Goal: Complete application form: Complete application form

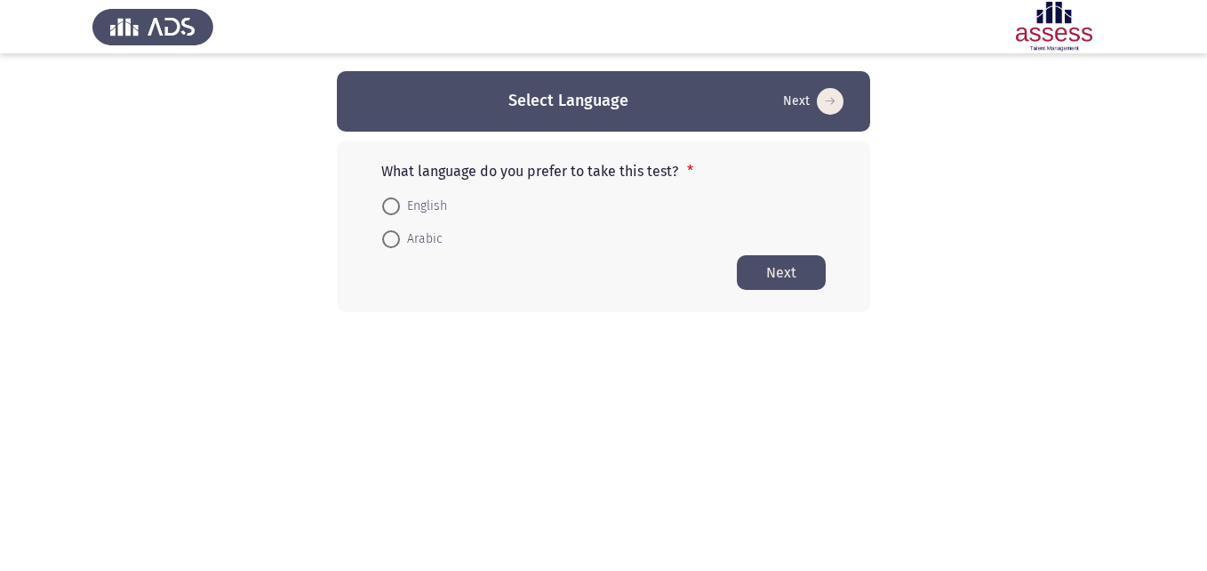
click at [393, 243] on span at bounding box center [391, 239] width 18 height 18
click at [393, 243] on input "Arabic" at bounding box center [391, 239] width 18 height 18
radio input "true"
click at [780, 268] on button "Next" at bounding box center [781, 271] width 89 height 35
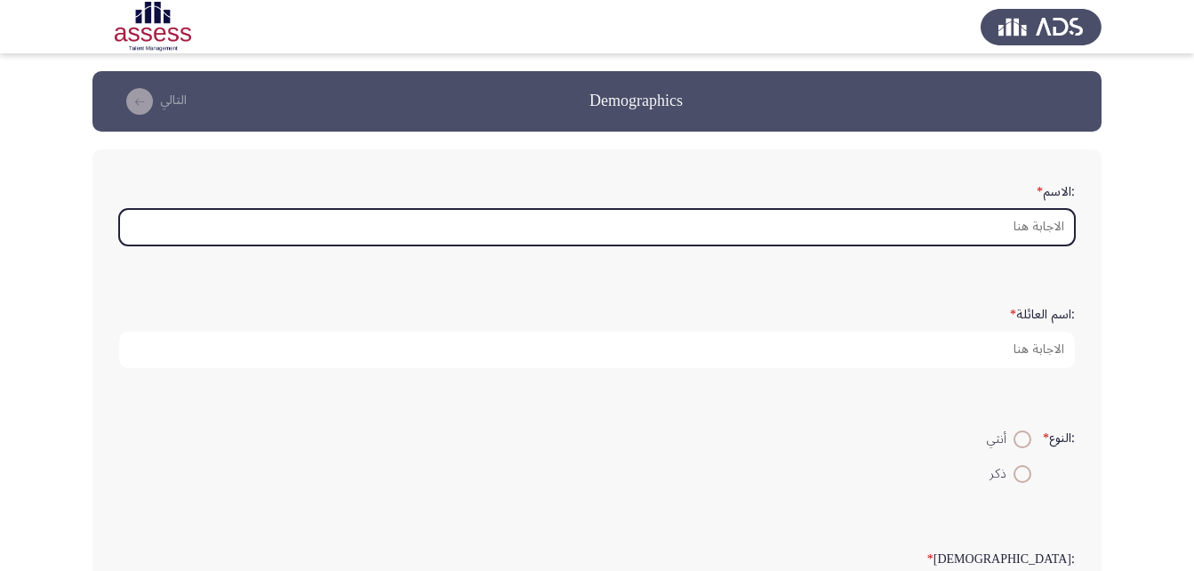
click at [842, 226] on input ":الاسم *" at bounding box center [597, 227] width 956 height 36
type input "H"
type input "ت"
type input "ا"
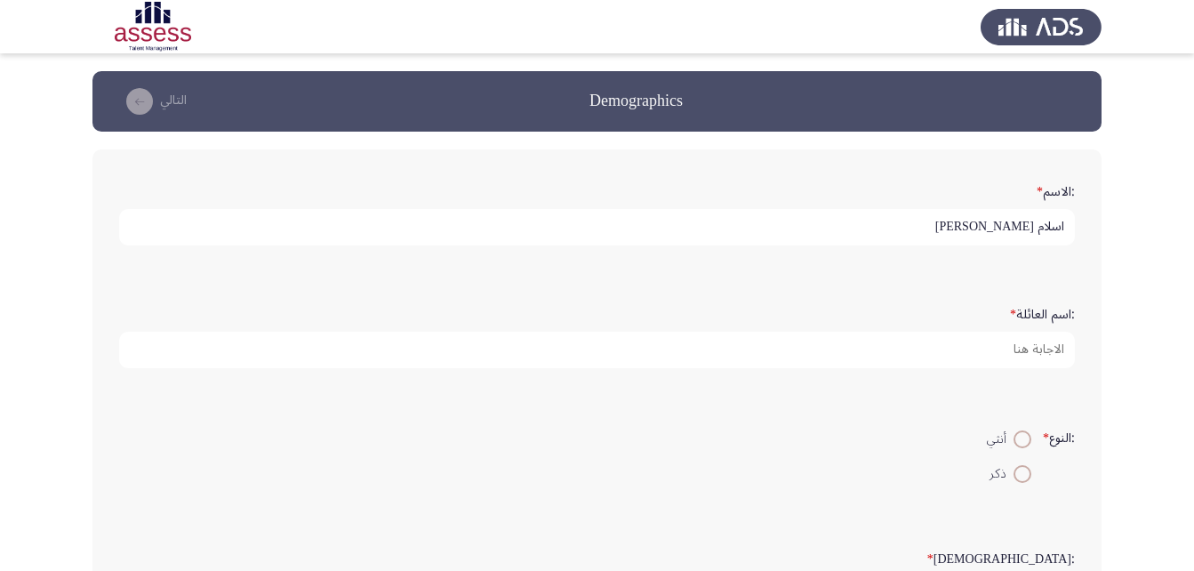
type input "اسلام [PERSON_NAME]"
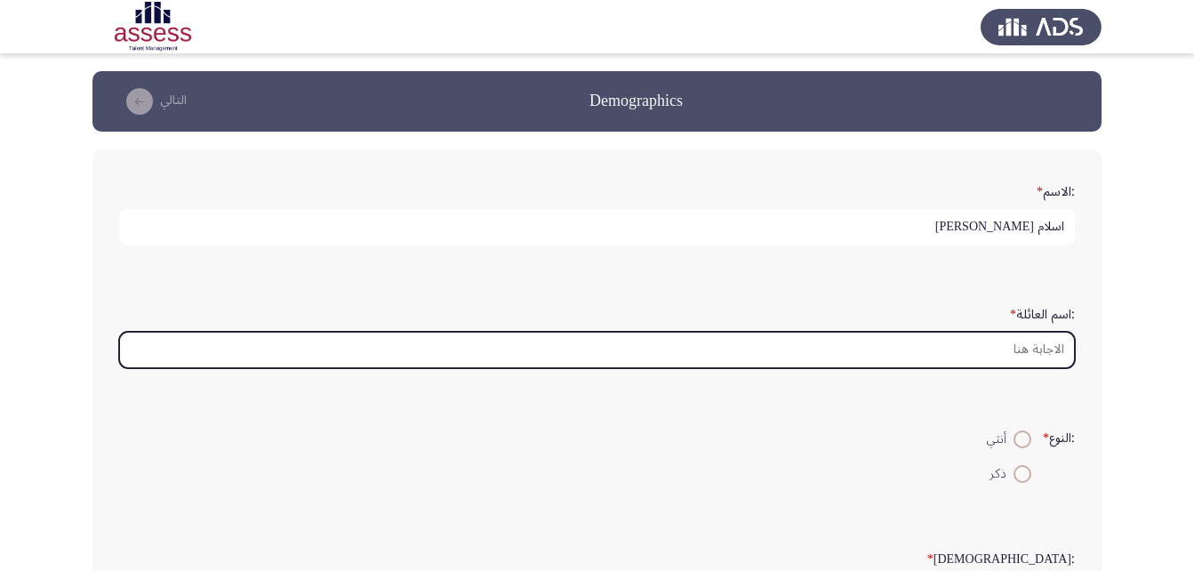
click at [972, 347] on input ":اسم العائلة *" at bounding box center [597, 350] width 956 height 36
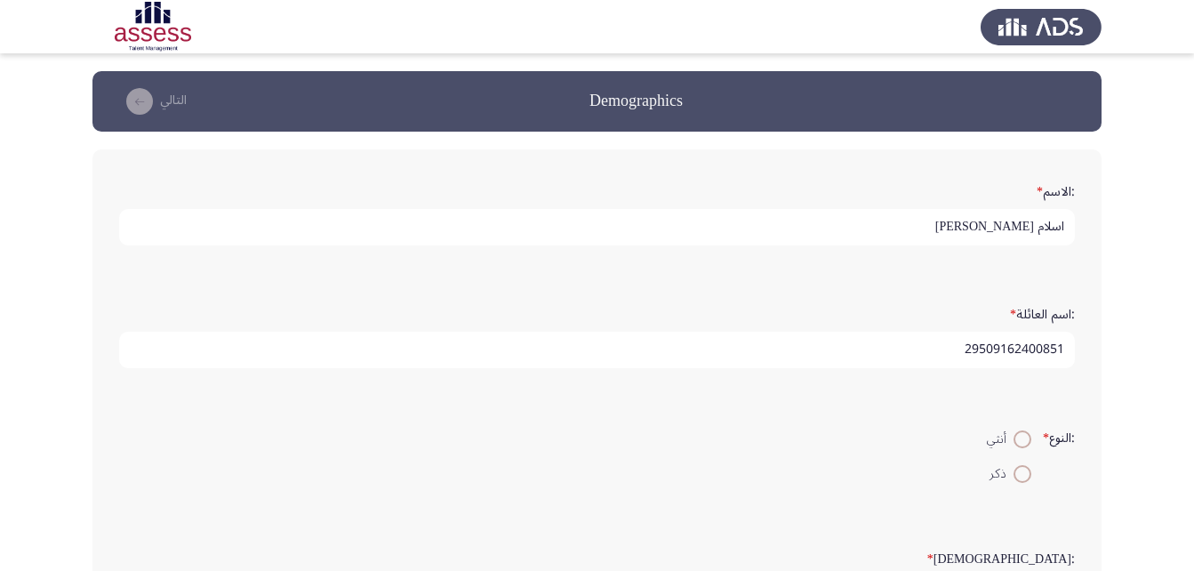
type input "29509162400851"
click at [1013, 474] on span at bounding box center [1022, 474] width 18 height 18
click at [1013, 474] on input "ذكر" at bounding box center [1022, 474] width 18 height 18
radio input "true"
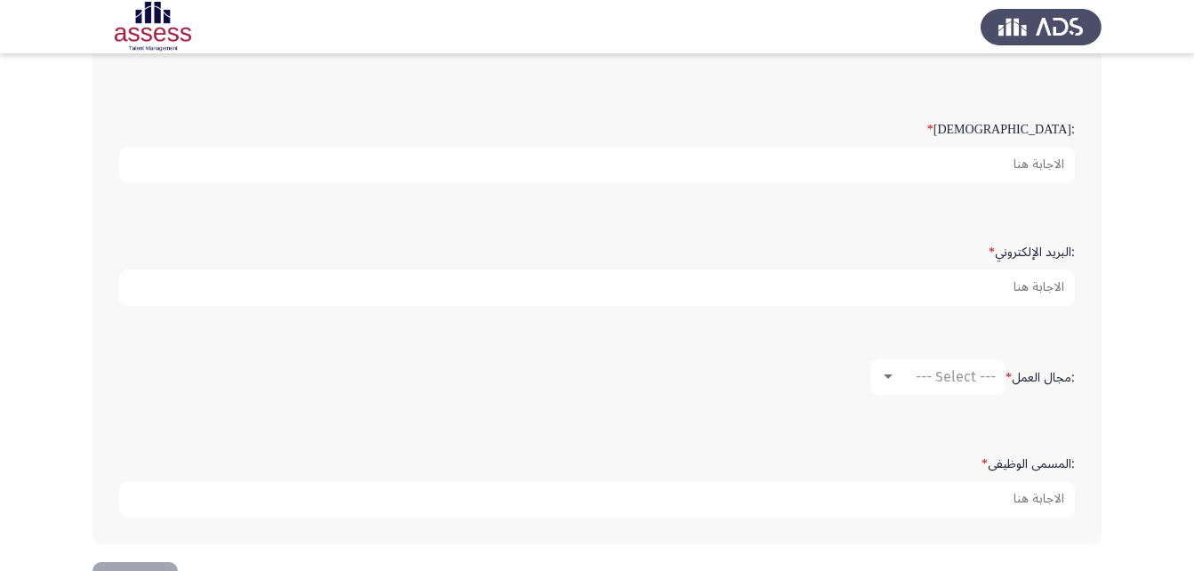
scroll to position [444, 0]
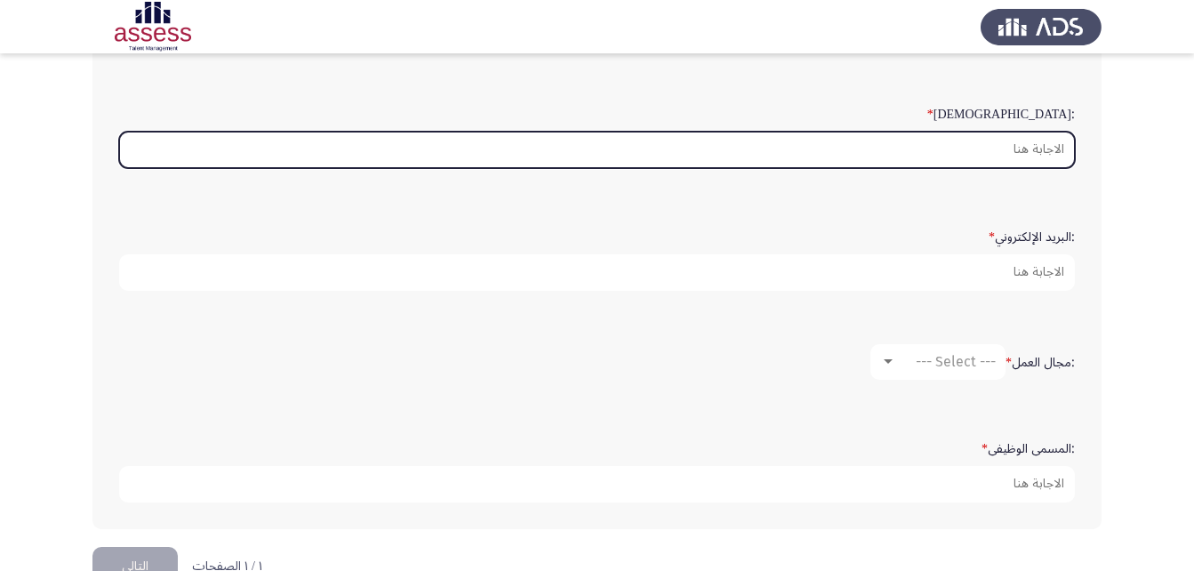
click at [1011, 153] on input ":السن *" at bounding box center [597, 150] width 956 height 36
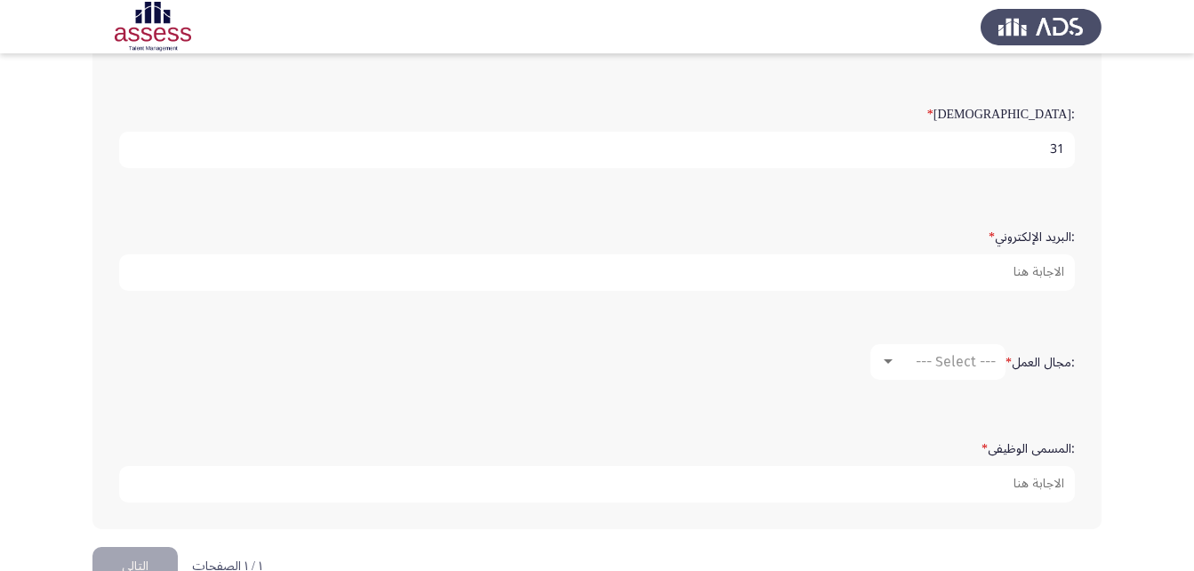
type input "3"
type input "30"
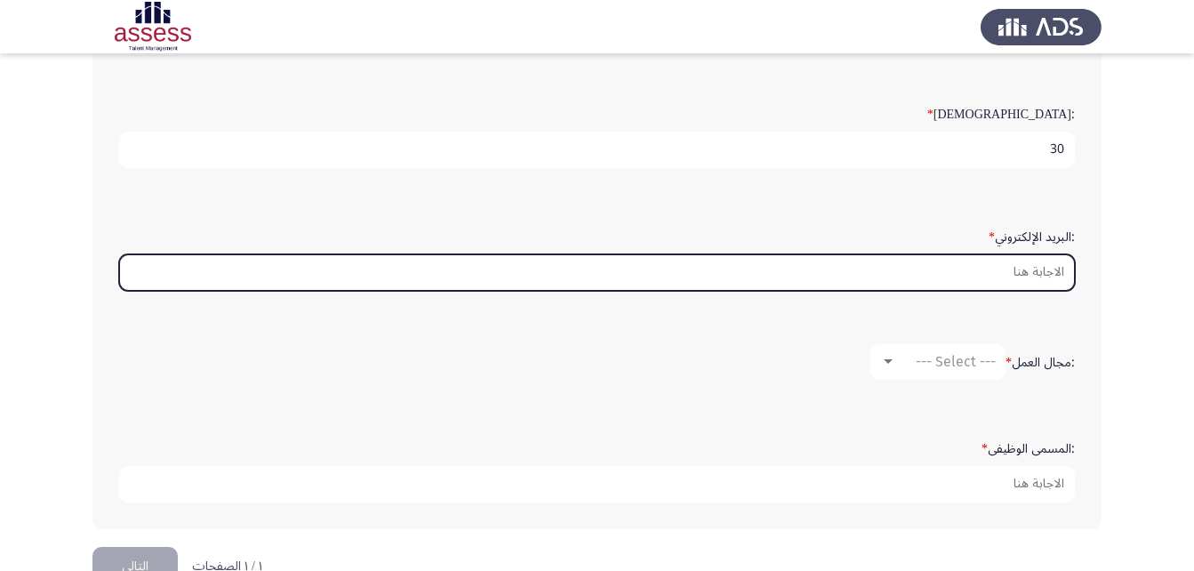
click at [1007, 275] on input ":البريد الإلكتروني *" at bounding box center [597, 272] width 956 height 36
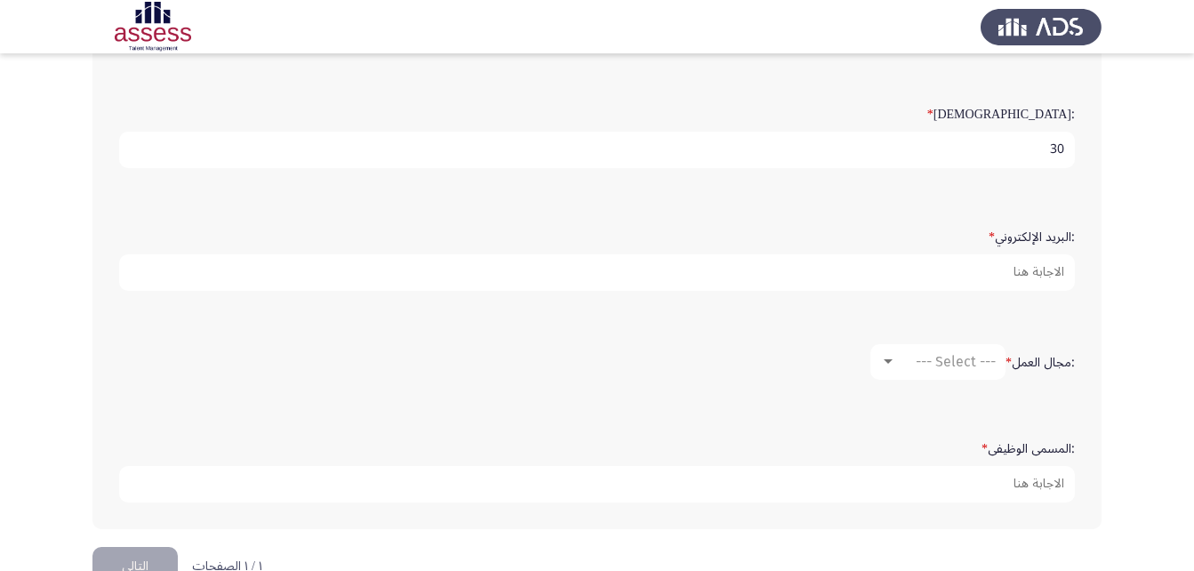
click at [1156, 180] on app-assessment-container "Demographics التالي :الاسم * [PERSON_NAME] :اسم العائلة * 29509162400851 :النوع…" at bounding box center [597, 87] width 1194 height 920
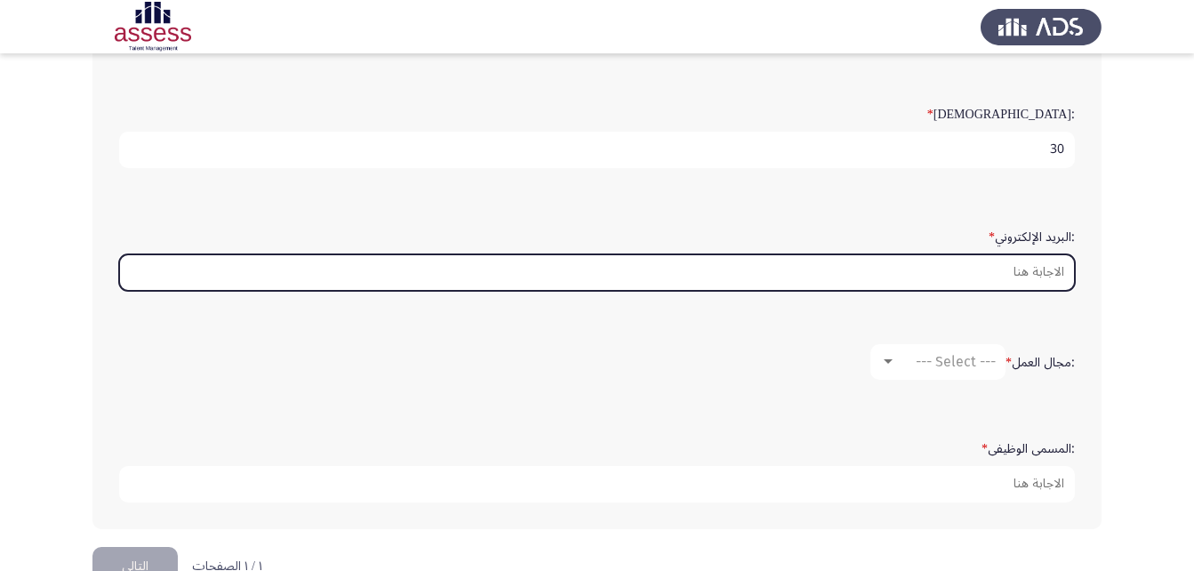
click at [1017, 282] on input ":البريد الإلكتروني *" at bounding box center [597, 272] width 956 height 36
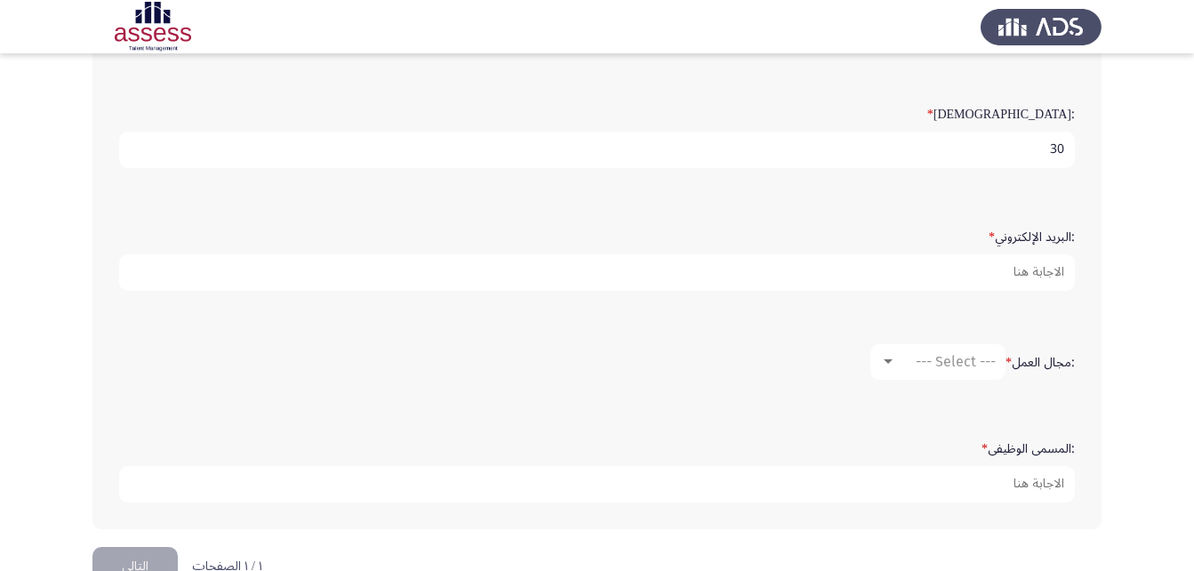
click at [1148, 229] on app-assessment-container "Demographics التالي :الاسم * [PERSON_NAME] :اسم العائلة * 29509162400851 :النوع…" at bounding box center [597, 87] width 1194 height 920
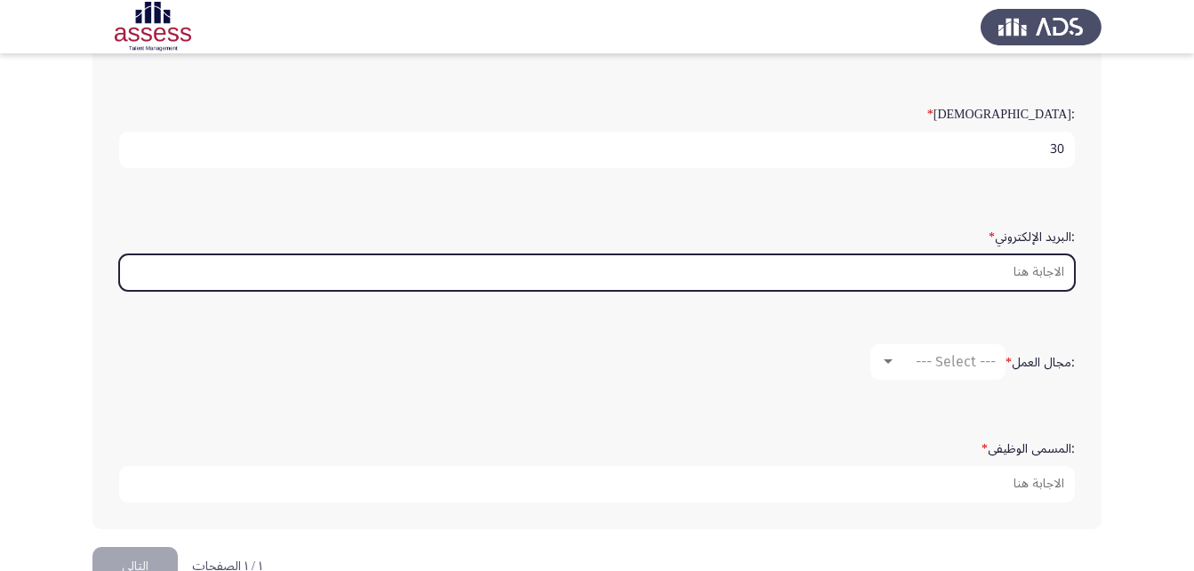
click at [1028, 262] on input ":البريد الإلكتروني *" at bounding box center [597, 272] width 956 height 36
type input "[EMAIL_ADDRESS][DOMAIN_NAME]"
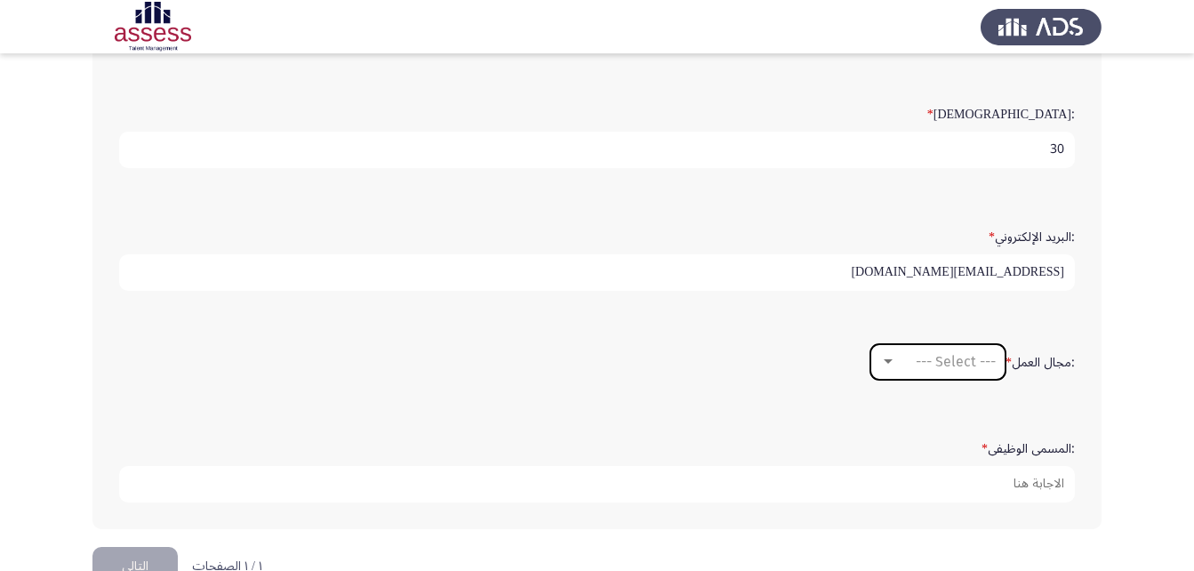
click at [944, 365] on span "--- Select ---" at bounding box center [956, 361] width 80 height 17
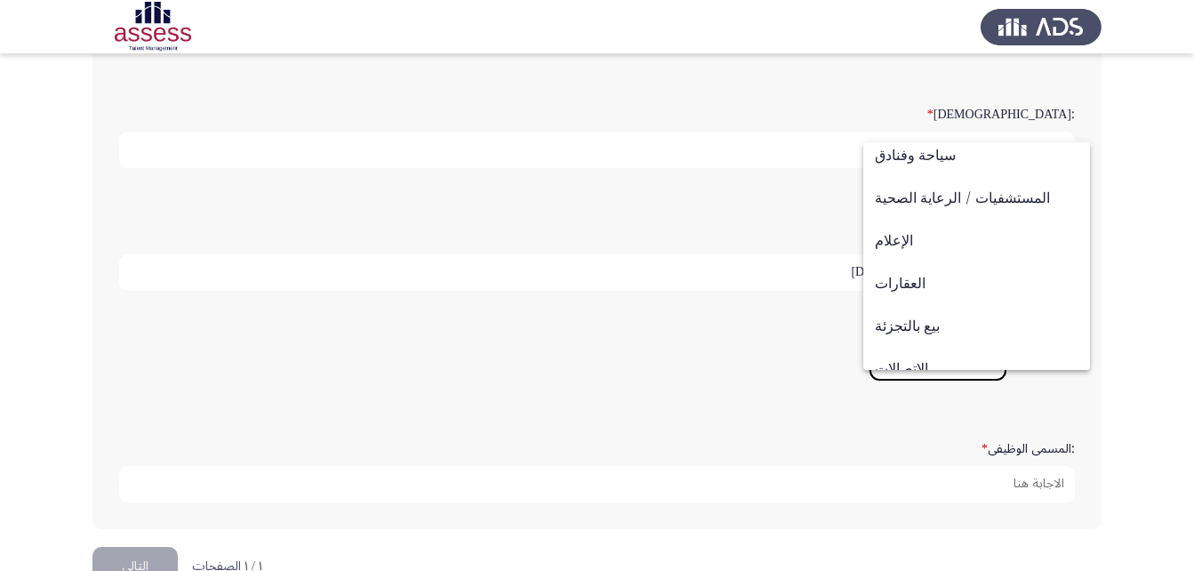
scroll to position [583, 0]
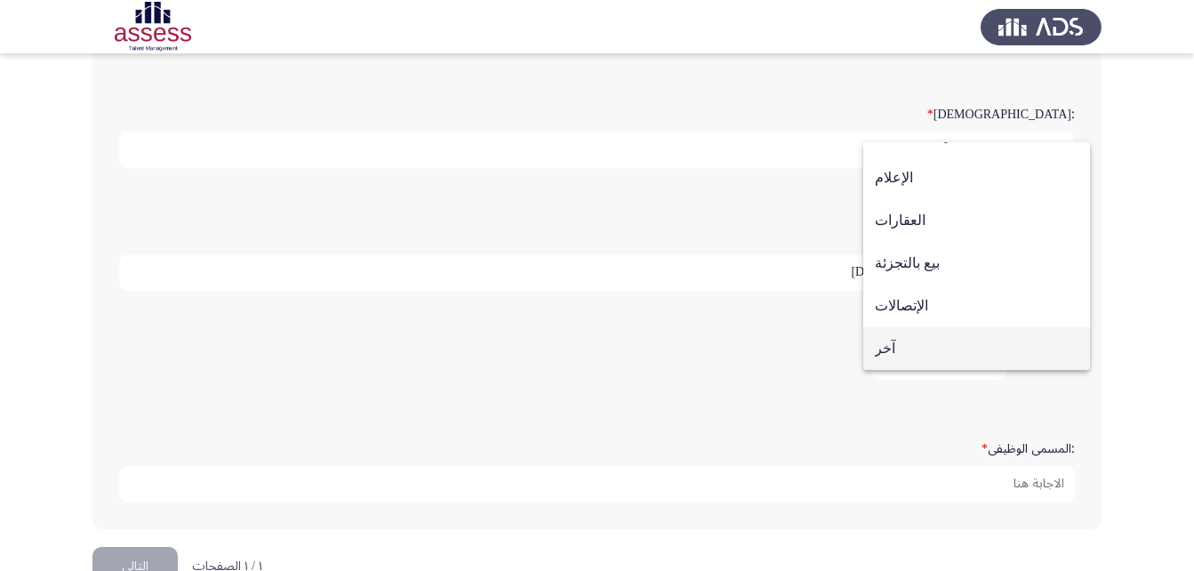
click at [911, 347] on span "آخر" at bounding box center [977, 348] width 204 height 43
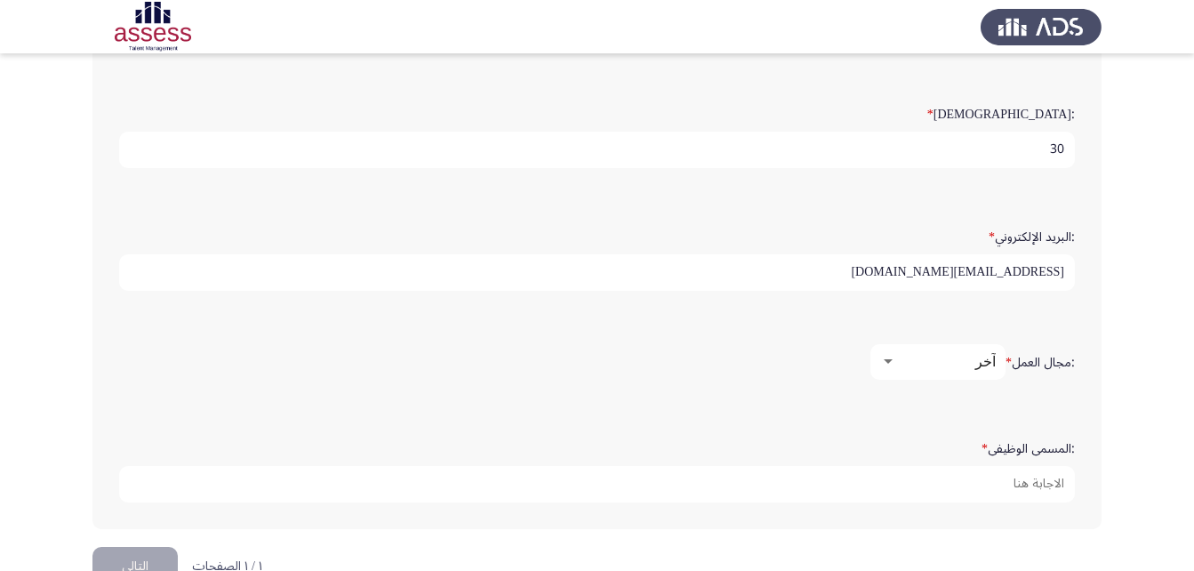
click at [943, 358] on div "آخر" at bounding box center [946, 361] width 100 height 17
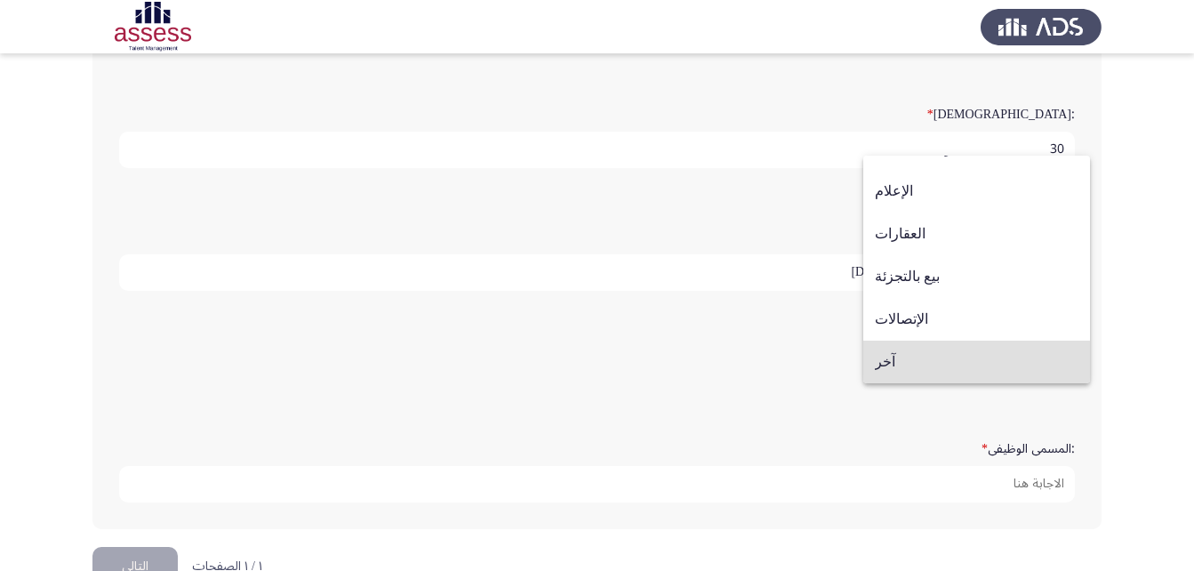
drag, startPoint x: 866, startPoint y: 426, endPoint x: 871, endPoint y: 392, distance: 34.2
click at [866, 422] on div at bounding box center [597, 285] width 1194 height 571
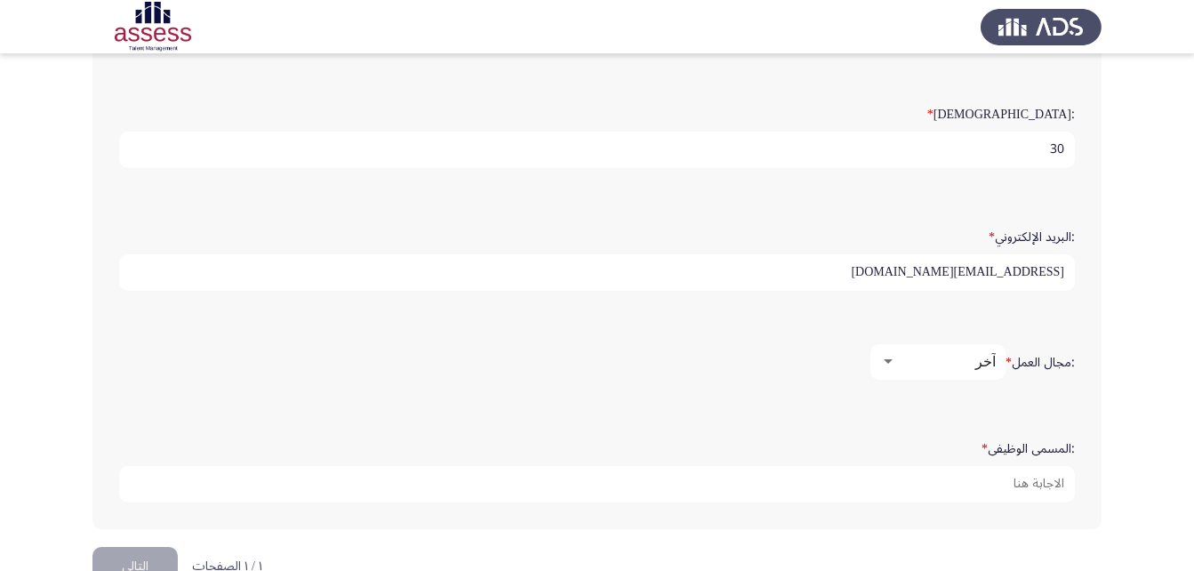
click at [955, 276] on input "[EMAIL_ADDRESS][DOMAIN_NAME]" at bounding box center [597, 272] width 956 height 36
drag, startPoint x: 1067, startPoint y: 266, endPoint x: 967, endPoint y: 273, distance: 99.8
click at [967, 273] on input "[EMAIL_ADDRESS][DOMAIN_NAME]" at bounding box center [597, 272] width 956 height 36
click at [927, 273] on input "[EMAIL_ADDRESS][DOMAIN_NAME]" at bounding box center [597, 272] width 956 height 36
drag, startPoint x: 927, startPoint y: 273, endPoint x: 1069, endPoint y: 268, distance: 142.3
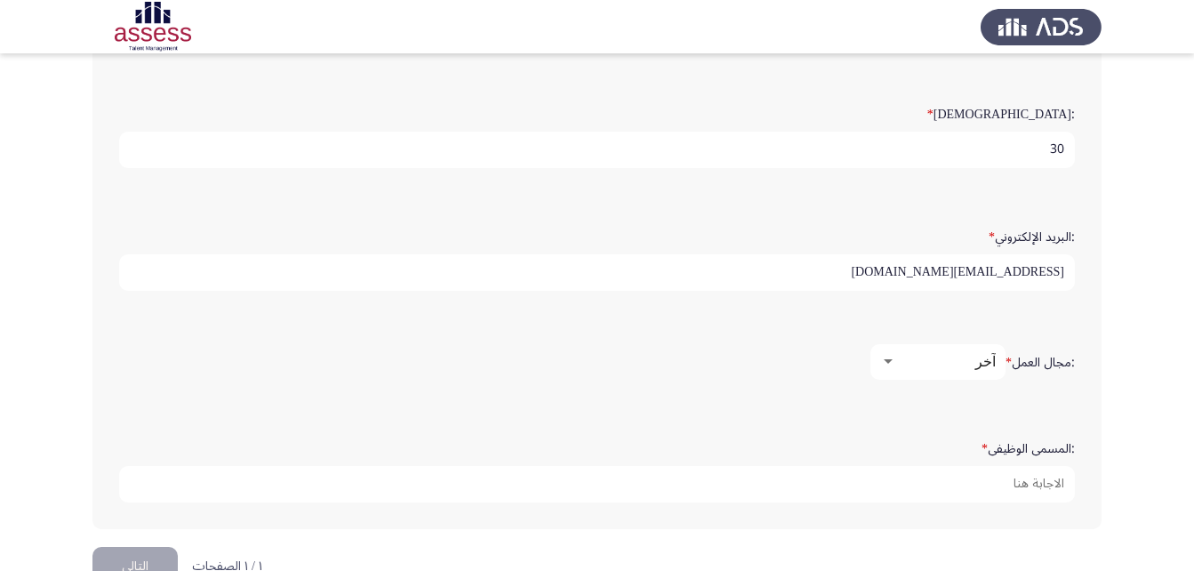
click at [1069, 268] on input "[EMAIL_ADDRESS][DOMAIN_NAME]" at bounding box center [597, 272] width 956 height 36
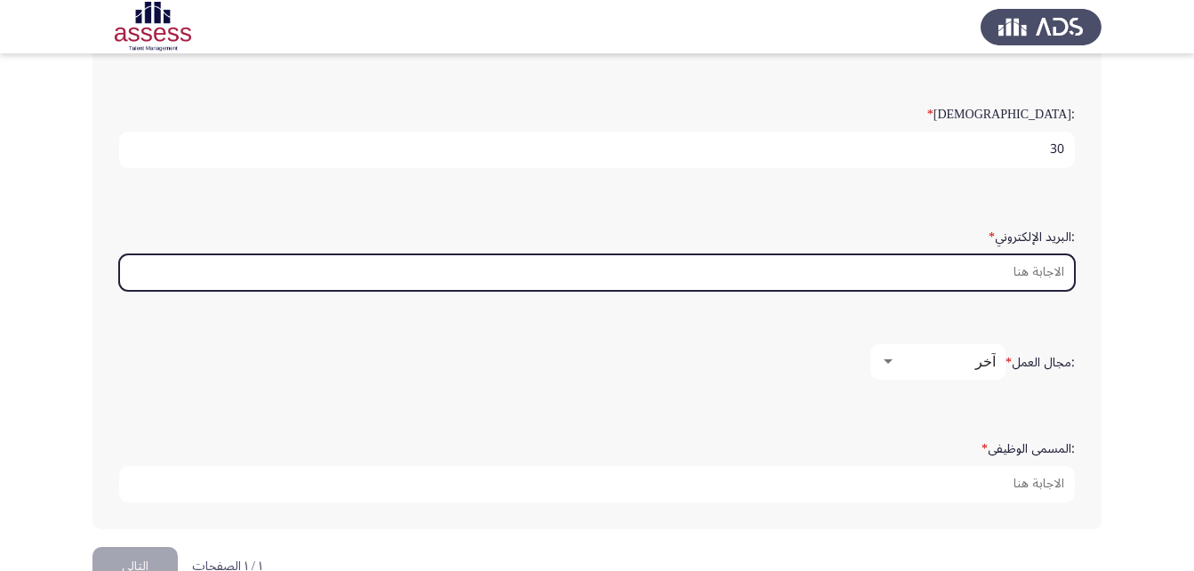
type input "ه"
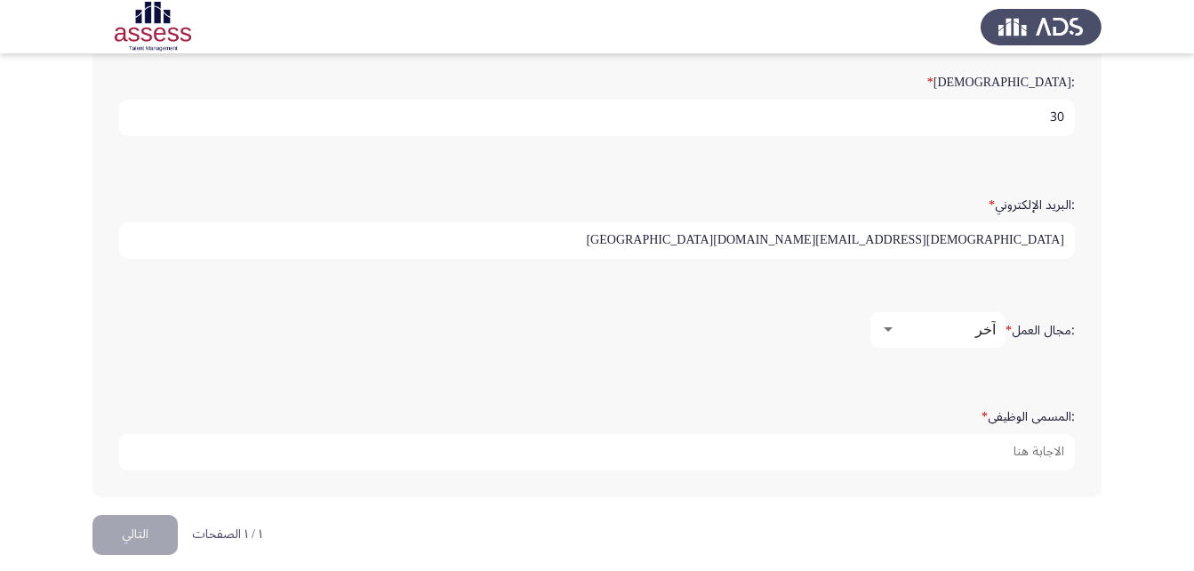
scroll to position [492, 0]
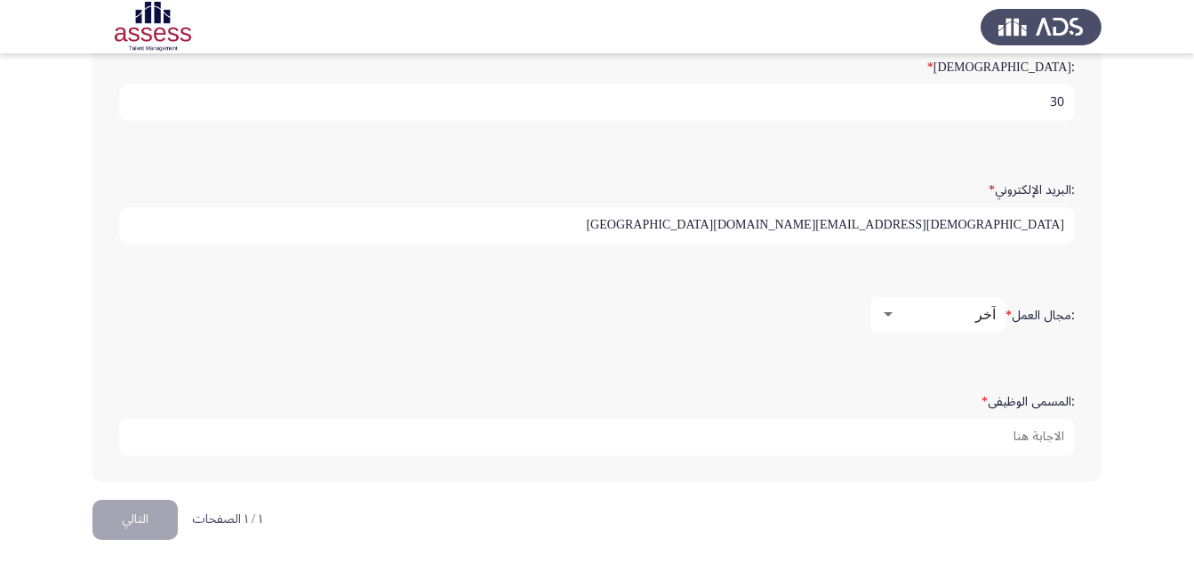
type input "[DEMOGRAPHIC_DATA][EMAIL_ADDRESS][DOMAIN_NAME][GEOGRAPHIC_DATA]"
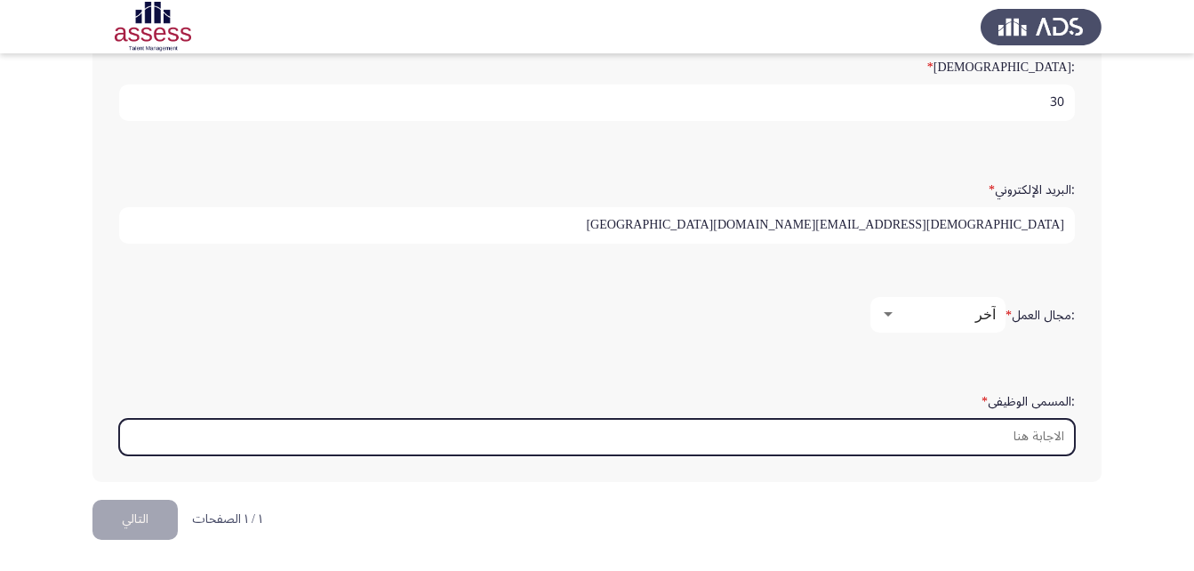
click at [1000, 434] on input ":المسمى الوظيفى *" at bounding box center [597, 437] width 956 height 36
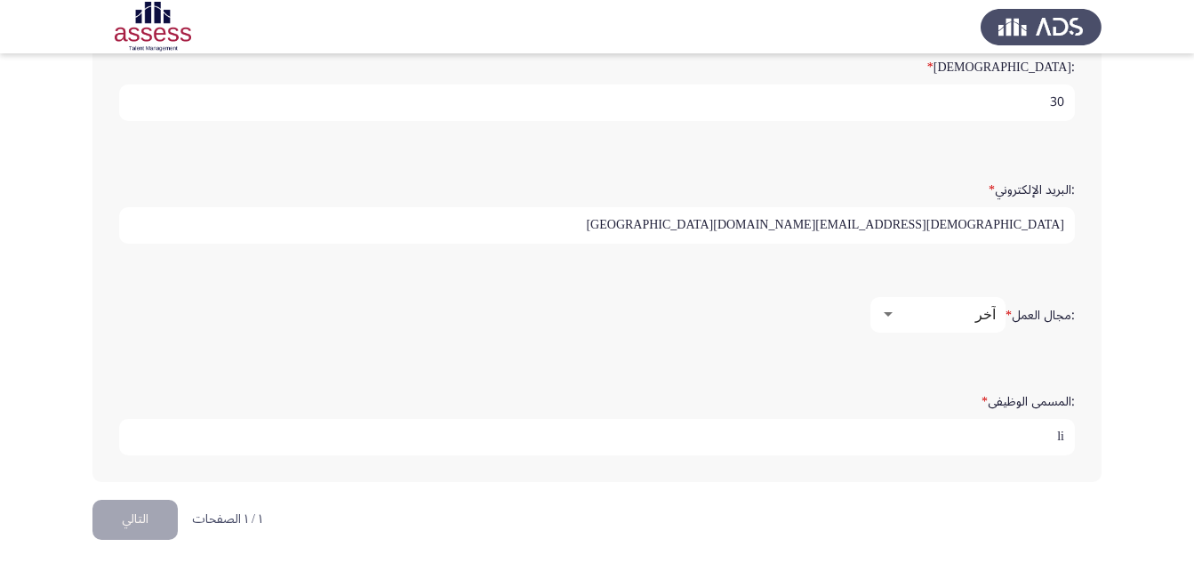
type input "l"
type input "مهندس"
click at [148, 526] on button "التالي" at bounding box center [134, 520] width 85 height 40
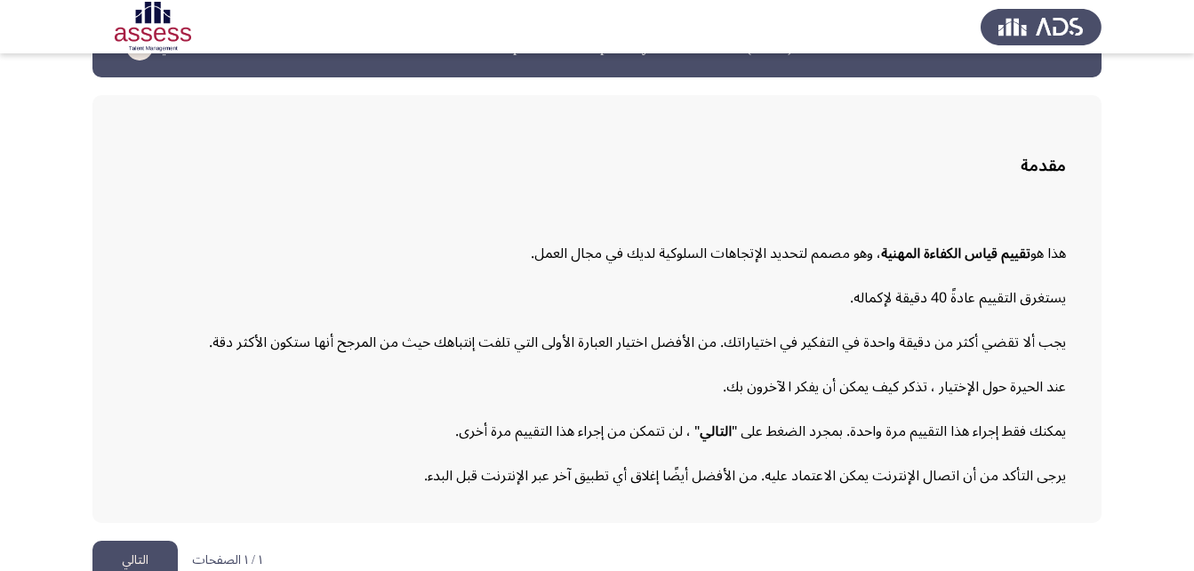
scroll to position [82, 0]
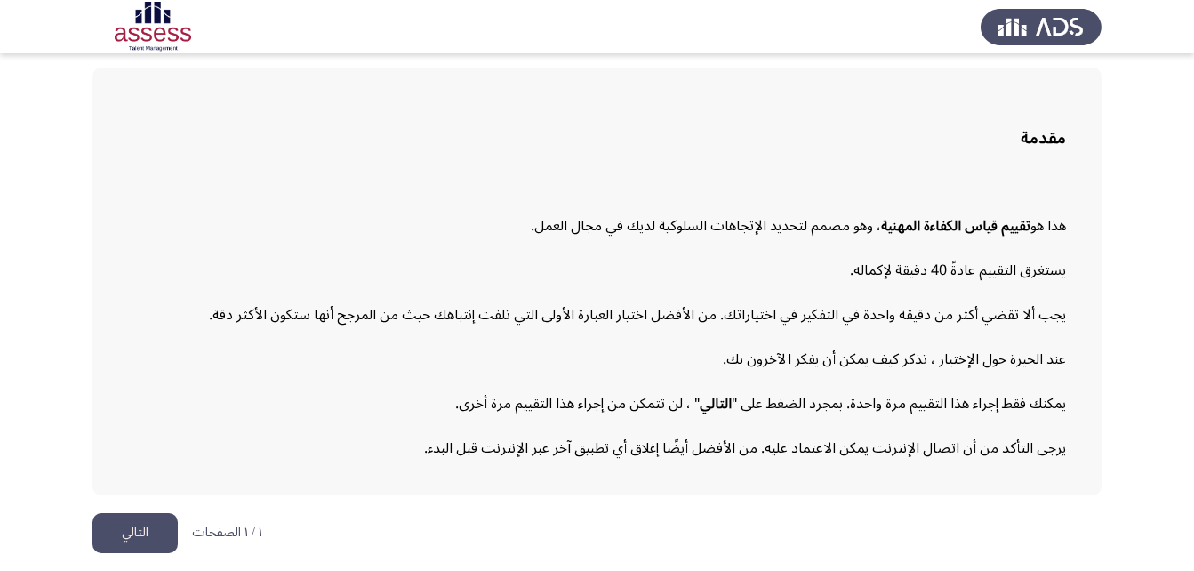
click at [116, 532] on button "التالي" at bounding box center [134, 533] width 85 height 40
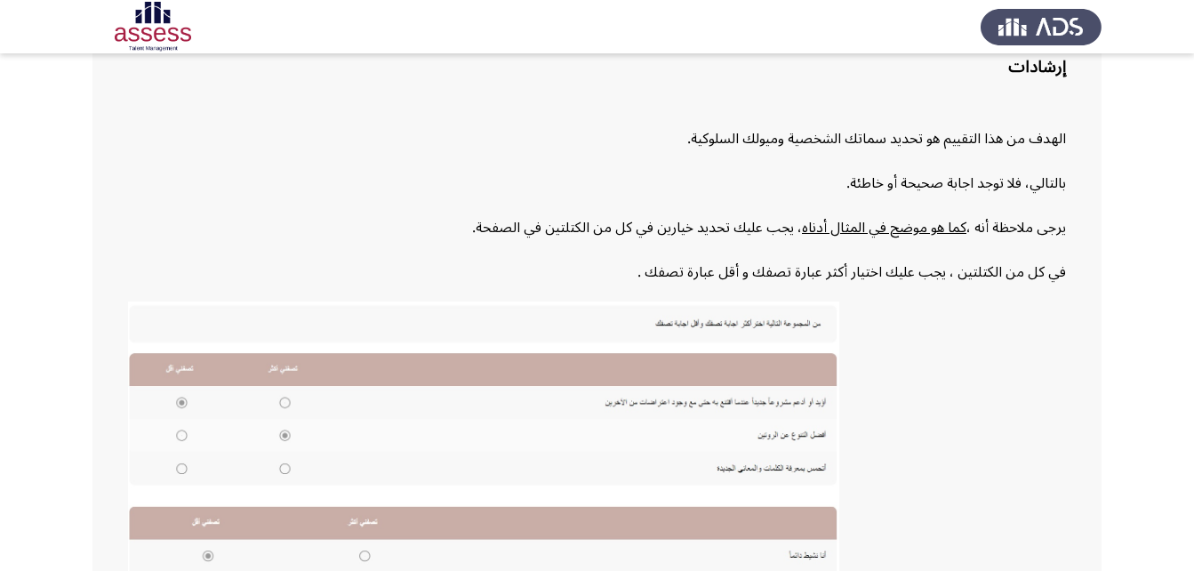
scroll to position [386, 0]
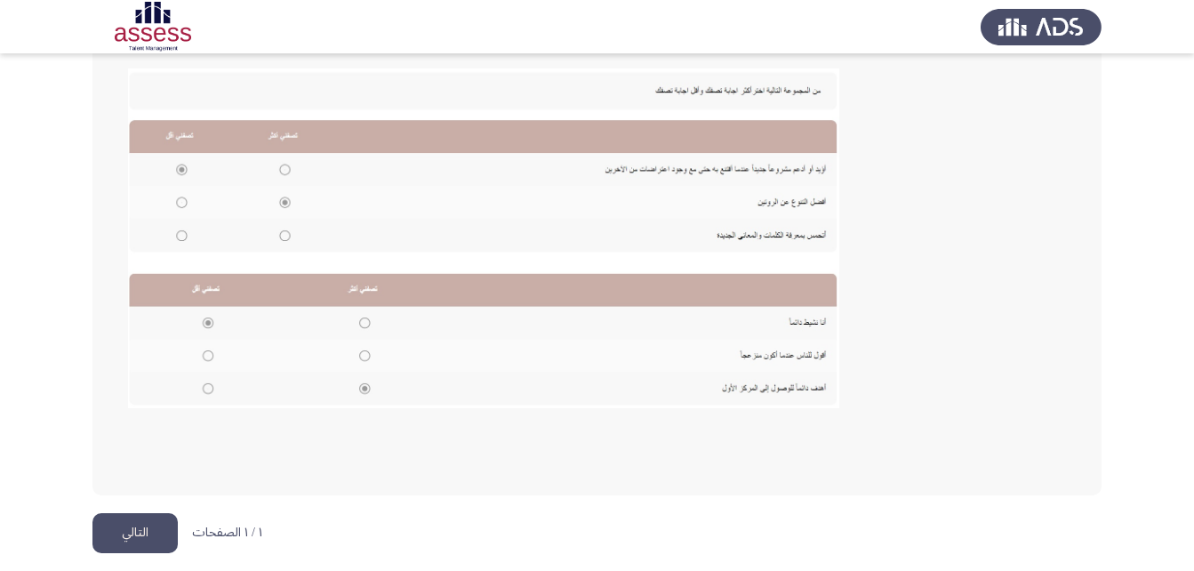
click at [134, 526] on button "التالي" at bounding box center [134, 533] width 85 height 40
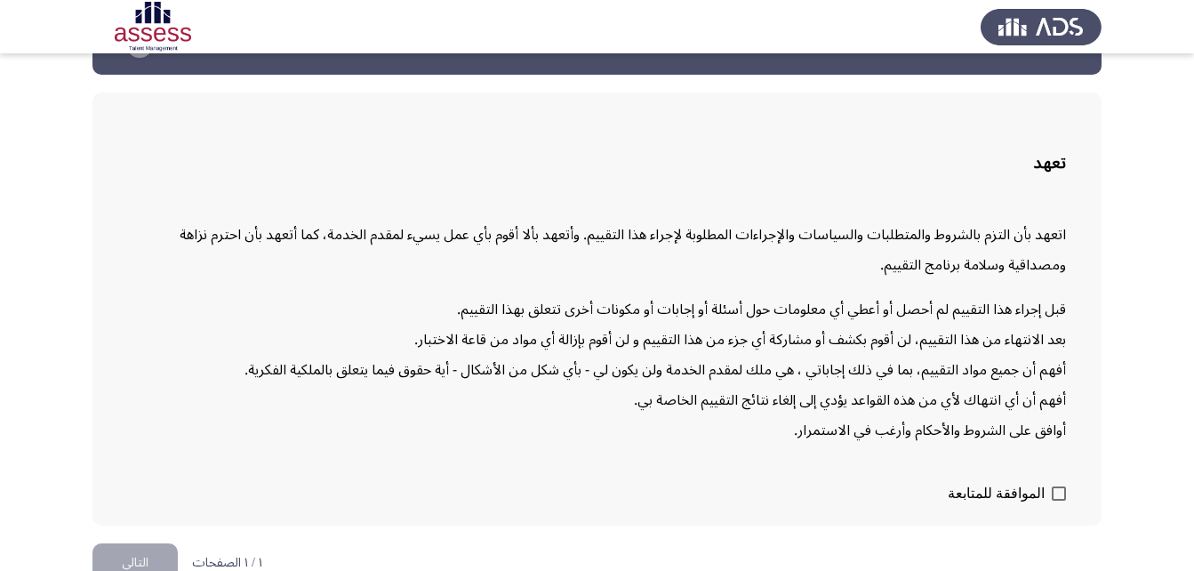
scroll to position [87, 0]
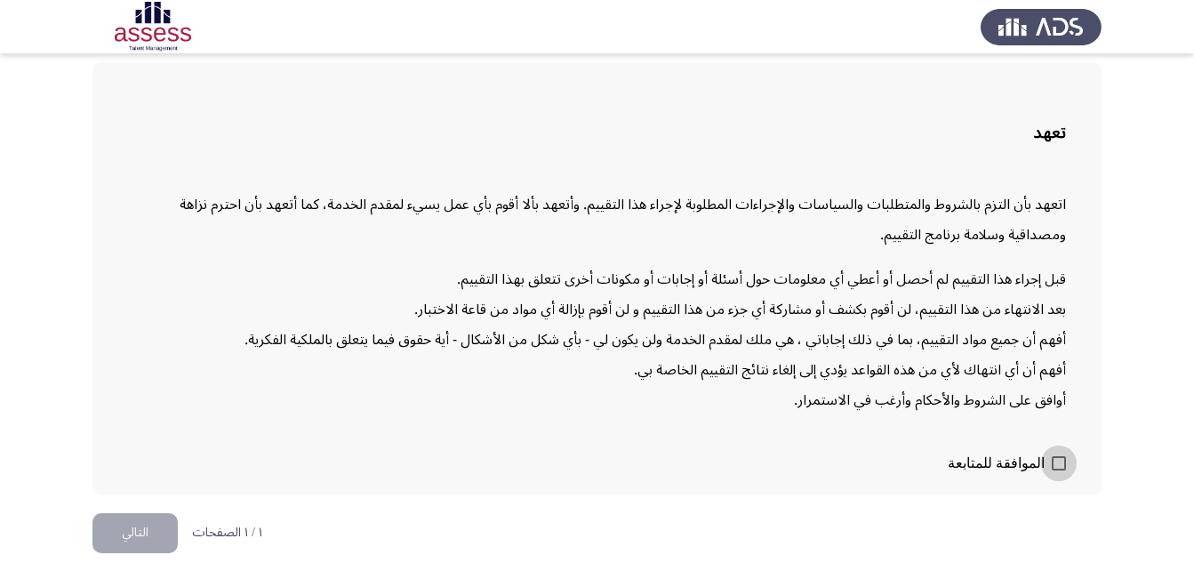
click at [1059, 464] on span at bounding box center [1059, 463] width 14 height 14
click at [1059, 470] on input "الموافقة للمتابعة" at bounding box center [1058, 470] width 1 height 1
checkbox input "true"
click at [147, 535] on button "التالي" at bounding box center [134, 533] width 85 height 40
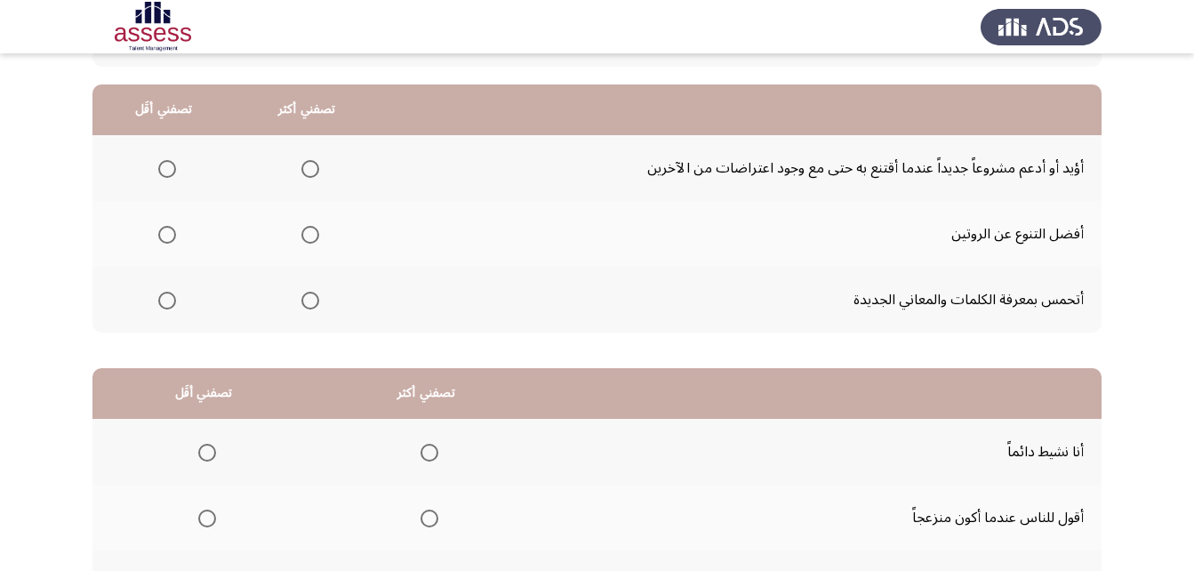
scroll to position [178, 0]
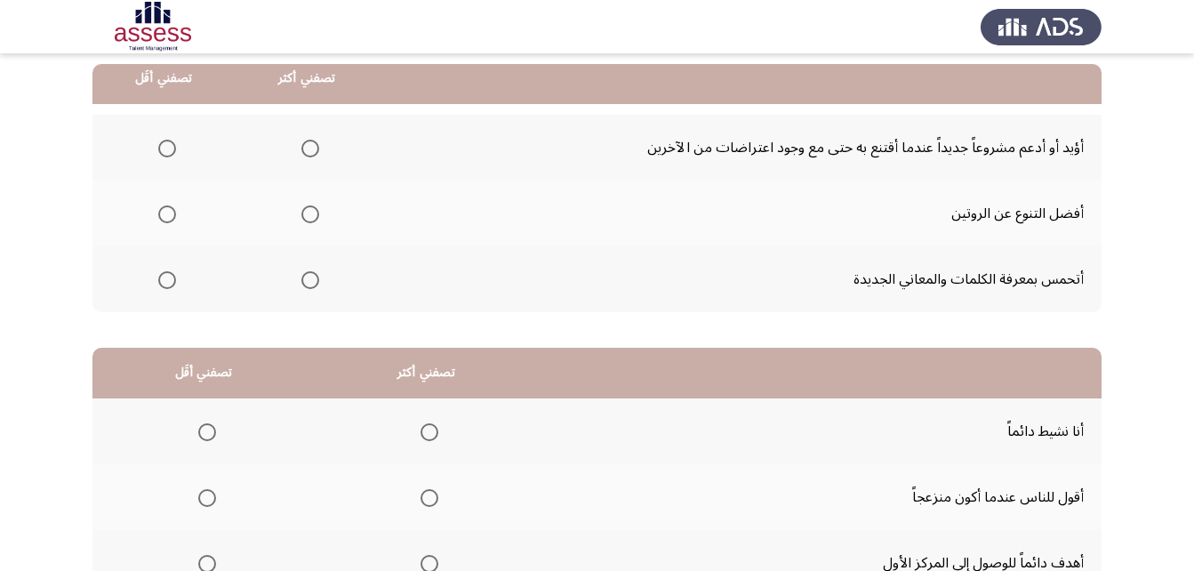
click at [310, 140] on span "Select an option" at bounding box center [310, 149] width 18 height 18
click at [310, 140] on input "Select an option" at bounding box center [310, 149] width 18 height 18
click at [166, 281] on span "Select an option" at bounding box center [167, 280] width 18 height 18
click at [166, 281] on input "Select an option" at bounding box center [167, 280] width 18 height 18
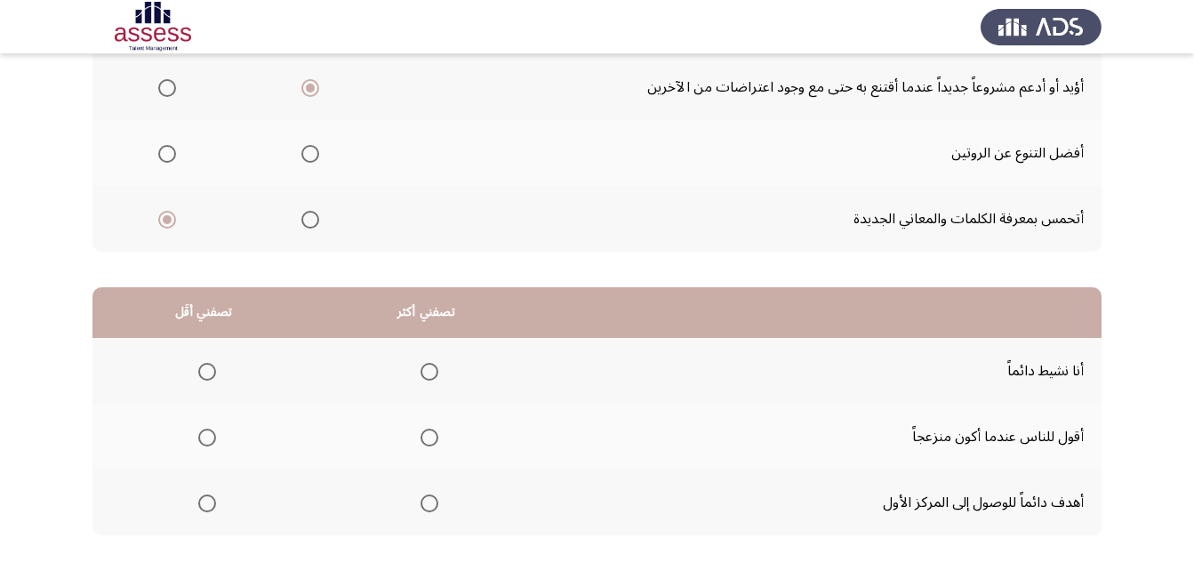
scroll to position [327, 0]
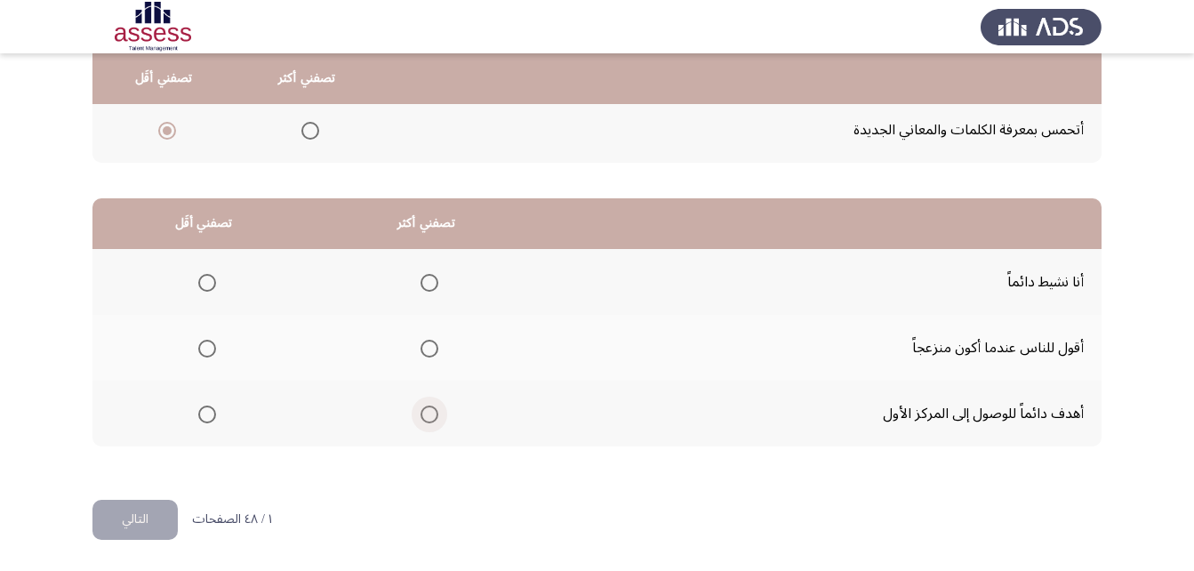
click at [429, 420] on span "Select an option" at bounding box center [429, 414] width 18 height 18
click at [429, 420] on input "Select an option" at bounding box center [429, 414] width 18 height 18
click at [206, 352] on span "Select an option" at bounding box center [207, 349] width 18 height 18
click at [206, 352] on input "Select an option" at bounding box center [207, 349] width 18 height 18
click at [146, 509] on button "التالي" at bounding box center [134, 520] width 85 height 40
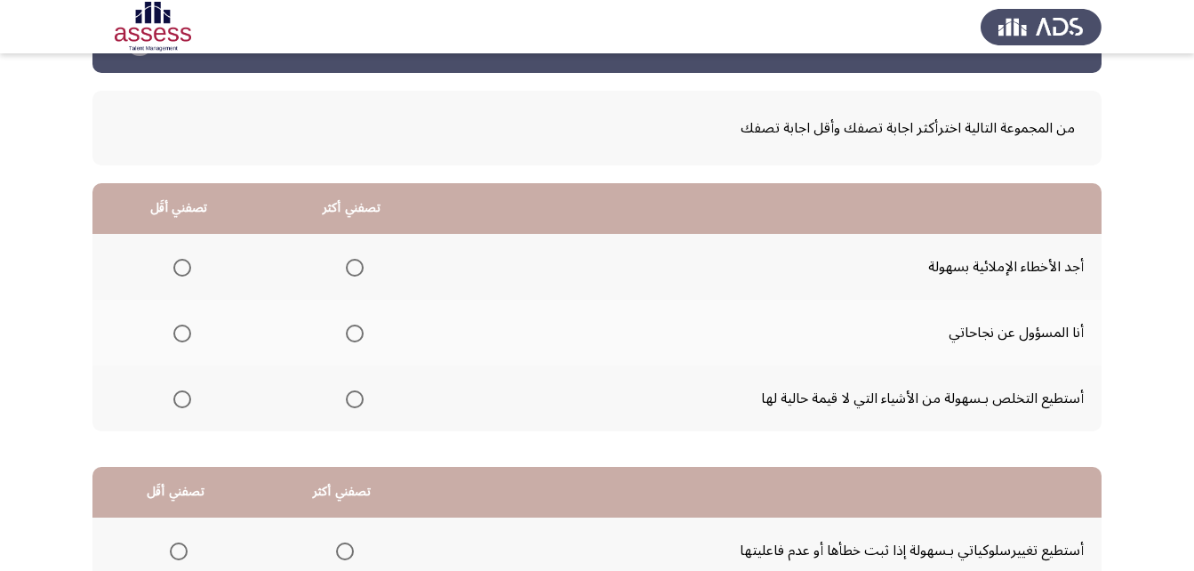
scroll to position [89, 0]
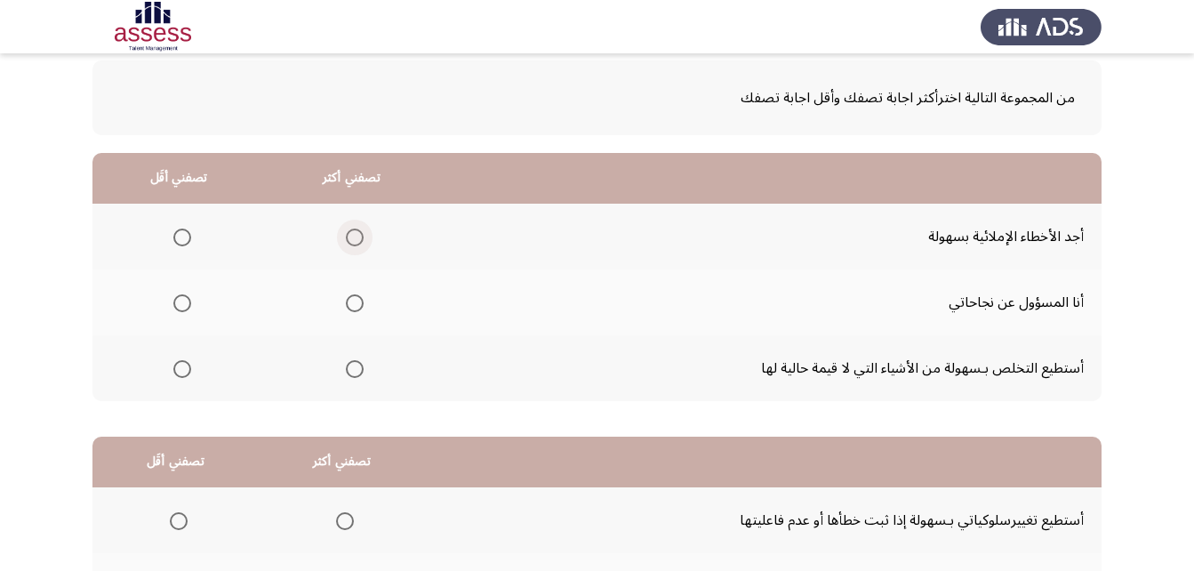
click at [359, 238] on span "Select an option" at bounding box center [355, 237] width 18 height 18
click at [359, 238] on input "Select an option" at bounding box center [355, 237] width 18 height 18
click at [175, 303] on span "Select an option" at bounding box center [182, 303] width 18 height 18
click at [175, 303] on input "Select an option" at bounding box center [182, 303] width 18 height 18
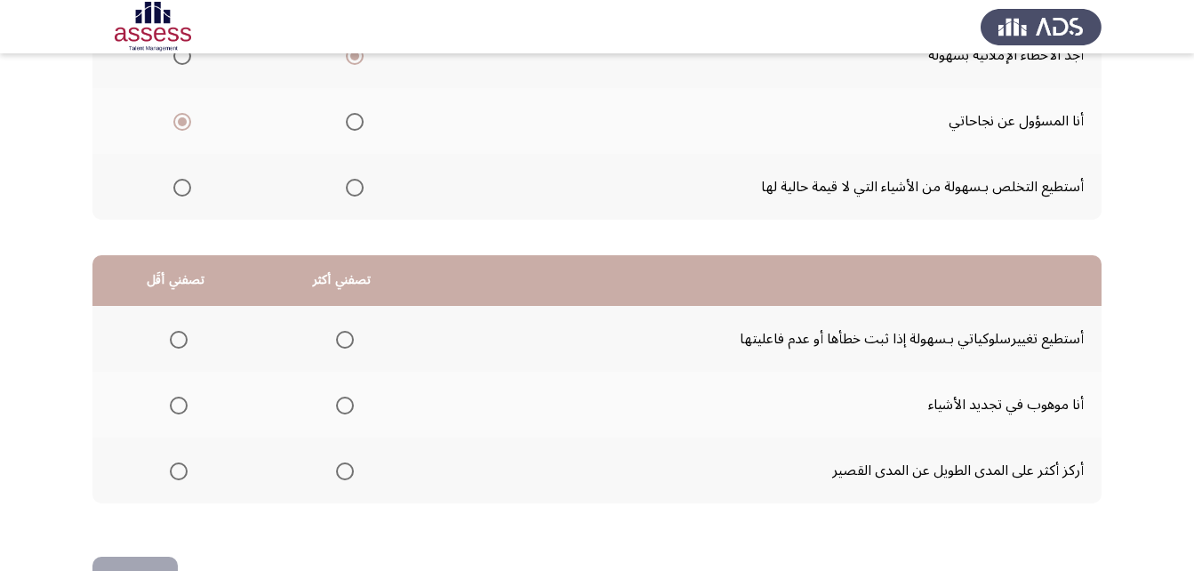
scroll to position [327, 0]
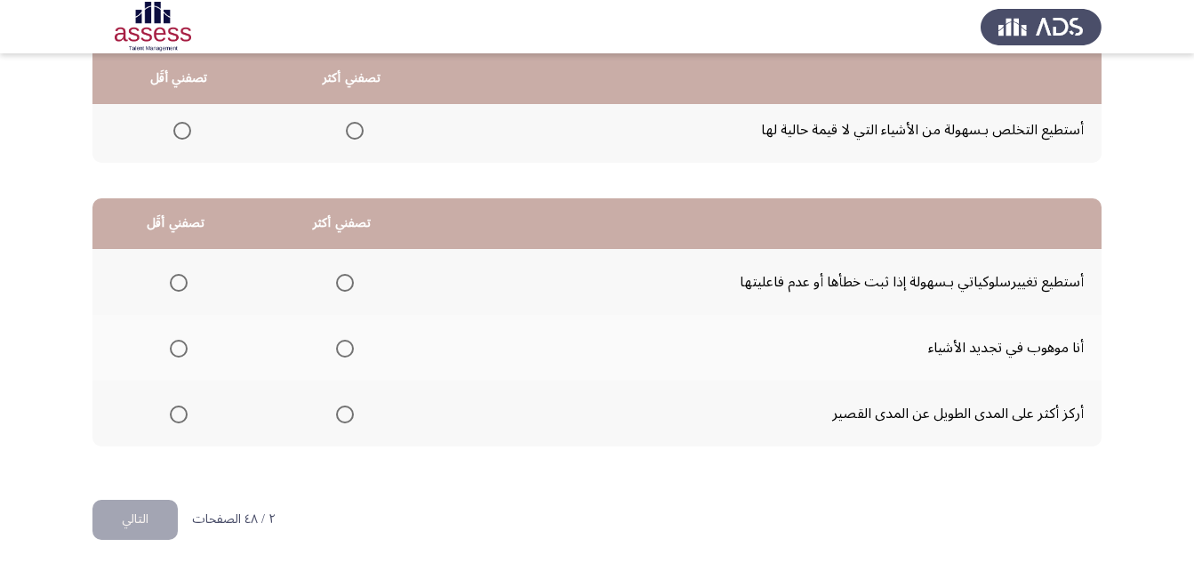
click at [344, 346] on span "Select an option" at bounding box center [345, 349] width 18 height 18
click at [344, 346] on input "Select an option" at bounding box center [345, 349] width 18 height 18
click at [170, 414] on span "Select an option" at bounding box center [179, 414] width 18 height 18
click at [170, 414] on input "Select an option" at bounding box center [179, 414] width 18 height 18
click at [139, 519] on button "التالي" at bounding box center [134, 520] width 85 height 40
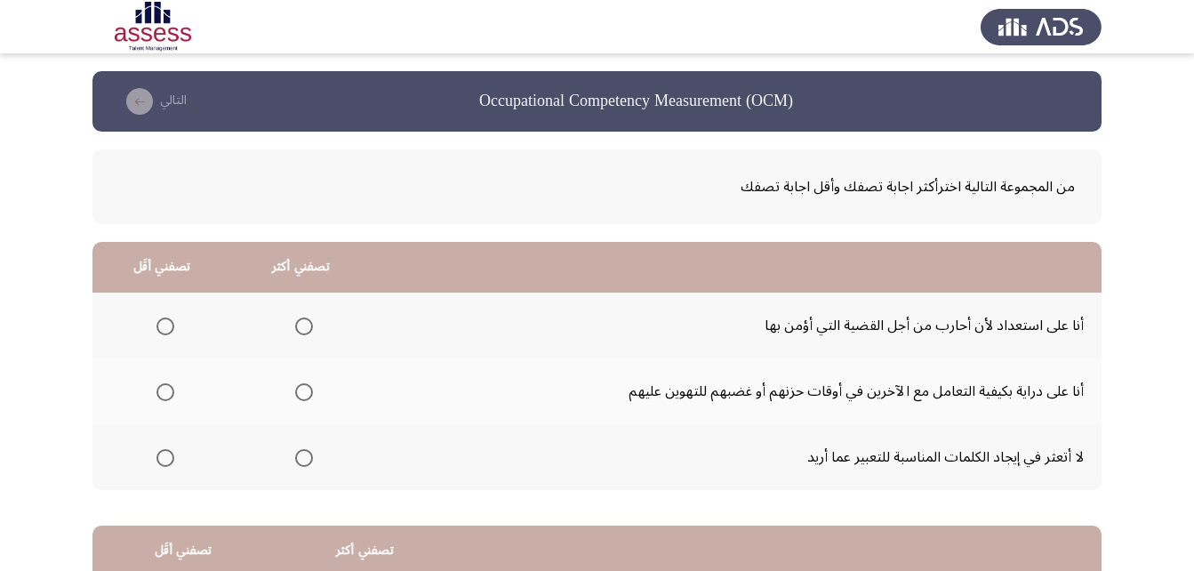
scroll to position [89, 0]
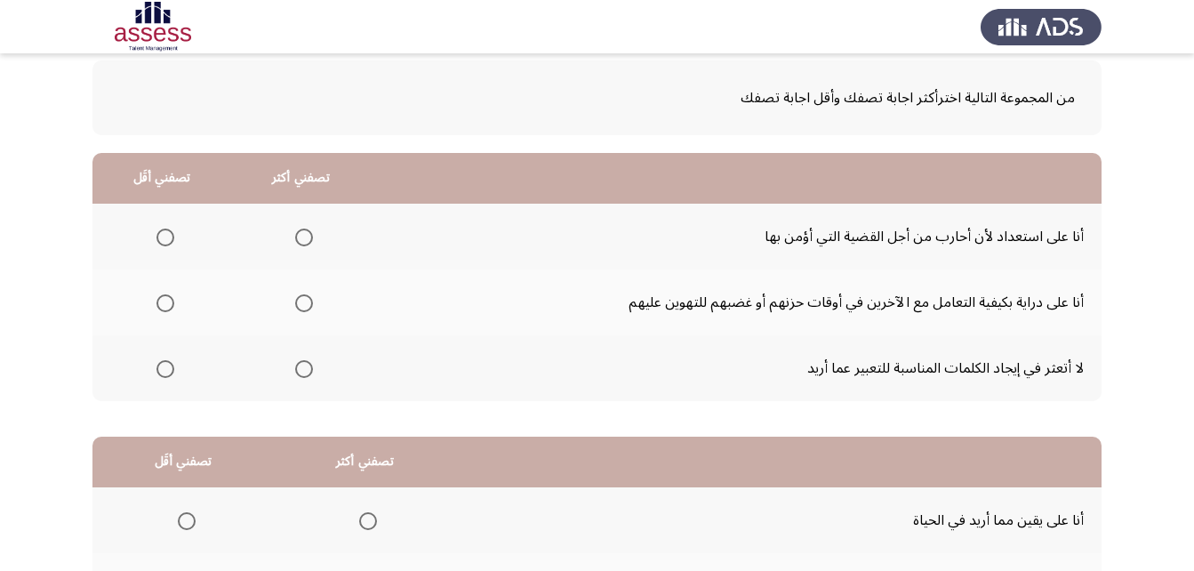
click at [303, 301] on span "Select an option" at bounding box center [304, 303] width 18 height 18
click at [303, 301] on input "Select an option" at bounding box center [304, 303] width 18 height 18
click at [162, 233] on span "Select an option" at bounding box center [165, 237] width 18 height 18
click at [162, 233] on input "Select an option" at bounding box center [165, 237] width 18 height 18
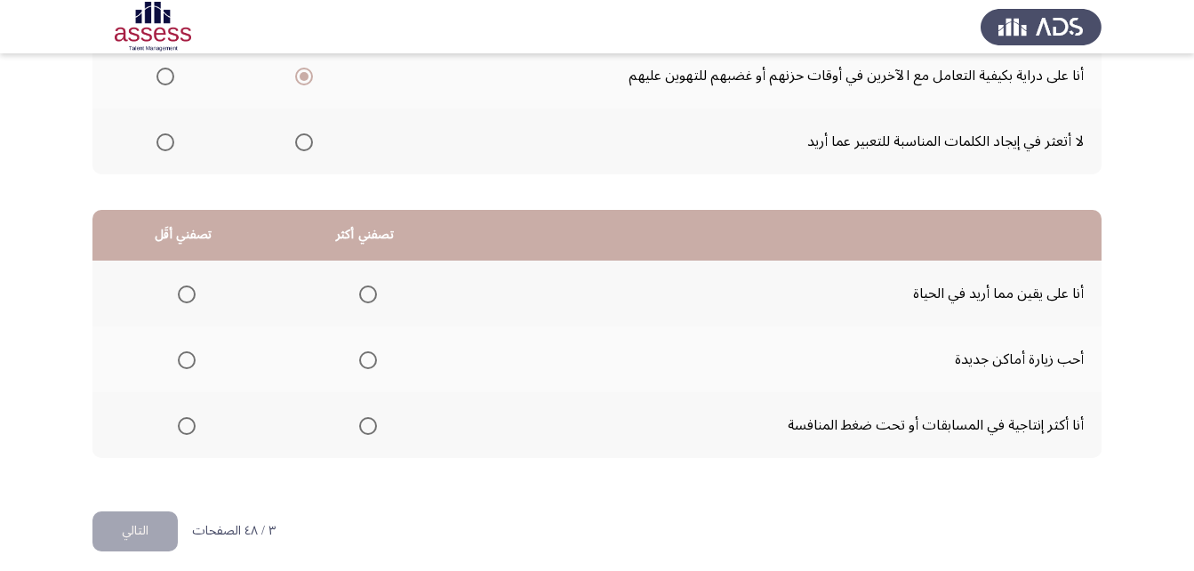
scroll to position [327, 0]
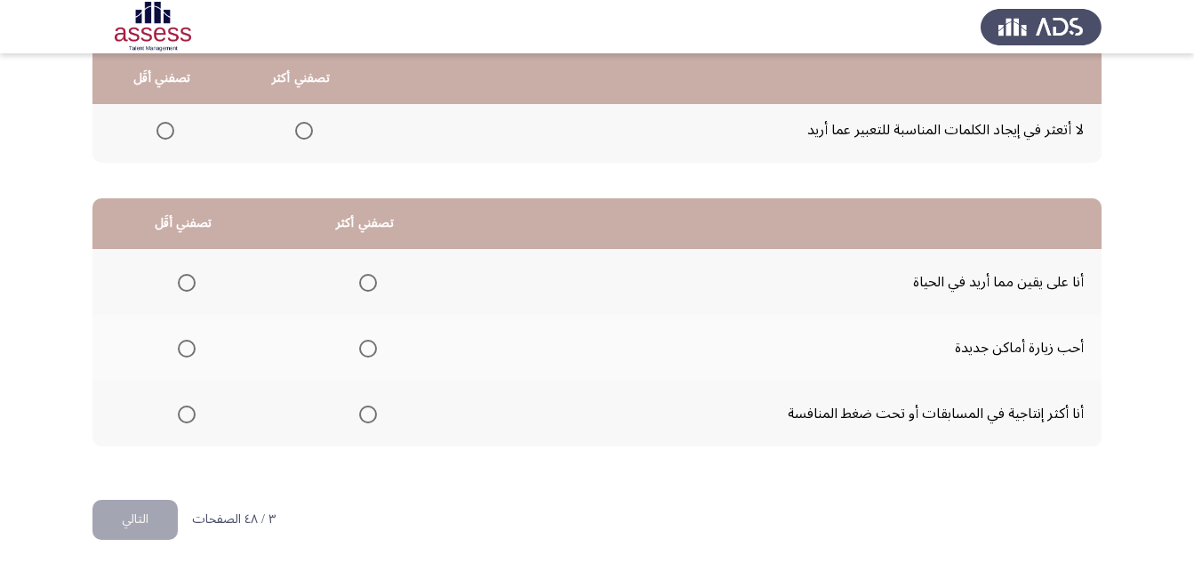
click at [368, 345] on span "Select an option" at bounding box center [368, 349] width 18 height 18
click at [368, 345] on input "Select an option" at bounding box center [368, 349] width 18 height 18
click at [192, 279] on span "Select an option" at bounding box center [187, 283] width 18 height 18
click at [192, 279] on input "Select an option" at bounding box center [187, 283] width 18 height 18
click at [152, 520] on button "التالي" at bounding box center [134, 520] width 85 height 40
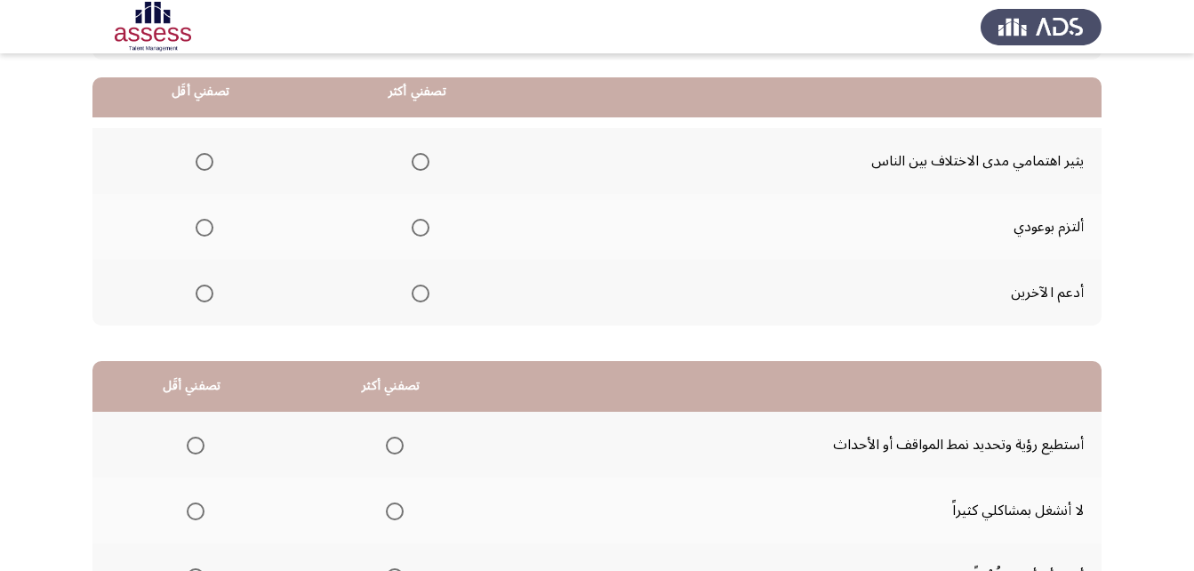
scroll to position [178, 0]
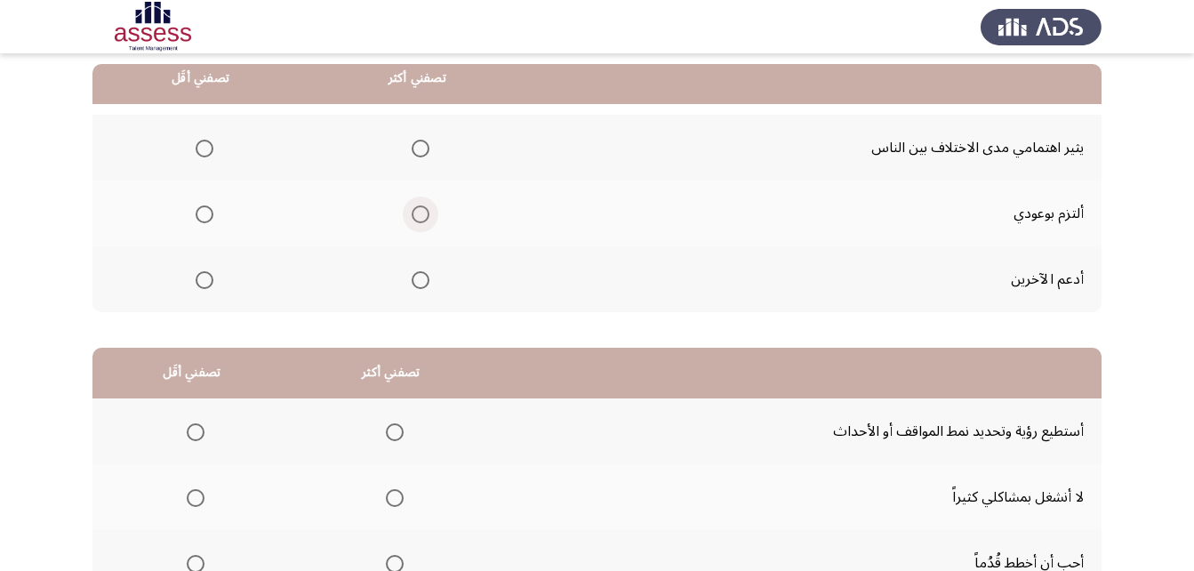
click at [420, 216] on span "Select an option" at bounding box center [421, 214] width 18 height 18
click at [420, 216] on input "Select an option" at bounding box center [421, 214] width 18 height 18
click at [197, 276] on span "Select an option" at bounding box center [205, 280] width 18 height 18
click at [197, 276] on input "Select an option" at bounding box center [205, 280] width 18 height 18
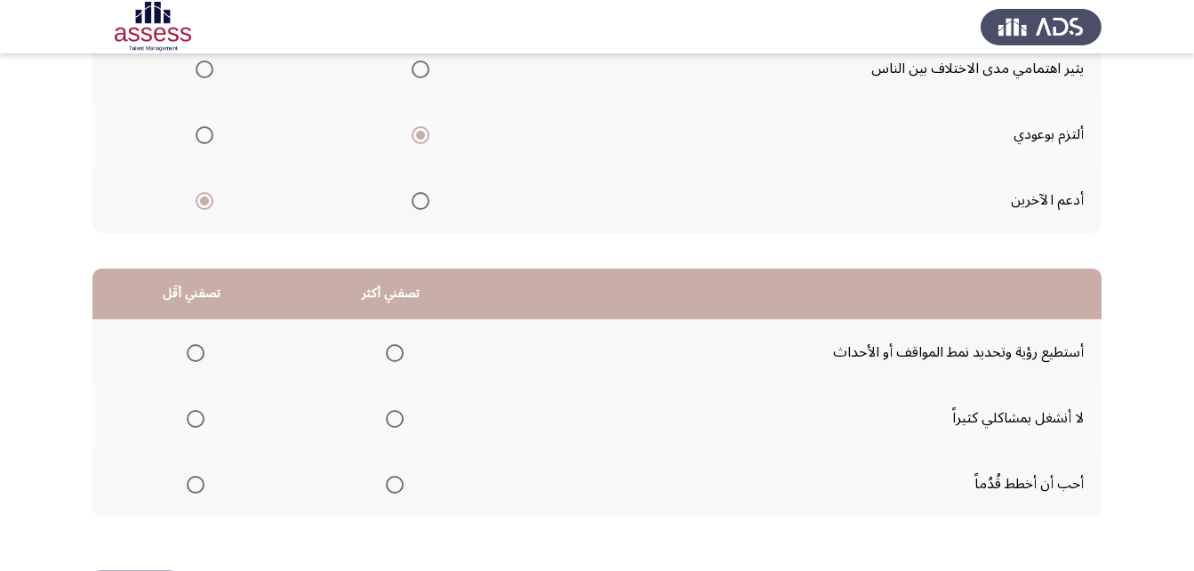
scroll to position [327, 0]
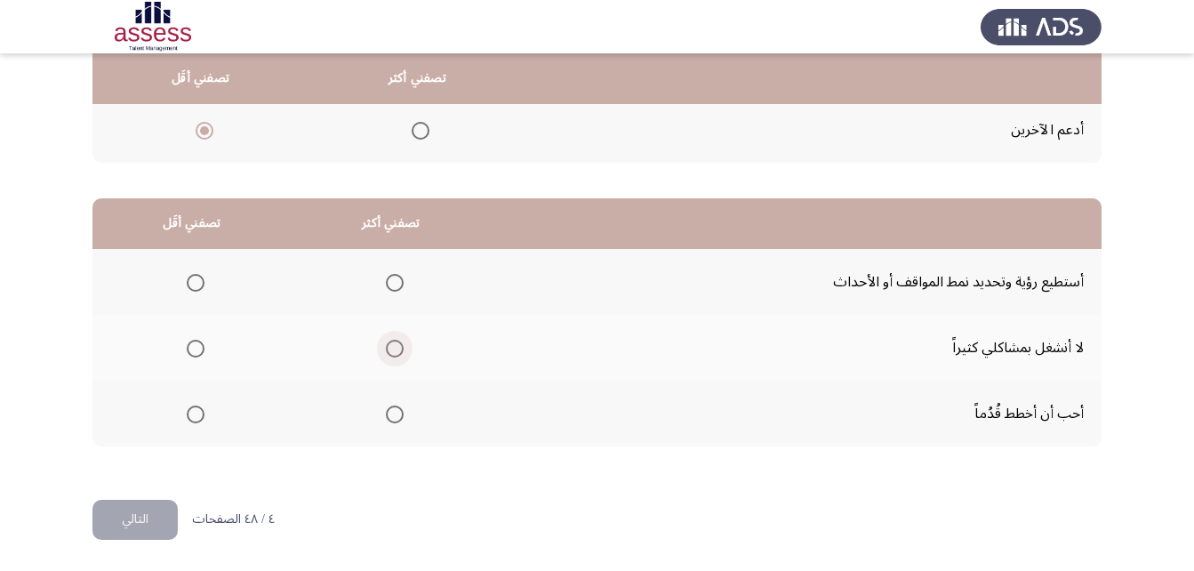
click at [394, 347] on span "Select an option" at bounding box center [395, 349] width 18 height 18
click at [394, 347] on input "Select an option" at bounding box center [395, 349] width 18 height 18
click at [192, 416] on span "Select an option" at bounding box center [196, 414] width 18 height 18
click at [192, 416] on input "Select an option" at bounding box center [196, 414] width 18 height 18
click at [133, 520] on button "التالي" at bounding box center [134, 520] width 85 height 40
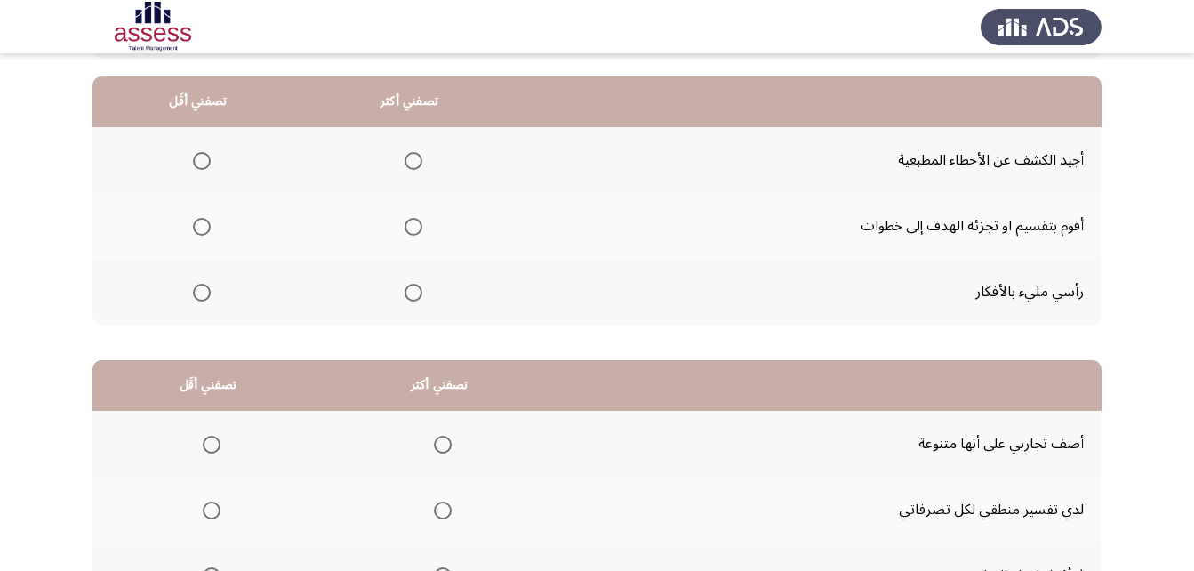
scroll to position [178, 0]
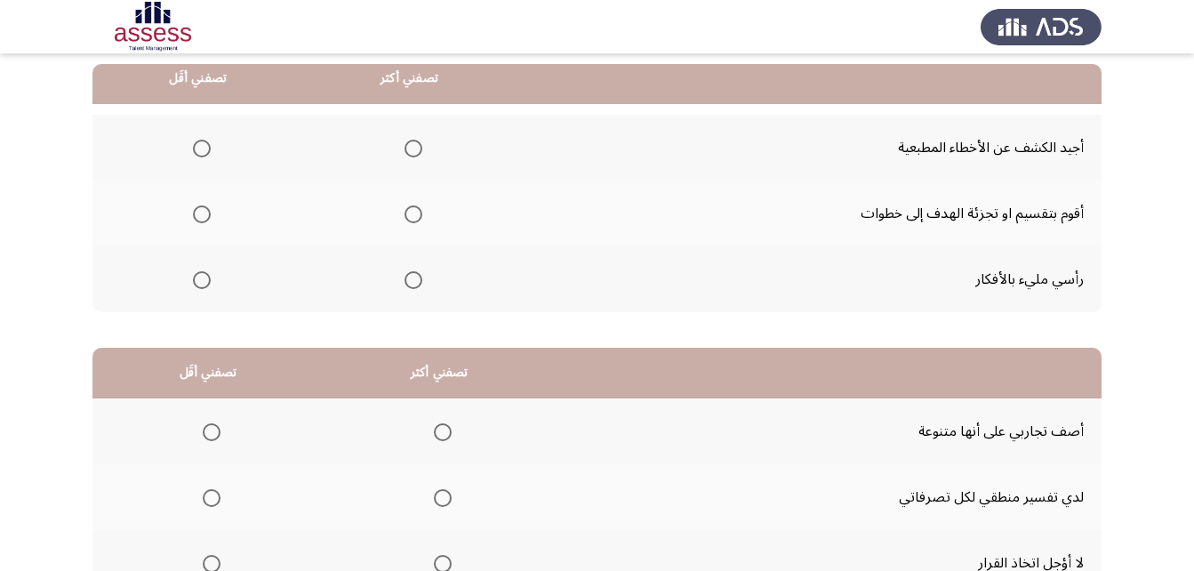
click at [412, 216] on span "Select an option" at bounding box center [413, 214] width 18 height 18
click at [412, 216] on input "Select an option" at bounding box center [413, 214] width 18 height 18
click at [204, 284] on span "Select an option" at bounding box center [202, 280] width 18 height 18
click at [204, 284] on input "Select an option" at bounding box center [202, 280] width 18 height 18
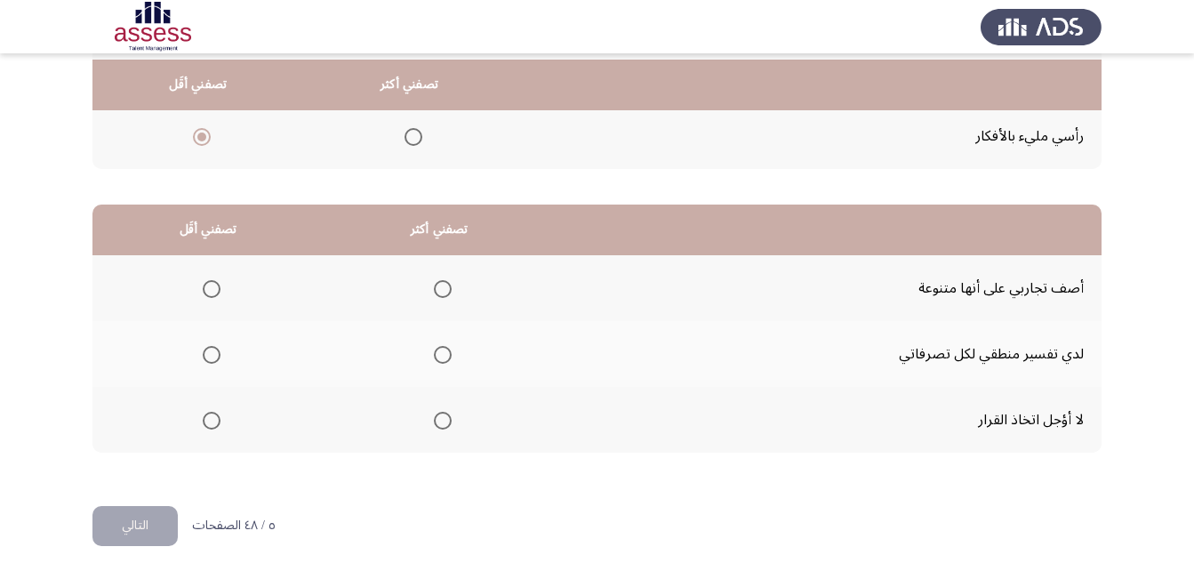
scroll to position [327, 0]
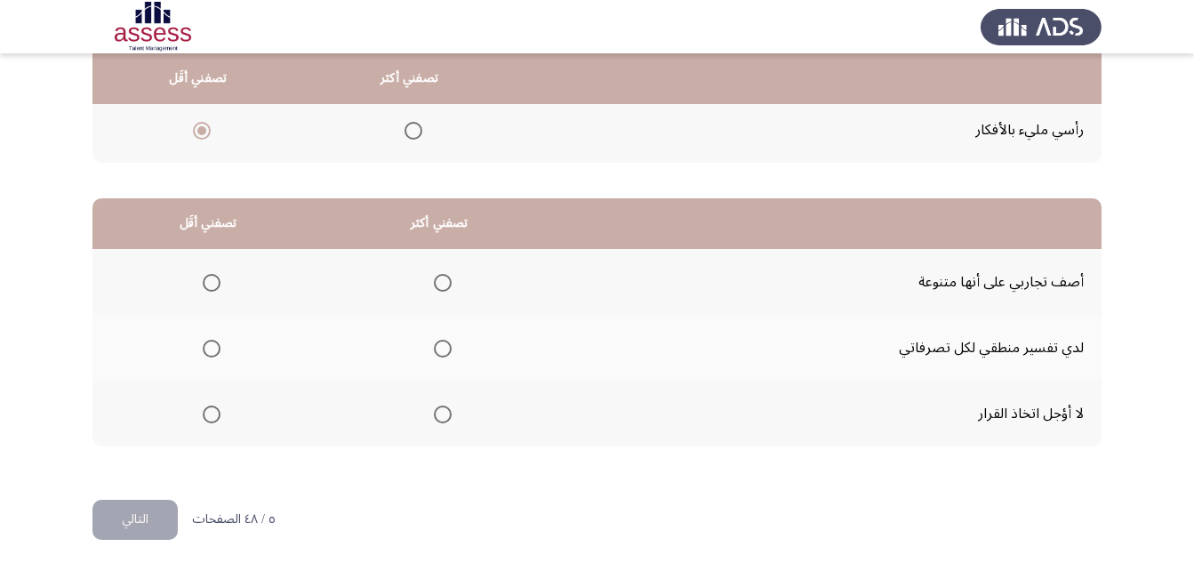
click at [444, 417] on span "Select an option" at bounding box center [443, 414] width 18 height 18
click at [444, 417] on input "Select an option" at bounding box center [443, 414] width 18 height 18
click at [206, 347] on span "Select an option" at bounding box center [212, 349] width 18 height 18
click at [206, 347] on input "Select an option" at bounding box center [212, 349] width 18 height 18
click at [140, 513] on button "التالي" at bounding box center [134, 520] width 85 height 40
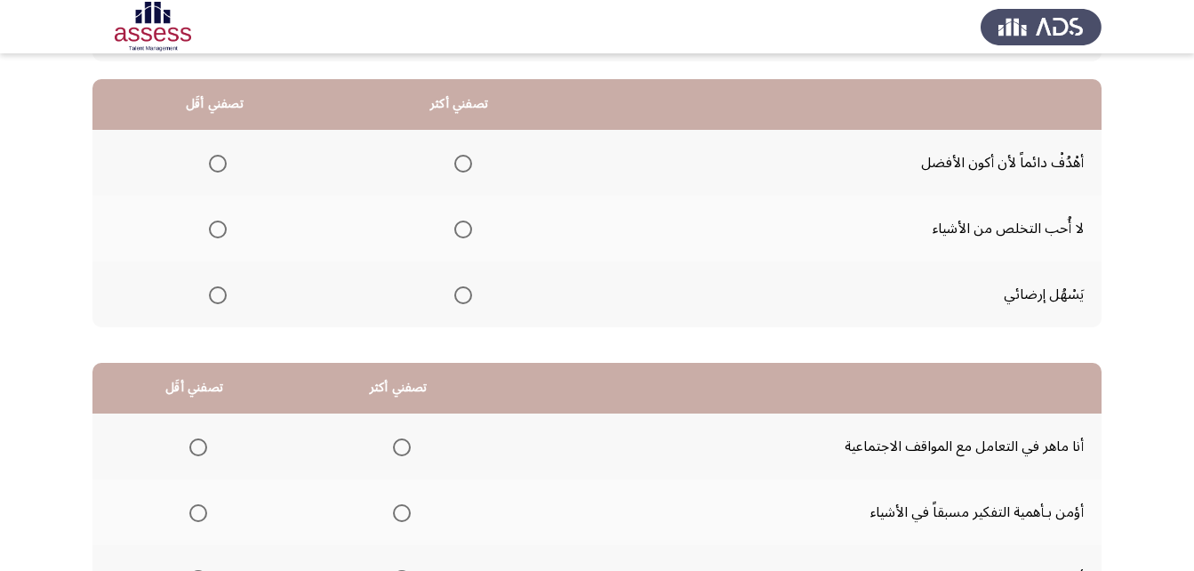
scroll to position [178, 0]
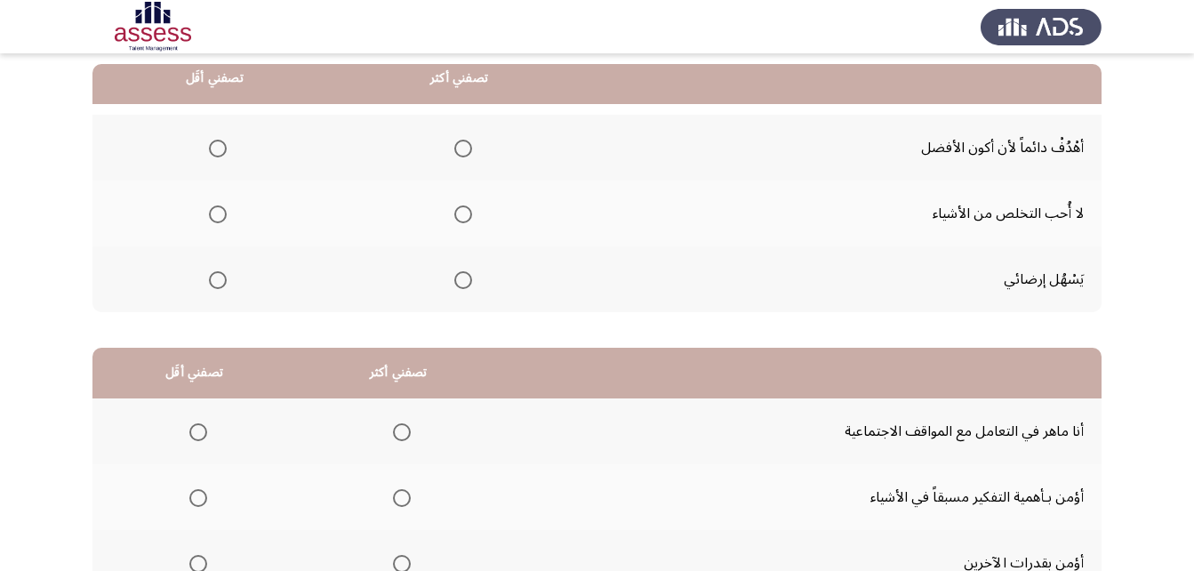
click at [466, 283] on span "Select an option" at bounding box center [463, 280] width 18 height 18
click at [466, 283] on input "Select an option" at bounding box center [463, 280] width 18 height 18
click at [465, 149] on span "Select an option" at bounding box center [463, 149] width 18 height 18
click at [465, 149] on input "Select an option" at bounding box center [463, 149] width 18 height 18
click at [220, 280] on span "Select an option" at bounding box center [218, 280] width 18 height 18
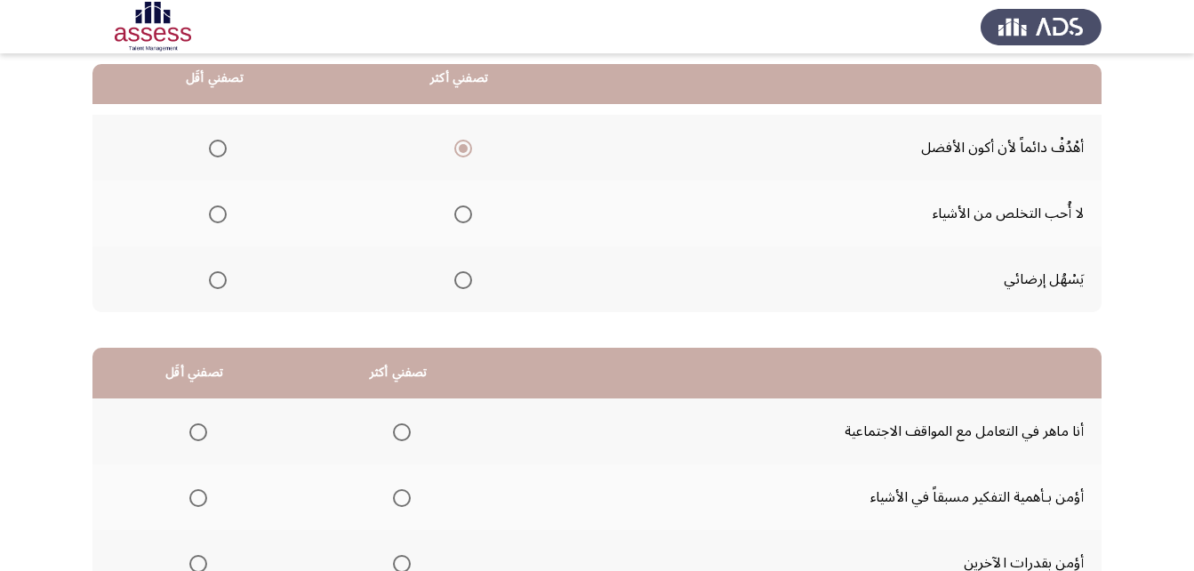
click at [220, 280] on input "Select an option" at bounding box center [218, 280] width 18 height 18
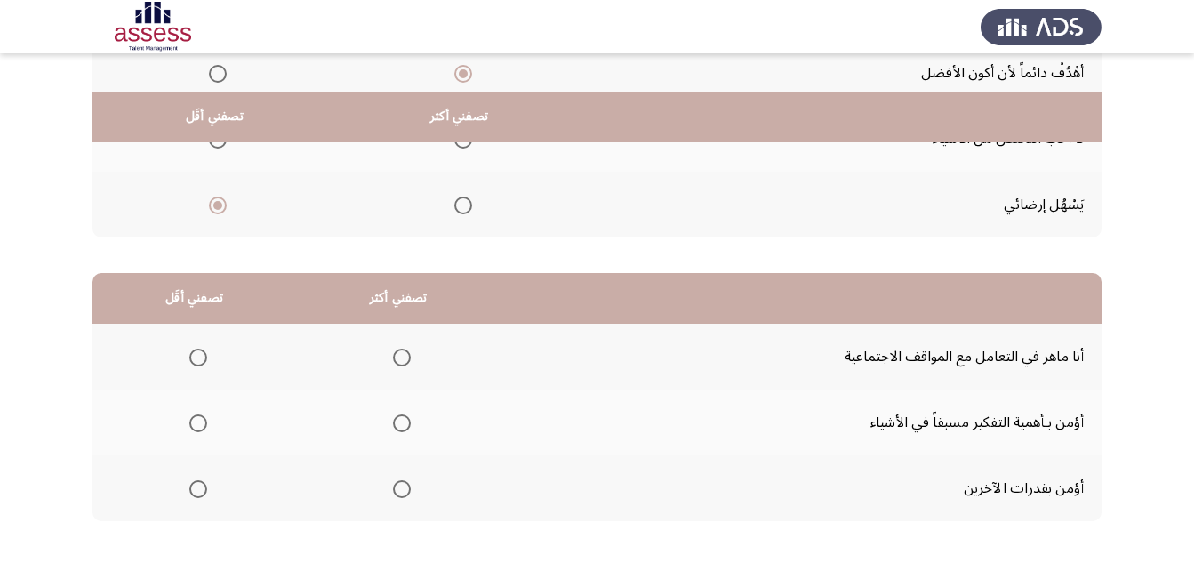
scroll to position [327, 0]
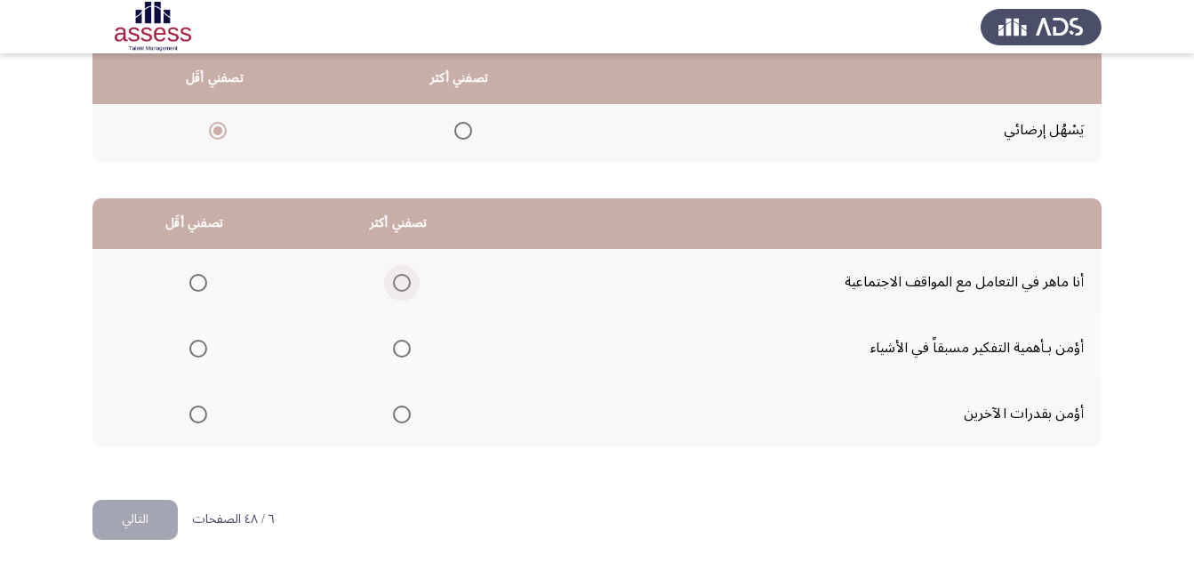
click at [399, 288] on span "Select an option" at bounding box center [402, 283] width 18 height 18
click at [399, 288] on input "Select an option" at bounding box center [402, 283] width 18 height 18
click at [195, 416] on span "Select an option" at bounding box center [198, 414] width 18 height 18
click at [195, 416] on input "Select an option" at bounding box center [198, 414] width 18 height 18
click at [131, 532] on button "التالي" at bounding box center [134, 520] width 85 height 40
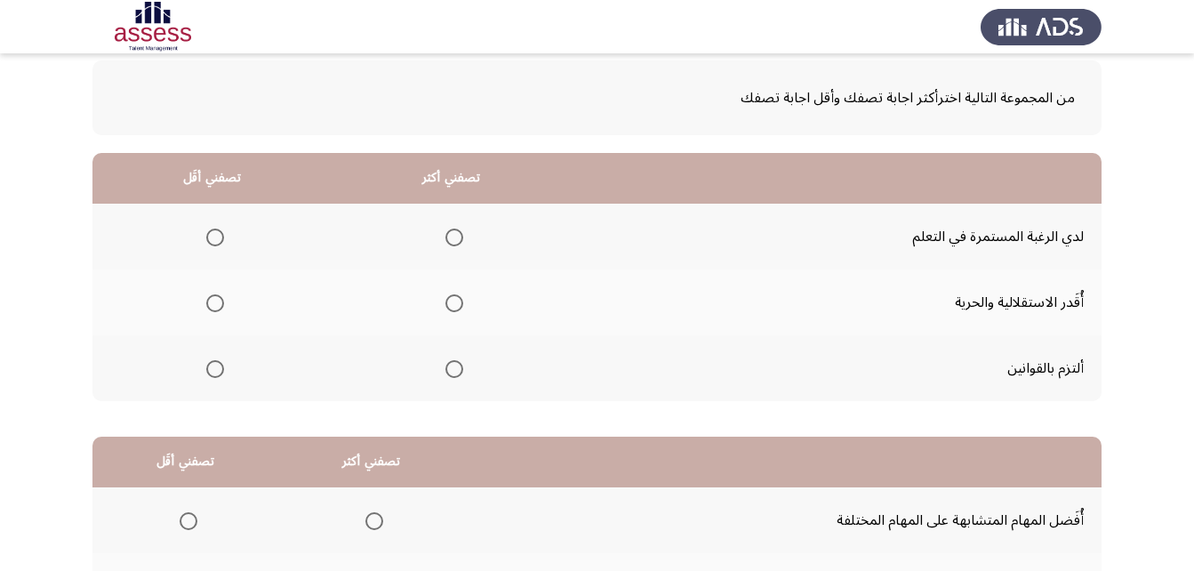
scroll to position [178, 0]
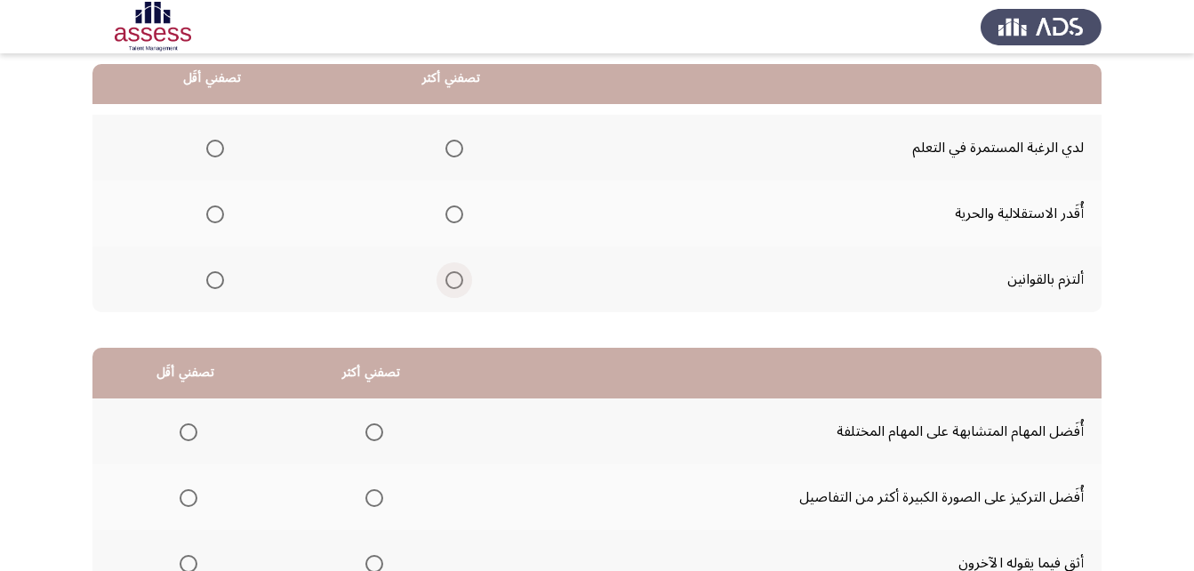
click at [456, 281] on span "Select an option" at bounding box center [454, 280] width 18 height 18
click at [456, 281] on input "Select an option" at bounding box center [454, 280] width 18 height 18
click at [212, 218] on span "Select an option" at bounding box center [215, 214] width 18 height 18
click at [212, 218] on input "Select an option" at bounding box center [215, 214] width 18 height 18
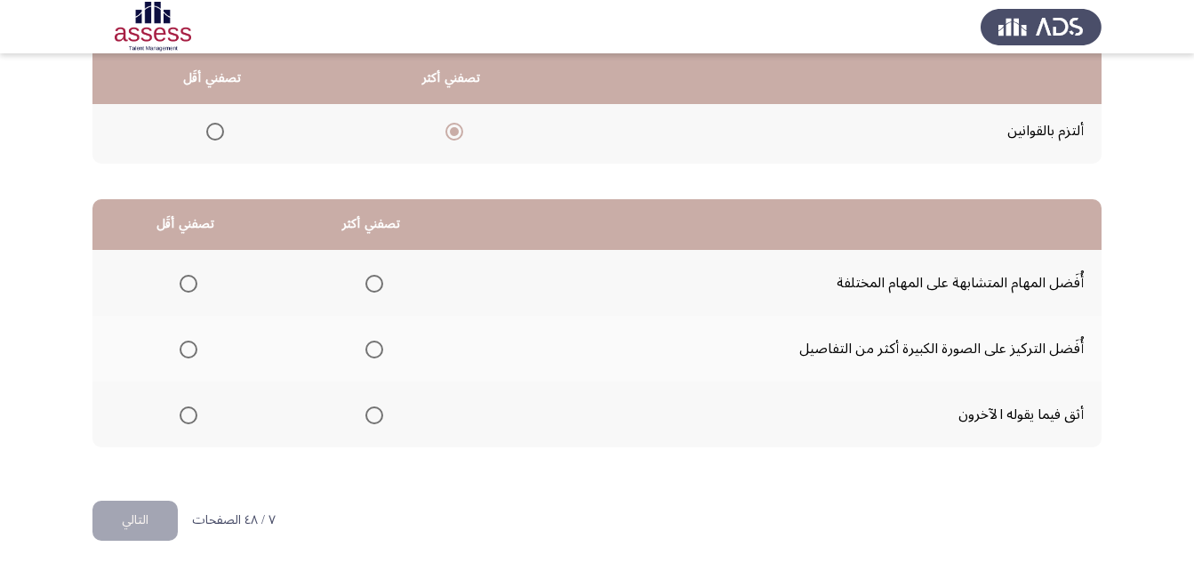
scroll to position [327, 0]
click at [375, 352] on span "Select an option" at bounding box center [374, 349] width 18 height 18
click at [375, 352] on input "Select an option" at bounding box center [374, 349] width 18 height 18
click at [189, 283] on span "Select an option" at bounding box center [189, 283] width 18 height 18
click at [189, 283] on input "Select an option" at bounding box center [189, 283] width 18 height 18
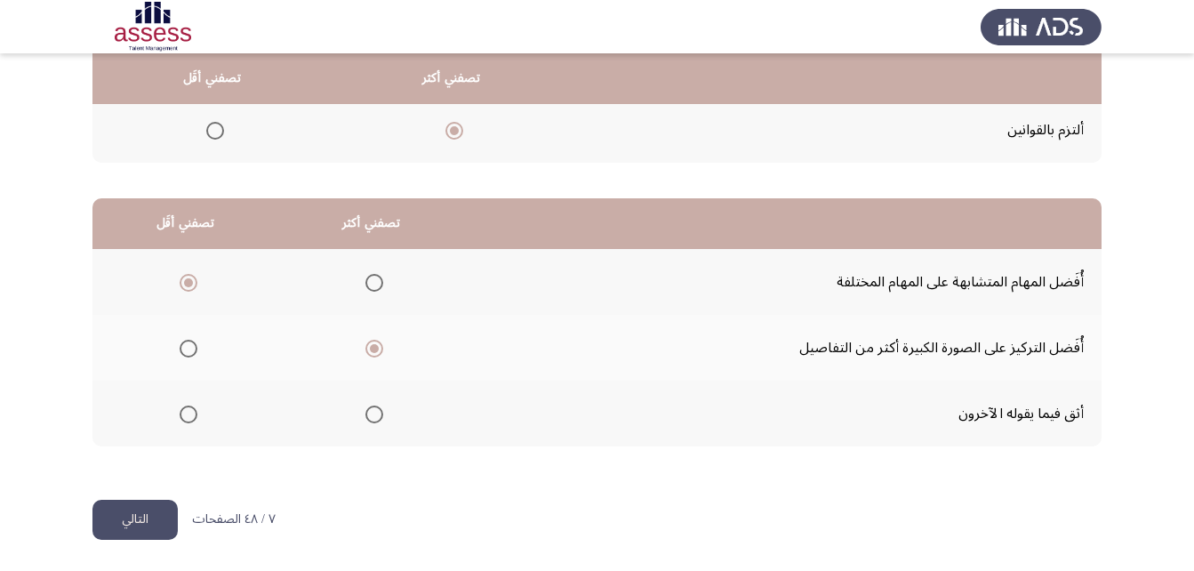
click at [155, 524] on button "التالي" at bounding box center [134, 520] width 85 height 40
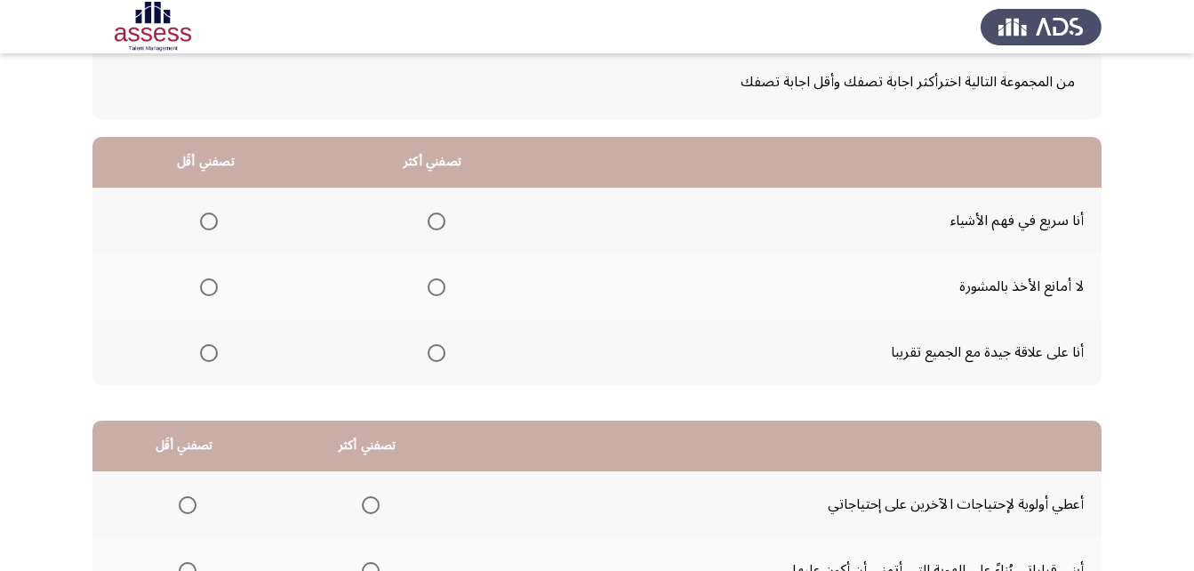
scroll to position [89, 0]
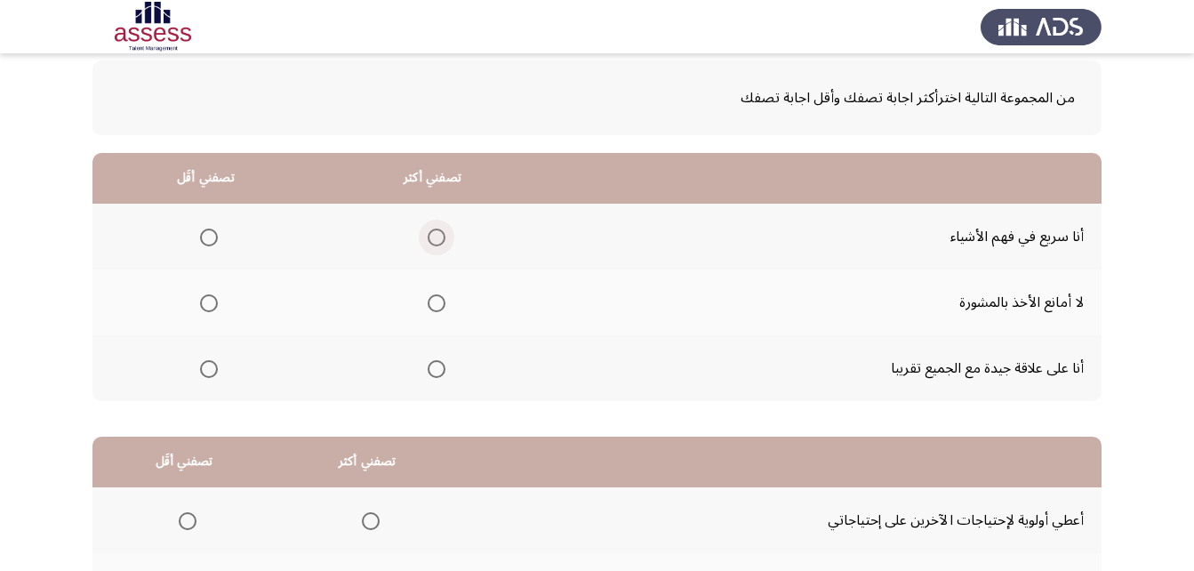
click at [430, 235] on span "Select an option" at bounding box center [437, 237] width 18 height 18
click at [430, 235] on input "Select an option" at bounding box center [437, 237] width 18 height 18
click at [205, 305] on span "Select an option" at bounding box center [209, 303] width 18 height 18
click at [205, 305] on input "Select an option" at bounding box center [209, 303] width 18 height 18
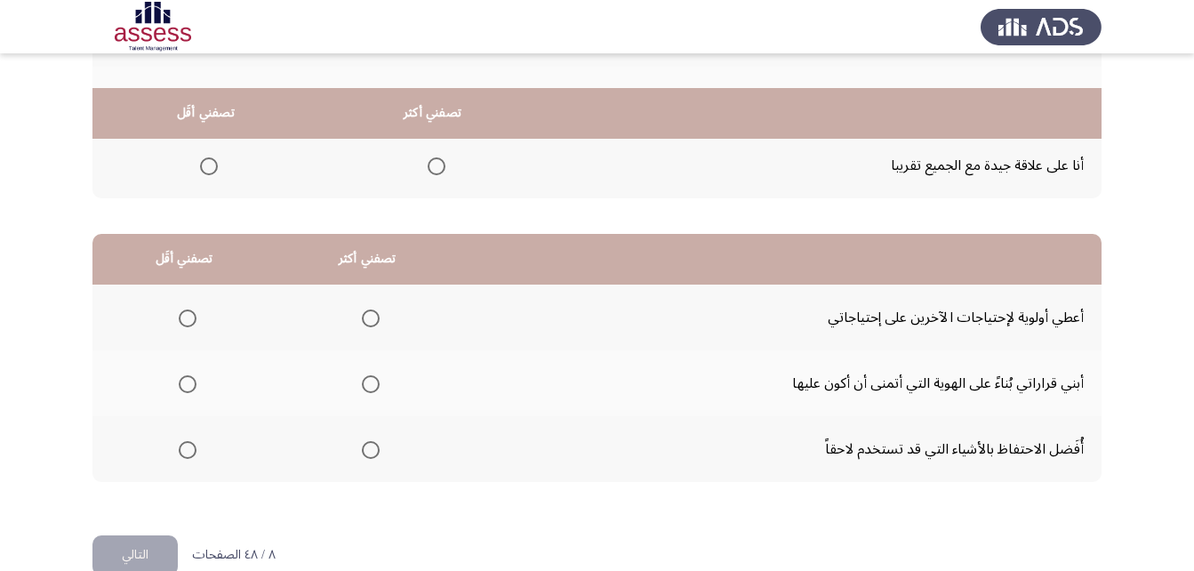
scroll to position [327, 0]
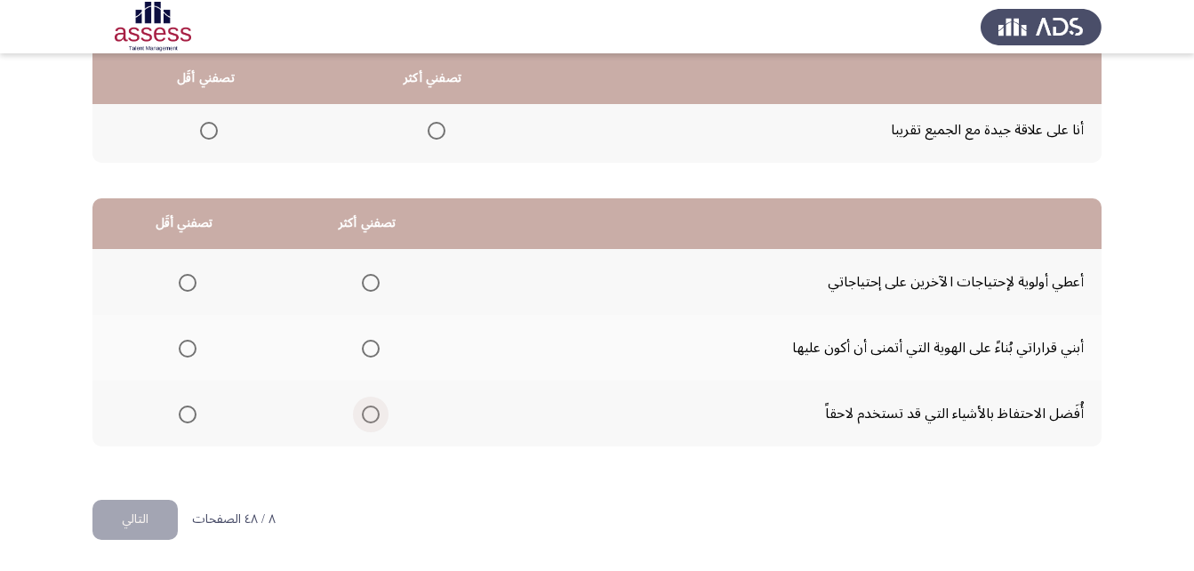
click at [367, 413] on span "Select an option" at bounding box center [371, 414] width 18 height 18
click at [367, 413] on input "Select an option" at bounding box center [371, 414] width 18 height 18
click at [188, 287] on span "Select an option" at bounding box center [188, 283] width 18 height 18
click at [188, 287] on input "Select an option" at bounding box center [188, 283] width 18 height 18
click at [140, 511] on button "التالي" at bounding box center [134, 520] width 85 height 40
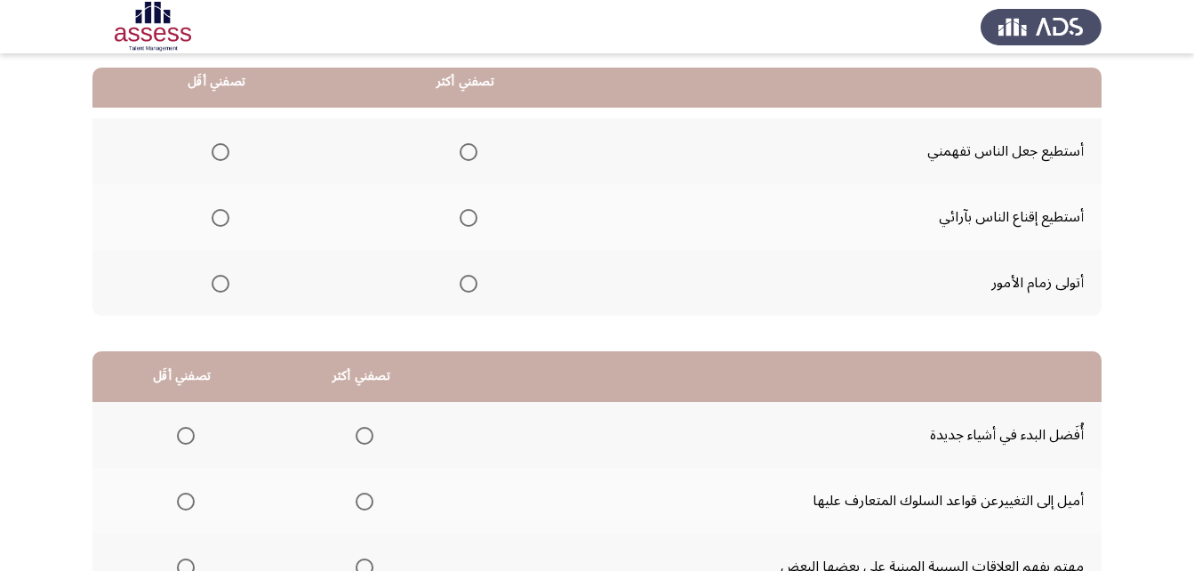
scroll to position [178, 0]
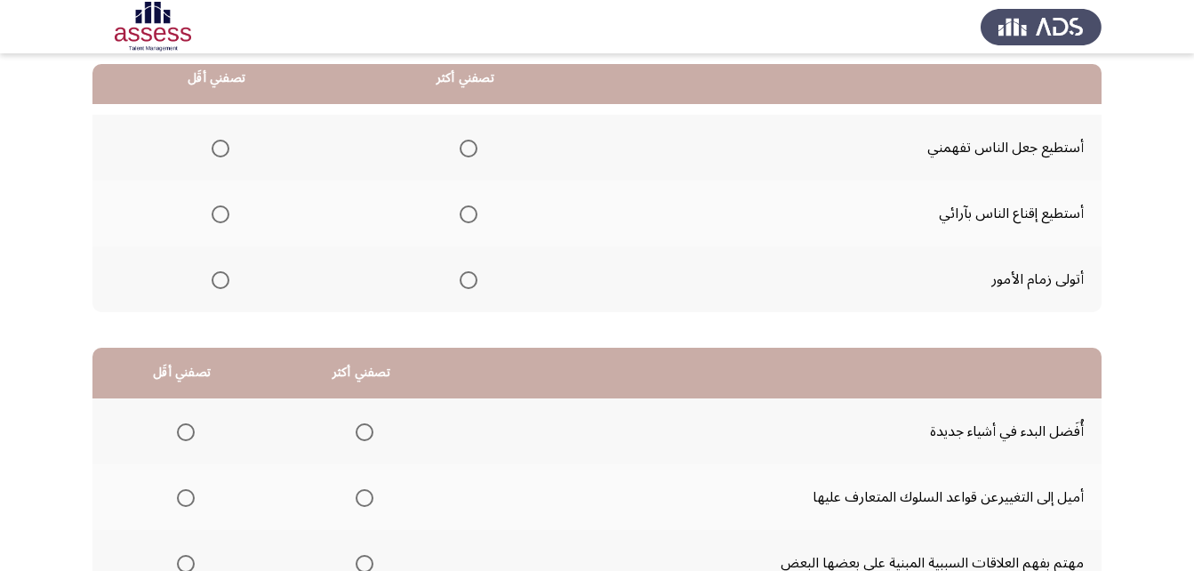
click at [460, 214] on span "Select an option" at bounding box center [469, 214] width 18 height 18
click at [460, 214] on input "Select an option" at bounding box center [469, 214] width 18 height 18
click at [217, 146] on span "Select an option" at bounding box center [221, 149] width 18 height 18
click at [217, 146] on input "Select an option" at bounding box center [221, 149] width 18 height 18
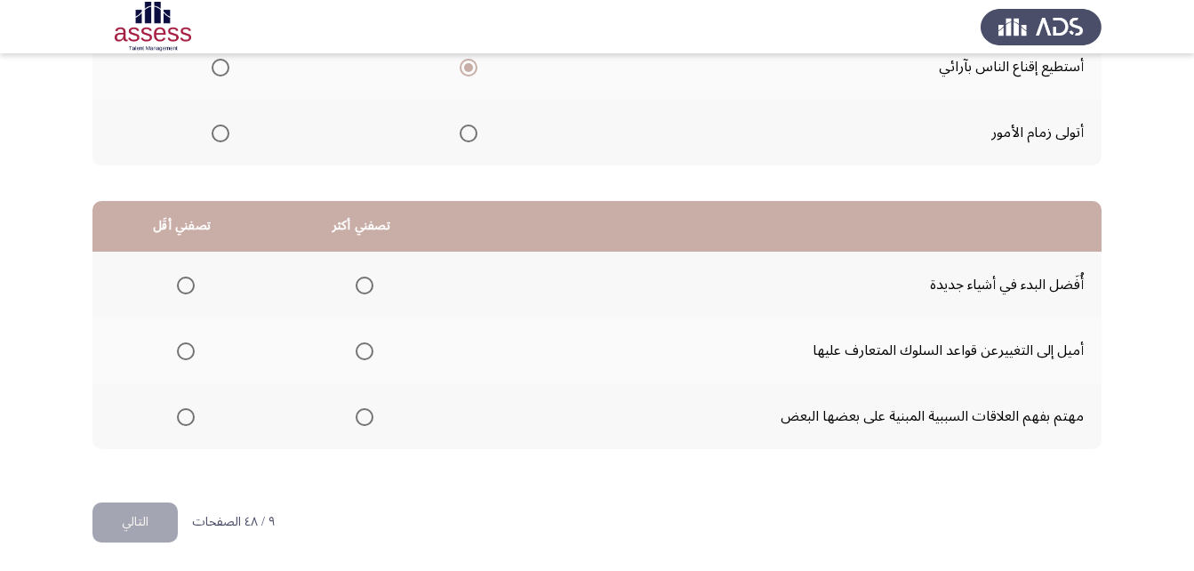
scroll to position [327, 0]
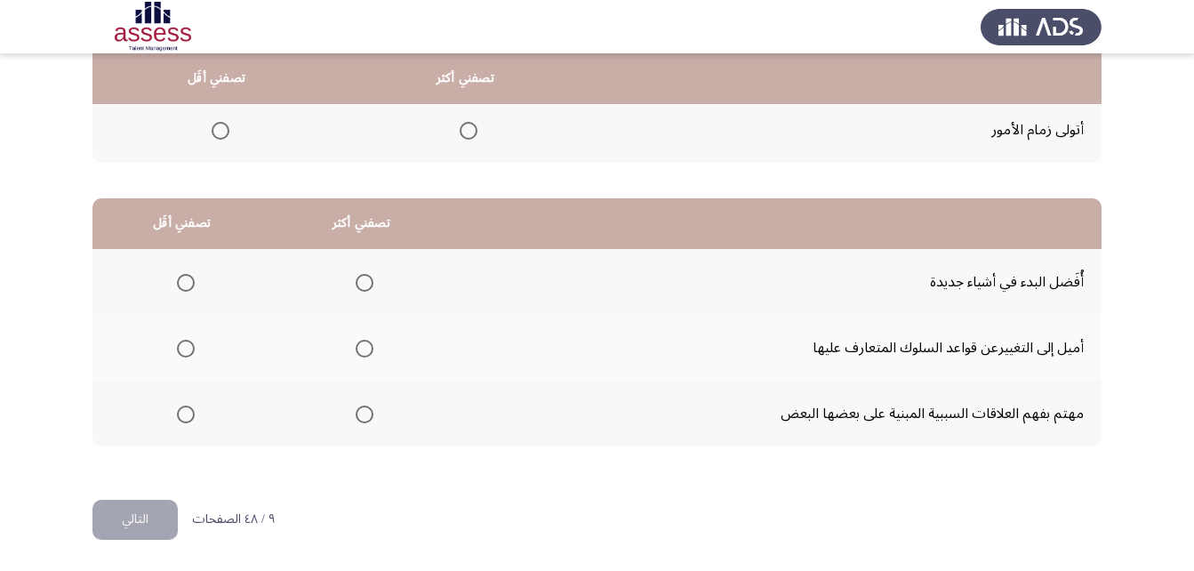
click at [364, 282] on span "Select an option" at bounding box center [365, 283] width 18 height 18
click at [364, 282] on input "Select an option" at bounding box center [365, 283] width 18 height 18
click at [182, 412] on span "Select an option" at bounding box center [186, 414] width 18 height 18
click at [182, 412] on input "Select an option" at bounding box center [186, 414] width 18 height 18
click at [141, 515] on button "التالي" at bounding box center [134, 520] width 85 height 40
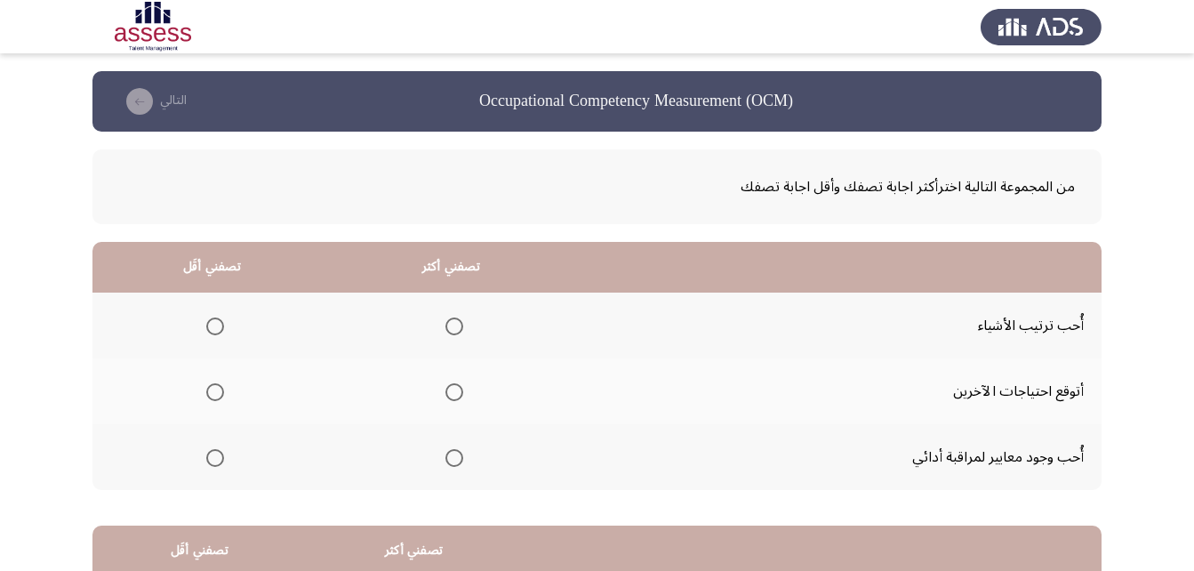
scroll to position [89, 0]
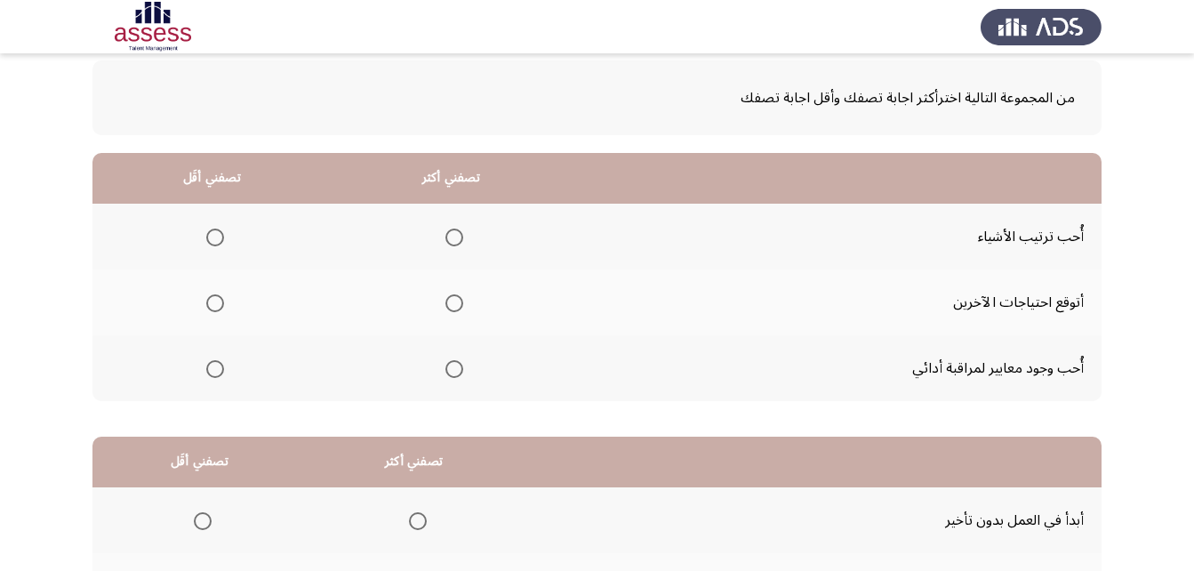
click at [450, 240] on span "Select an option" at bounding box center [454, 237] width 18 height 18
click at [450, 240] on input "Select an option" at bounding box center [454, 237] width 18 height 18
click at [219, 303] on span "Select an option" at bounding box center [215, 303] width 18 height 18
click at [219, 303] on input "Select an option" at bounding box center [215, 303] width 18 height 18
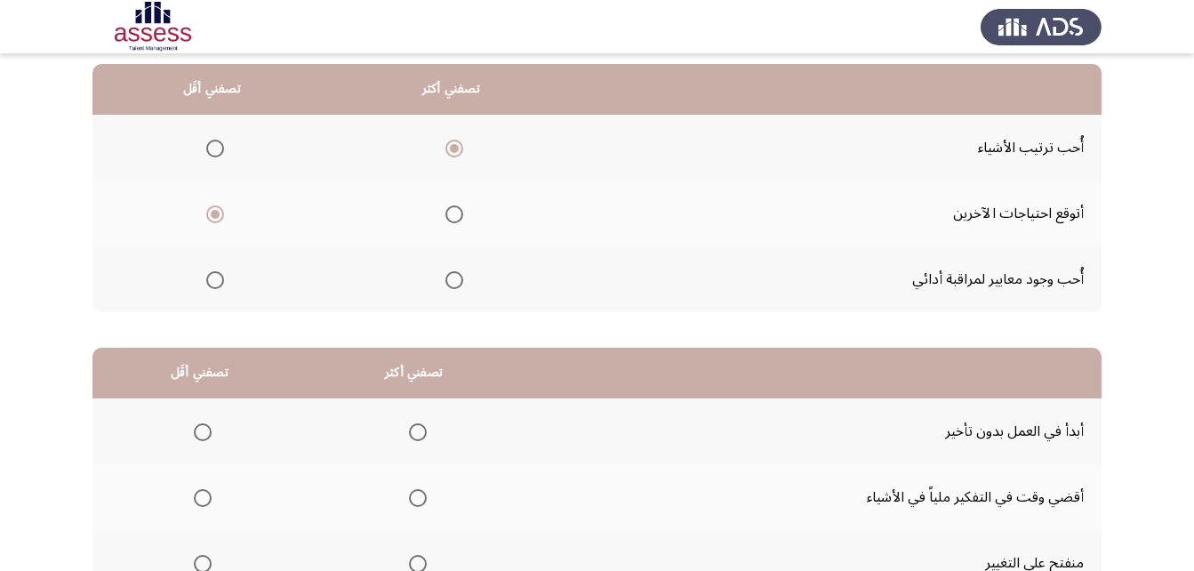
scroll to position [327, 0]
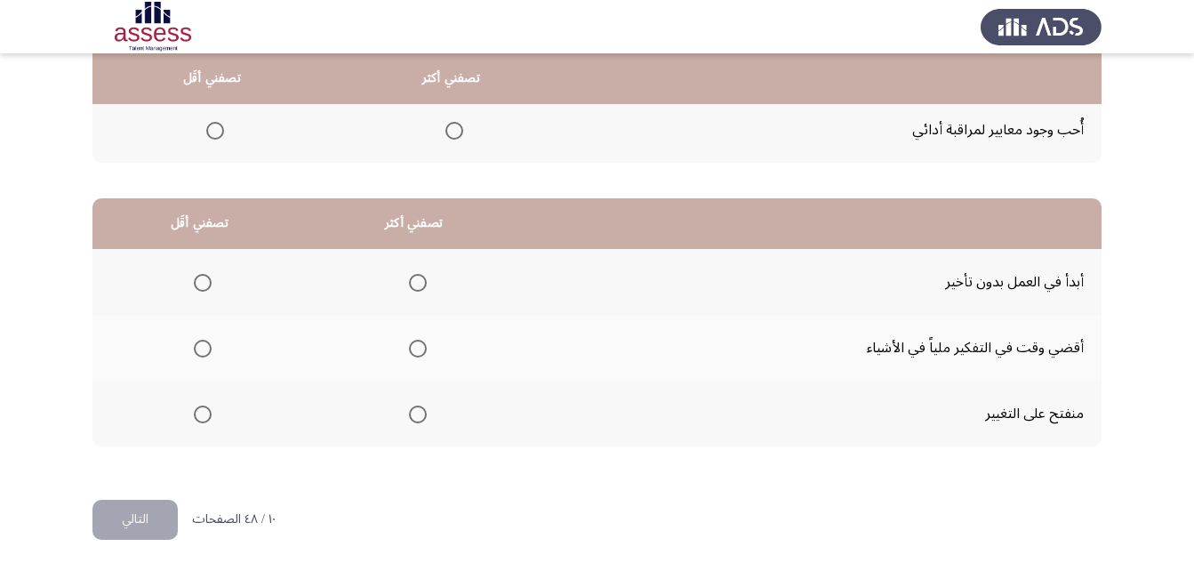
click at [418, 283] on span "Select an option" at bounding box center [418, 283] width 18 height 18
click at [418, 283] on input "Select an option" at bounding box center [418, 283] width 18 height 18
click at [203, 414] on span "Select an option" at bounding box center [203, 414] width 0 height 0
click at [203, 414] on input "Select an option" at bounding box center [203, 414] width 18 height 18
click at [131, 516] on button "التالي" at bounding box center [134, 520] width 85 height 40
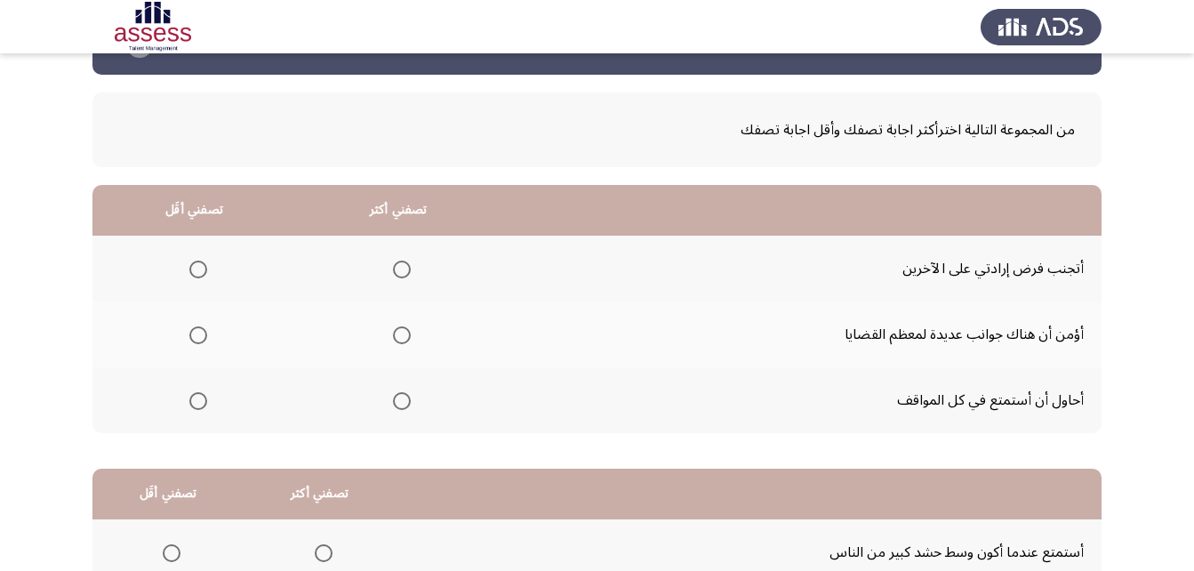
scroll to position [178, 0]
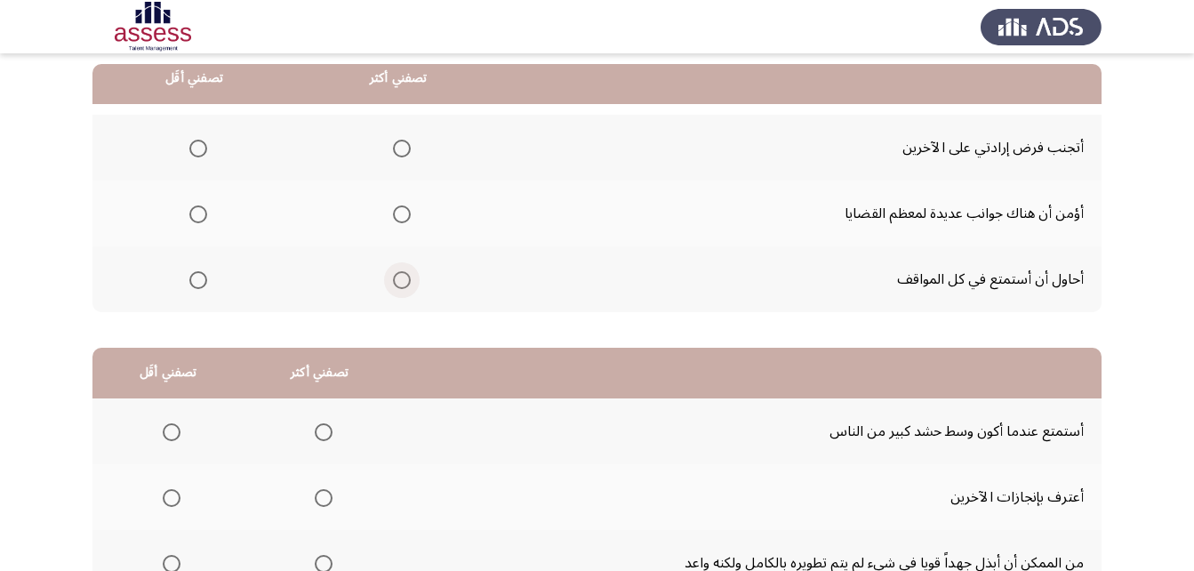
click at [397, 281] on span "Select an option" at bounding box center [402, 280] width 18 height 18
click at [397, 281] on input "Select an option" at bounding box center [402, 280] width 18 height 18
click at [194, 212] on span "Select an option" at bounding box center [198, 214] width 18 height 18
click at [194, 212] on input "Select an option" at bounding box center [198, 214] width 18 height 18
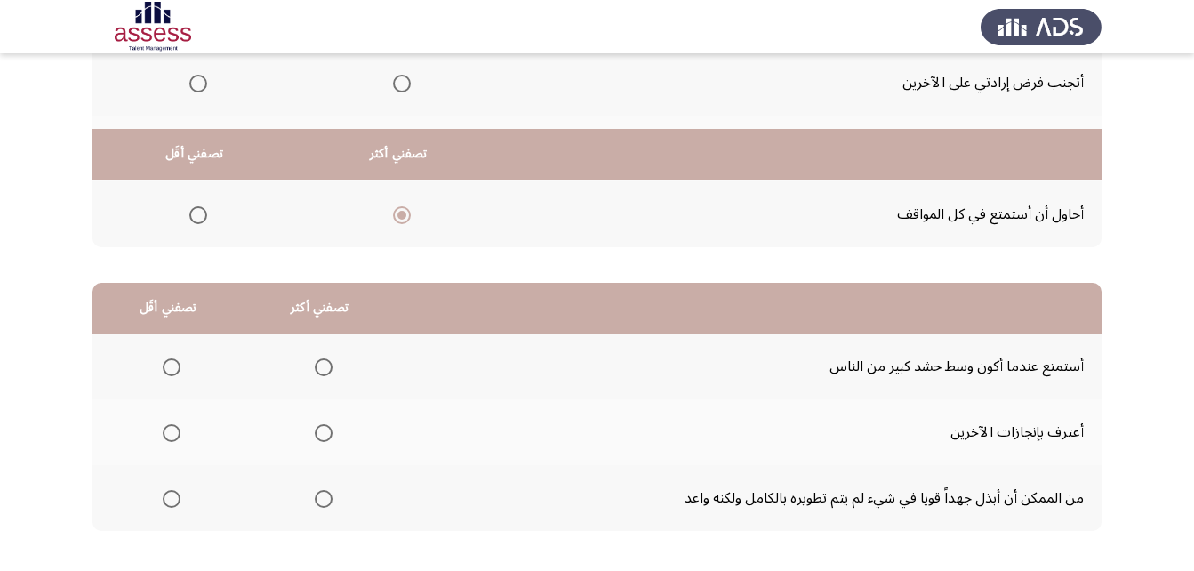
scroll to position [327, 0]
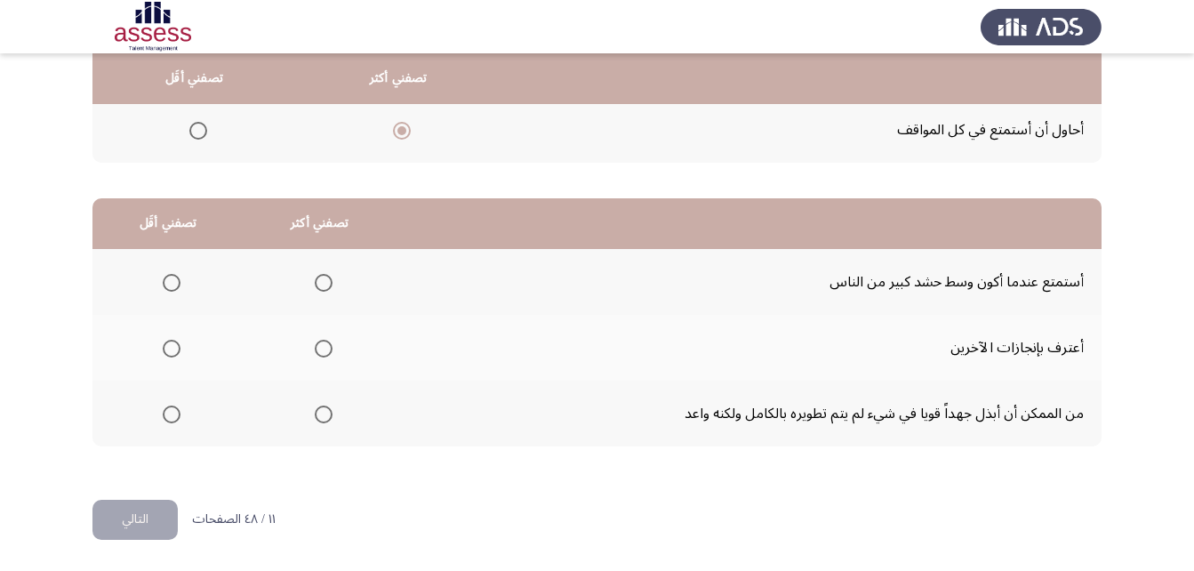
click at [318, 346] on span "Select an option" at bounding box center [324, 349] width 18 height 18
click at [318, 346] on input "Select an option" at bounding box center [324, 349] width 18 height 18
click at [164, 416] on span "Select an option" at bounding box center [172, 414] width 18 height 18
click at [164, 416] on input "Select an option" at bounding box center [172, 414] width 18 height 18
click at [140, 521] on button "التالي" at bounding box center [134, 520] width 85 height 40
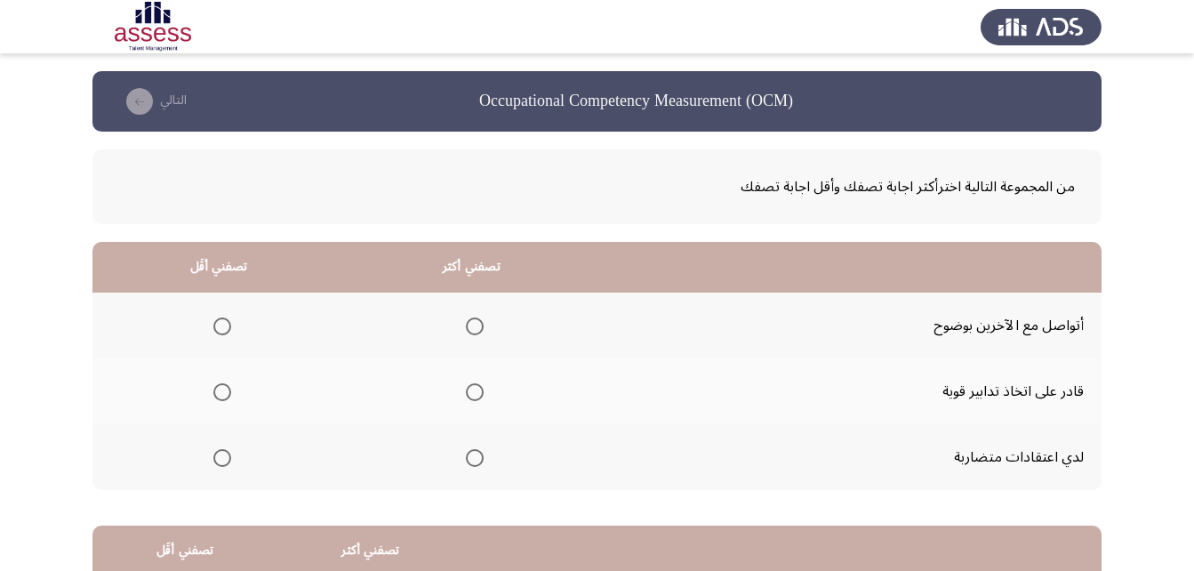
scroll to position [178, 0]
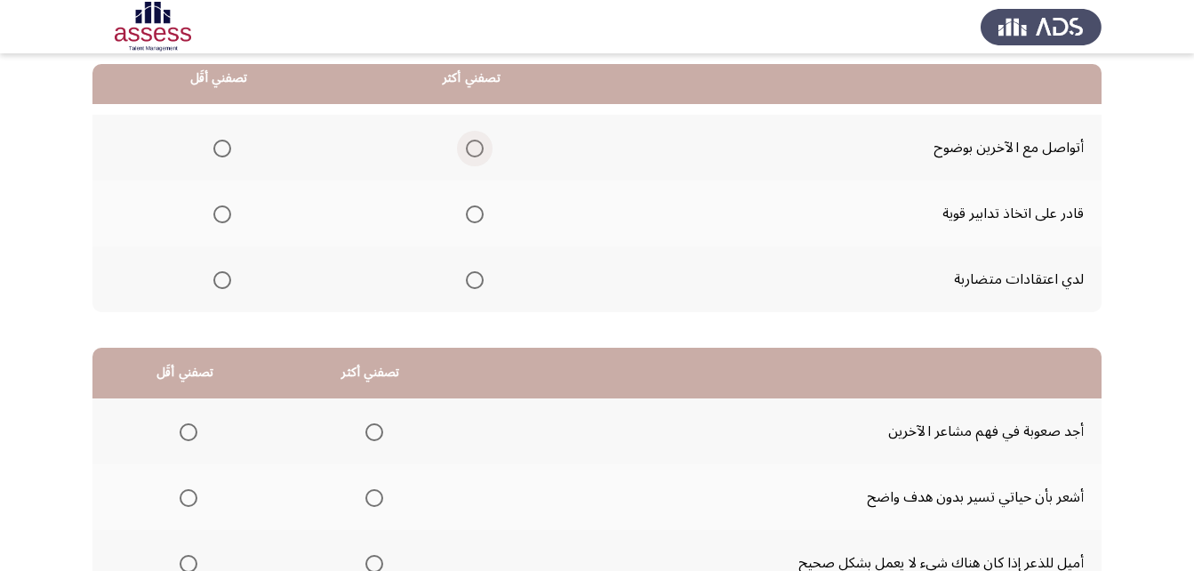
click at [481, 148] on span "Select an option" at bounding box center [475, 149] width 18 height 18
click at [481, 148] on input "Select an option" at bounding box center [475, 149] width 18 height 18
click at [224, 216] on span "Select an option" at bounding box center [222, 214] width 18 height 18
click at [224, 216] on input "Select an option" at bounding box center [222, 214] width 18 height 18
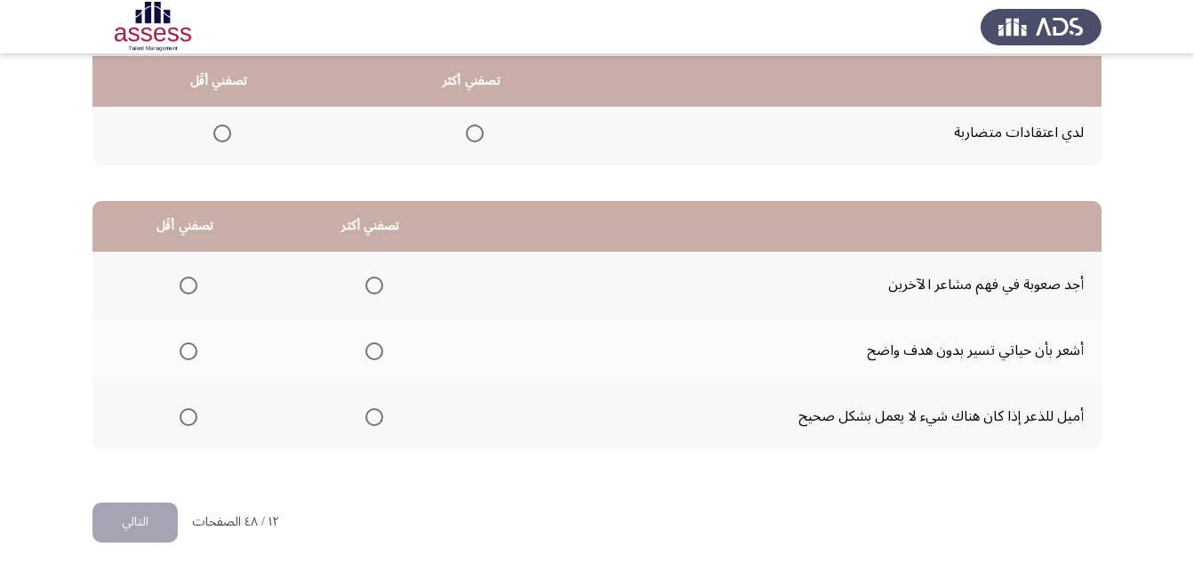
scroll to position [327, 0]
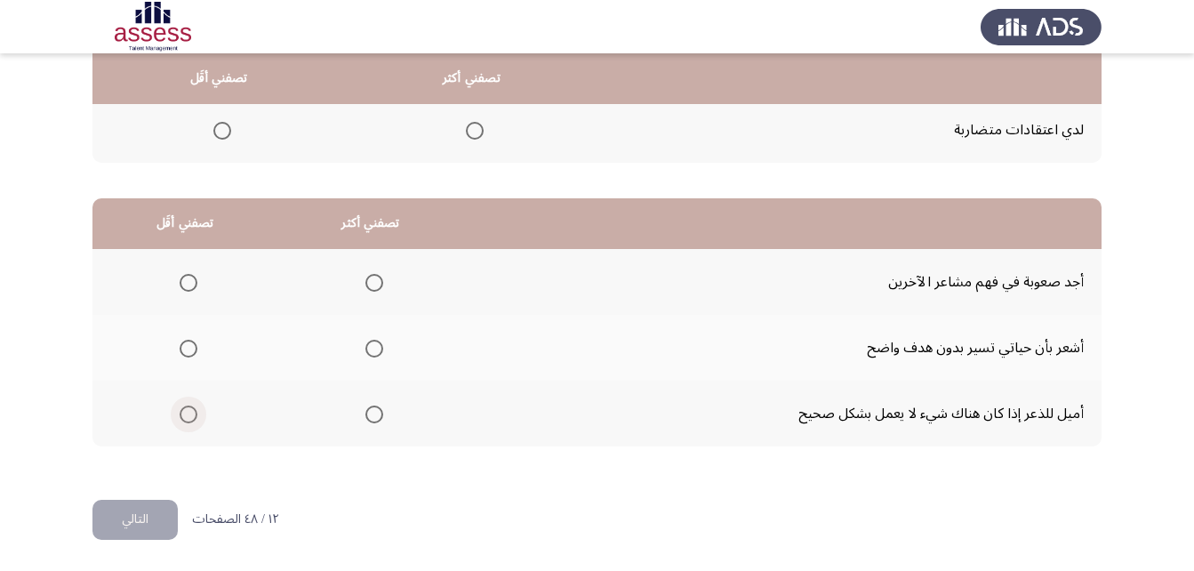
click at [187, 412] on span "Select an option" at bounding box center [189, 414] width 18 height 18
click at [187, 412] on input "Select an option" at bounding box center [189, 414] width 18 height 18
click at [188, 281] on span "Select an option" at bounding box center [189, 283] width 18 height 18
click at [188, 281] on input "Select an option" at bounding box center [189, 283] width 18 height 18
click at [375, 418] on span "Select an option" at bounding box center [374, 414] width 18 height 18
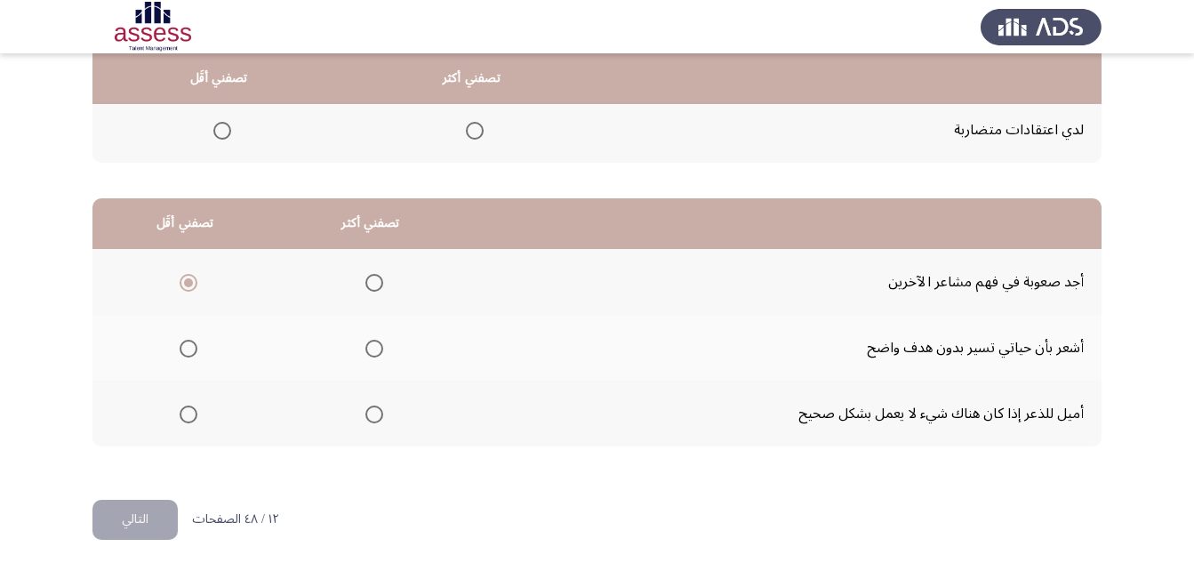
click at [375, 418] on input "Select an option" at bounding box center [374, 414] width 18 height 18
click at [124, 526] on button "التالي" at bounding box center [134, 520] width 85 height 40
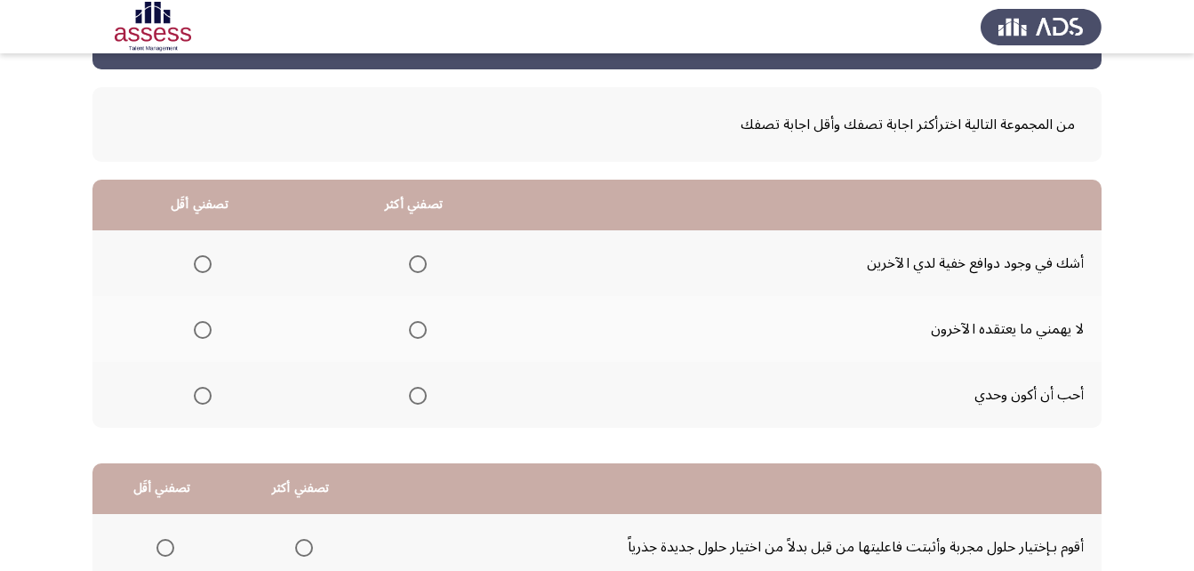
scroll to position [89, 0]
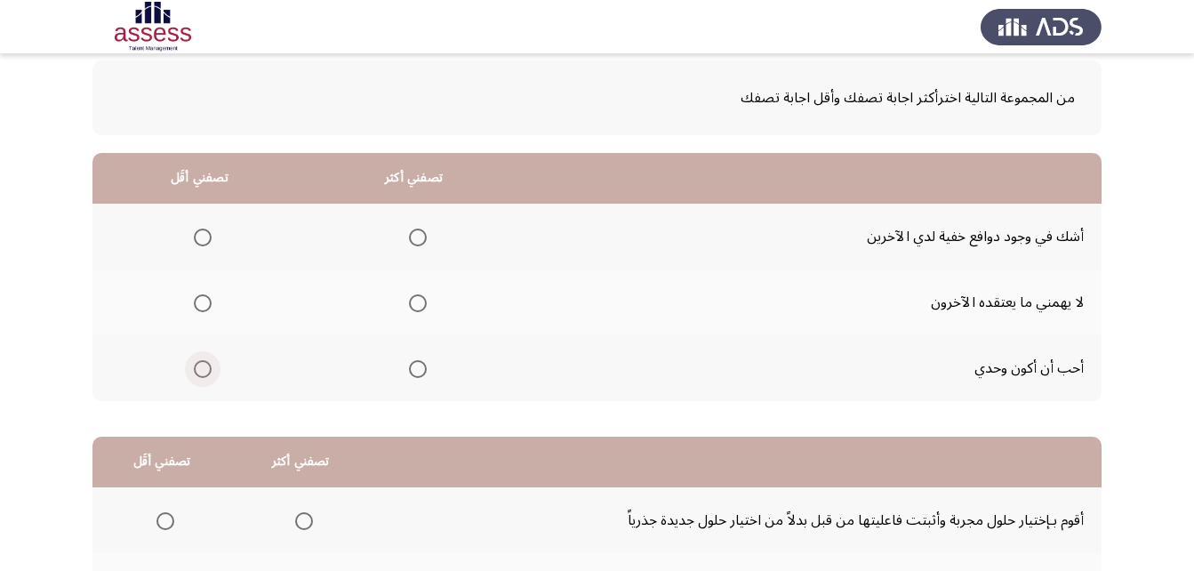
click at [201, 372] on span "Select an option" at bounding box center [203, 369] width 18 height 18
click at [201, 372] on input "Select an option" at bounding box center [203, 369] width 18 height 18
click at [412, 305] on span "Select an option" at bounding box center [418, 303] width 18 height 18
click at [412, 305] on input "Select an option" at bounding box center [418, 303] width 18 height 18
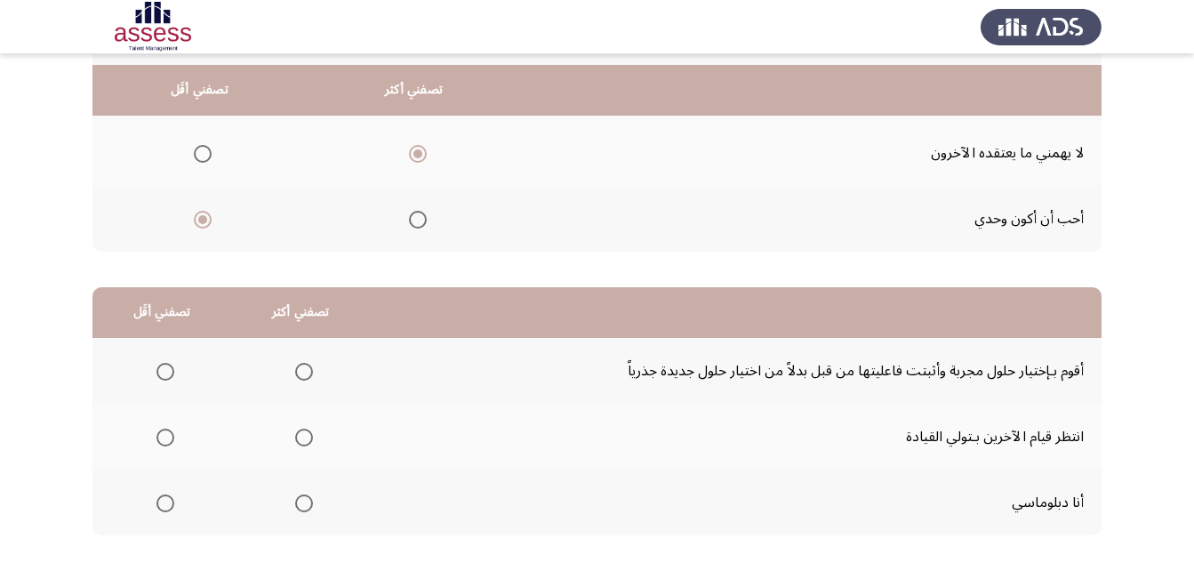
scroll to position [327, 0]
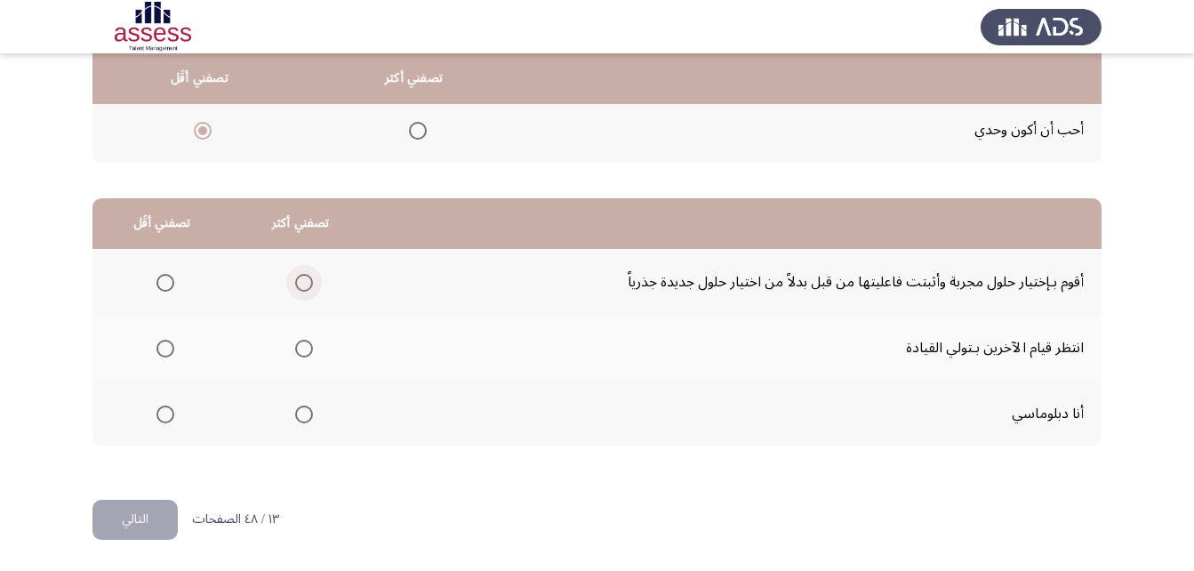
click at [306, 283] on span "Select an option" at bounding box center [304, 283] width 18 height 18
click at [306, 283] on input "Select an option" at bounding box center [304, 283] width 18 height 18
click at [169, 414] on span "Select an option" at bounding box center [165, 414] width 18 height 18
click at [169, 414] on input "Select an option" at bounding box center [165, 414] width 18 height 18
click at [160, 522] on button "التالي" at bounding box center [134, 520] width 85 height 40
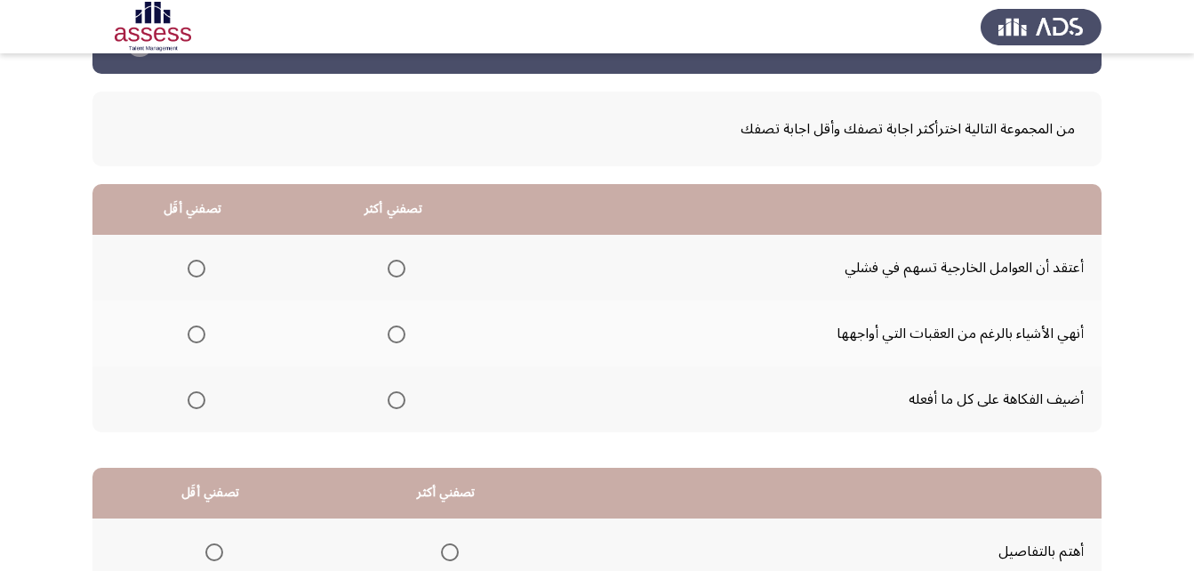
scroll to position [89, 0]
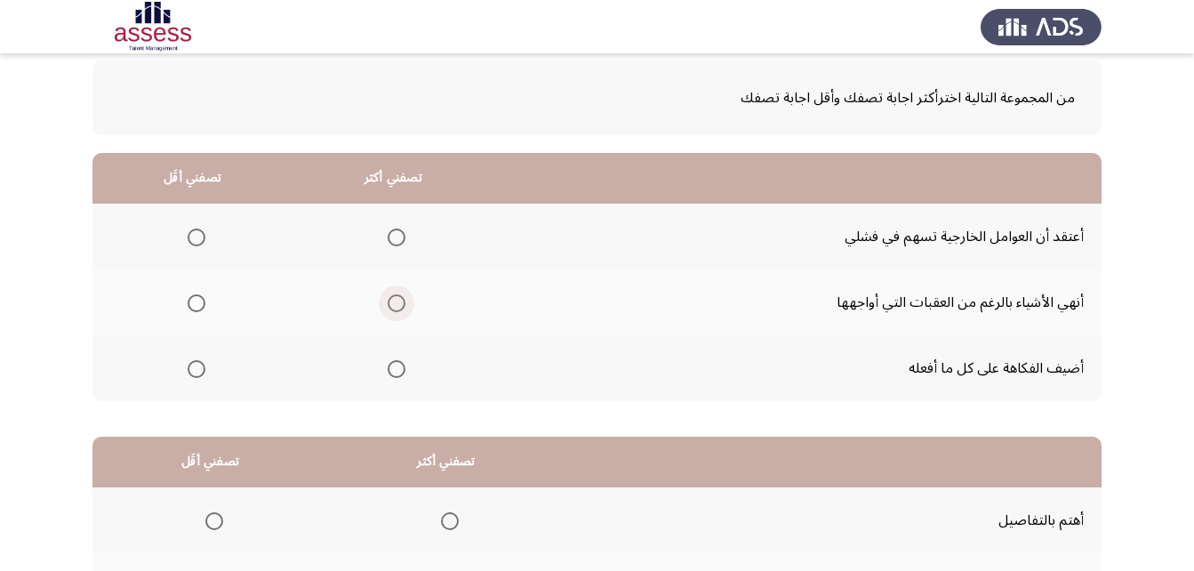
click at [396, 300] on span "Select an option" at bounding box center [397, 303] width 18 height 18
click at [396, 300] on input "Select an option" at bounding box center [397, 303] width 18 height 18
click at [193, 237] on span "Select an option" at bounding box center [197, 237] width 18 height 18
click at [193, 237] on input "Select an option" at bounding box center [197, 237] width 18 height 18
click at [193, 237] on span "Select an option" at bounding box center [196, 237] width 9 height 9
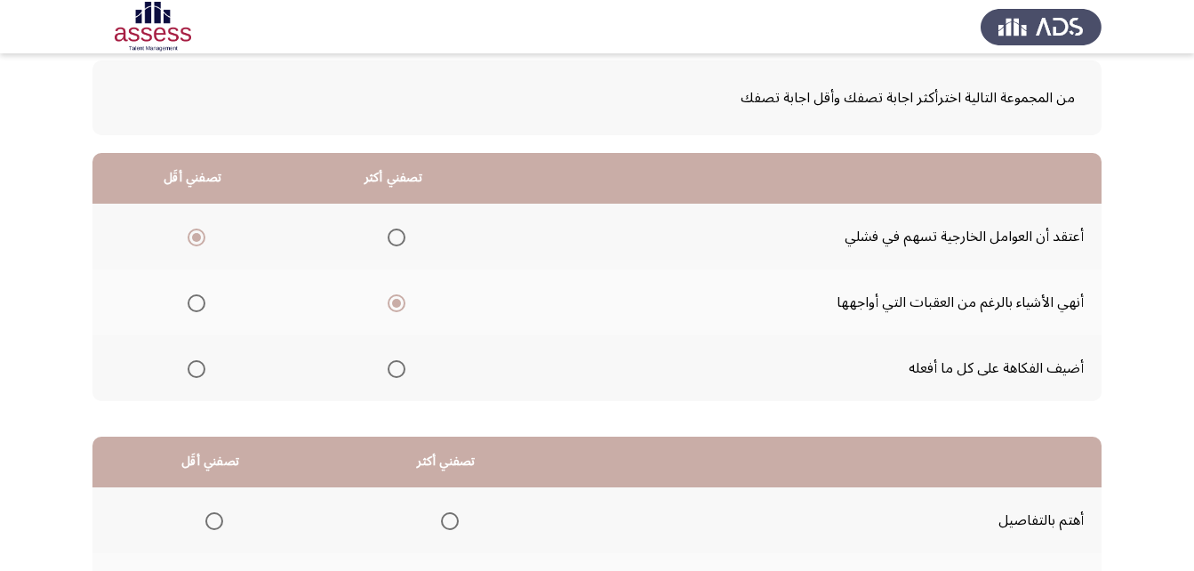
click at [193, 237] on input "Select an option" at bounding box center [197, 237] width 18 height 18
click at [197, 368] on span "Select an option" at bounding box center [197, 369] width 18 height 18
click at [197, 368] on input "Select an option" at bounding box center [197, 369] width 18 height 18
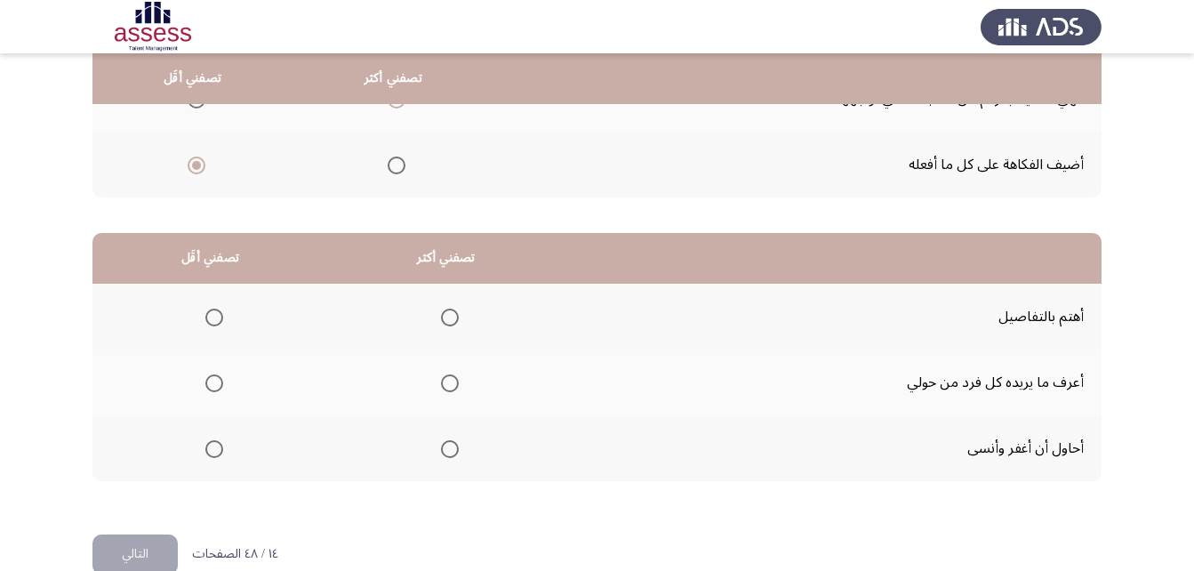
scroll to position [327, 0]
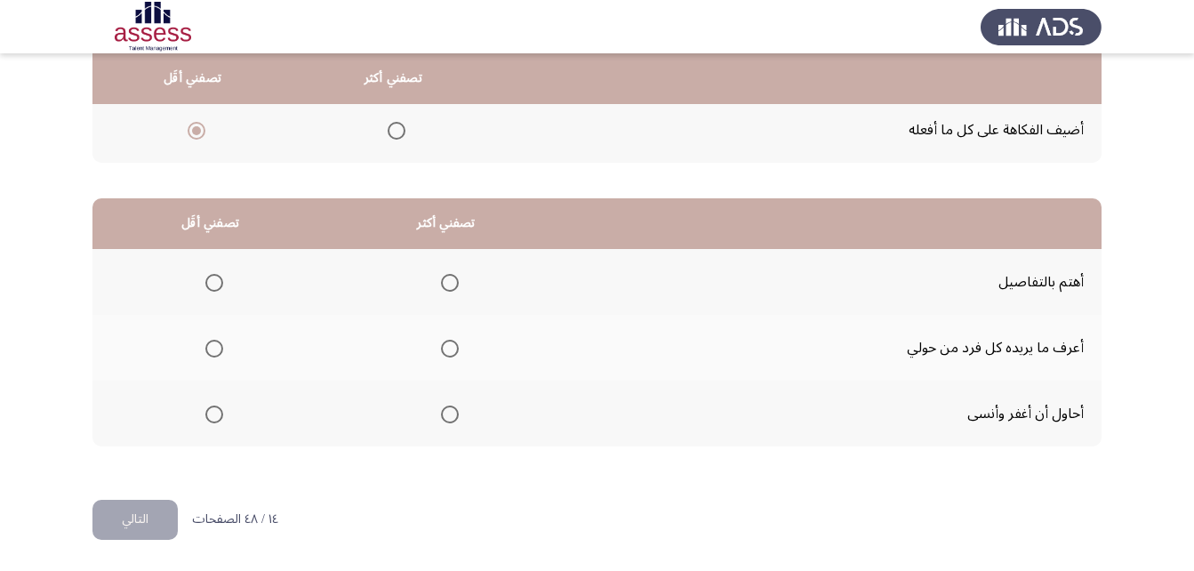
click at [450, 277] on span "Select an option" at bounding box center [450, 283] width 18 height 18
click at [450, 277] on input "Select an option" at bounding box center [450, 283] width 18 height 18
click at [212, 289] on span "Select an option" at bounding box center [214, 283] width 18 height 18
click at [212, 289] on input "Select an option" at bounding box center [214, 283] width 18 height 18
click at [448, 351] on span "Select an option" at bounding box center [450, 349] width 18 height 18
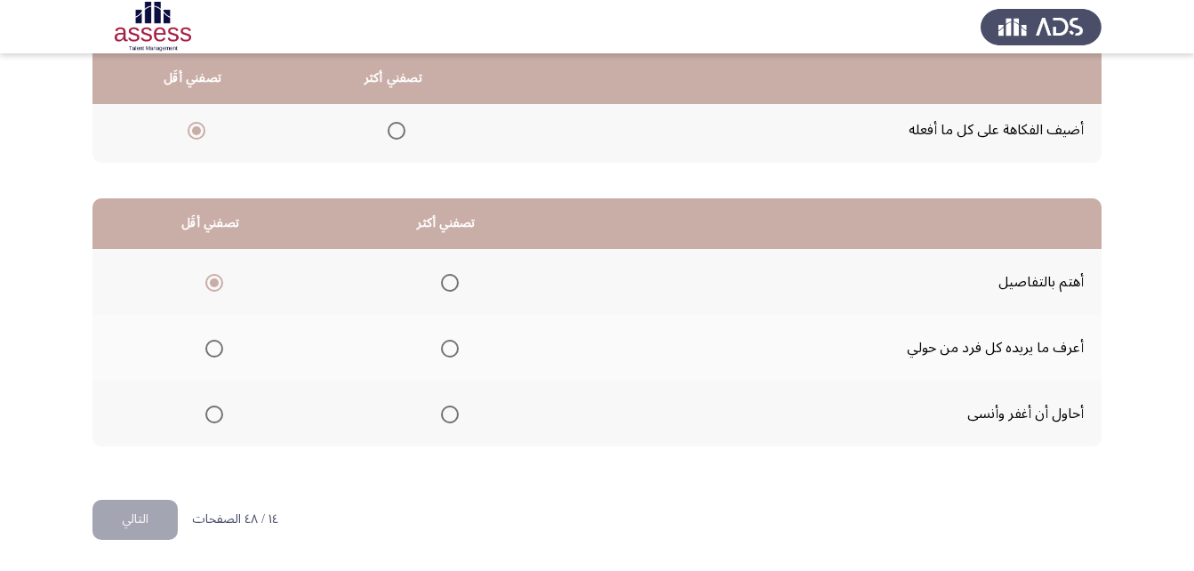
click at [448, 351] on input "Select an option" at bounding box center [450, 349] width 18 height 18
click at [149, 528] on button "التالي" at bounding box center [134, 520] width 85 height 40
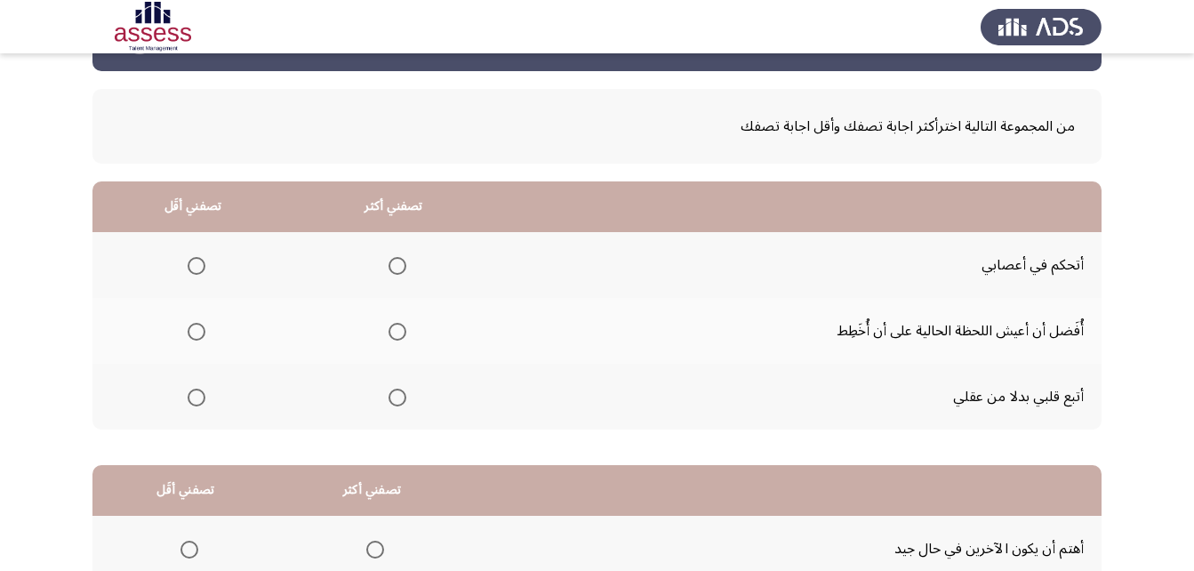
scroll to position [89, 0]
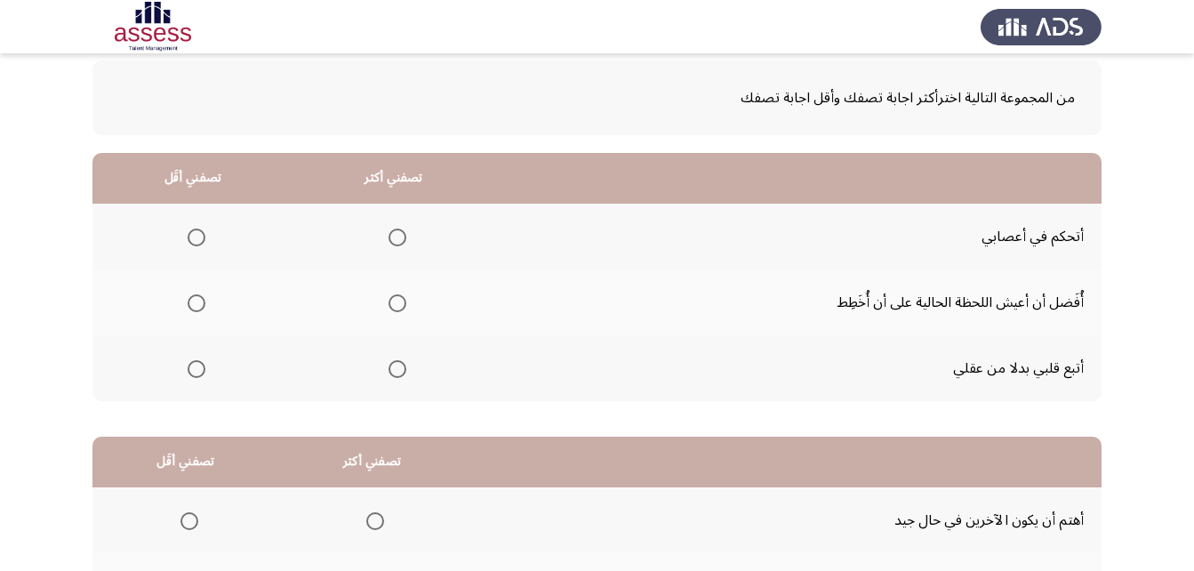
click at [190, 368] on span "Select an option" at bounding box center [197, 369] width 18 height 18
click at [190, 368] on input "Select an option" at bounding box center [197, 369] width 18 height 18
click at [402, 306] on th at bounding box center [393, 302] width 201 height 66
click at [395, 302] on span "Select an option" at bounding box center [397, 303] width 18 height 18
click at [395, 302] on input "Select an option" at bounding box center [397, 303] width 18 height 18
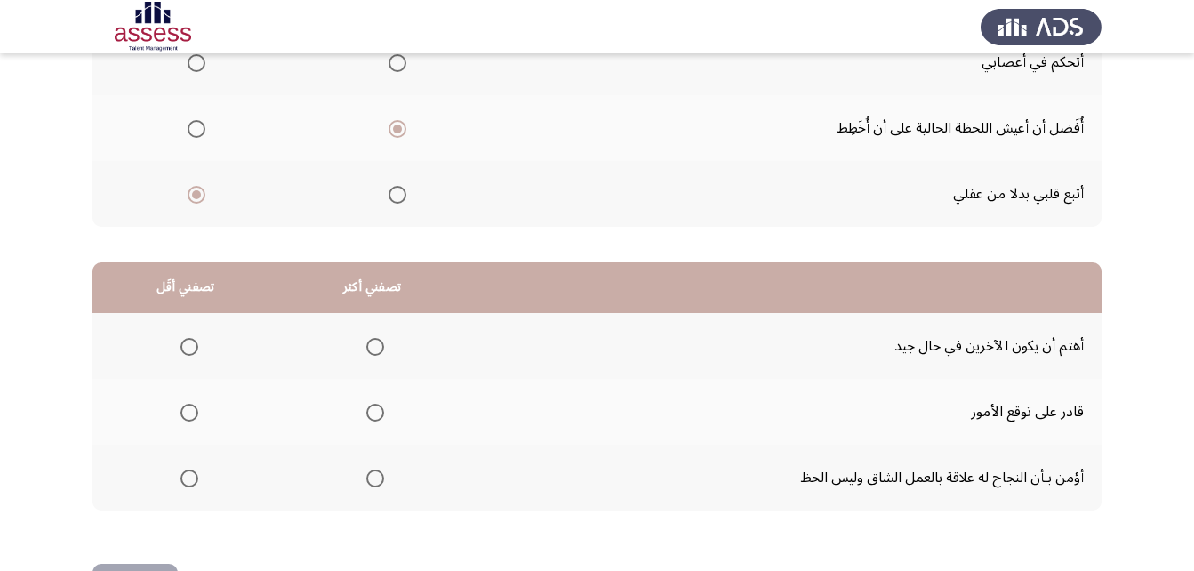
scroll to position [327, 0]
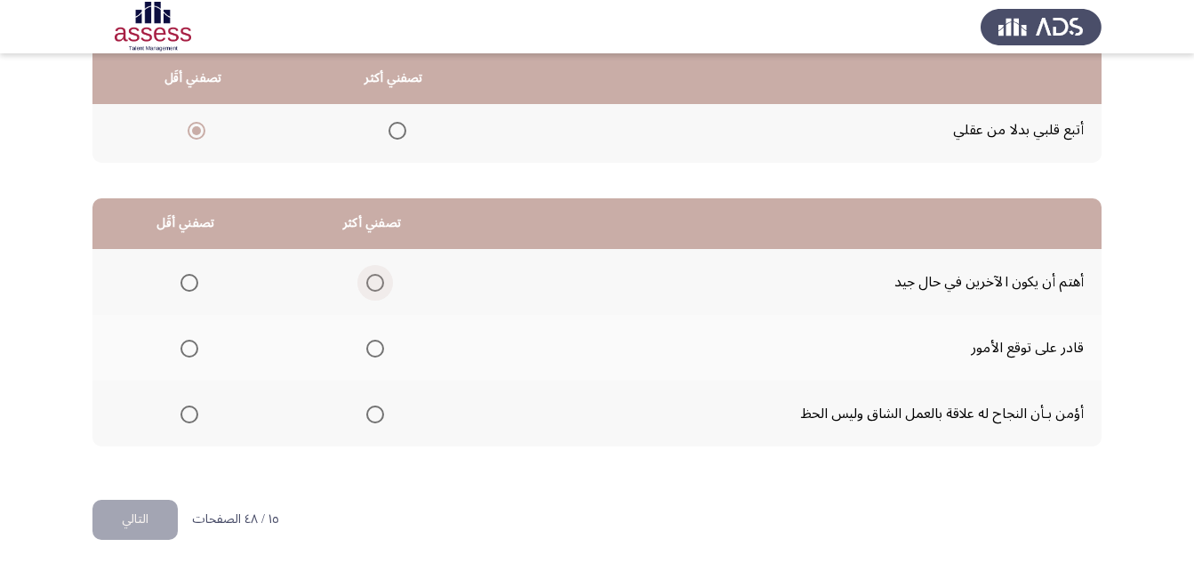
click at [374, 279] on span "Select an option" at bounding box center [375, 283] width 18 height 18
click at [374, 279] on input "Select an option" at bounding box center [375, 283] width 18 height 18
click at [184, 352] on span "Select an option" at bounding box center [189, 349] width 18 height 18
click at [184, 352] on input "Select an option" at bounding box center [189, 349] width 18 height 18
click at [143, 516] on button "التالي" at bounding box center [134, 520] width 85 height 40
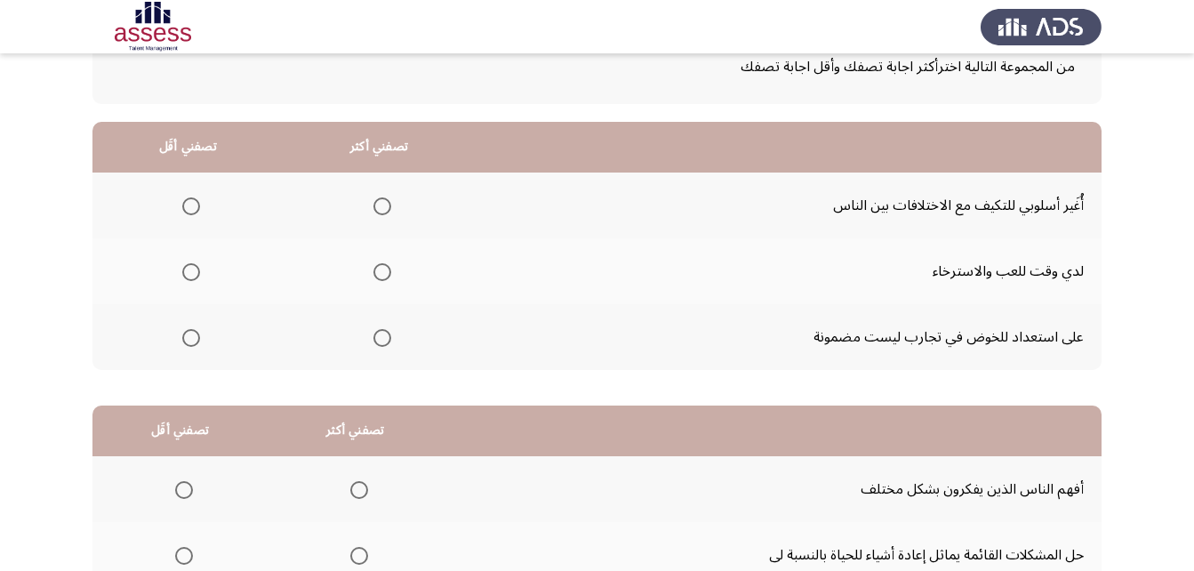
scroll to position [89, 0]
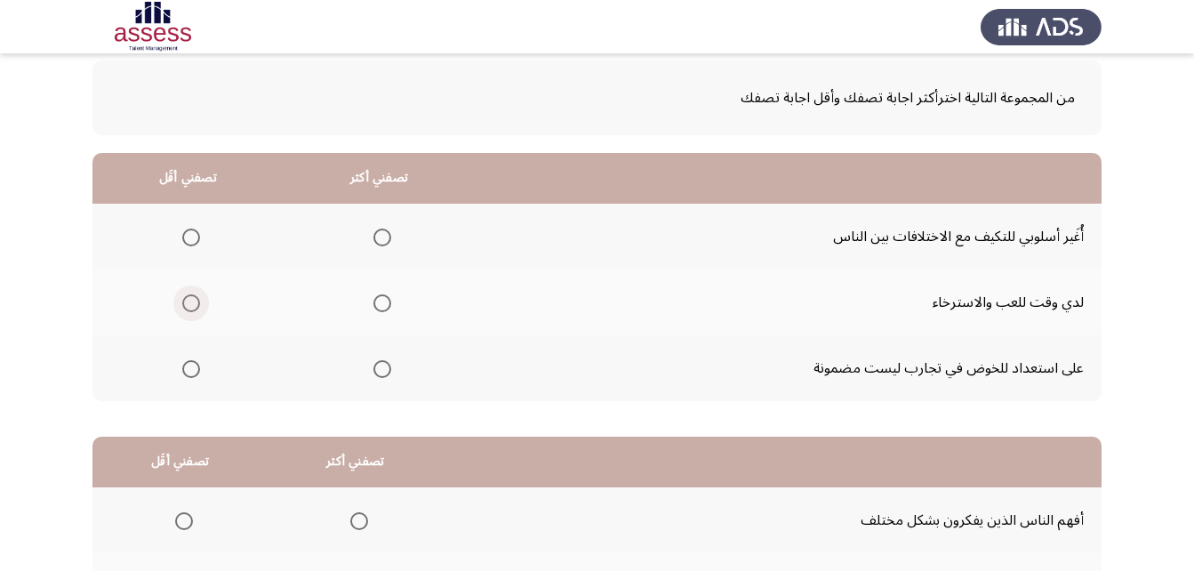
click at [191, 307] on span "Select an option" at bounding box center [191, 303] width 18 height 18
click at [191, 307] on input "Select an option" at bounding box center [191, 303] width 18 height 18
click at [385, 228] on span "Select an option" at bounding box center [382, 237] width 18 height 18
click at [385, 228] on input "Select an option" at bounding box center [382, 237] width 18 height 18
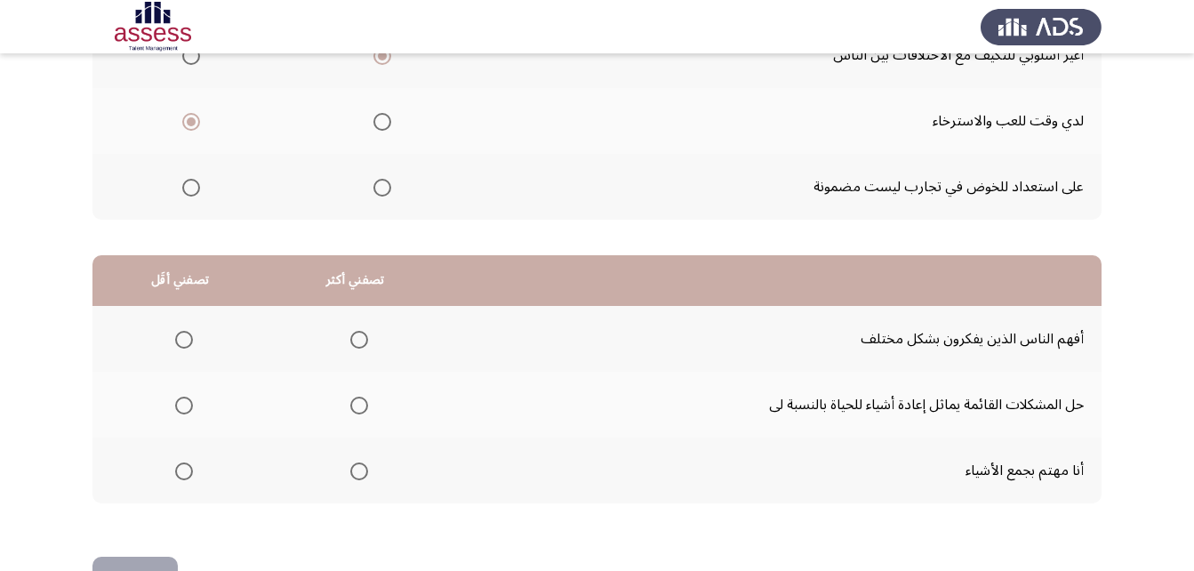
scroll to position [327, 0]
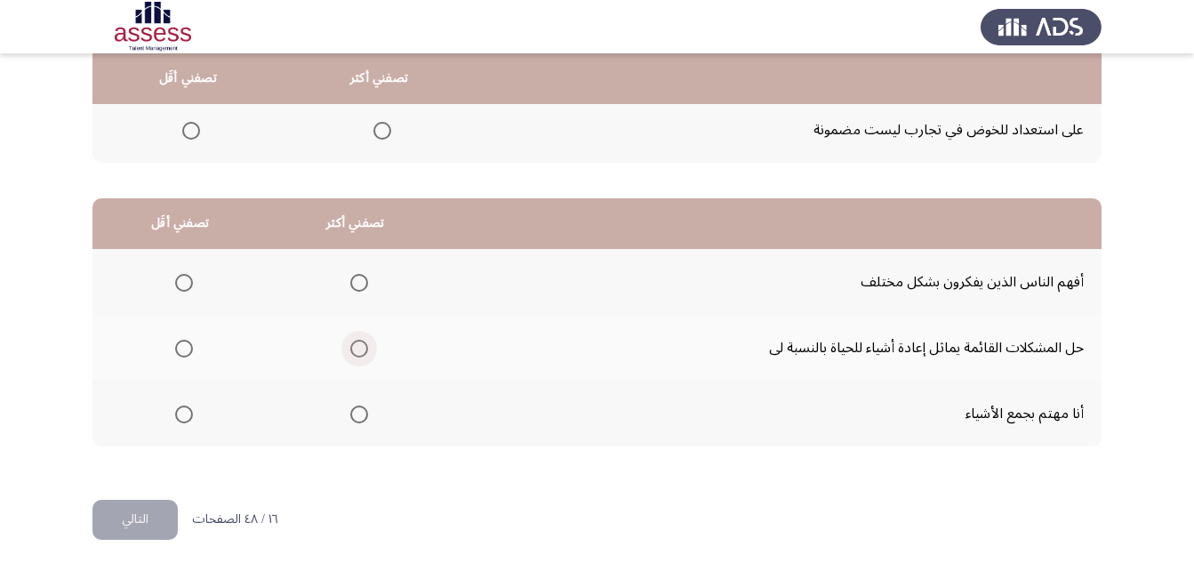
click at [352, 346] on span "Select an option" at bounding box center [359, 349] width 18 height 18
click at [352, 346] on input "Select an option" at bounding box center [359, 349] width 18 height 18
click at [182, 276] on span "Select an option" at bounding box center [184, 283] width 18 height 18
click at [182, 276] on input "Select an option" at bounding box center [184, 283] width 18 height 18
click at [137, 511] on button "التالي" at bounding box center [134, 520] width 85 height 40
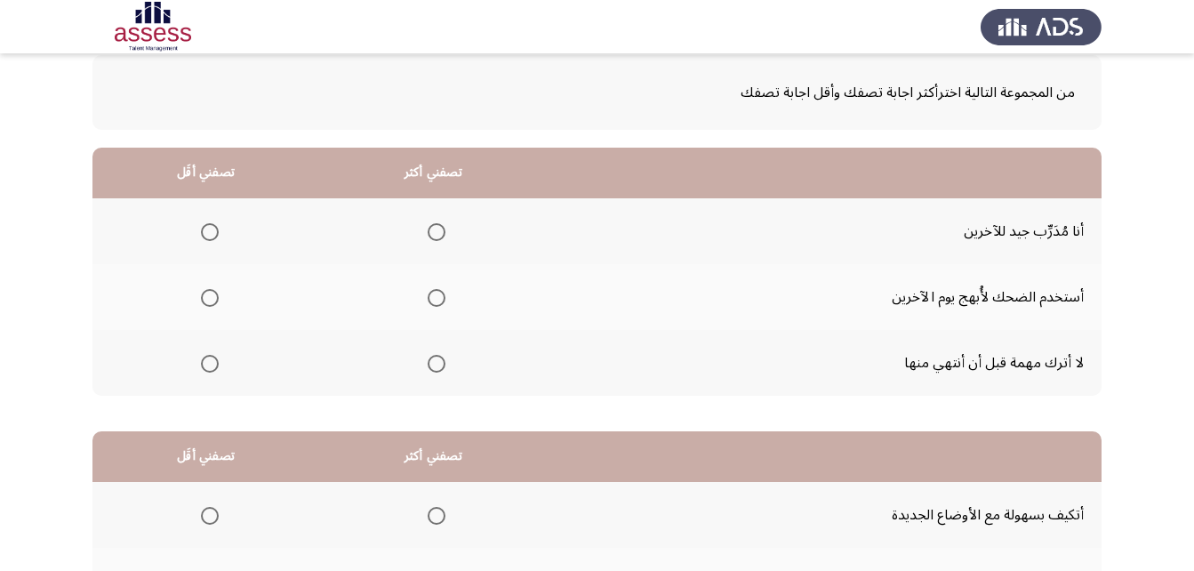
scroll to position [178, 0]
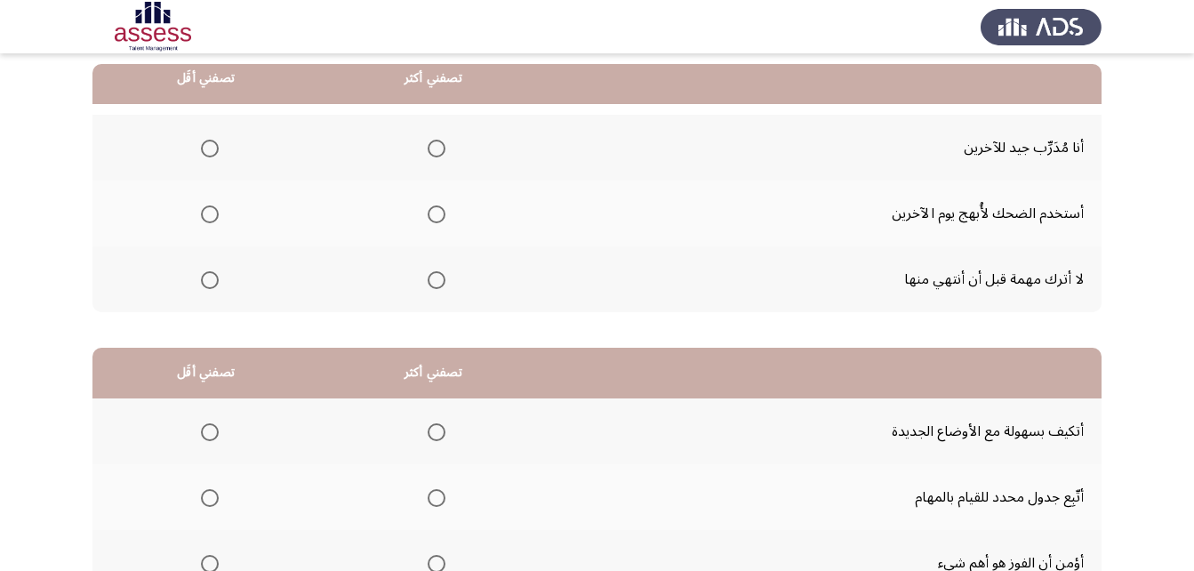
click at [439, 278] on span "Select an option" at bounding box center [437, 280] width 18 height 18
click at [439, 278] on input "Select an option" at bounding box center [437, 280] width 18 height 18
click at [210, 212] on span "Select an option" at bounding box center [210, 214] width 18 height 18
click at [210, 212] on input "Select an option" at bounding box center [210, 214] width 18 height 18
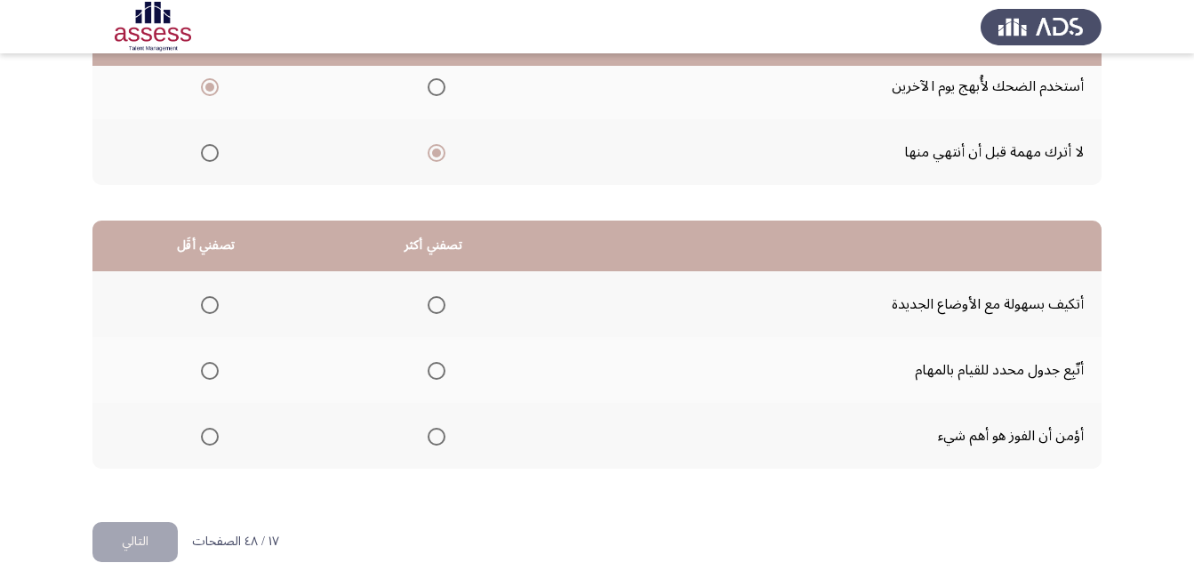
scroll to position [327, 0]
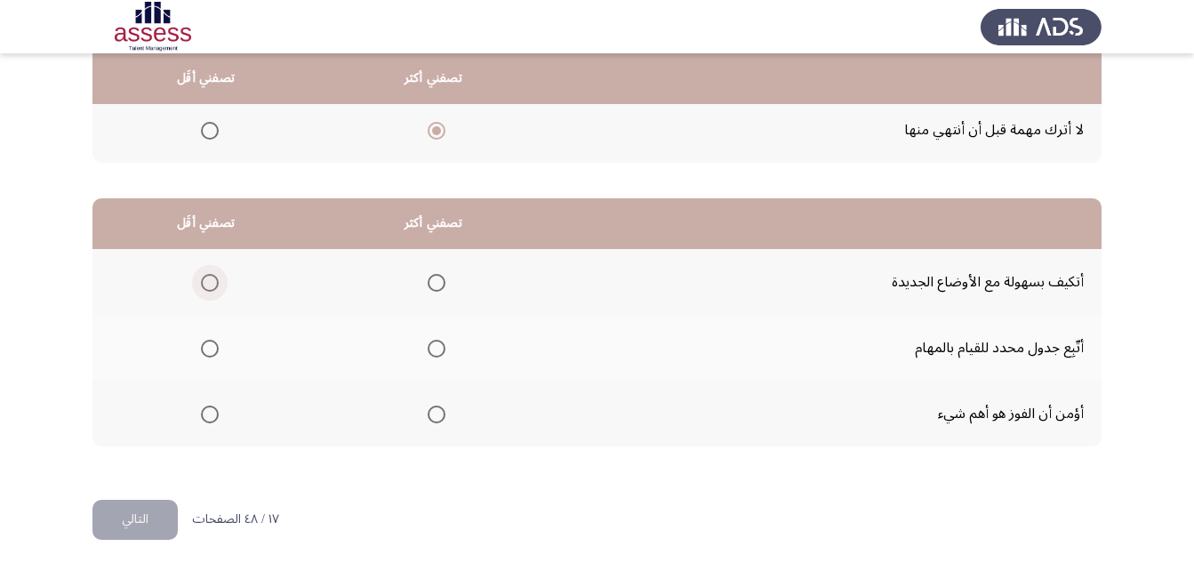
click at [210, 281] on span "Select an option" at bounding box center [210, 283] width 18 height 18
click at [210, 281] on input "Select an option" at bounding box center [210, 283] width 18 height 18
click at [438, 348] on span "Select an option" at bounding box center [437, 349] width 18 height 18
click at [438, 348] on input "Select an option" at bounding box center [437, 349] width 18 height 18
click at [135, 518] on button "التالي" at bounding box center [134, 520] width 85 height 40
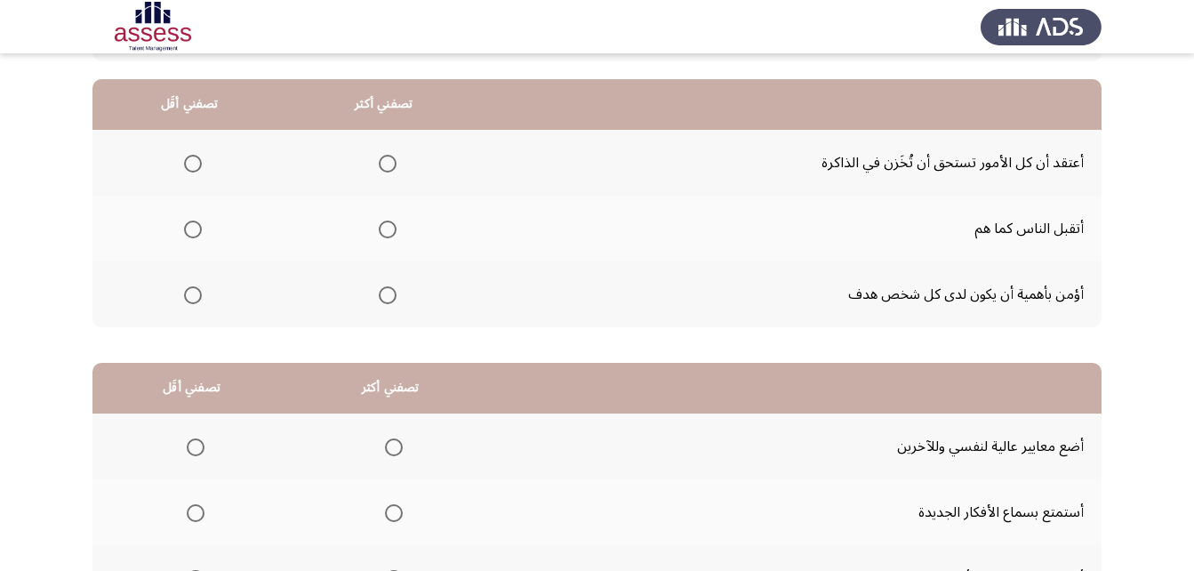
scroll to position [178, 0]
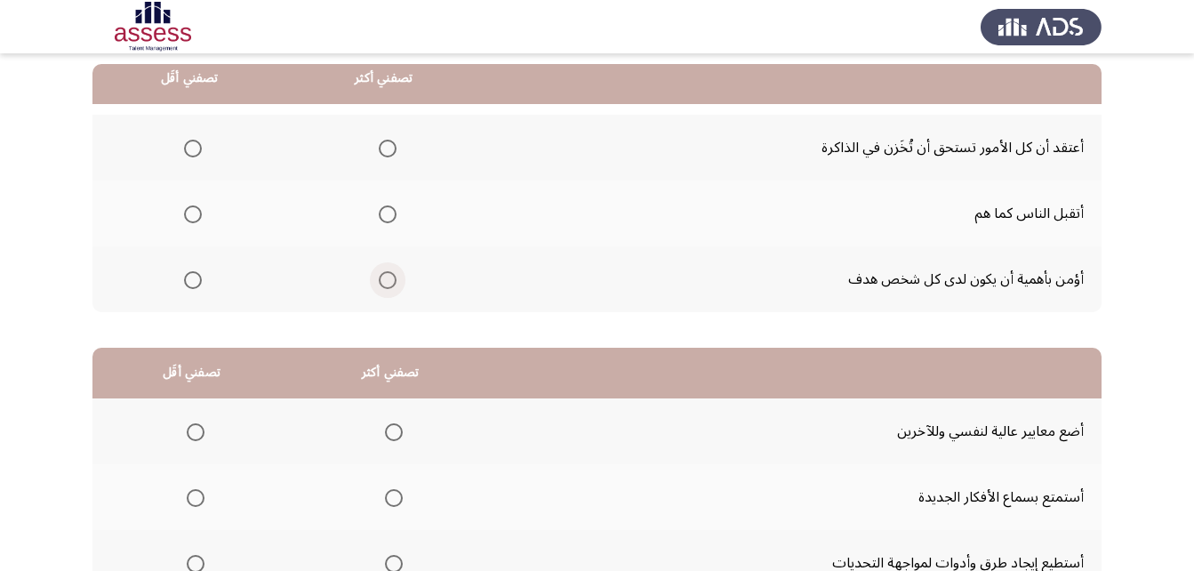
click at [384, 273] on span "Select an option" at bounding box center [388, 280] width 18 height 18
click at [384, 273] on input "Select an option" at bounding box center [388, 280] width 18 height 18
click at [196, 146] on span "Select an option" at bounding box center [193, 149] width 18 height 18
click at [196, 146] on input "Select an option" at bounding box center [193, 149] width 18 height 18
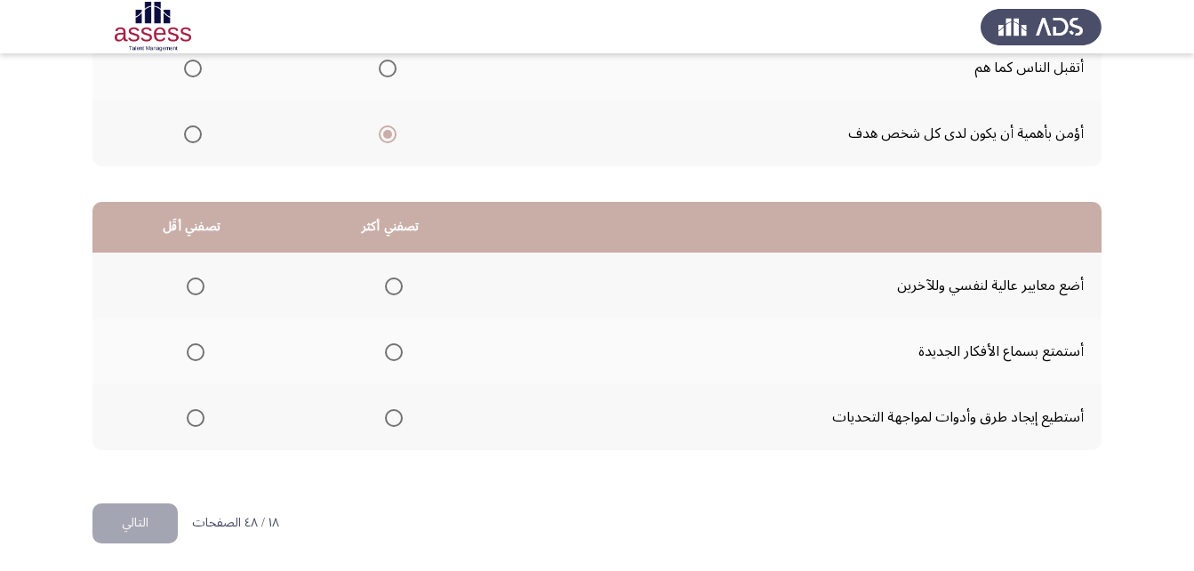
scroll to position [327, 0]
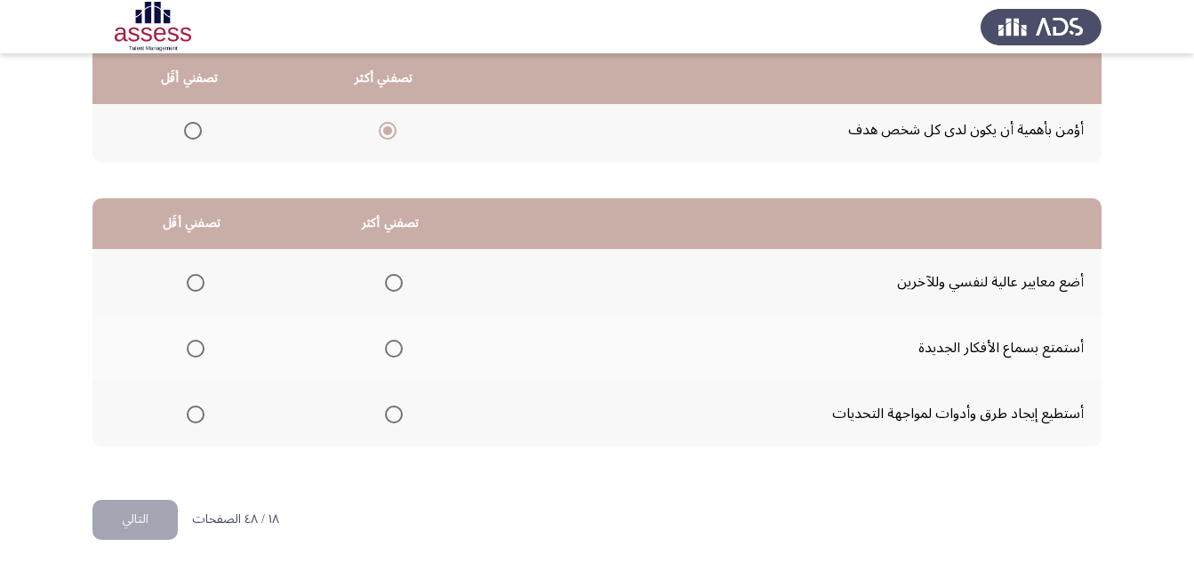
click at [385, 411] on span "Select an option" at bounding box center [394, 414] width 18 height 18
click at [385, 411] on input "Select an option" at bounding box center [394, 414] width 18 height 18
click at [195, 348] on span "Select an option" at bounding box center [196, 349] width 18 height 18
click at [195, 348] on input "Select an option" at bounding box center [196, 349] width 18 height 18
click at [147, 511] on button "التالي" at bounding box center [134, 520] width 85 height 40
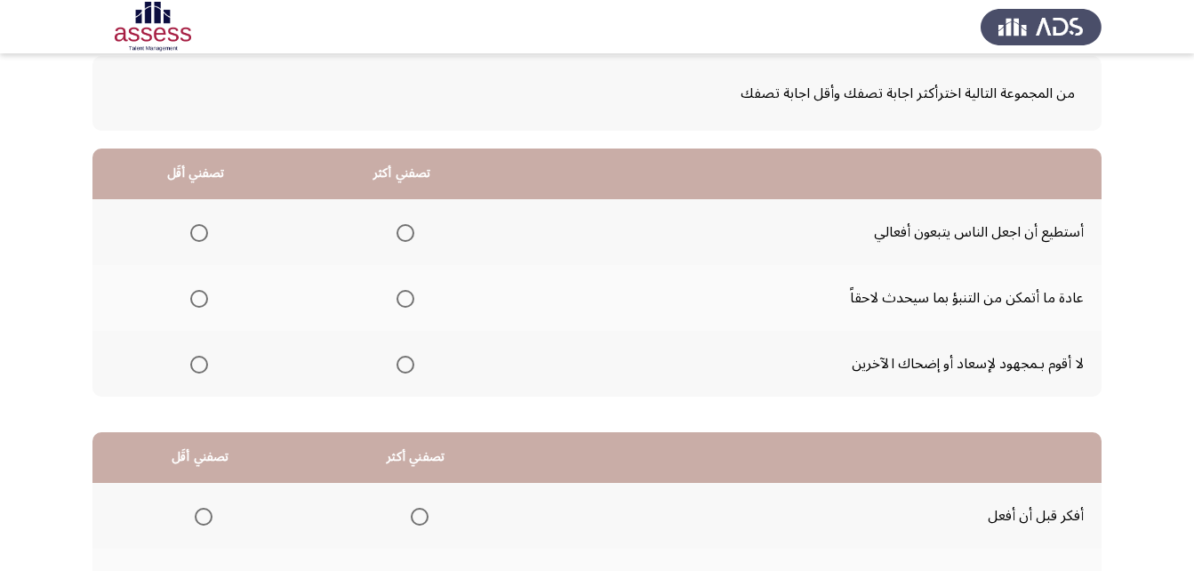
scroll to position [178, 0]
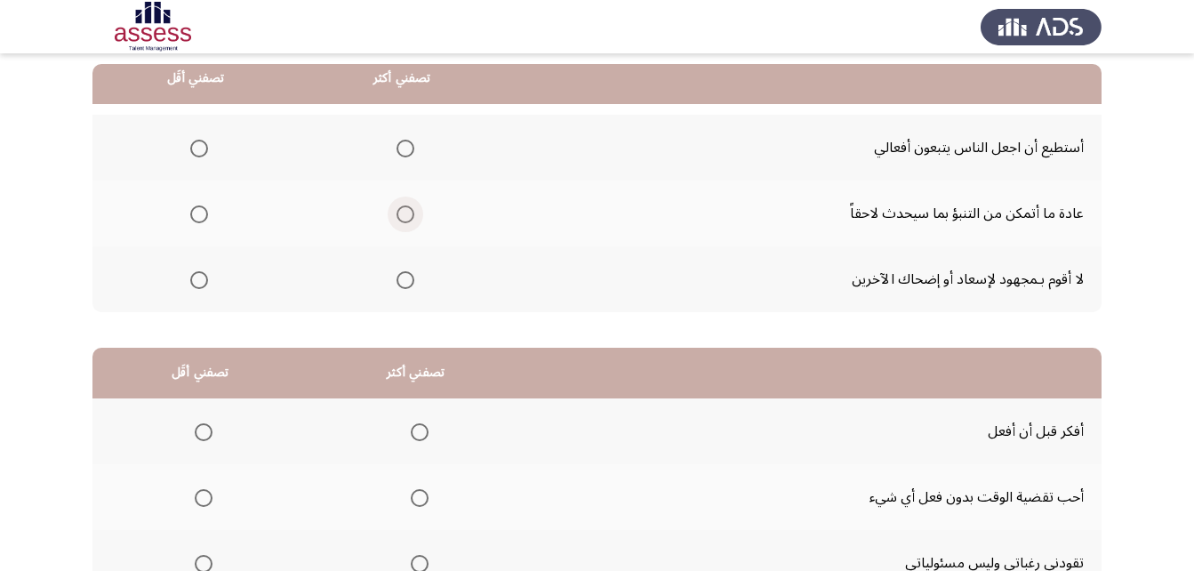
click at [399, 217] on span "Select an option" at bounding box center [405, 214] width 18 height 18
click at [399, 217] on input "Select an option" at bounding box center [405, 214] width 18 height 18
click at [204, 140] on span "Select an option" at bounding box center [199, 149] width 18 height 18
click at [204, 140] on input "Select an option" at bounding box center [199, 149] width 18 height 18
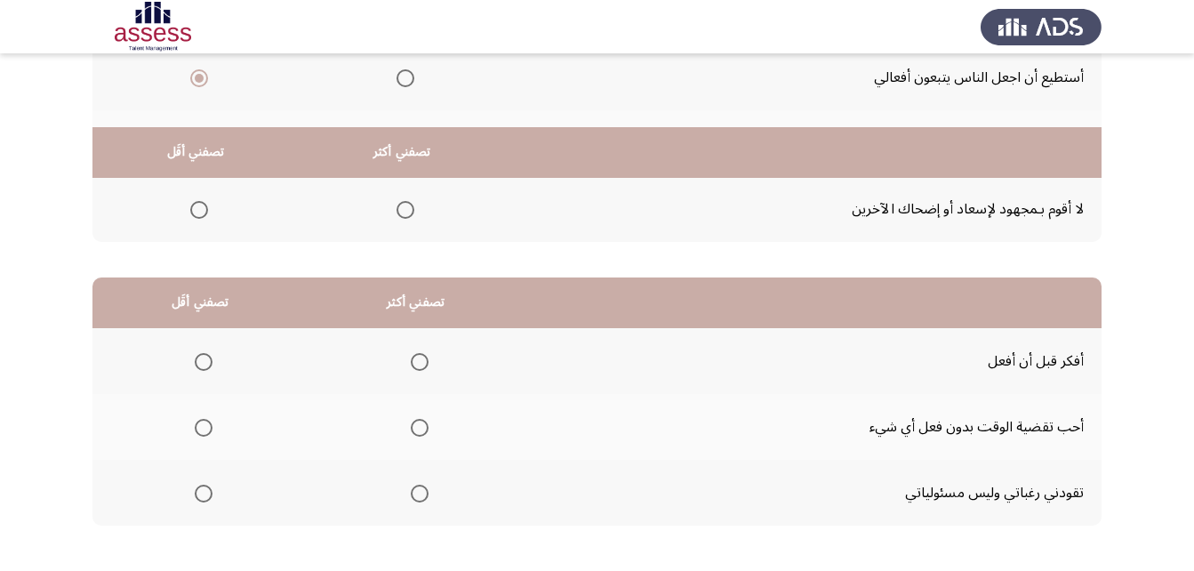
scroll to position [327, 0]
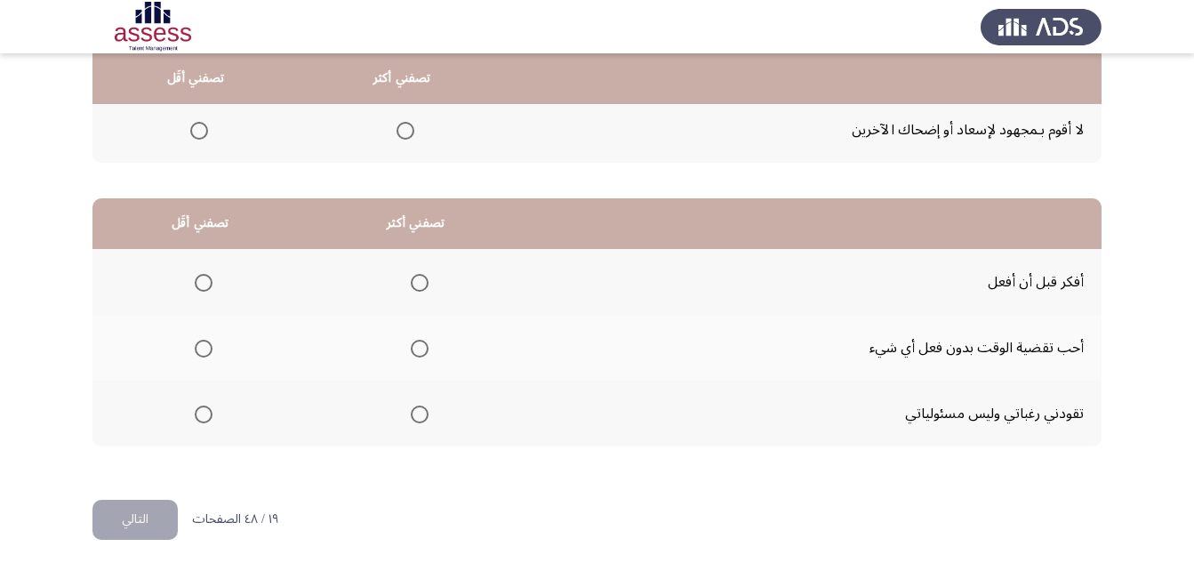
click at [420, 277] on span "Select an option" at bounding box center [420, 283] width 18 height 18
click at [420, 277] on input "Select an option" at bounding box center [420, 283] width 18 height 18
click at [198, 420] on span "Select an option" at bounding box center [204, 414] width 18 height 18
click at [198, 420] on input "Select an option" at bounding box center [204, 414] width 18 height 18
click at [128, 521] on button "التالي" at bounding box center [134, 520] width 85 height 40
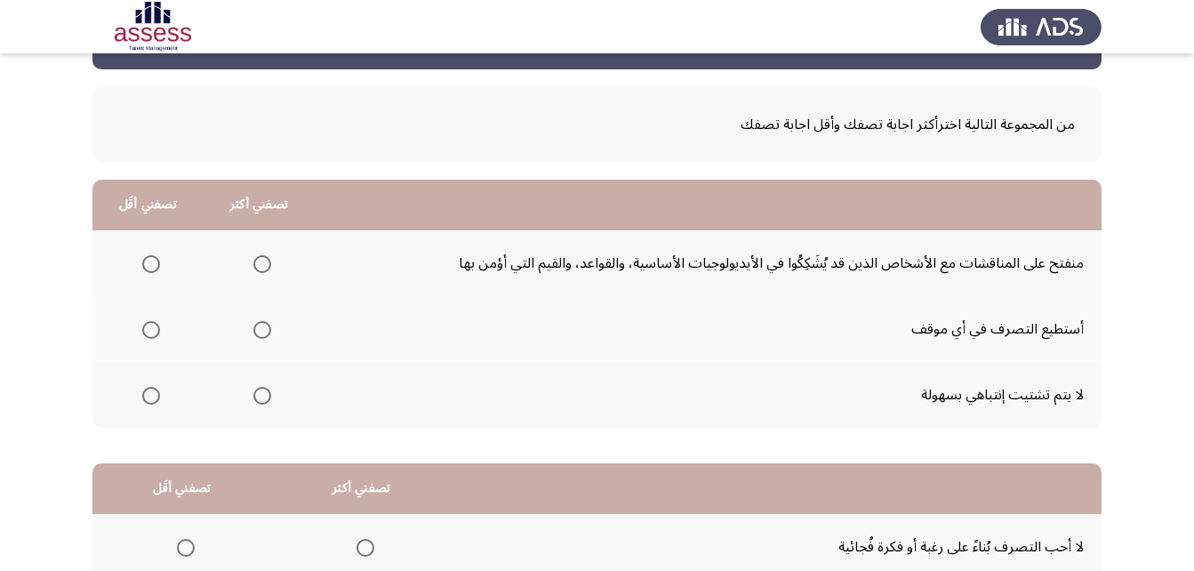
scroll to position [89, 0]
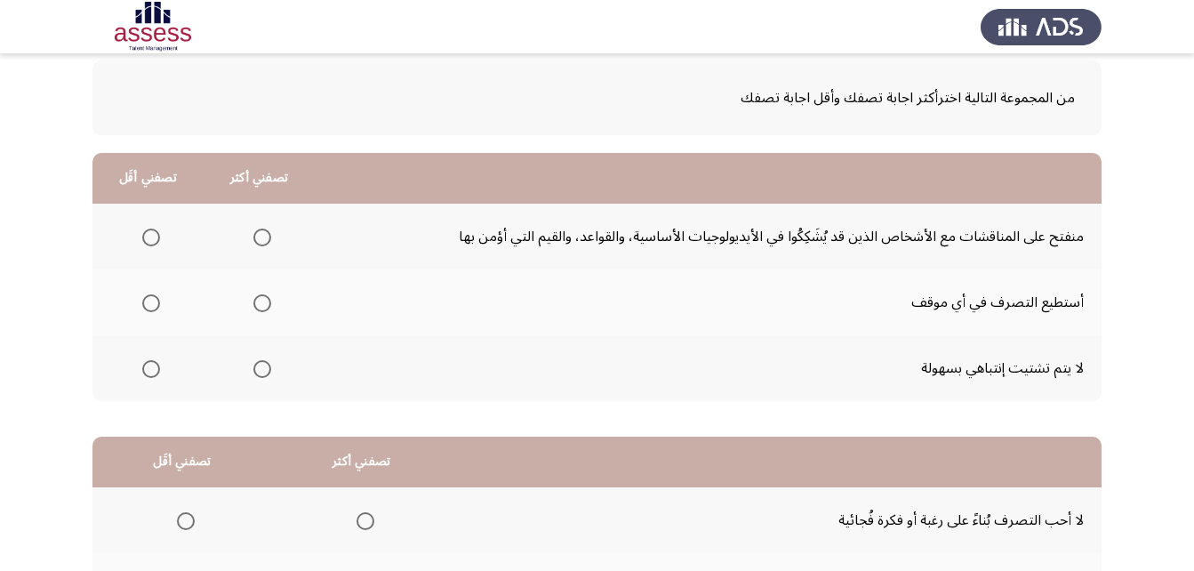
click at [255, 239] on span "Select an option" at bounding box center [262, 237] width 18 height 18
click at [255, 239] on input "Select an option" at bounding box center [262, 237] width 18 height 18
click at [140, 236] on label "Select an option" at bounding box center [147, 237] width 25 height 18
click at [142, 236] on input "Select an option" at bounding box center [151, 237] width 18 height 18
click at [257, 372] on span "Select an option" at bounding box center [262, 369] width 18 height 18
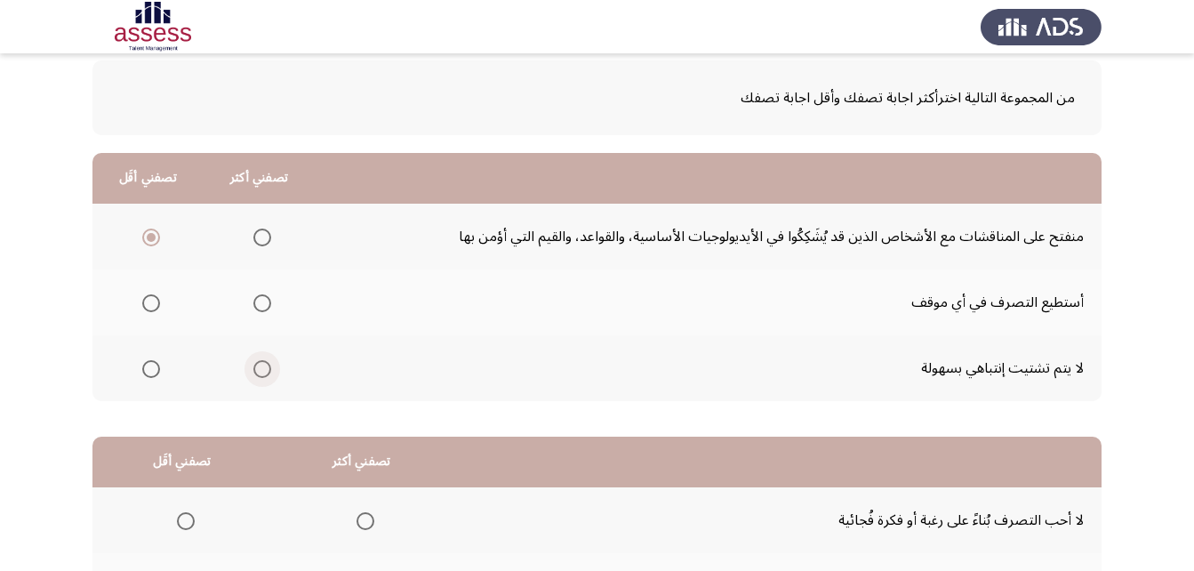
click at [257, 372] on input "Select an option" at bounding box center [262, 369] width 18 height 18
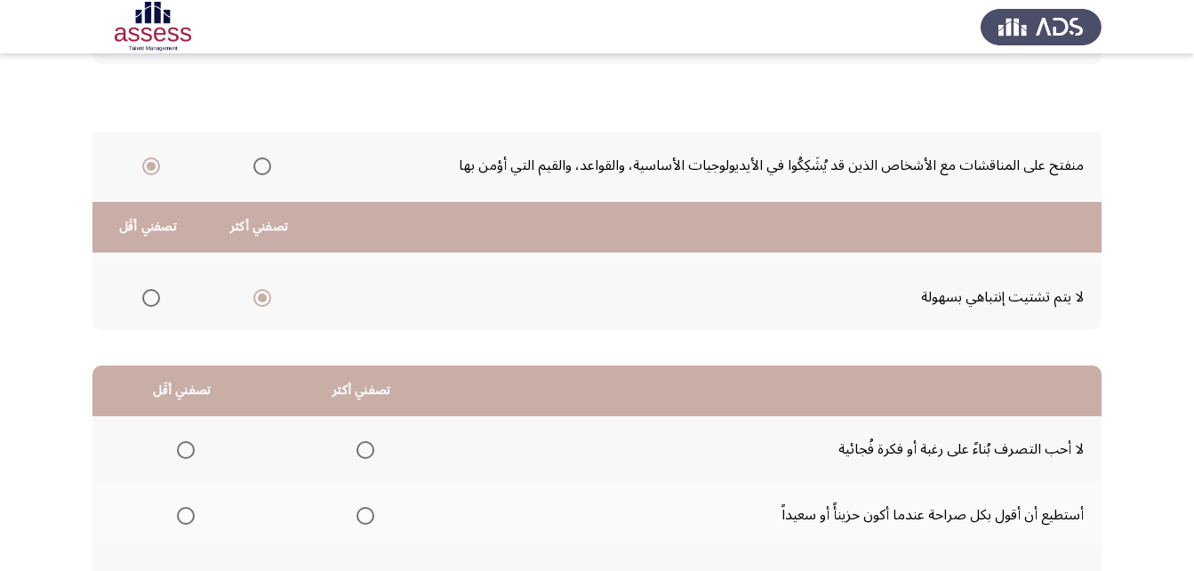
scroll to position [327, 0]
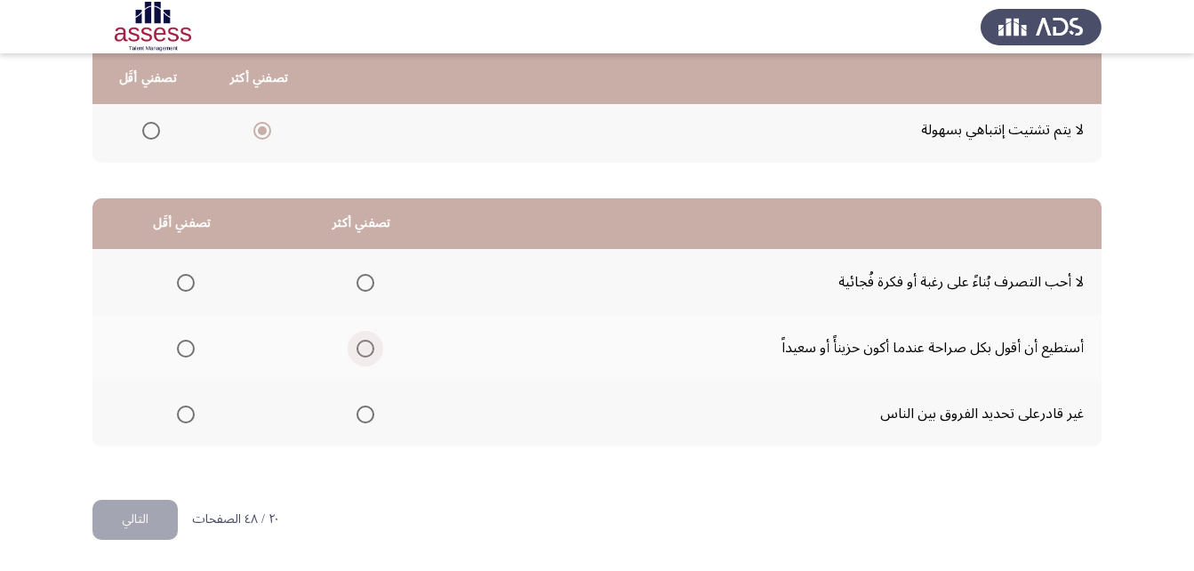
click at [360, 343] on span "Select an option" at bounding box center [365, 349] width 18 height 18
click at [360, 343] on input "Select an option" at bounding box center [365, 349] width 18 height 18
click at [364, 417] on span "Select an option" at bounding box center [365, 414] width 18 height 18
click at [364, 417] on input "Select an option" at bounding box center [365, 414] width 18 height 18
click at [368, 340] on span "Select an option" at bounding box center [365, 349] width 18 height 18
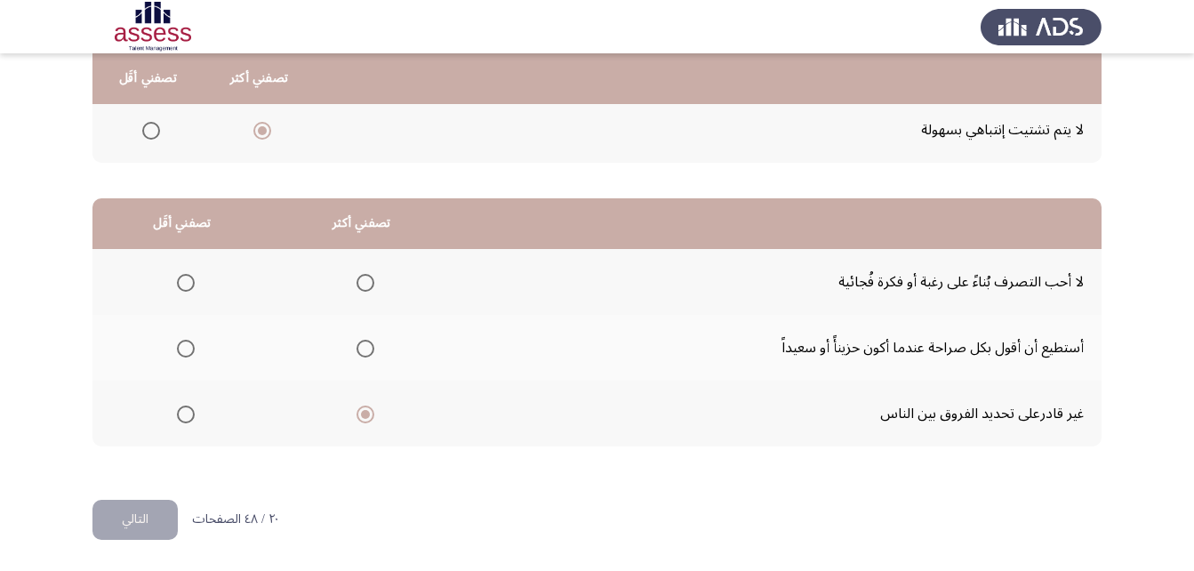
click at [368, 340] on input "Select an option" at bounding box center [365, 349] width 18 height 18
click at [179, 408] on span "Select an option" at bounding box center [186, 414] width 18 height 18
click at [179, 408] on input "Select an option" at bounding box center [186, 414] width 18 height 18
click at [140, 501] on button "التالي" at bounding box center [134, 520] width 85 height 40
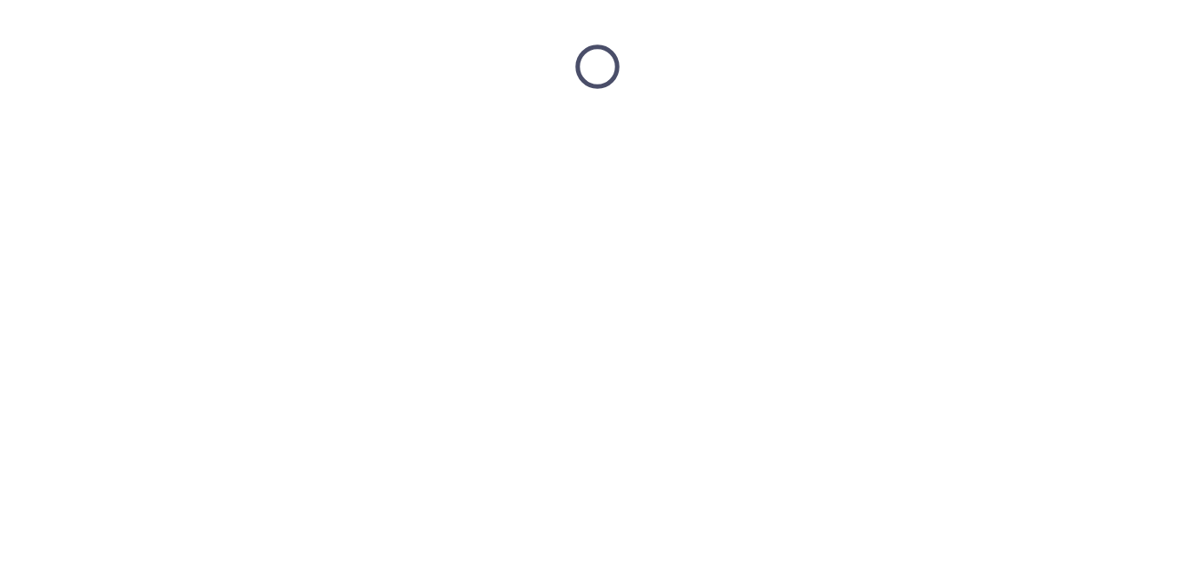
scroll to position [0, 0]
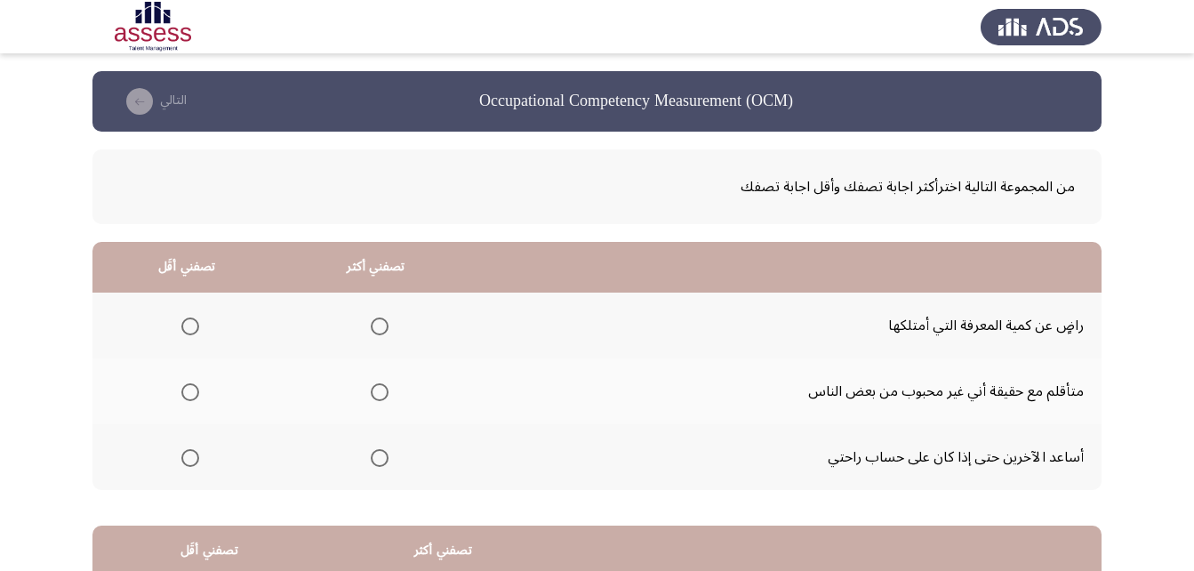
click at [366, 454] on label "Select an option" at bounding box center [376, 458] width 25 height 18
click at [371, 454] on input "Select an option" at bounding box center [380, 458] width 18 height 18
click at [191, 320] on span "Select an option" at bounding box center [190, 326] width 18 height 18
click at [191, 320] on input "Select an option" at bounding box center [190, 326] width 18 height 18
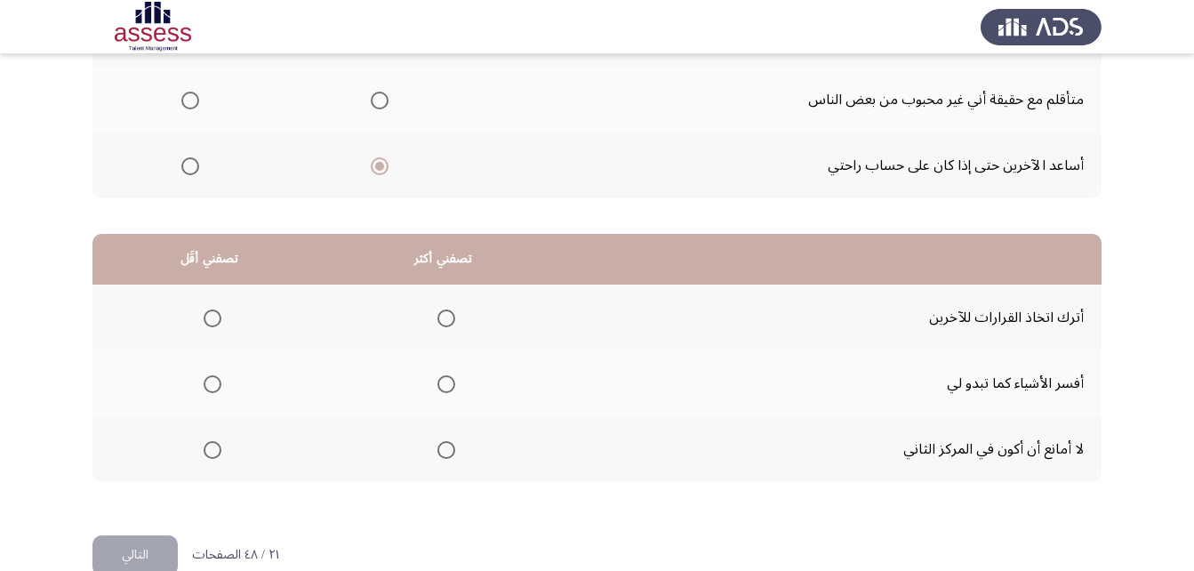
scroll to position [327, 0]
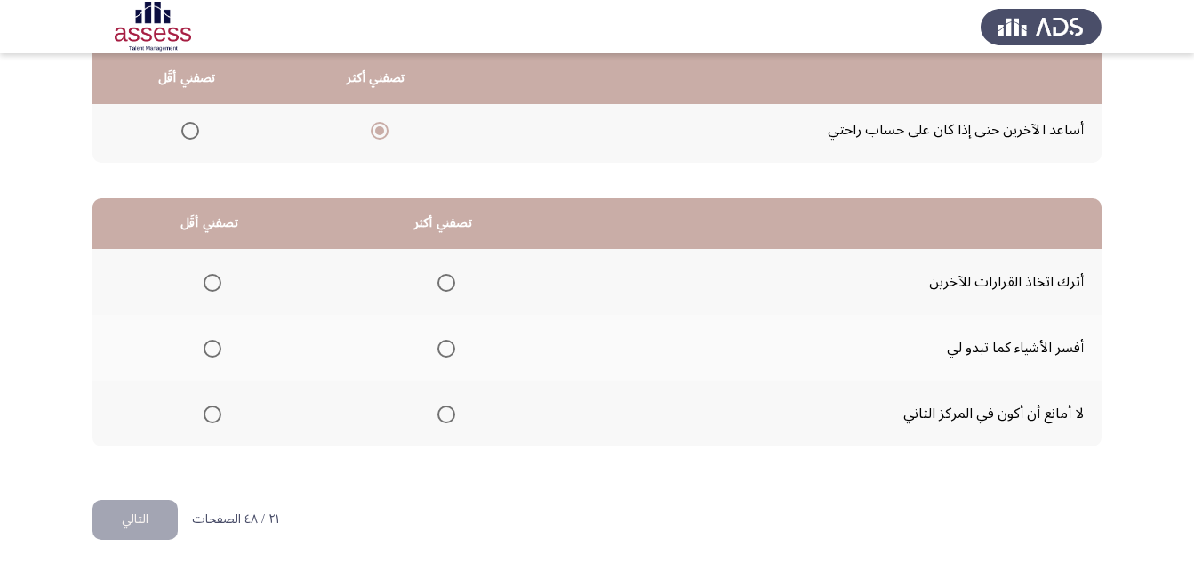
click at [448, 344] on span "Select an option" at bounding box center [446, 349] width 18 height 18
click at [448, 344] on input "Select an option" at bounding box center [446, 349] width 18 height 18
click at [206, 286] on span "Select an option" at bounding box center [213, 283] width 18 height 18
click at [206, 286] on input "Select an option" at bounding box center [213, 283] width 18 height 18
click at [140, 516] on button "التالي" at bounding box center [134, 520] width 85 height 40
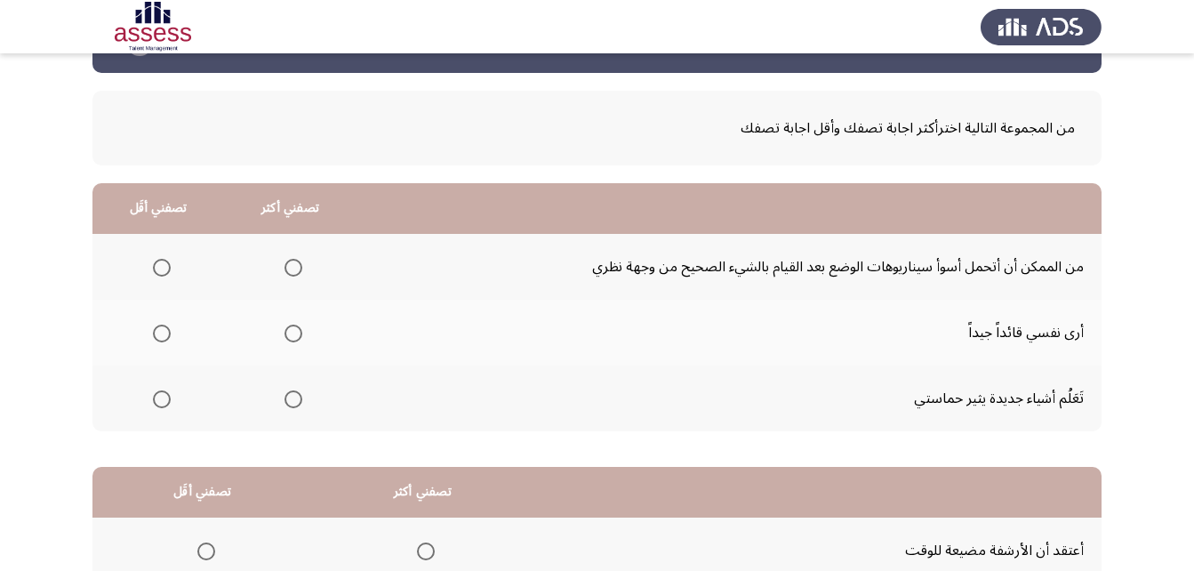
scroll to position [89, 0]
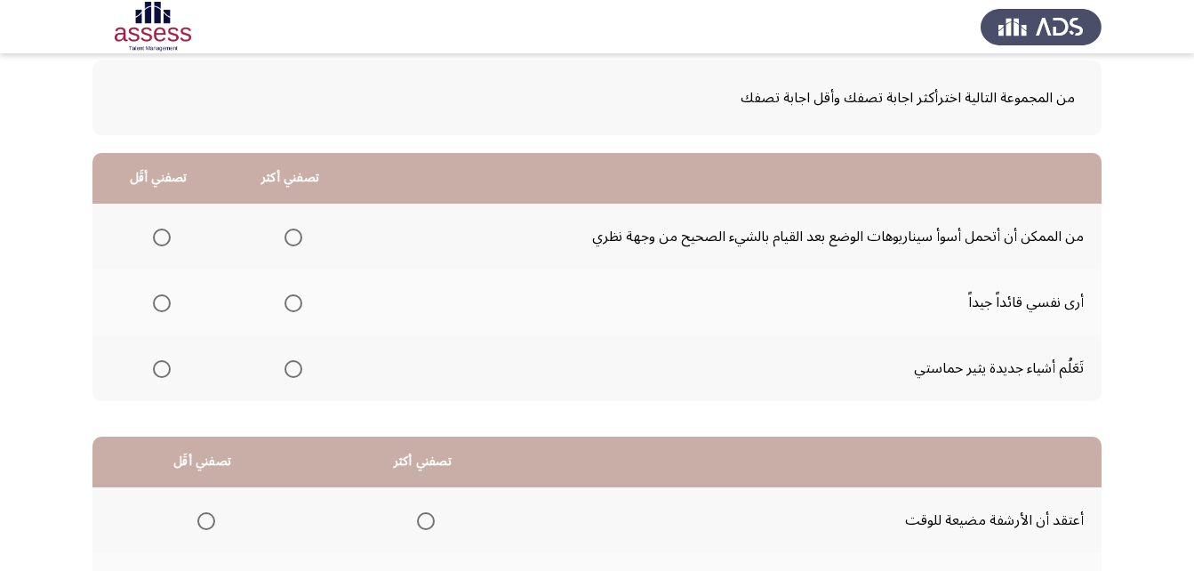
click at [292, 370] on span "Select an option" at bounding box center [293, 369] width 18 height 18
click at [292, 370] on input "Select an option" at bounding box center [293, 369] width 18 height 18
click at [160, 234] on span "Select an option" at bounding box center [162, 237] width 18 height 18
click at [160, 234] on input "Select an option" at bounding box center [162, 237] width 18 height 18
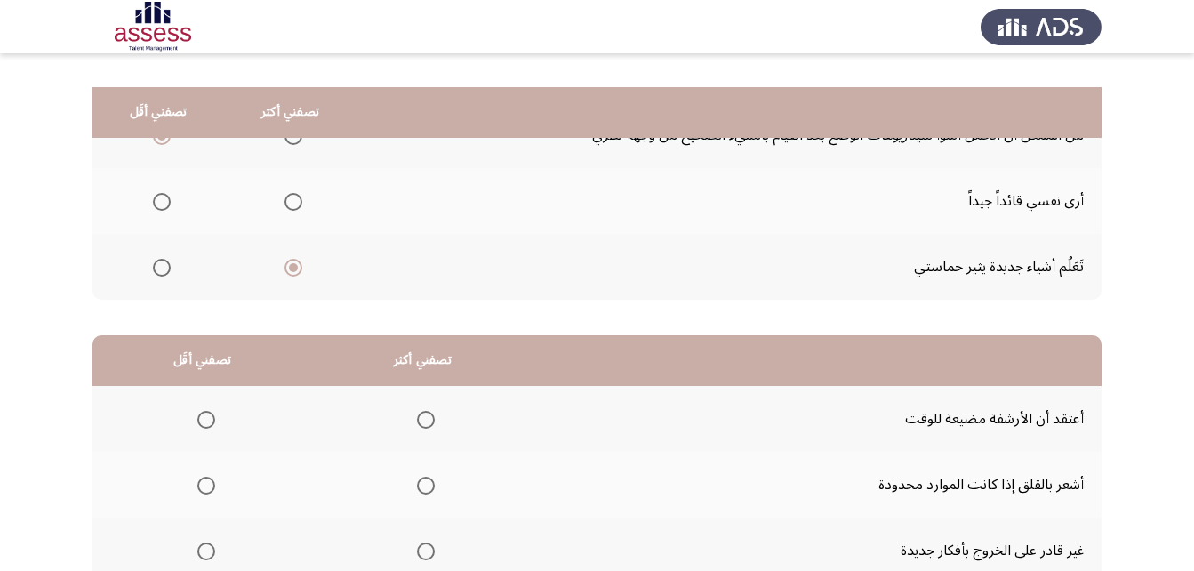
scroll to position [327, 0]
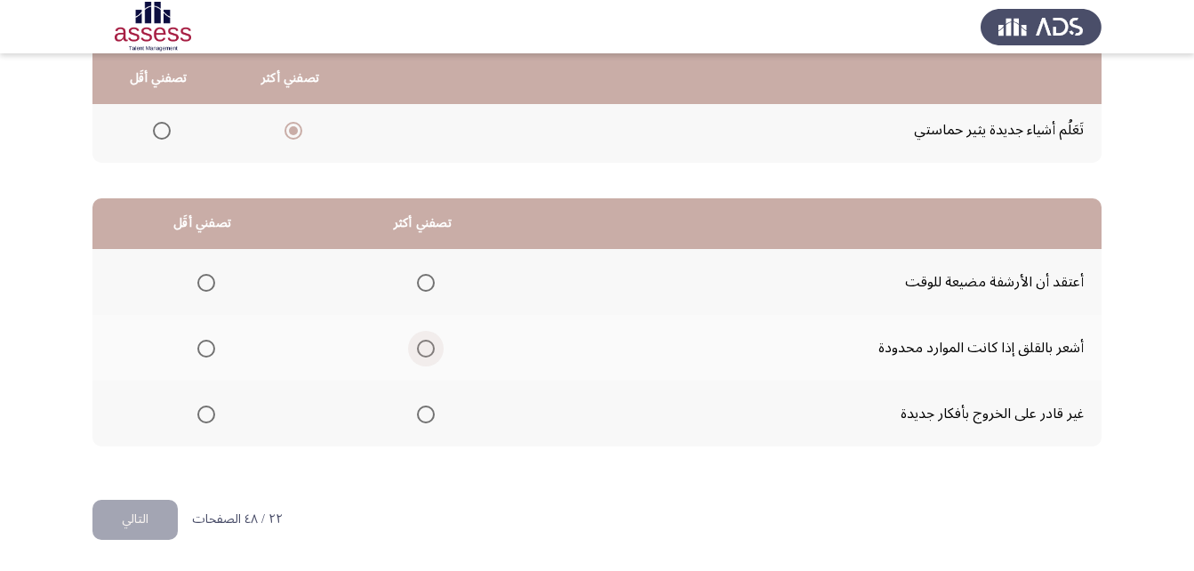
click at [426, 348] on span "Select an option" at bounding box center [426, 348] width 0 height 0
click at [424, 348] on input "Select an option" at bounding box center [426, 349] width 18 height 18
click at [207, 420] on span "Select an option" at bounding box center [206, 414] width 18 height 18
click at [207, 420] on input "Select an option" at bounding box center [206, 414] width 18 height 18
click at [131, 521] on button "التالي" at bounding box center [134, 520] width 85 height 40
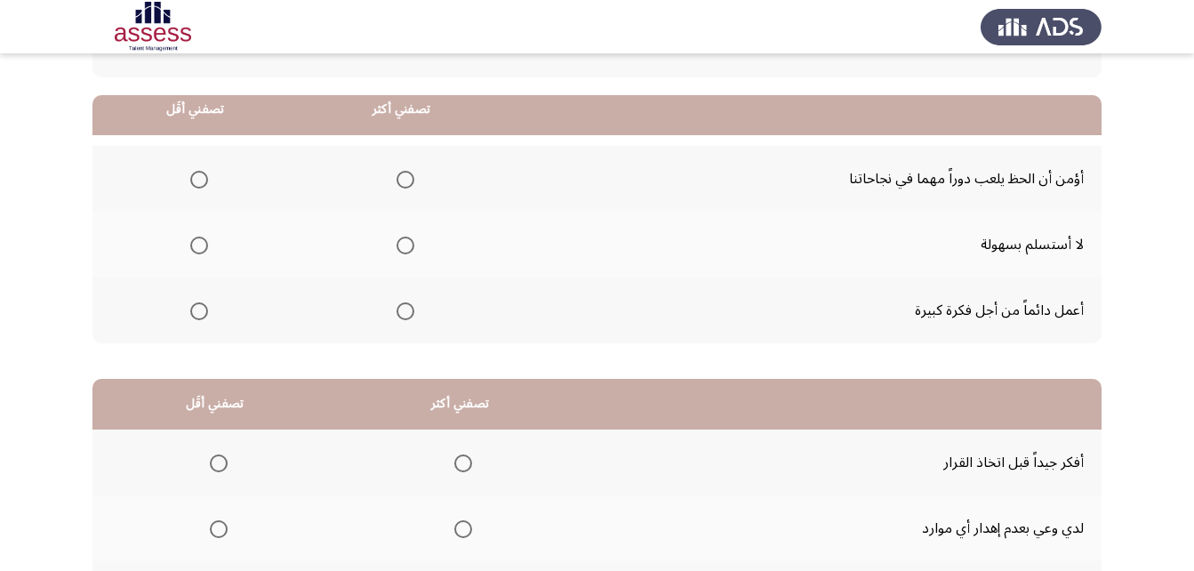
scroll to position [178, 0]
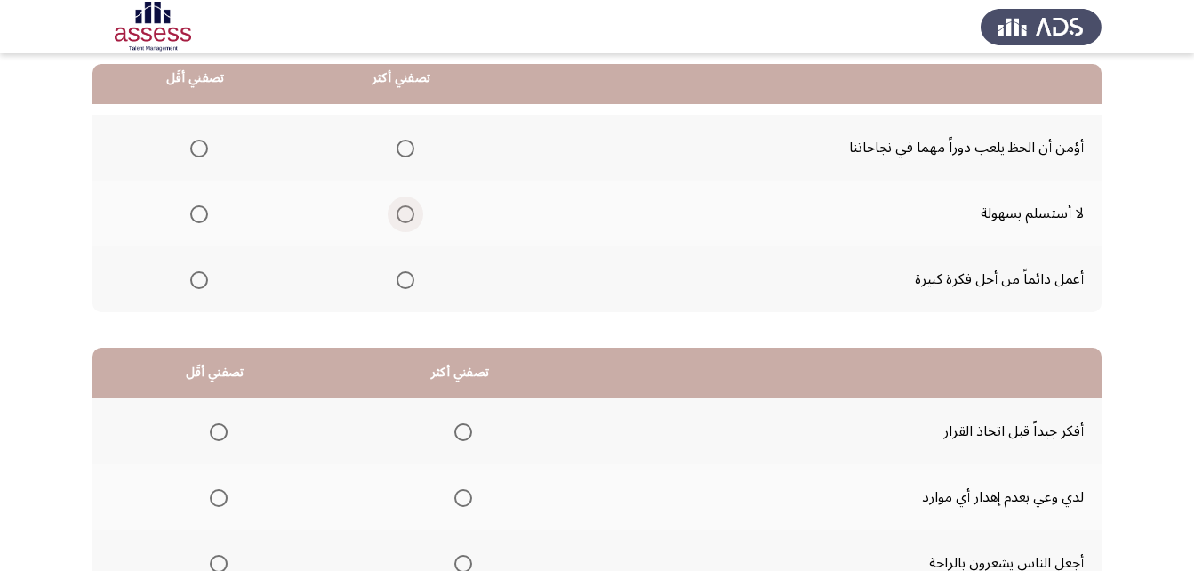
click at [410, 220] on span "Select an option" at bounding box center [405, 214] width 18 height 18
click at [410, 220] on input "Select an option" at bounding box center [405, 214] width 18 height 18
click at [204, 151] on span "Select an option" at bounding box center [199, 149] width 18 height 18
click at [204, 151] on input "Select an option" at bounding box center [199, 149] width 18 height 18
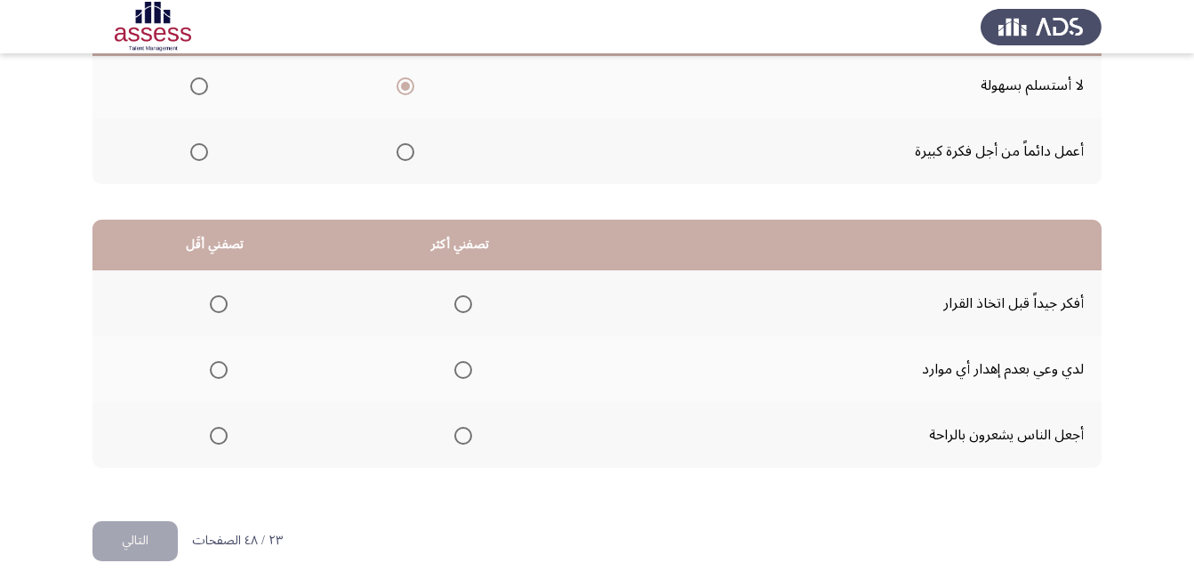
scroll to position [327, 0]
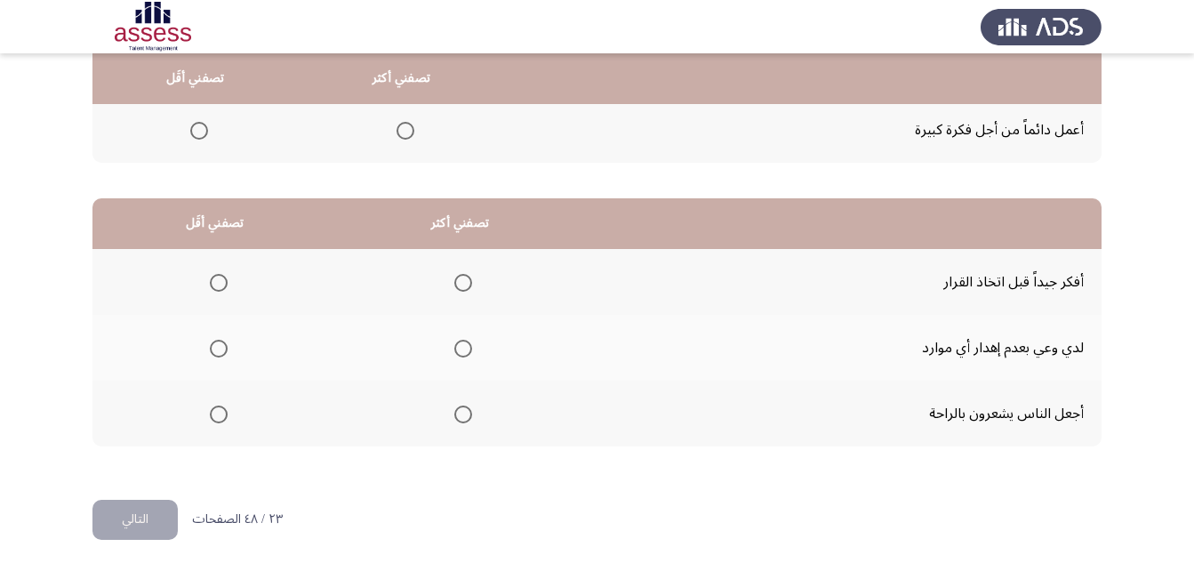
click at [464, 284] on span "Select an option" at bounding box center [463, 283] width 18 height 18
click at [464, 284] on input "Select an option" at bounding box center [463, 283] width 18 height 18
click at [229, 345] on th at bounding box center [214, 348] width 245 height 66
click at [210, 353] on span "Select an option" at bounding box center [219, 349] width 18 height 18
click at [210, 353] on input "Select an option" at bounding box center [219, 349] width 18 height 18
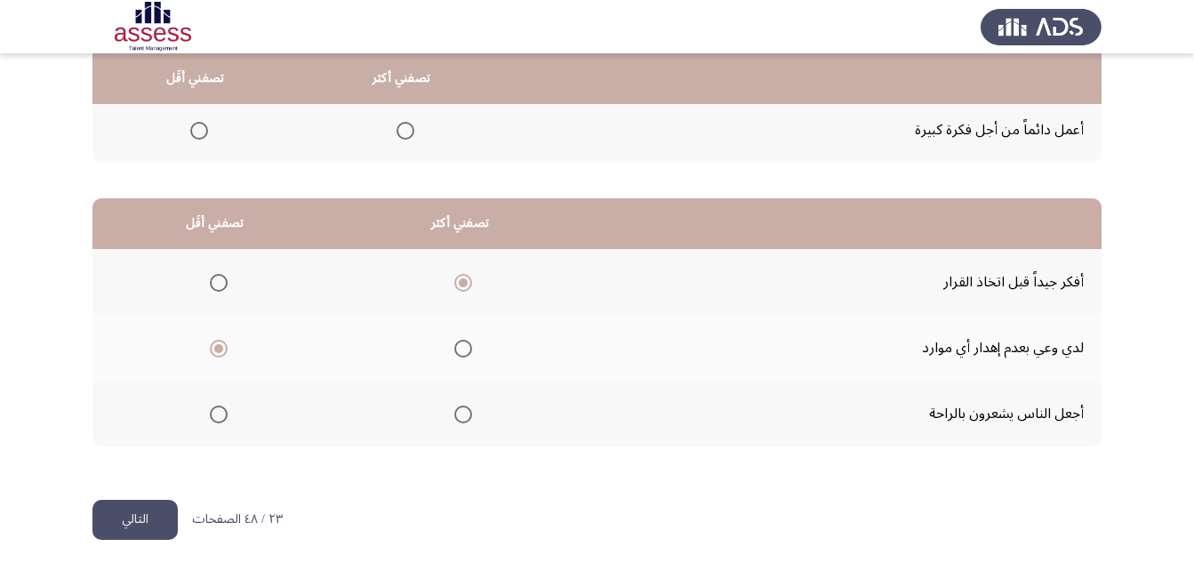
click at [143, 510] on button "التالي" at bounding box center [134, 520] width 85 height 40
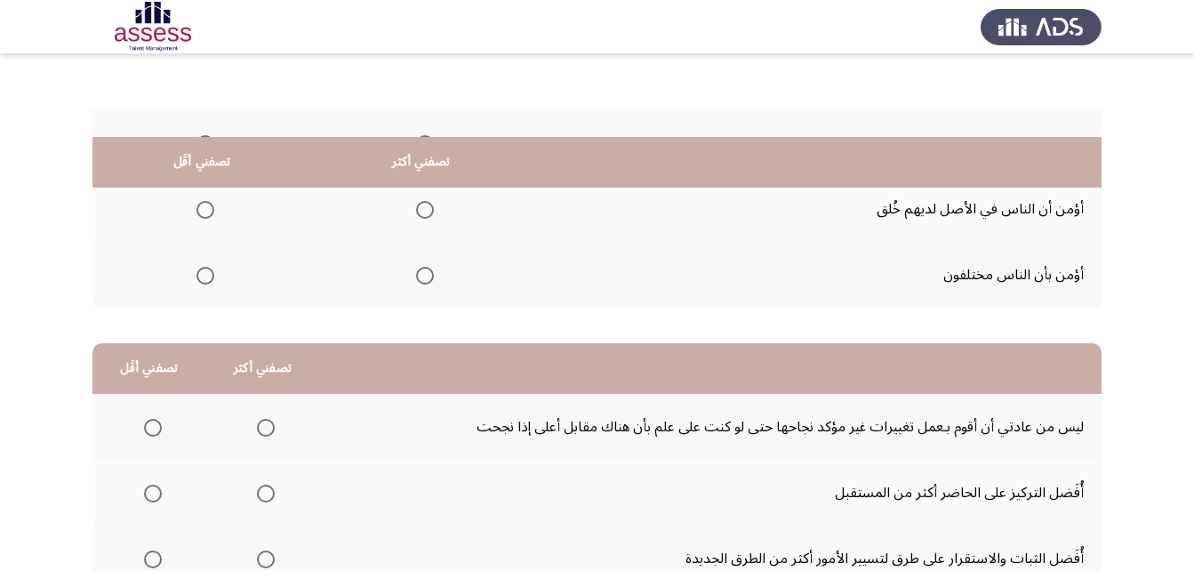
scroll to position [89, 0]
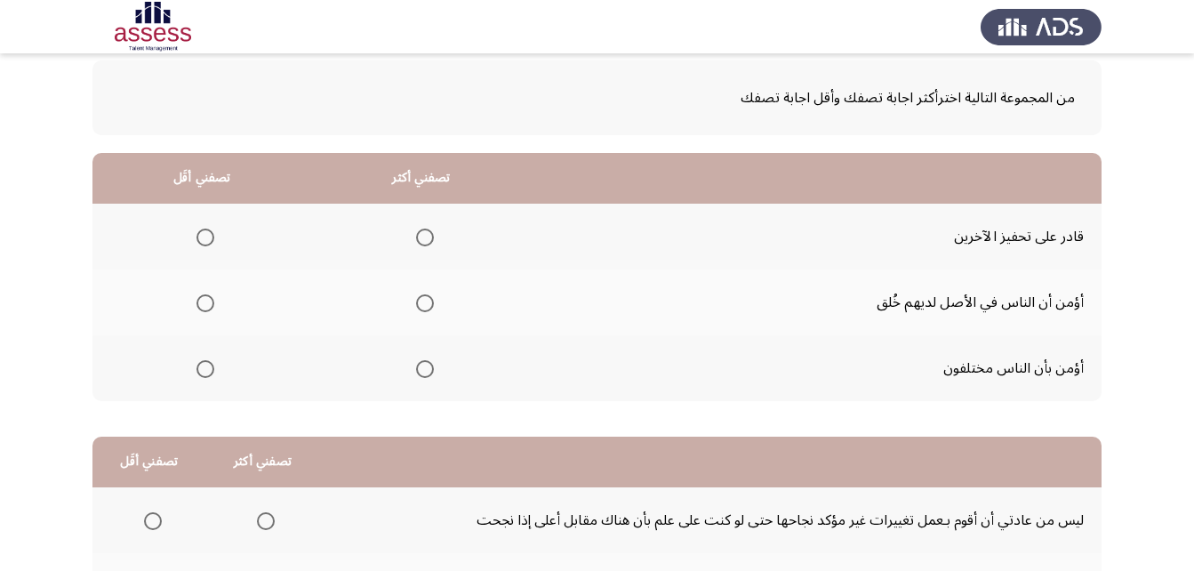
click at [423, 239] on span "Select an option" at bounding box center [425, 237] width 18 height 18
click at [423, 239] on input "Select an option" at bounding box center [425, 237] width 18 height 18
click at [207, 370] on span "Select an option" at bounding box center [205, 369] width 18 height 18
click at [207, 370] on input "Select an option" at bounding box center [205, 369] width 18 height 18
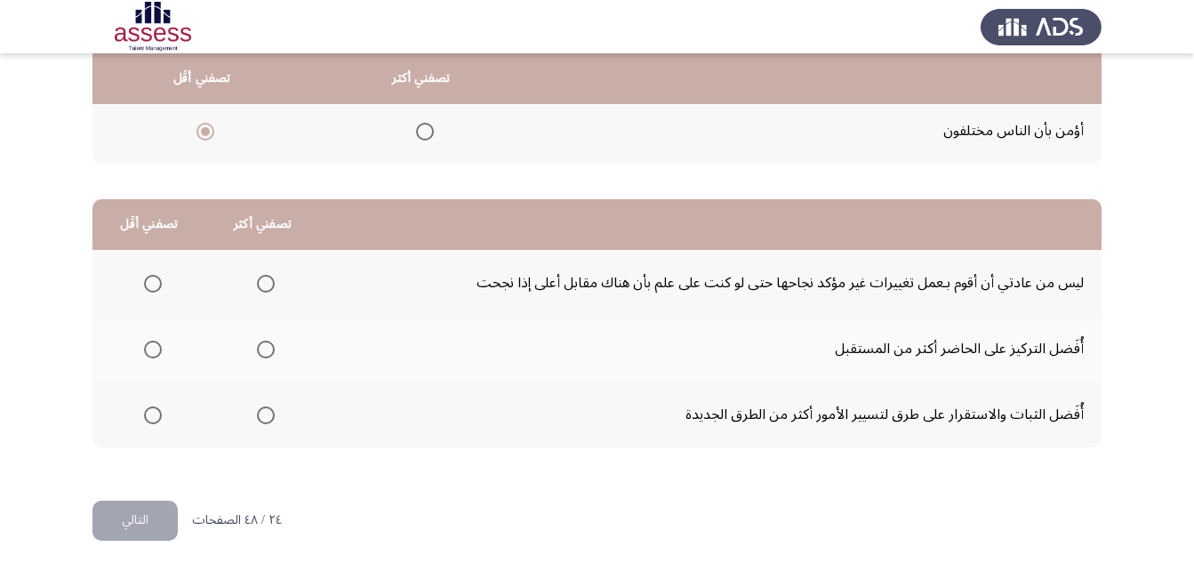
scroll to position [327, 0]
click at [269, 277] on span "Select an option" at bounding box center [266, 283] width 18 height 18
click at [269, 277] on input "Select an option" at bounding box center [266, 283] width 18 height 18
click at [147, 344] on span "Select an option" at bounding box center [153, 349] width 18 height 18
click at [147, 344] on input "Select an option" at bounding box center [153, 349] width 18 height 18
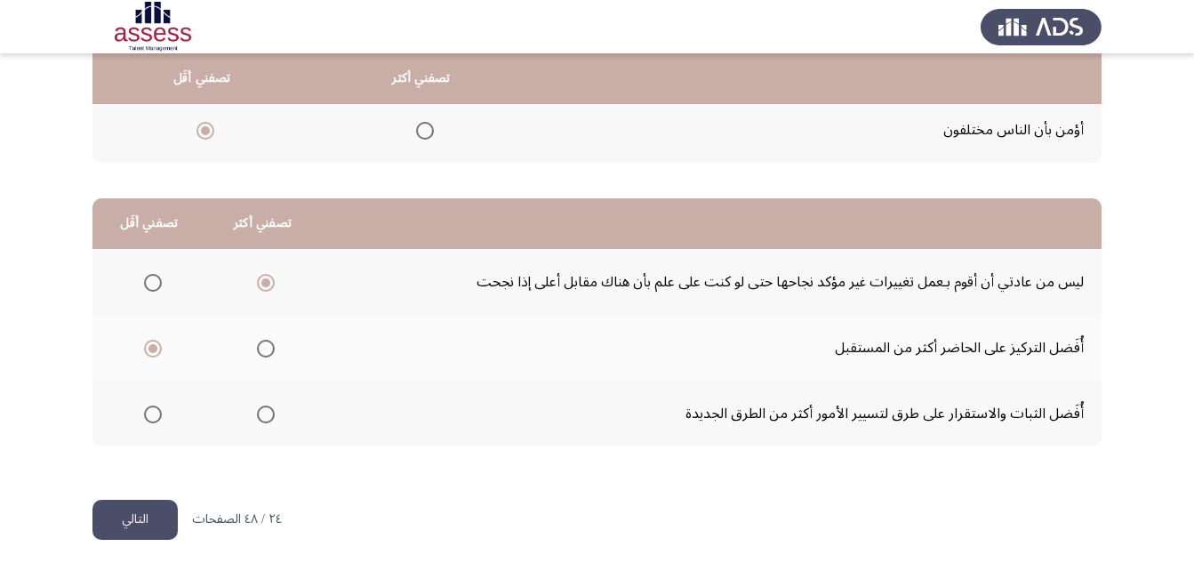
click at [148, 516] on button "التالي" at bounding box center [134, 520] width 85 height 40
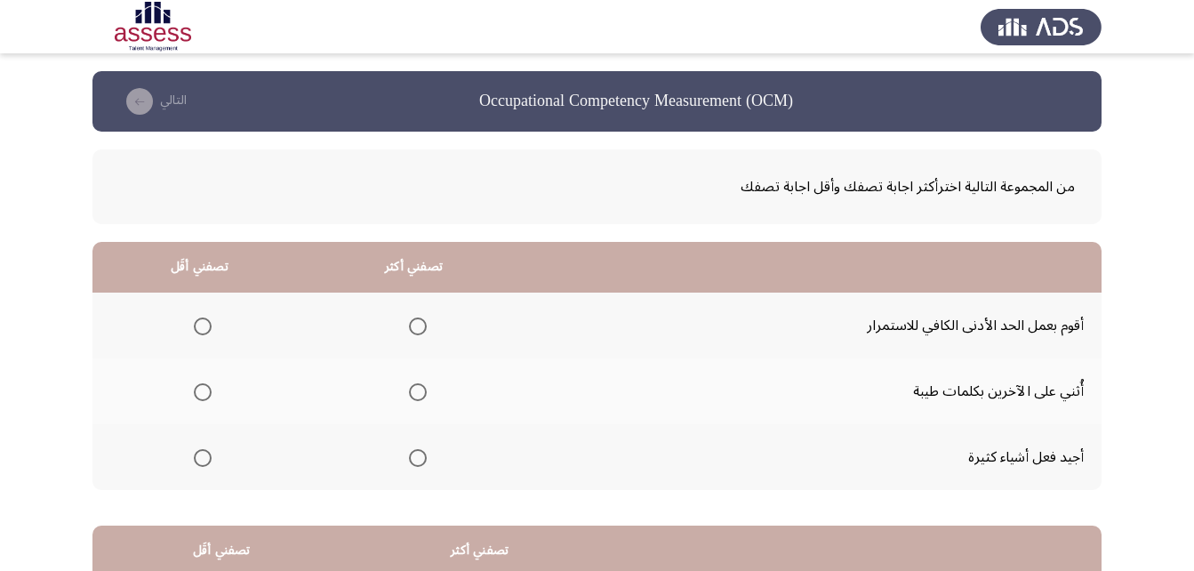
click at [412, 455] on span "Select an option" at bounding box center [418, 458] width 18 height 18
click at [412, 455] on input "Select an option" at bounding box center [418, 458] width 18 height 18
click at [185, 388] on th at bounding box center [199, 391] width 214 height 66
click at [196, 384] on span "Select an option" at bounding box center [203, 392] width 18 height 18
click at [196, 384] on input "Select an option" at bounding box center [203, 392] width 18 height 18
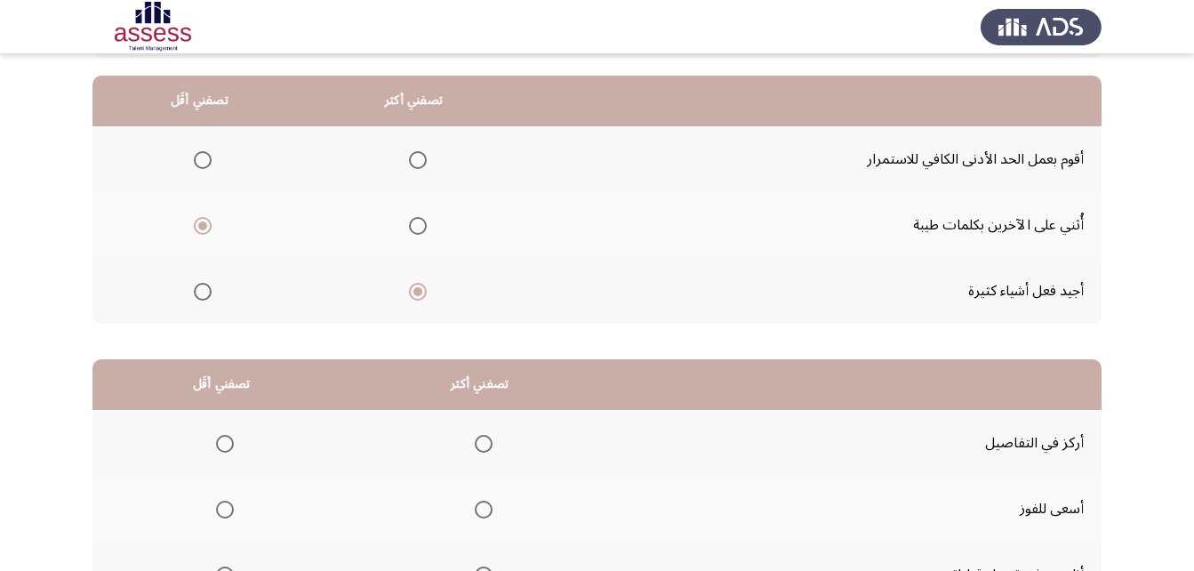
scroll to position [327, 0]
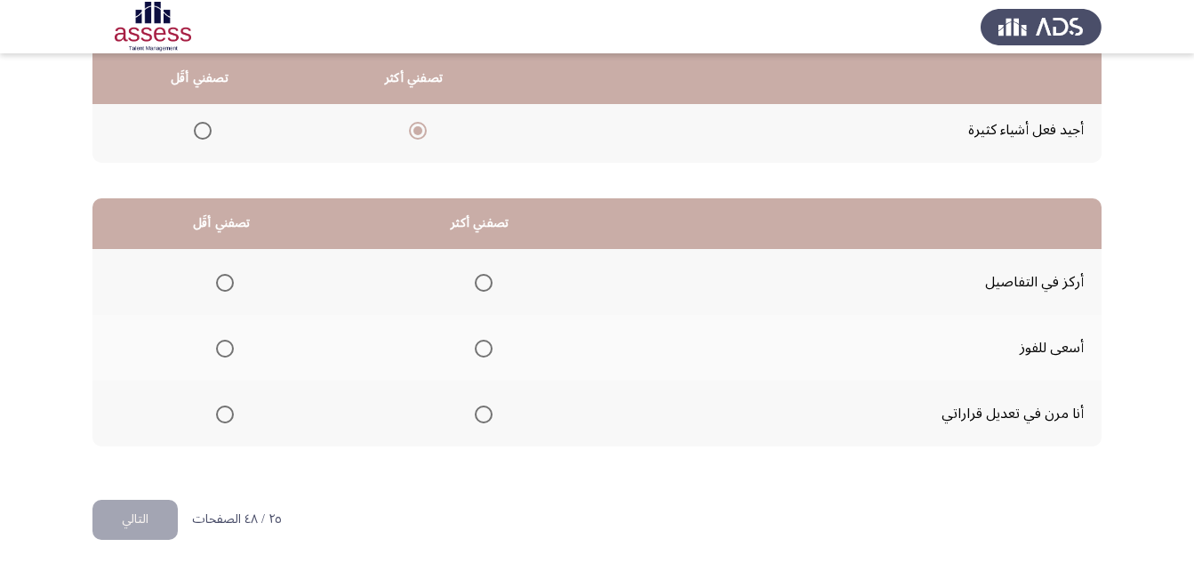
click at [482, 412] on span "Select an option" at bounding box center [484, 414] width 18 height 18
click at [482, 412] on input "Select an option" at bounding box center [484, 414] width 18 height 18
click at [227, 342] on span "Select an option" at bounding box center [225, 349] width 18 height 18
click at [227, 342] on input "Select an option" at bounding box center [225, 349] width 18 height 18
click at [156, 508] on button "التالي" at bounding box center [134, 520] width 85 height 40
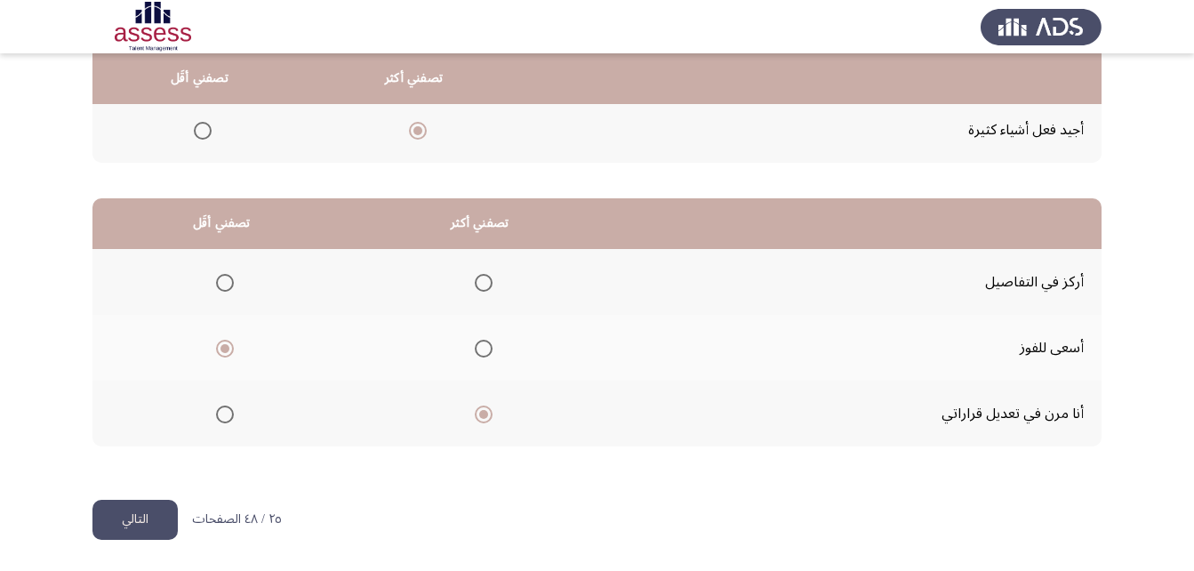
scroll to position [0, 0]
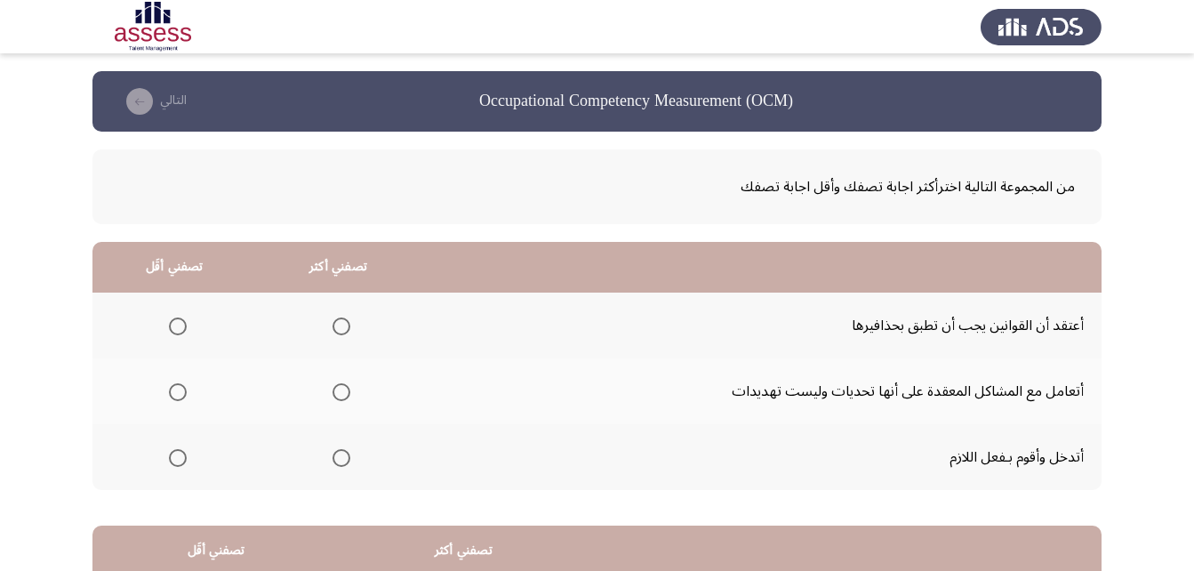
click at [336, 385] on span "Select an option" at bounding box center [341, 392] width 18 height 18
click at [336, 385] on input "Select an option" at bounding box center [341, 392] width 18 height 18
click at [178, 460] on span "Select an option" at bounding box center [178, 458] width 18 height 18
click at [178, 460] on input "Select an option" at bounding box center [178, 458] width 18 height 18
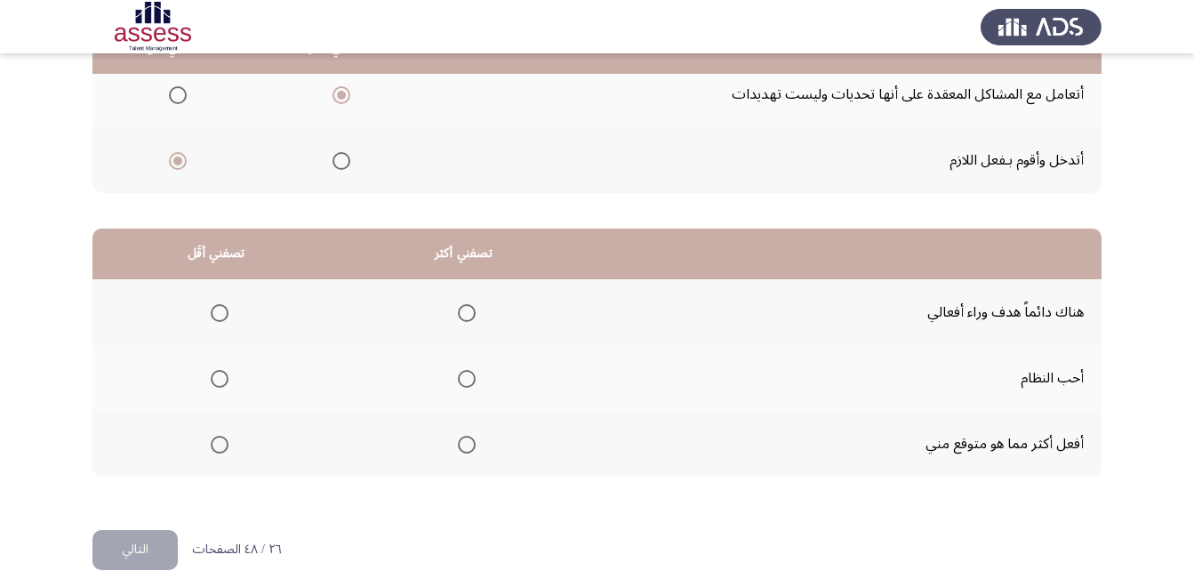
scroll to position [327, 0]
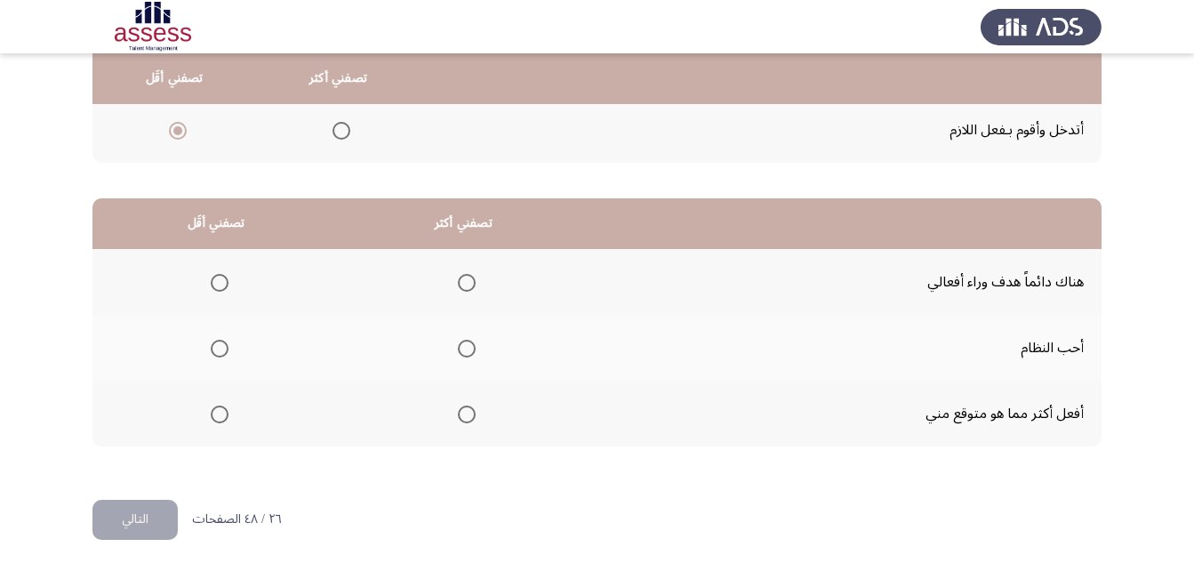
click at [460, 417] on span "Select an option" at bounding box center [467, 414] width 18 height 18
click at [460, 417] on input "Select an option" at bounding box center [467, 414] width 18 height 18
click at [213, 345] on span "Select an option" at bounding box center [220, 349] width 18 height 18
click at [213, 345] on input "Select an option" at bounding box center [220, 349] width 18 height 18
click at [220, 278] on span "Select an option" at bounding box center [220, 283] width 18 height 18
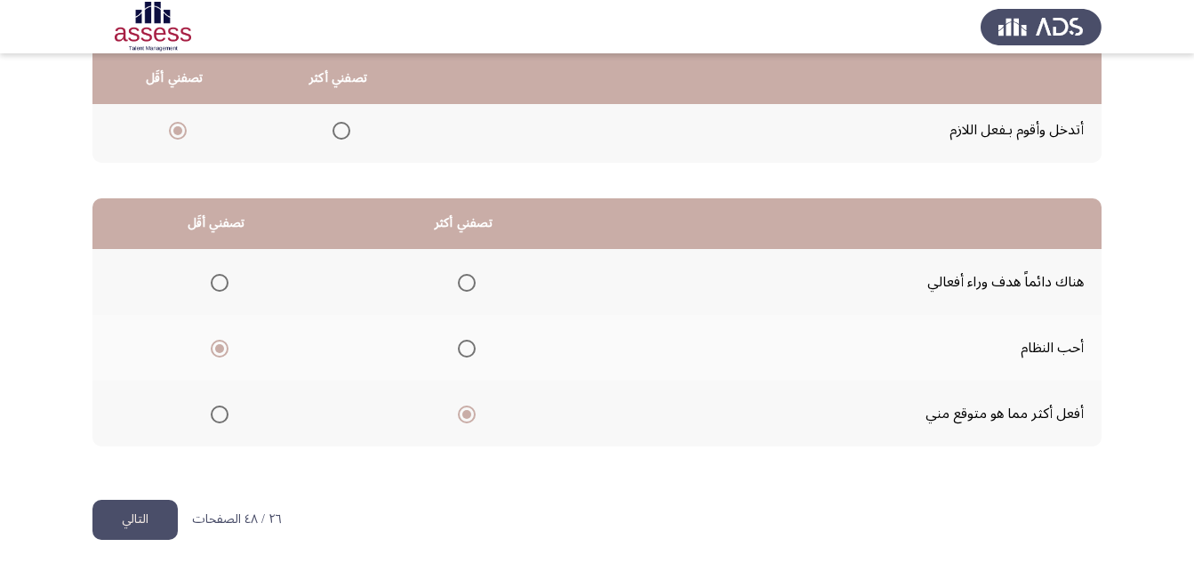
click at [220, 278] on input "Select an option" at bounding box center [220, 283] width 18 height 18
click at [156, 507] on button "التالي" at bounding box center [134, 520] width 85 height 40
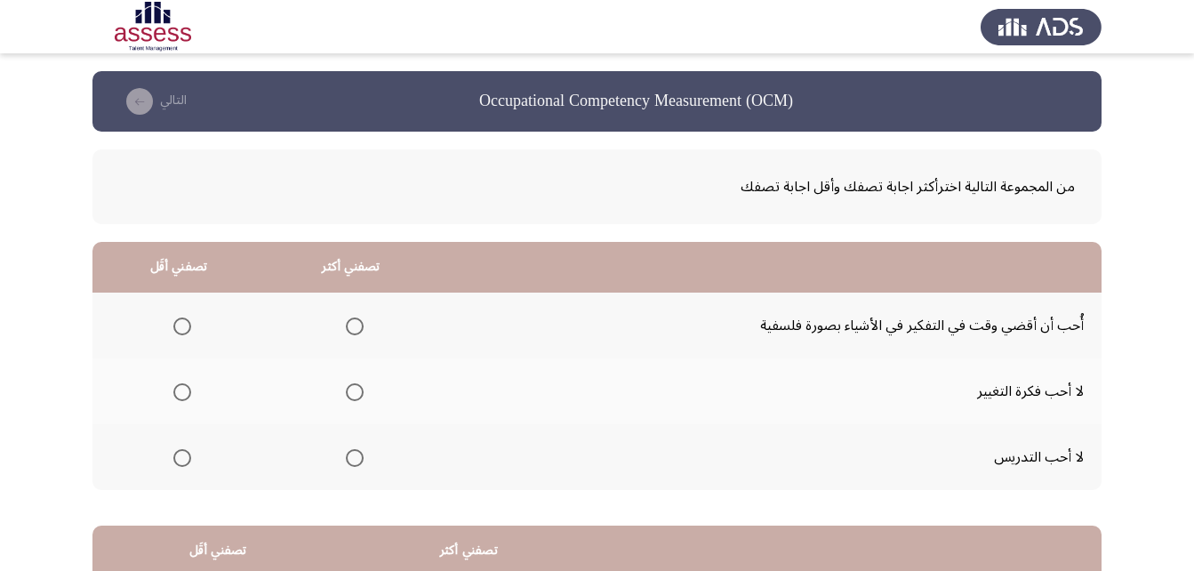
click at [348, 335] on mat-radio-group "Select an option" at bounding box center [351, 325] width 25 height 30
click at [354, 330] on span "Select an option" at bounding box center [355, 326] width 18 height 18
click at [354, 330] on input "Select an option" at bounding box center [355, 326] width 18 height 18
click at [188, 386] on span "Select an option" at bounding box center [182, 392] width 18 height 18
click at [188, 386] on input "Select an option" at bounding box center [182, 392] width 18 height 18
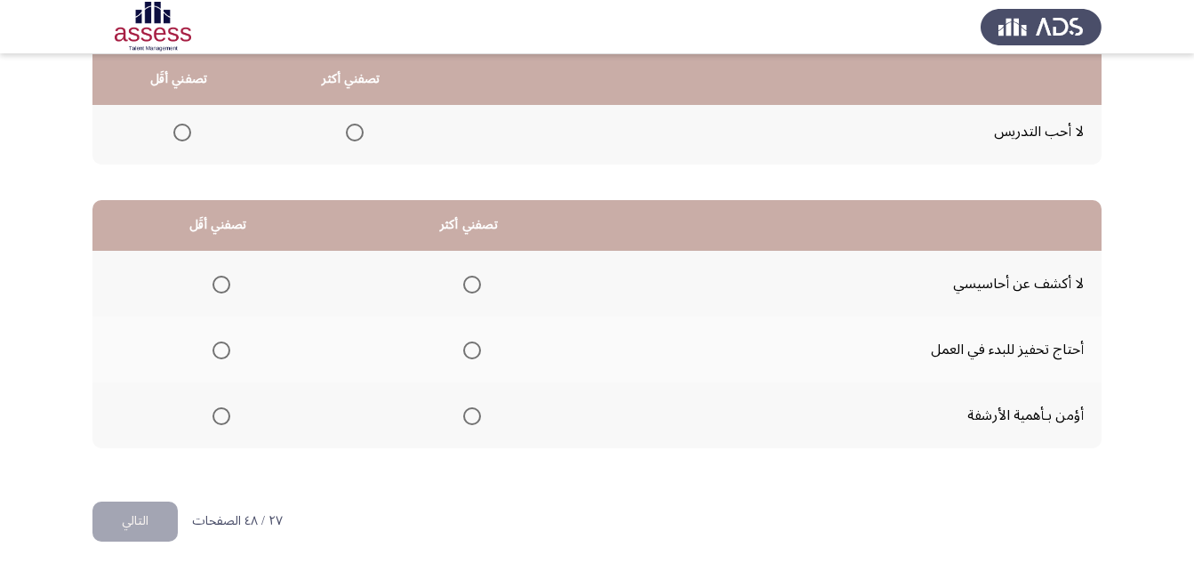
scroll to position [327, 0]
click at [471, 279] on span "Select an option" at bounding box center [472, 283] width 18 height 18
click at [471, 279] on input "Select an option" at bounding box center [472, 283] width 18 height 18
click at [221, 345] on span "Select an option" at bounding box center [221, 349] width 18 height 18
click at [221, 345] on input "Select an option" at bounding box center [221, 349] width 18 height 18
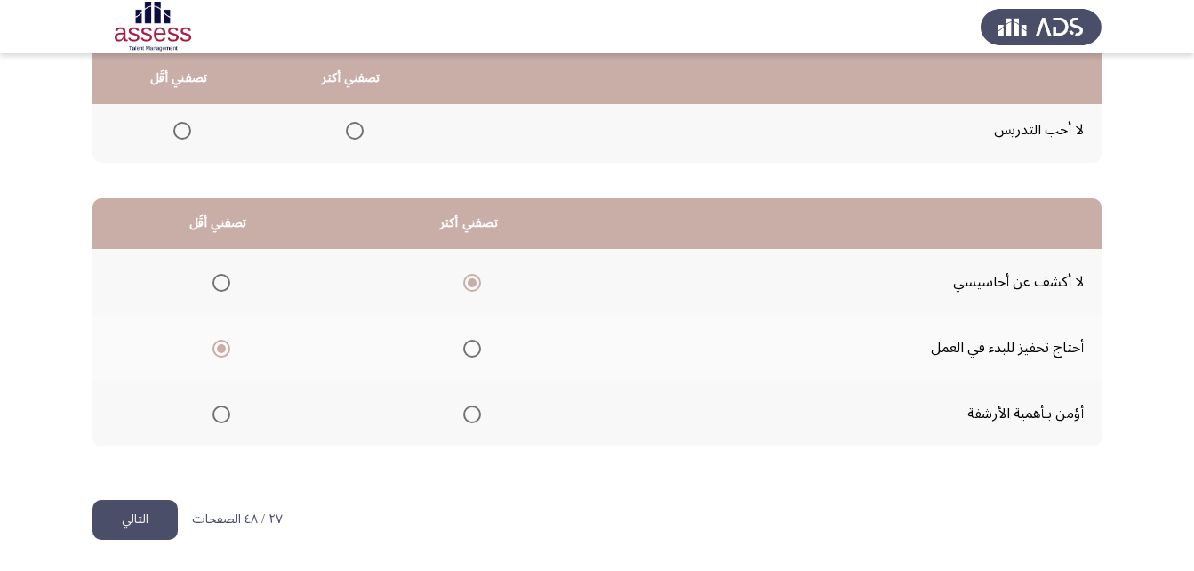
click at [125, 533] on button "التالي" at bounding box center [134, 520] width 85 height 40
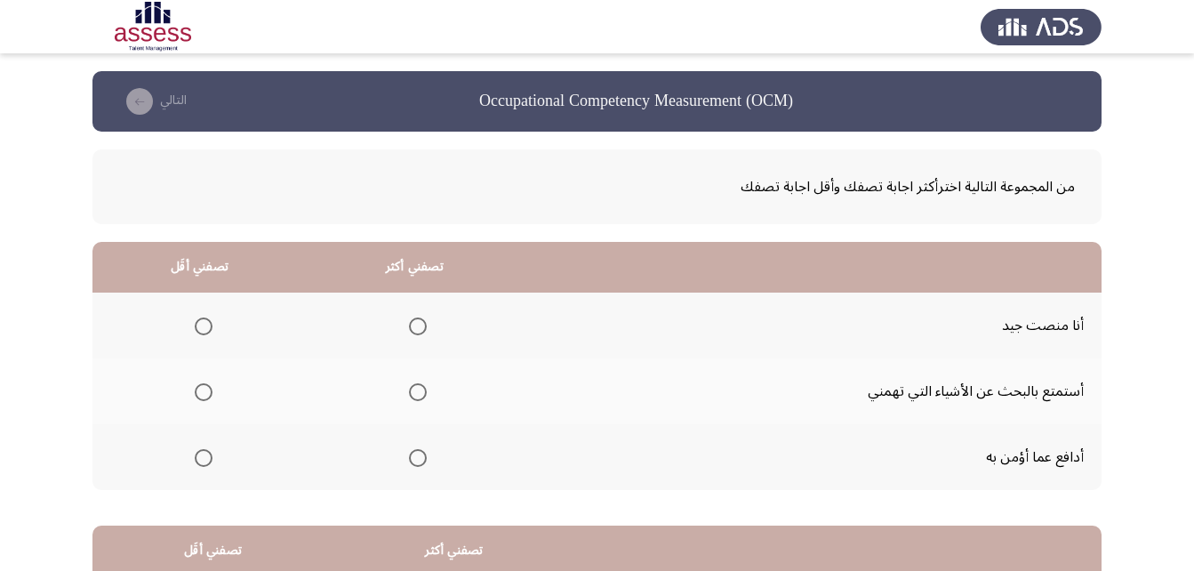
scroll to position [89, 0]
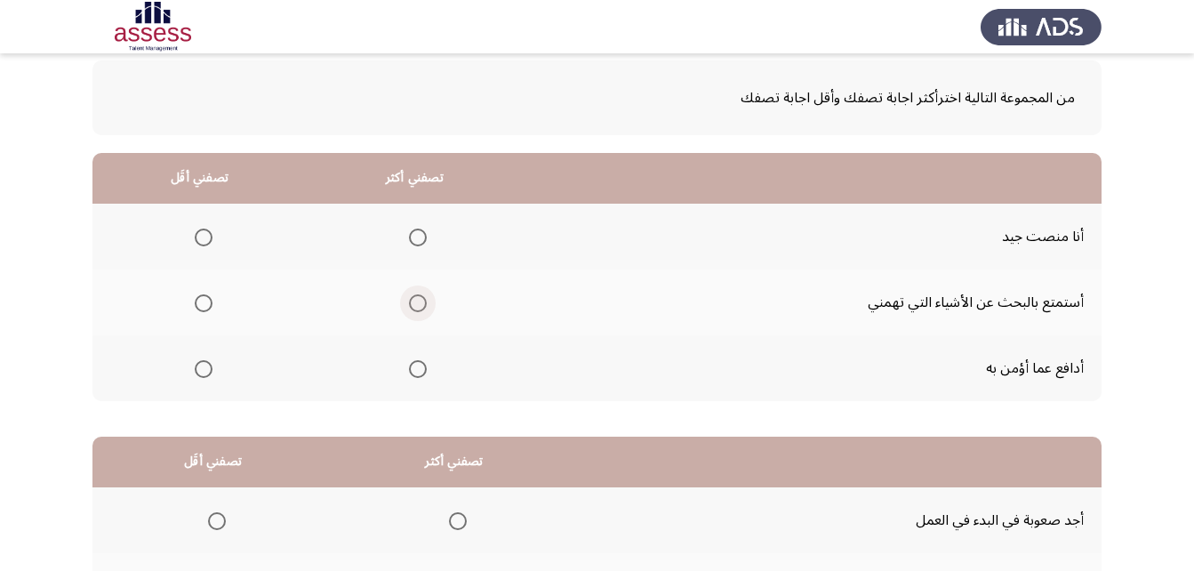
click at [423, 304] on span "Select an option" at bounding box center [418, 303] width 18 height 18
click at [423, 304] on input "Select an option" at bounding box center [418, 303] width 18 height 18
click at [206, 373] on span "Select an option" at bounding box center [204, 369] width 18 height 18
click at [206, 373] on input "Select an option" at bounding box center [204, 369] width 18 height 18
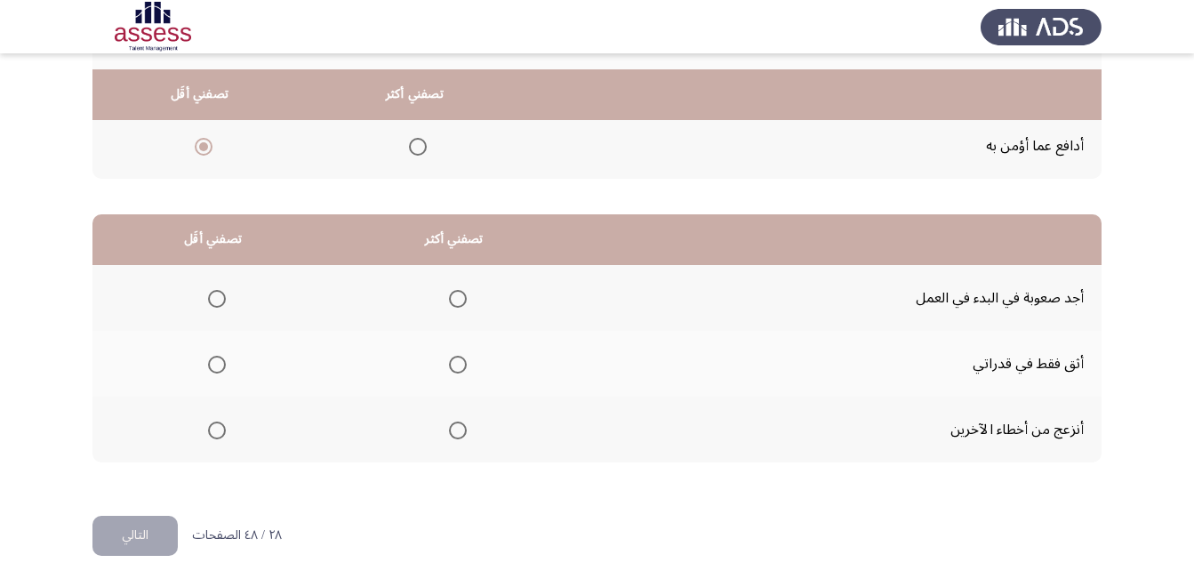
scroll to position [327, 0]
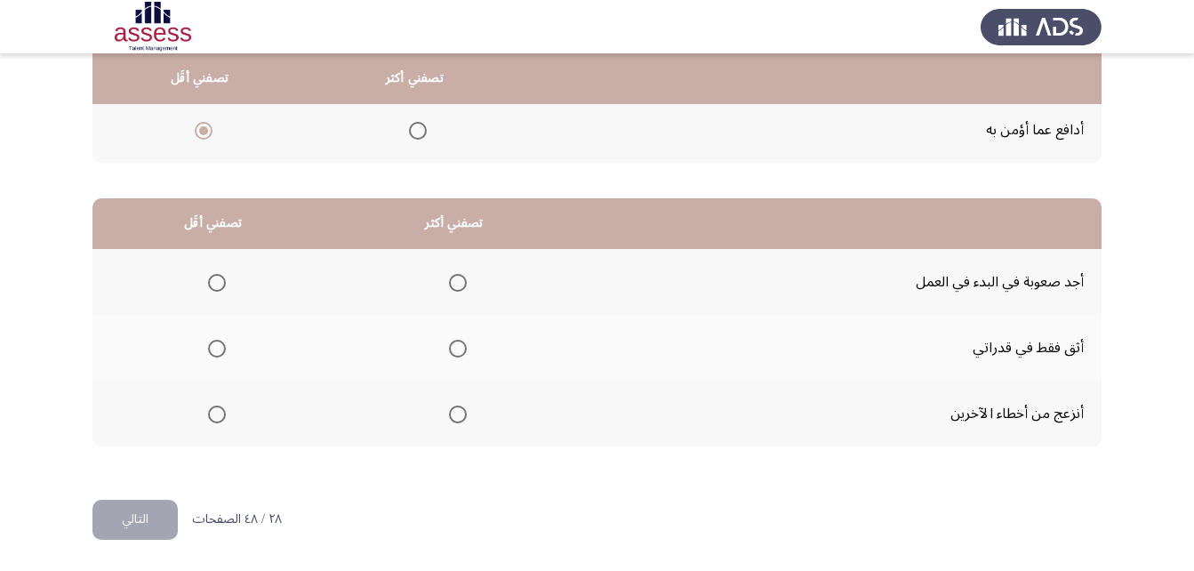
click at [461, 413] on span "Select an option" at bounding box center [458, 414] width 18 height 18
click at [461, 413] on input "Select an option" at bounding box center [458, 414] width 18 height 18
click at [219, 341] on span "Select an option" at bounding box center [217, 349] width 18 height 18
click at [219, 341] on input "Select an option" at bounding box center [217, 349] width 18 height 18
click at [129, 517] on button "التالي" at bounding box center [134, 520] width 85 height 40
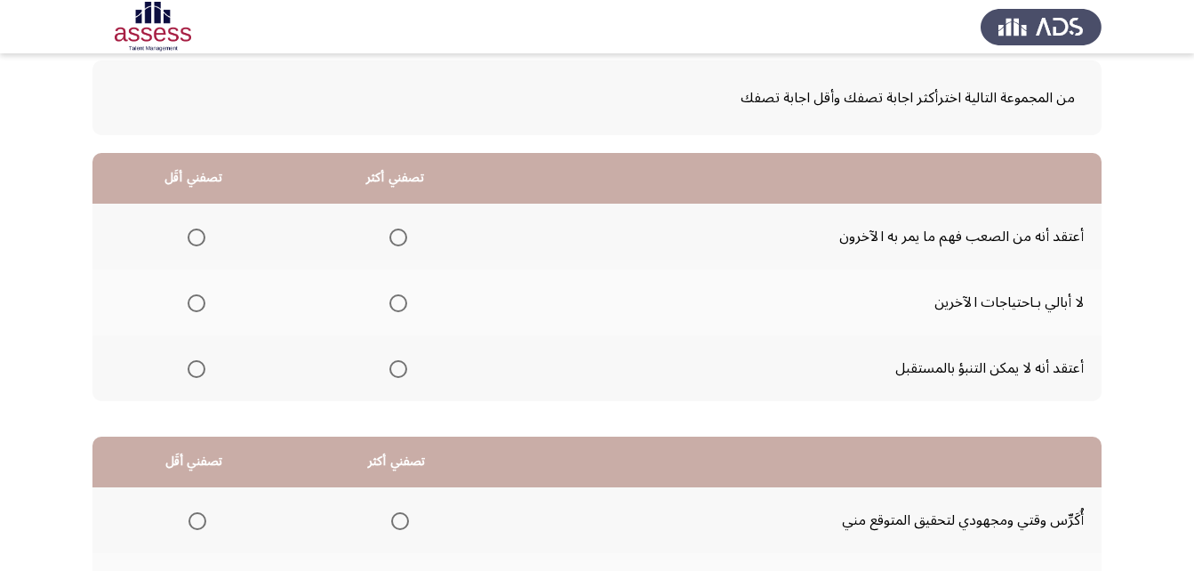
scroll to position [178, 0]
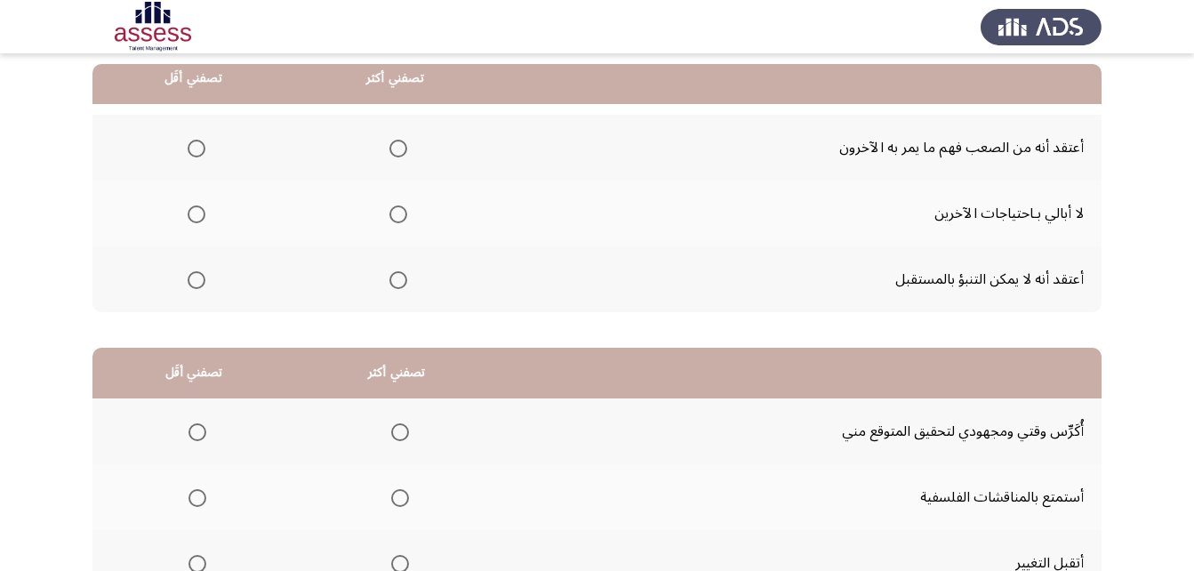
click at [403, 140] on span "Select an option" at bounding box center [398, 149] width 18 height 18
click at [403, 140] on input "Select an option" at bounding box center [398, 149] width 18 height 18
click at [191, 280] on span "Select an option" at bounding box center [197, 280] width 18 height 18
click at [191, 280] on input "Select an option" at bounding box center [197, 280] width 18 height 18
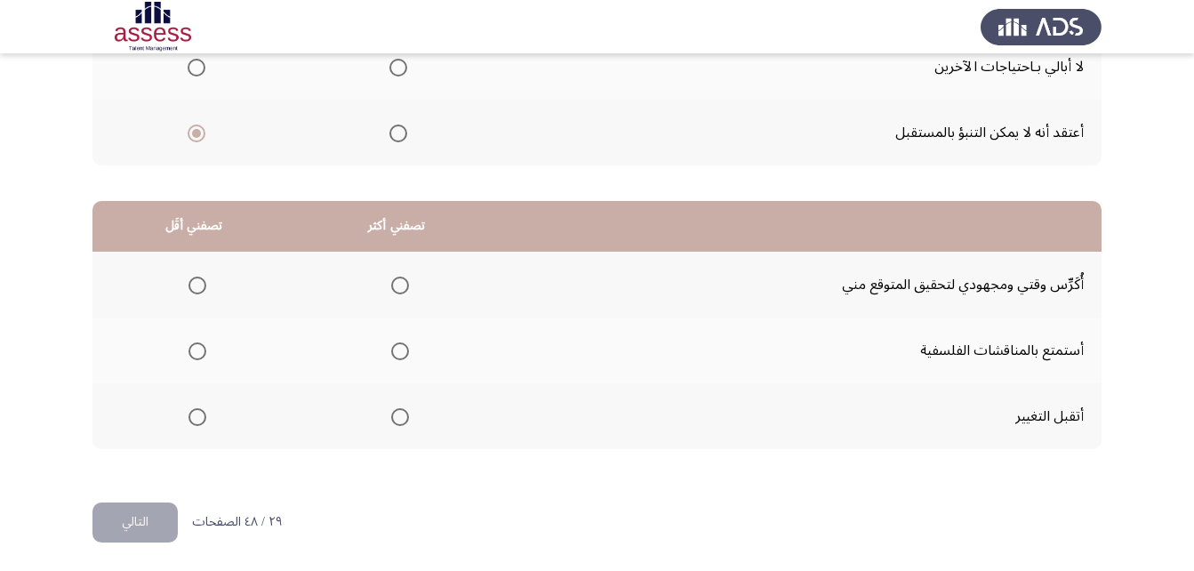
scroll to position [327, 0]
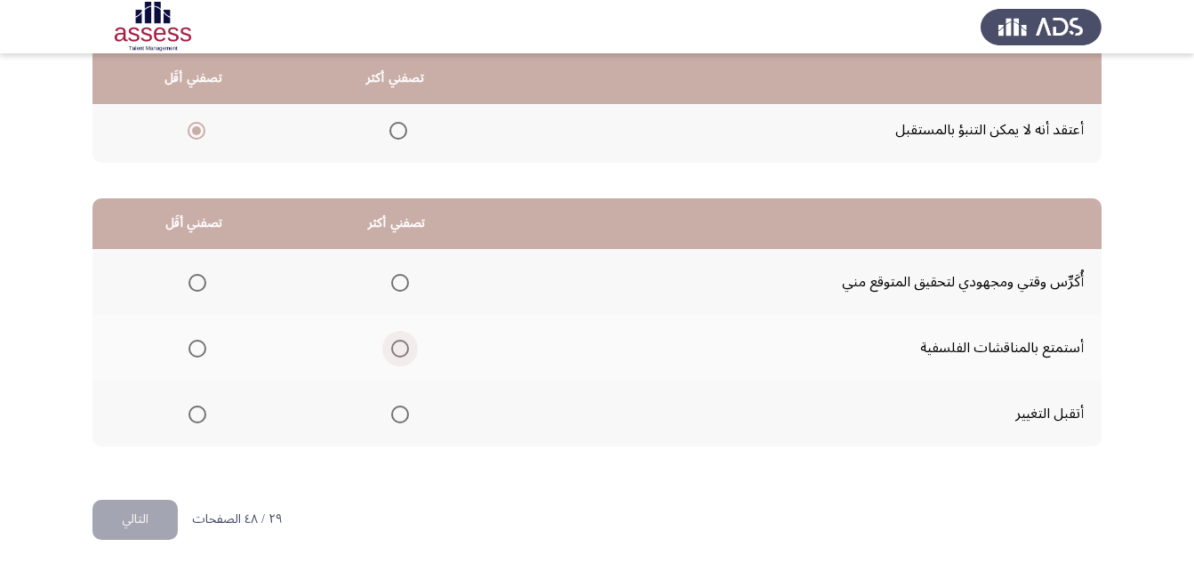
click at [399, 352] on span "Select an option" at bounding box center [400, 349] width 18 height 18
click at [399, 352] on input "Select an option" at bounding box center [400, 349] width 18 height 18
click at [198, 283] on span "Select an option" at bounding box center [197, 283] width 18 height 18
click at [198, 283] on input "Select an option" at bounding box center [197, 283] width 18 height 18
click at [152, 516] on button "التالي" at bounding box center [134, 520] width 85 height 40
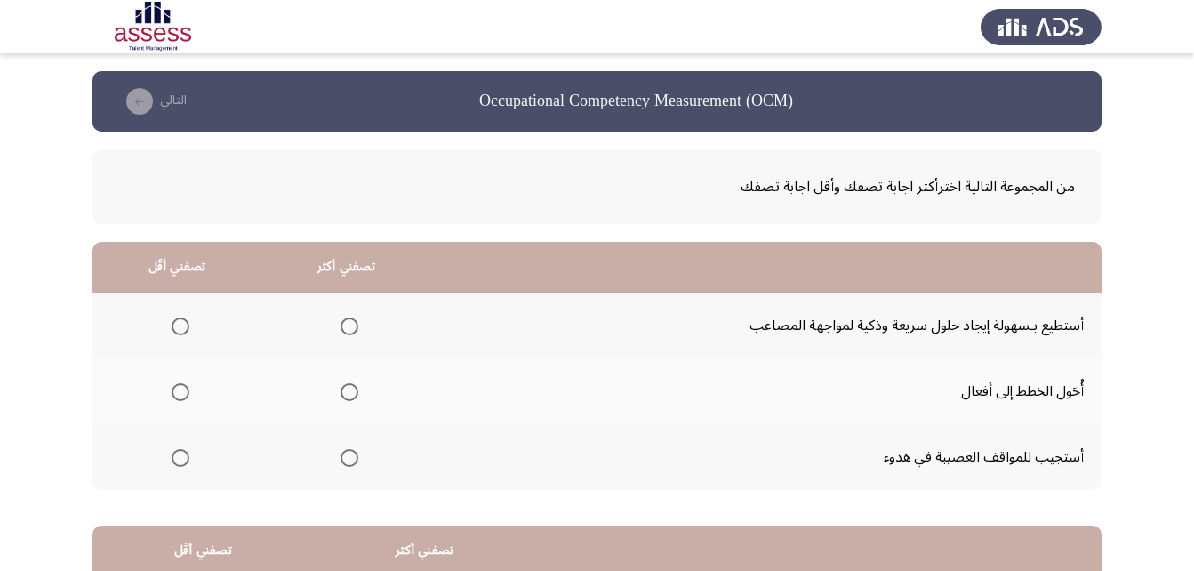
scroll to position [89, 0]
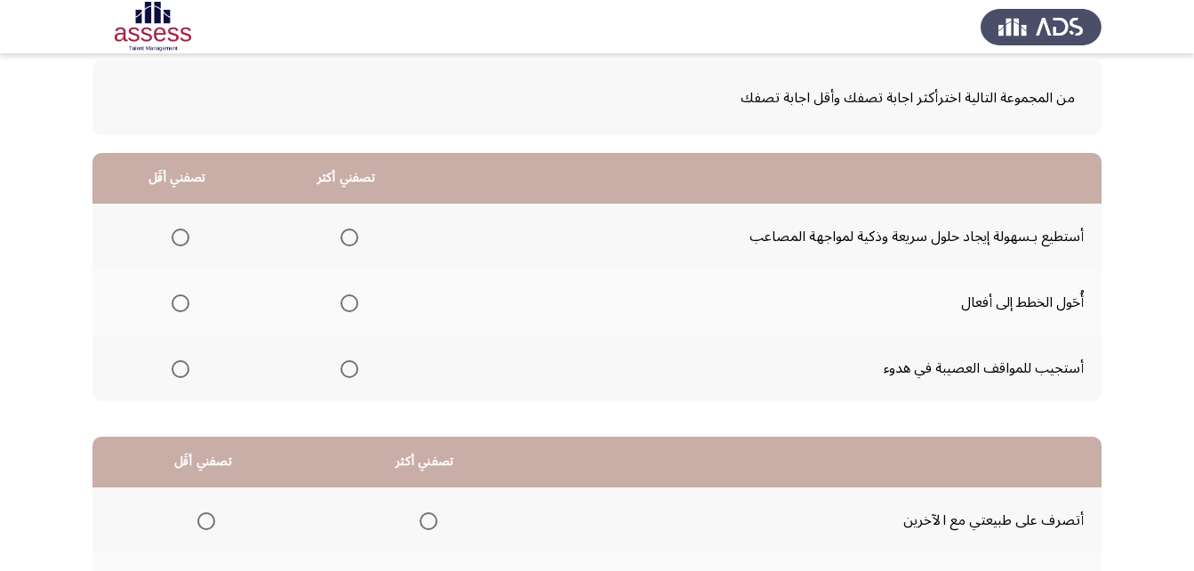
click at [348, 238] on span "Select an option" at bounding box center [349, 237] width 18 height 18
click at [348, 238] on input "Select an option" at bounding box center [349, 237] width 18 height 18
click at [182, 298] on span "Select an option" at bounding box center [181, 303] width 18 height 18
click at [182, 298] on input "Select an option" at bounding box center [181, 303] width 18 height 18
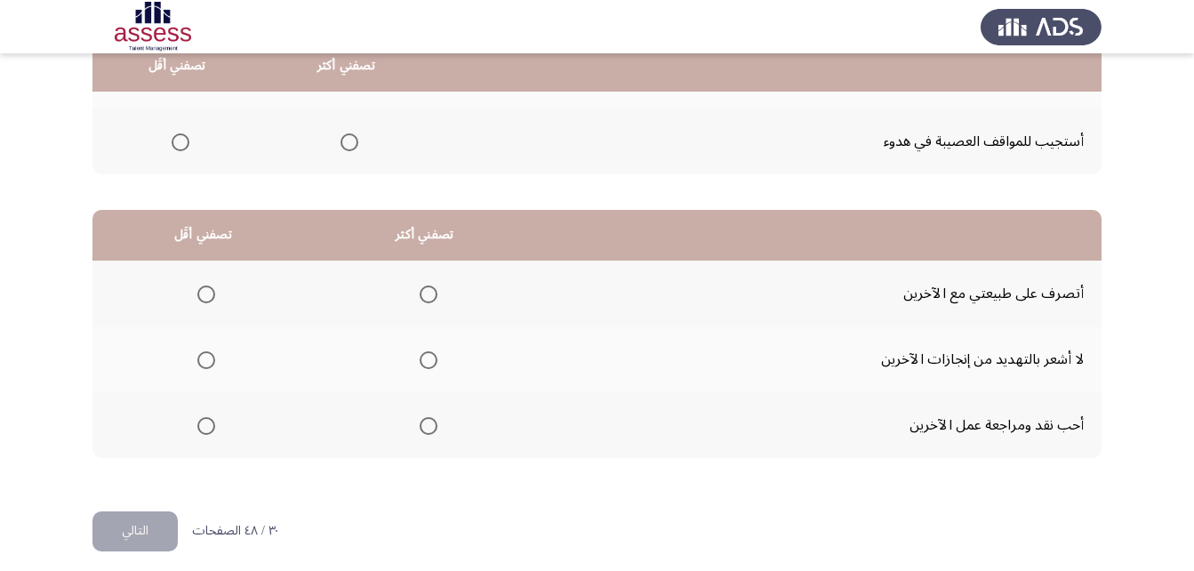
scroll to position [327, 0]
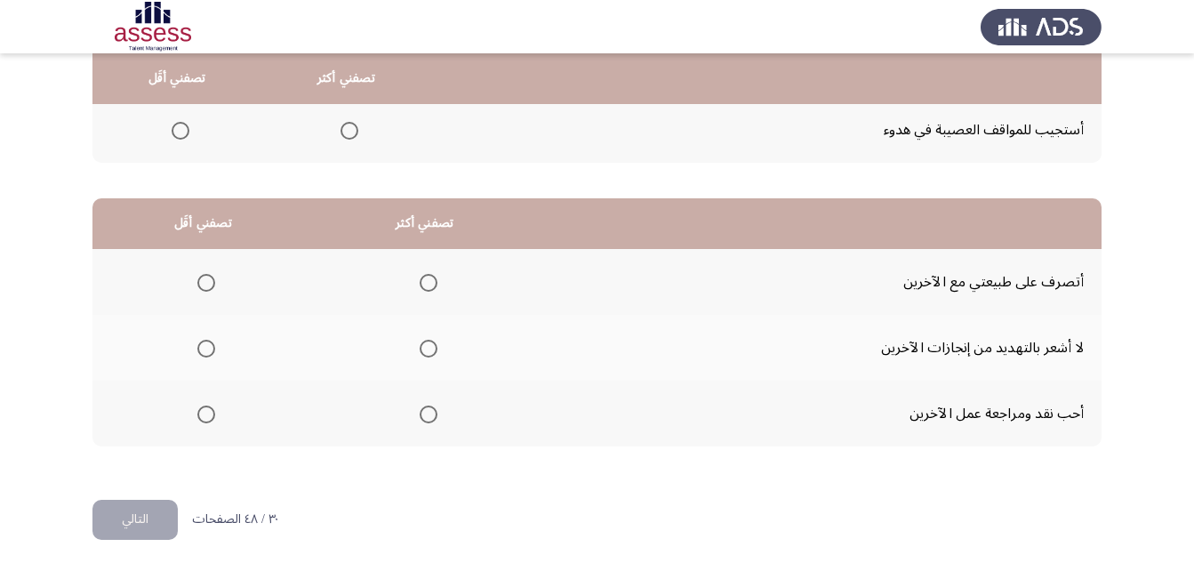
click at [431, 287] on span "Select an option" at bounding box center [429, 283] width 18 height 18
click at [431, 287] on input "Select an option" at bounding box center [429, 283] width 18 height 18
click at [202, 351] on span "Select an option" at bounding box center [206, 349] width 18 height 18
click at [202, 351] on input "Select an option" at bounding box center [206, 349] width 18 height 18
click at [135, 519] on button "التالي" at bounding box center [134, 520] width 85 height 40
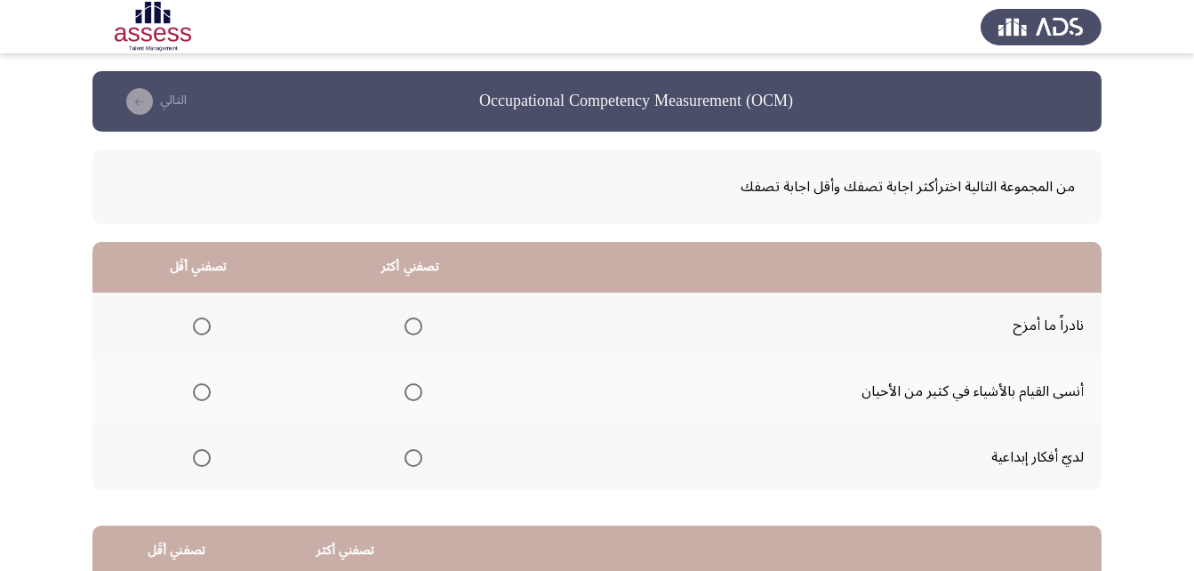
scroll to position [89, 0]
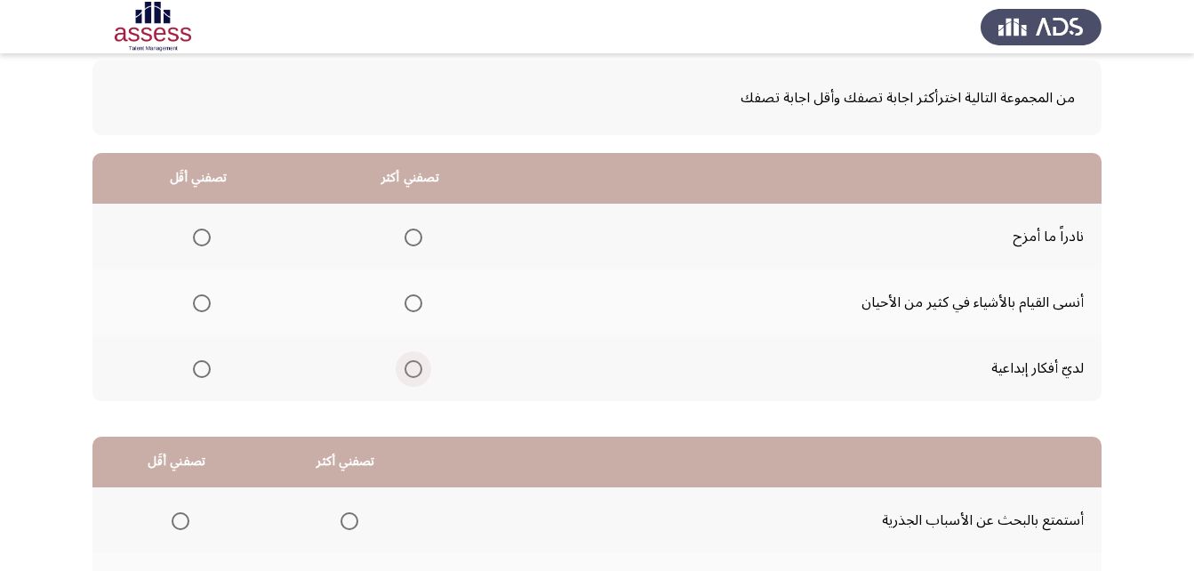
click at [414, 368] on span "Select an option" at bounding box center [413, 369] width 18 height 18
click at [414, 368] on input "Select an option" at bounding box center [413, 369] width 18 height 18
click at [208, 300] on span "Select an option" at bounding box center [202, 303] width 18 height 18
click at [208, 300] on input "Select an option" at bounding box center [202, 303] width 18 height 18
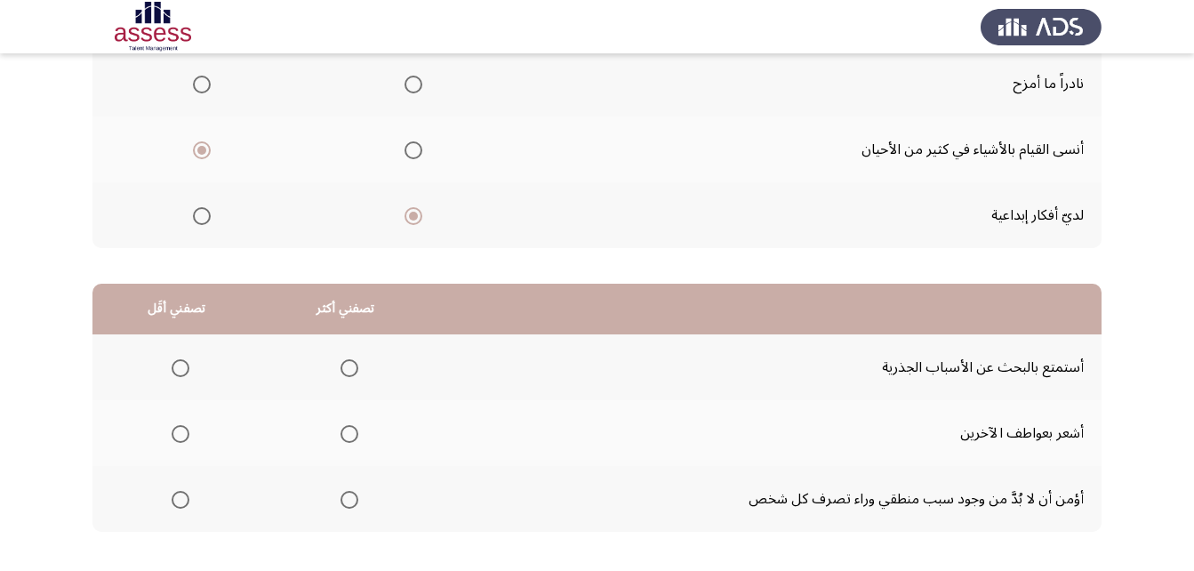
scroll to position [327, 0]
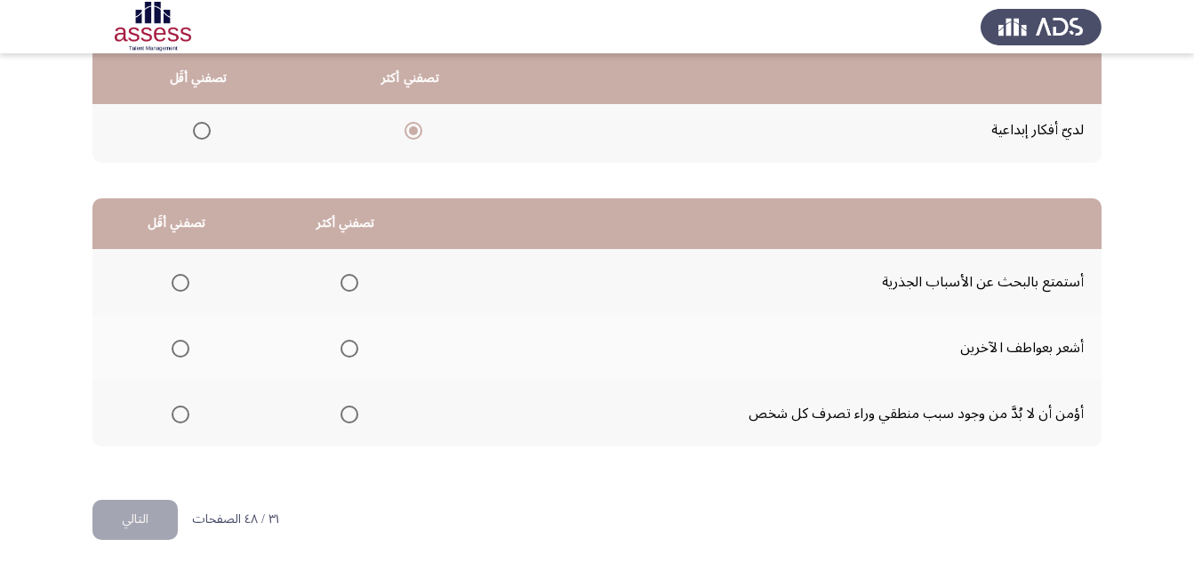
click at [350, 412] on span "Select an option" at bounding box center [349, 414] width 18 height 18
click at [350, 412] on input "Select an option" at bounding box center [349, 414] width 18 height 18
click at [171, 335] on mat-radio-group "Select an option" at bounding box center [176, 347] width 25 height 30
click at [178, 356] on span "Select an option" at bounding box center [181, 349] width 18 height 18
click at [178, 356] on input "Select an option" at bounding box center [181, 349] width 18 height 18
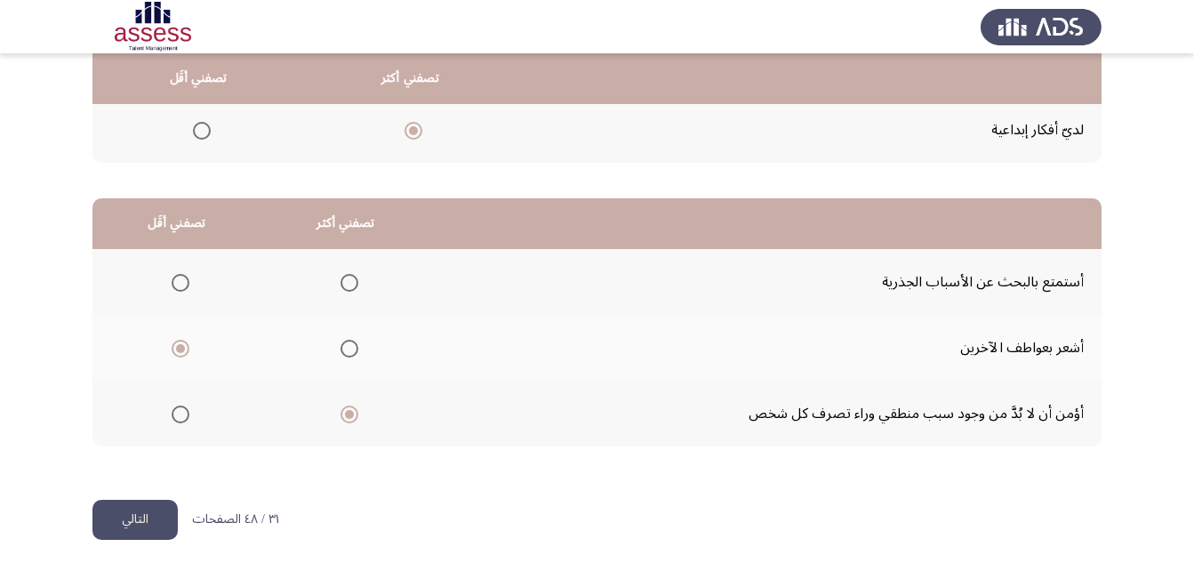
drag, startPoint x: 148, startPoint y: 520, endPoint x: 152, endPoint y: 508, distance: 13.2
click at [151, 511] on button "التالي" at bounding box center [134, 520] width 85 height 40
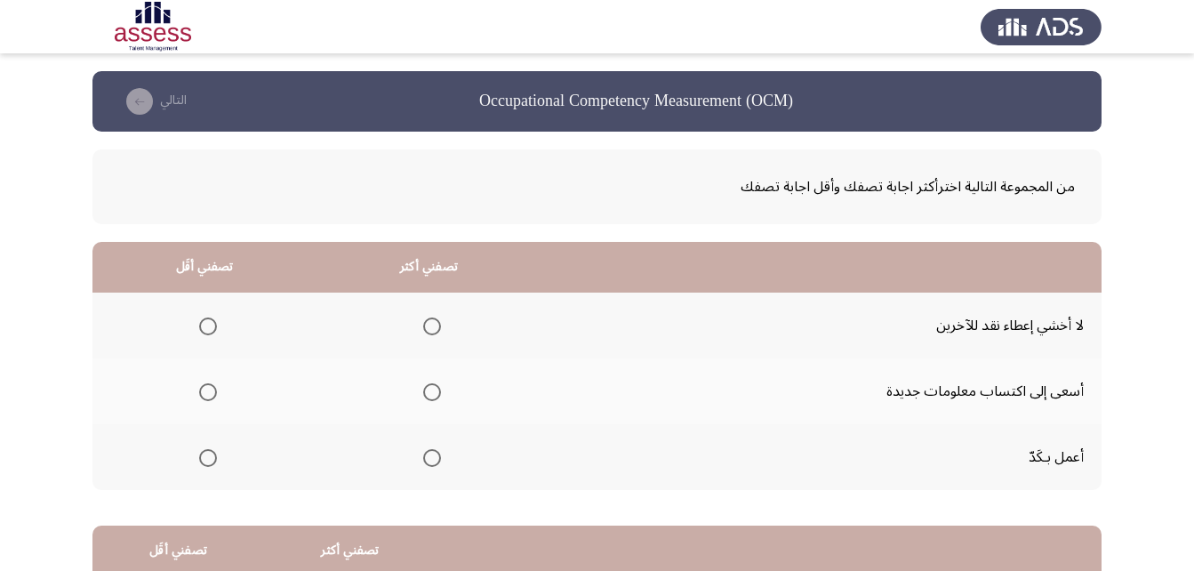
click at [423, 323] on span "Select an option" at bounding box center [432, 326] width 18 height 18
click at [423, 323] on input "Select an option" at bounding box center [432, 326] width 18 height 18
click at [436, 387] on span "Select an option" at bounding box center [432, 392] width 18 height 18
click at [436, 387] on input "Select an option" at bounding box center [432, 392] width 18 height 18
click at [209, 327] on span "Select an option" at bounding box center [208, 326] width 18 height 18
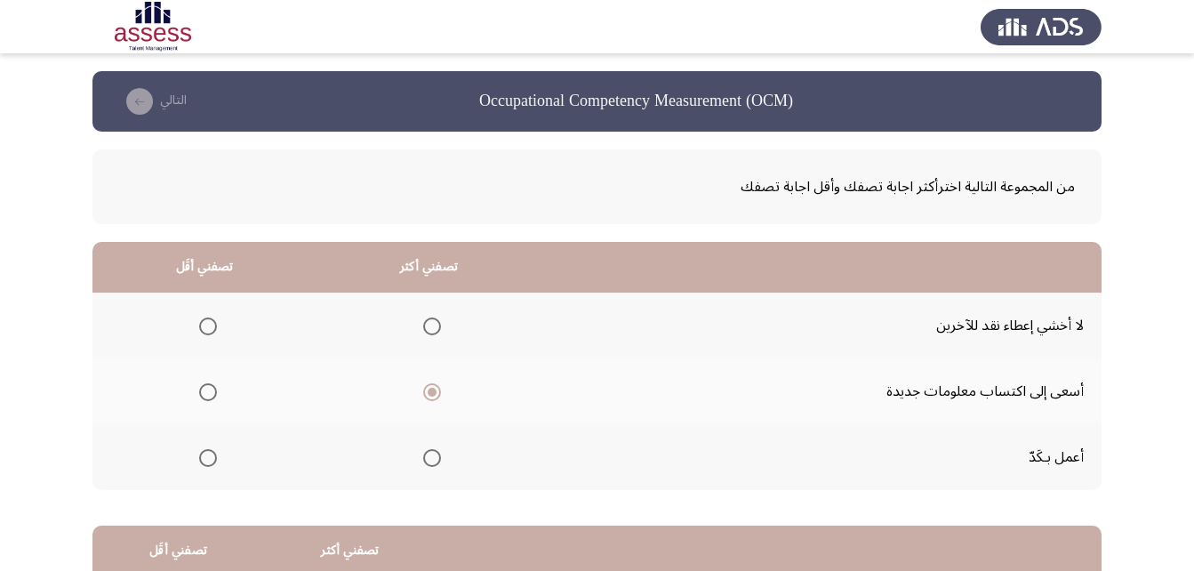
click at [209, 327] on input "Select an option" at bounding box center [208, 326] width 18 height 18
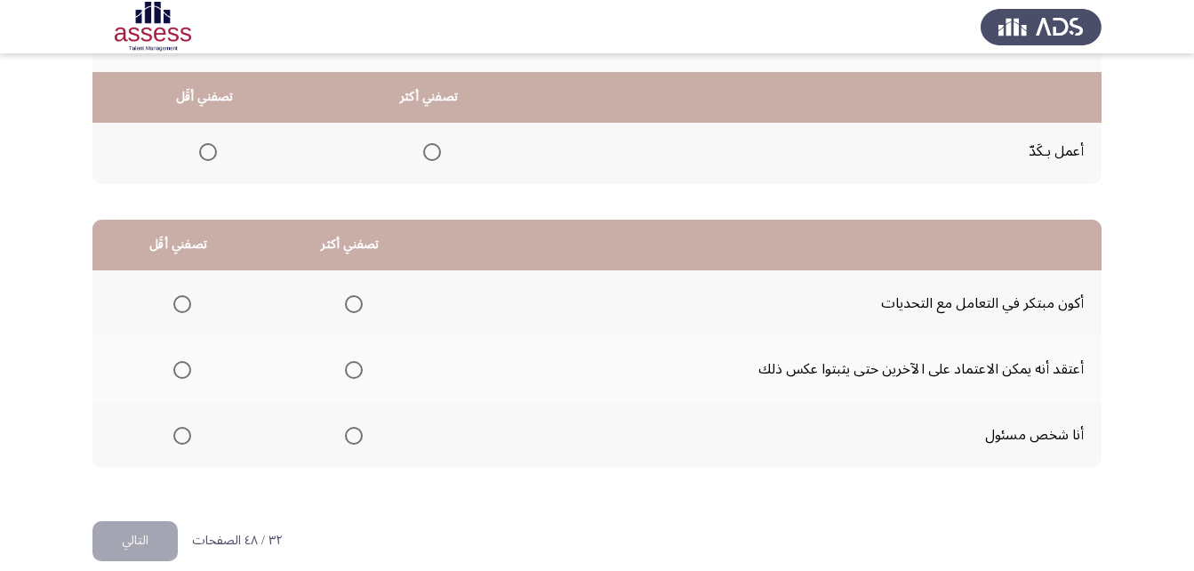
scroll to position [327, 0]
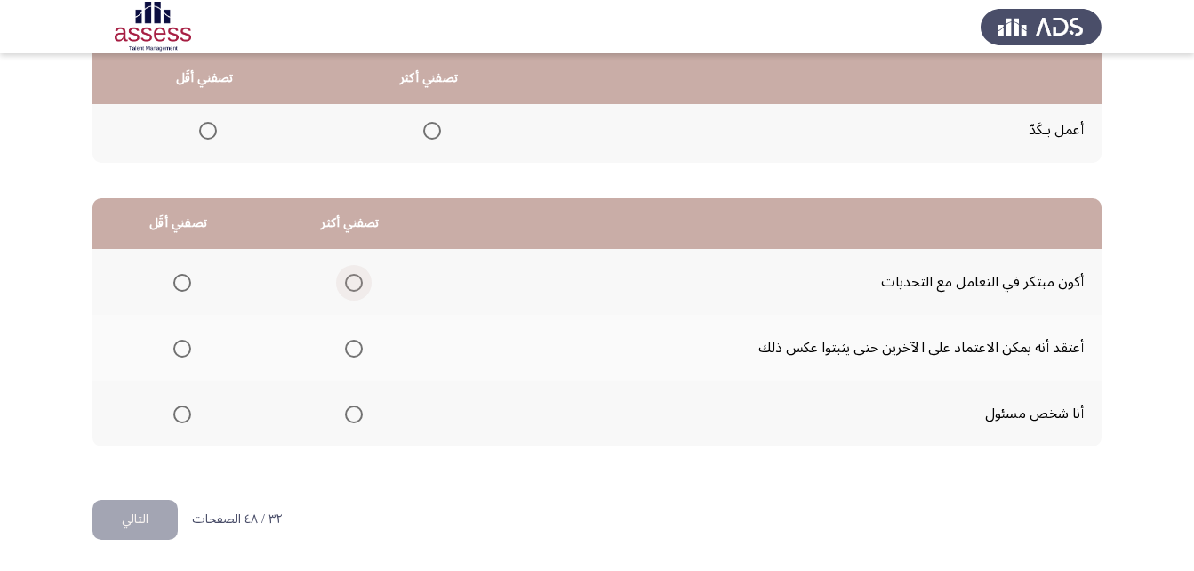
click at [349, 283] on span "Select an option" at bounding box center [354, 283] width 18 height 18
click at [349, 283] on input "Select an option" at bounding box center [354, 283] width 18 height 18
click at [182, 351] on span "Select an option" at bounding box center [182, 349] width 18 height 18
click at [182, 351] on input "Select an option" at bounding box center [182, 349] width 18 height 18
click at [146, 516] on button "التالي" at bounding box center [134, 520] width 85 height 40
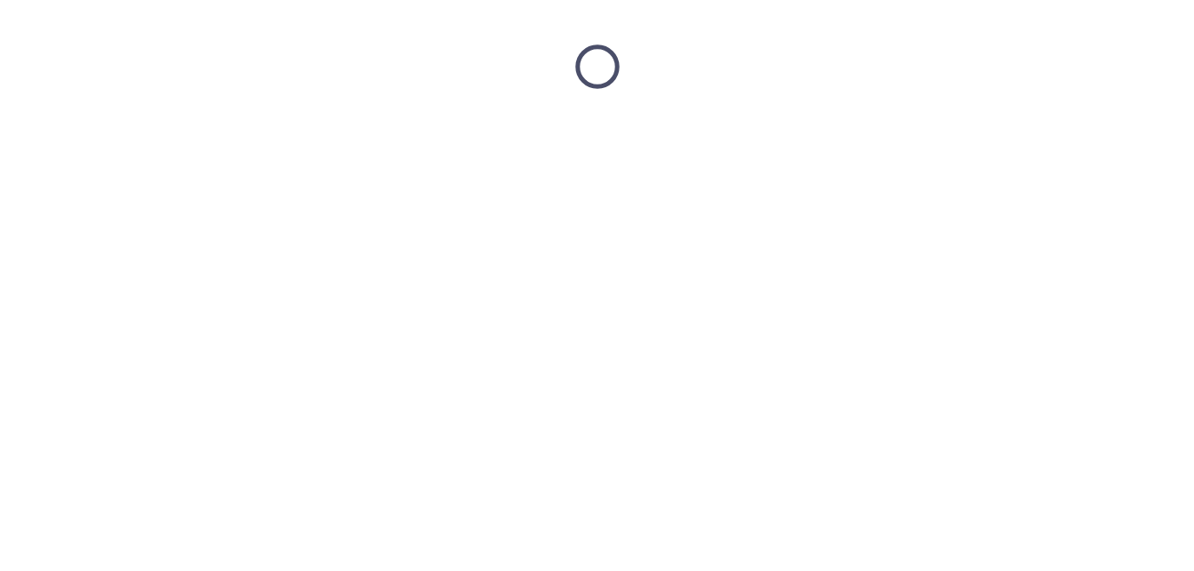
scroll to position [0, 0]
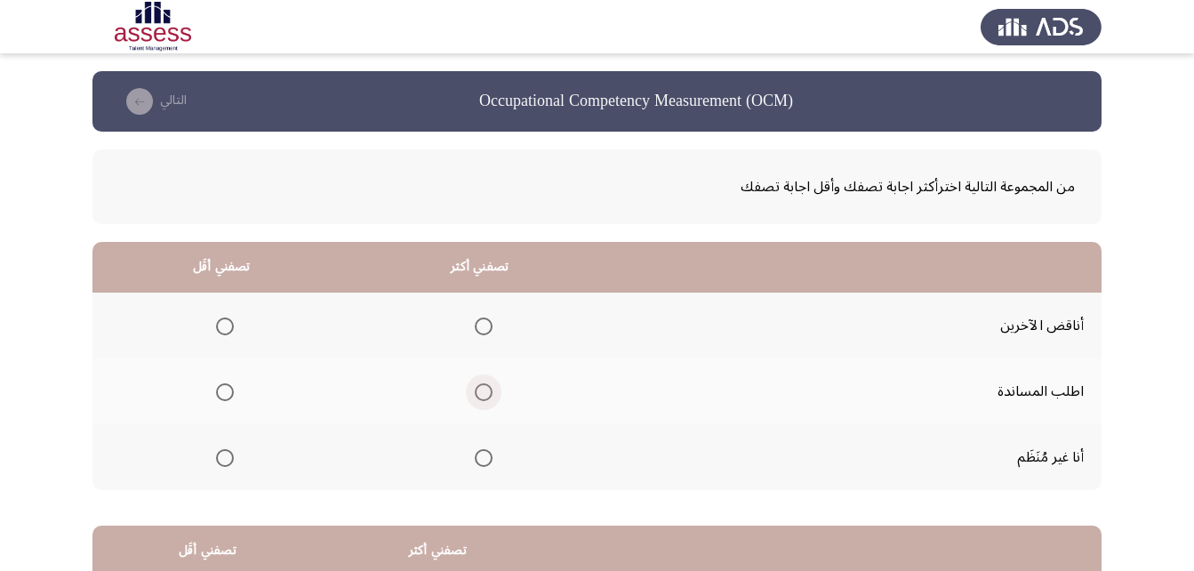
click at [483, 392] on span "Select an option" at bounding box center [484, 392] width 18 height 18
click at [483, 392] on input "Select an option" at bounding box center [484, 392] width 18 height 18
click at [220, 455] on span "Select an option" at bounding box center [225, 458] width 18 height 18
click at [220, 455] on input "Select an option" at bounding box center [225, 458] width 18 height 18
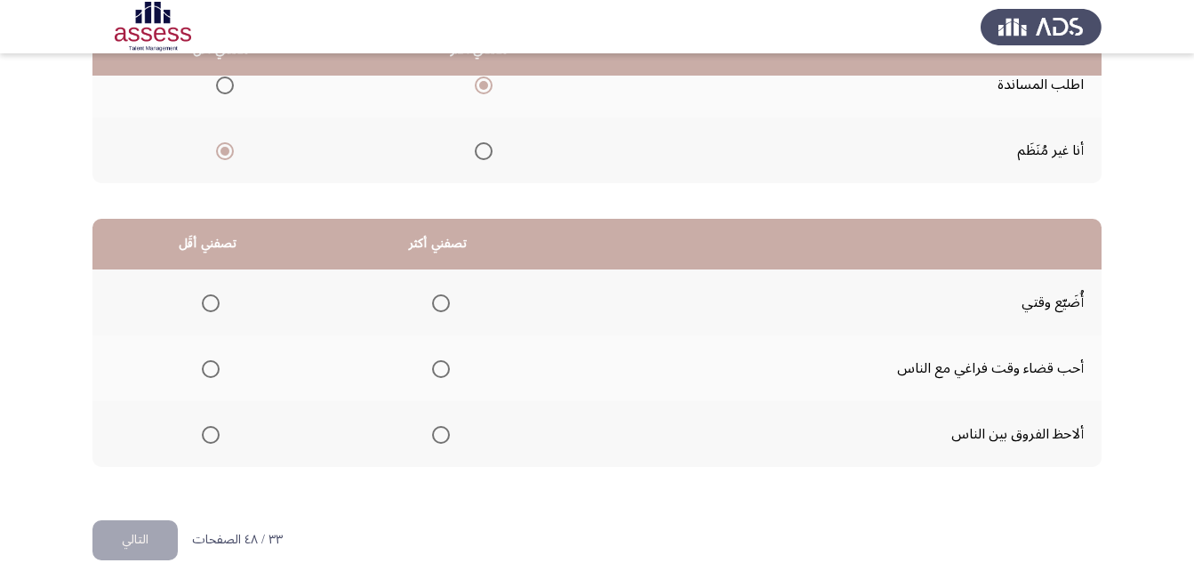
scroll to position [327, 0]
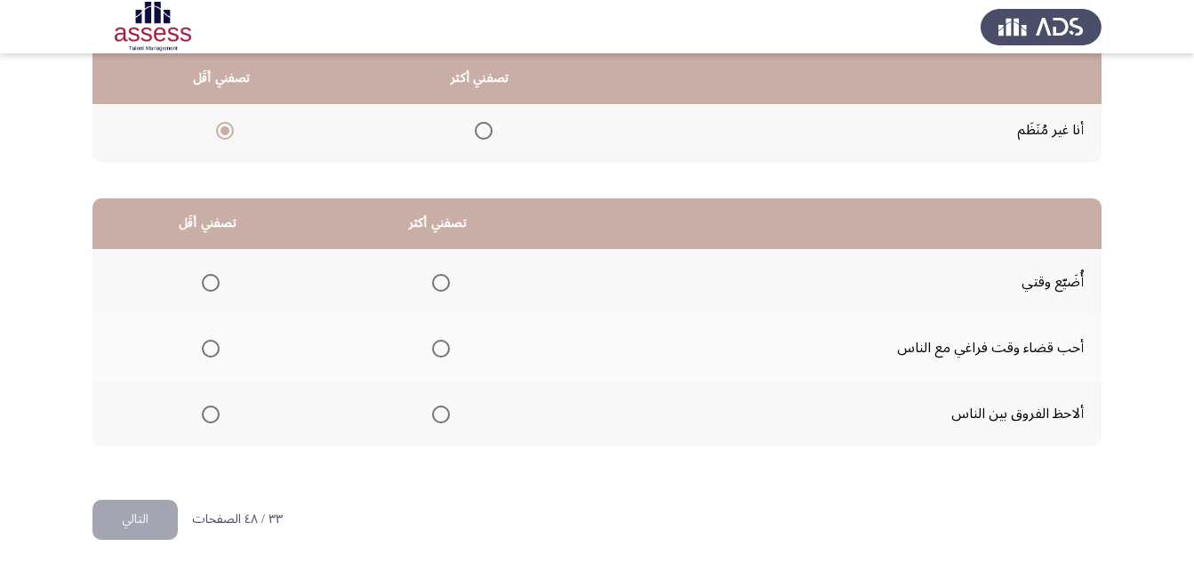
click at [442, 347] on span "Select an option" at bounding box center [441, 349] width 18 height 18
click at [442, 347] on input "Select an option" at bounding box center [441, 349] width 18 height 18
click at [209, 411] on span "Select an option" at bounding box center [211, 414] width 18 height 18
click at [209, 411] on input "Select an option" at bounding box center [211, 414] width 18 height 18
click at [152, 510] on button "التالي" at bounding box center [134, 520] width 85 height 40
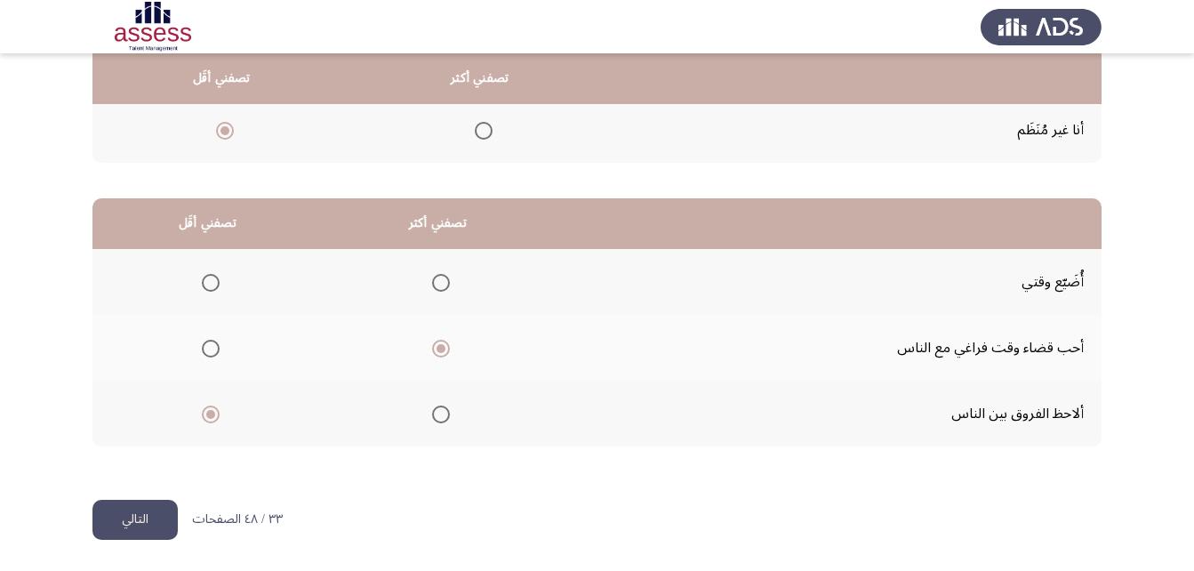
scroll to position [0, 0]
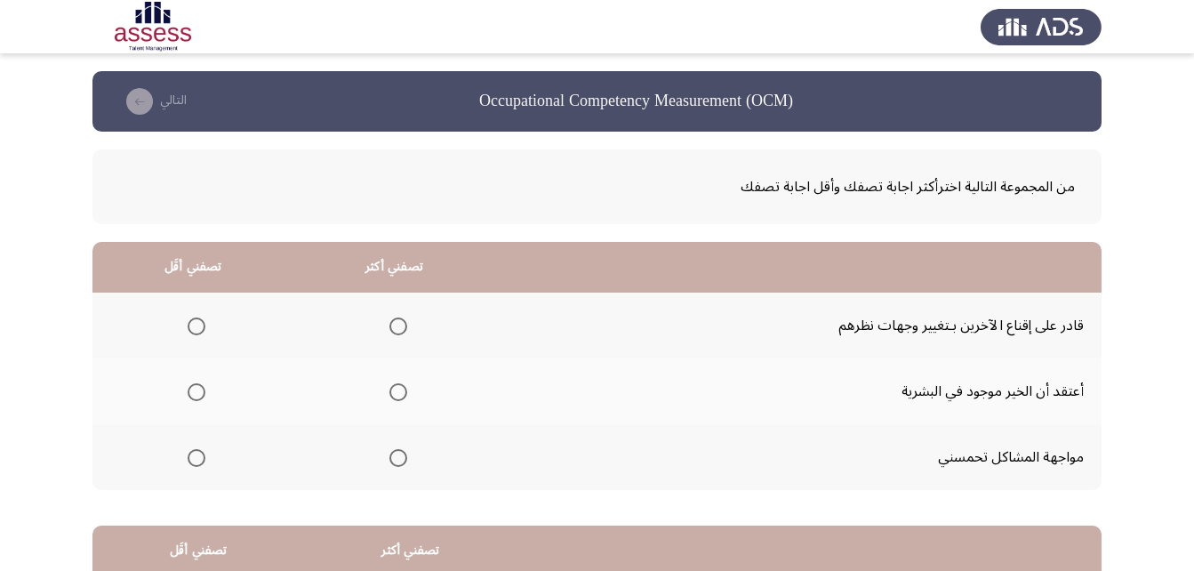
click at [400, 389] on span "Select an option" at bounding box center [398, 392] width 18 height 18
click at [400, 389] on input "Select an option" at bounding box center [398, 392] width 18 height 18
click at [391, 325] on span "Select an option" at bounding box center [398, 326] width 18 height 18
click at [391, 325] on input "Select an option" at bounding box center [398, 326] width 18 height 18
click at [198, 387] on span "Select an option" at bounding box center [197, 392] width 18 height 18
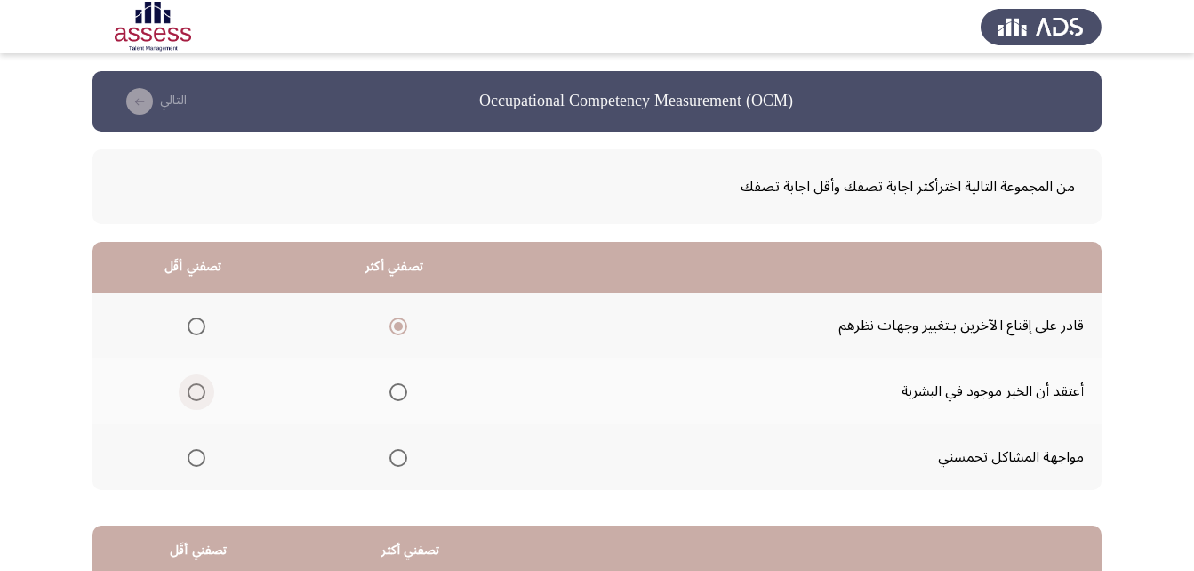
click at [198, 387] on input "Select an option" at bounding box center [197, 392] width 18 height 18
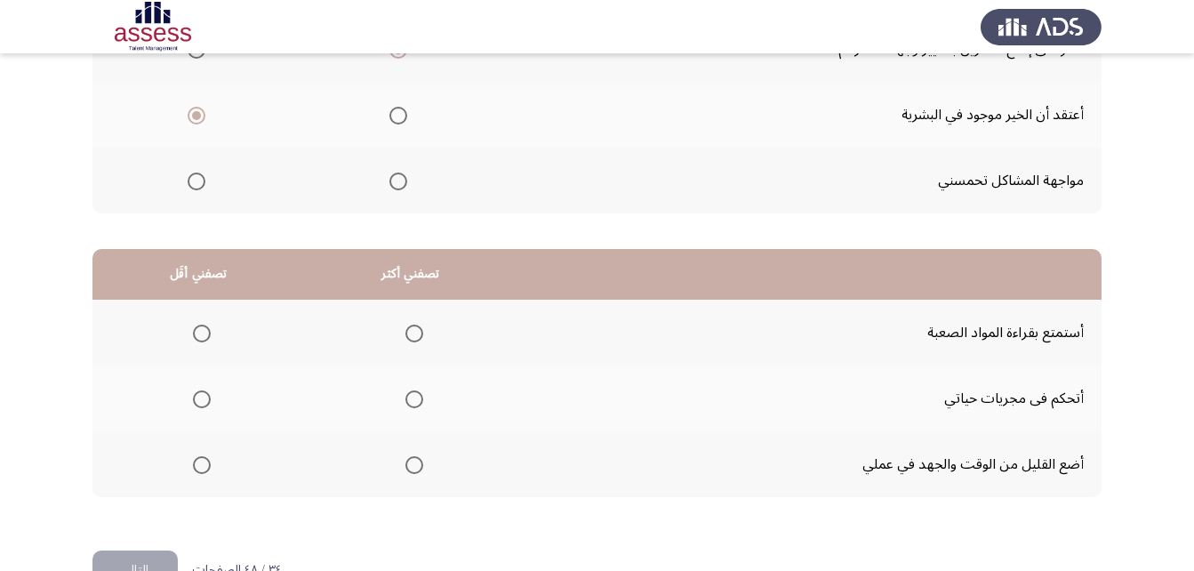
scroll to position [327, 0]
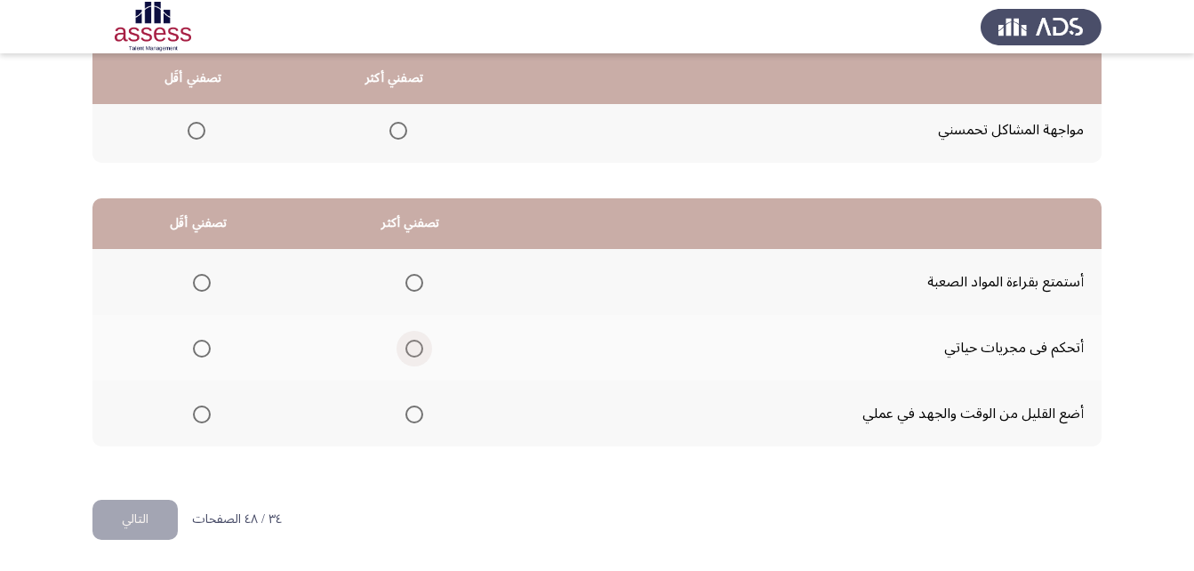
click at [412, 342] on span "Select an option" at bounding box center [414, 349] width 18 height 18
click at [412, 342] on input "Select an option" at bounding box center [414, 349] width 18 height 18
click at [197, 412] on span "Select an option" at bounding box center [202, 414] width 18 height 18
click at [197, 412] on input "Select an option" at bounding box center [202, 414] width 18 height 18
click at [126, 503] on button "التالي" at bounding box center [134, 520] width 85 height 40
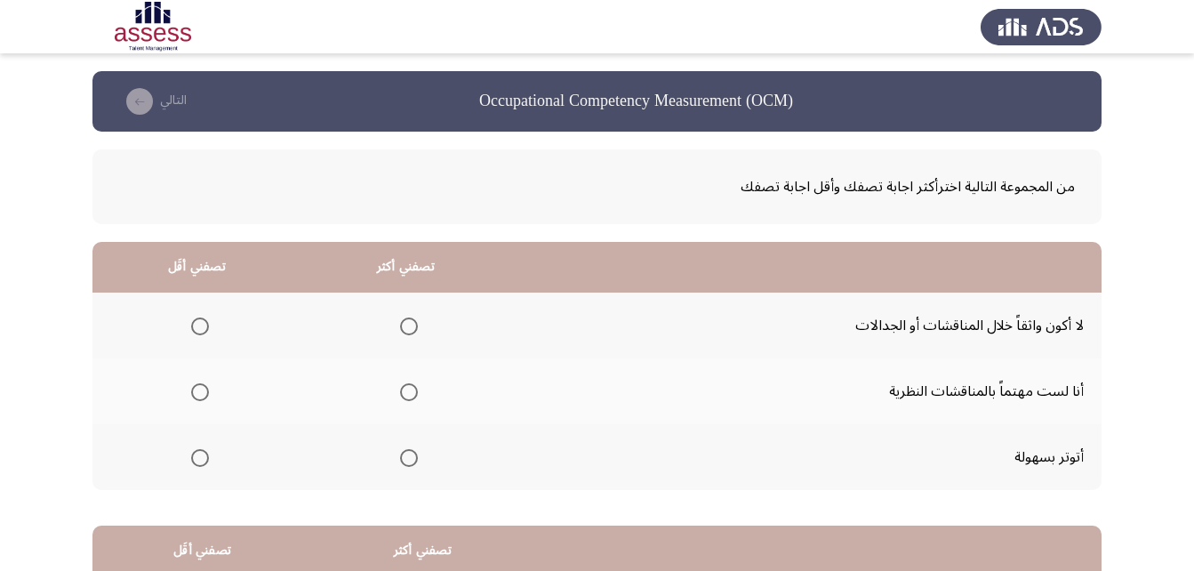
scroll to position [89, 0]
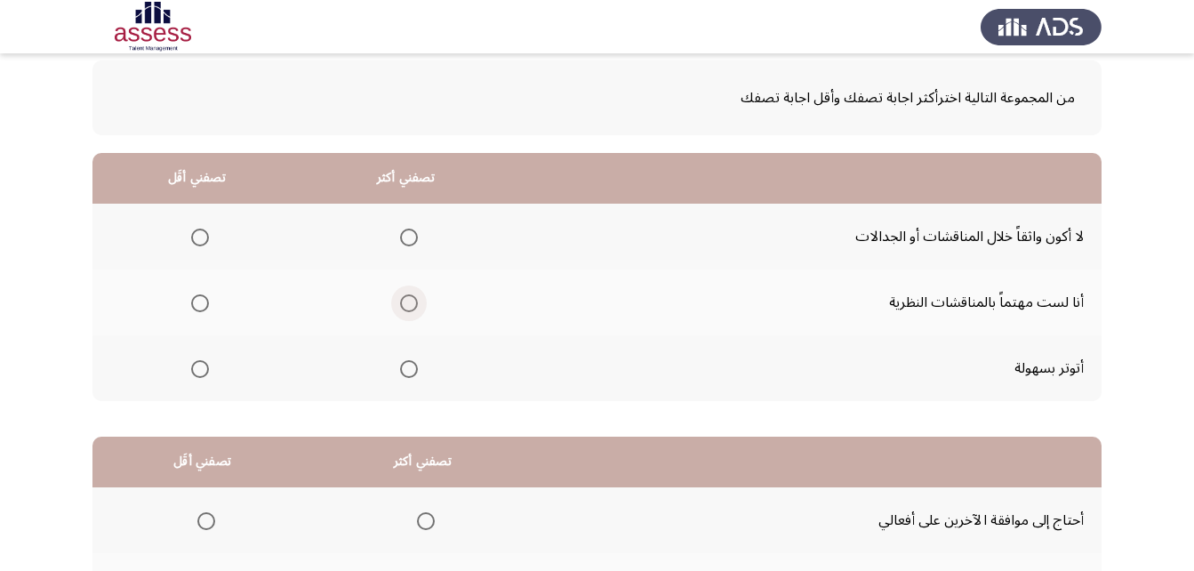
click at [405, 304] on span "Select an option" at bounding box center [409, 303] width 18 height 18
click at [405, 304] on input "Select an option" at bounding box center [409, 303] width 18 height 18
click at [201, 241] on span "Select an option" at bounding box center [200, 237] width 18 height 18
click at [201, 241] on input "Select an option" at bounding box center [200, 237] width 18 height 18
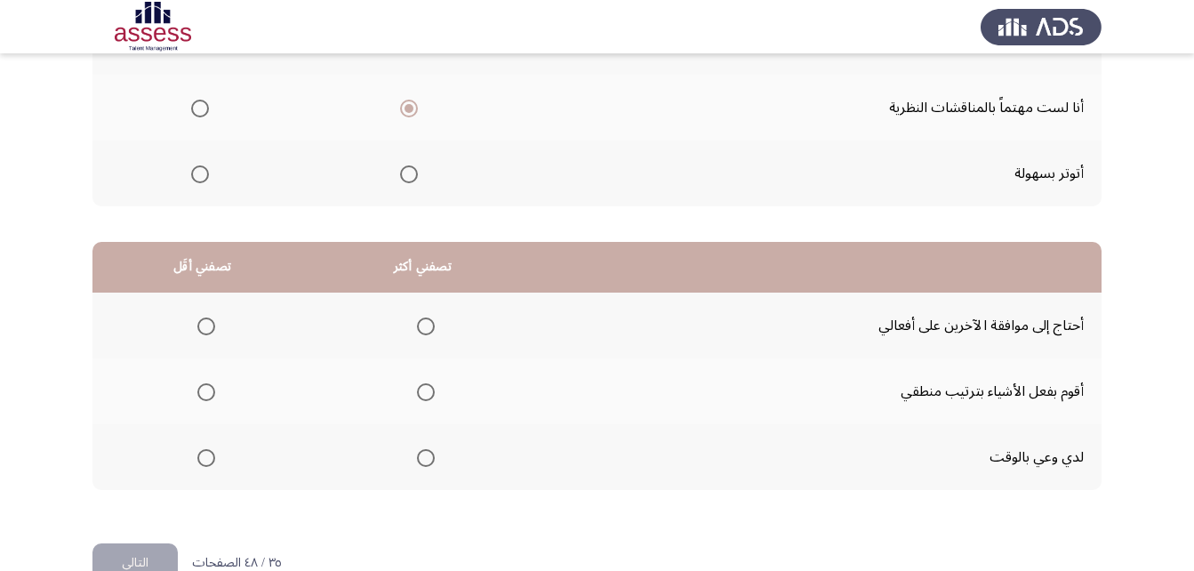
scroll to position [327, 0]
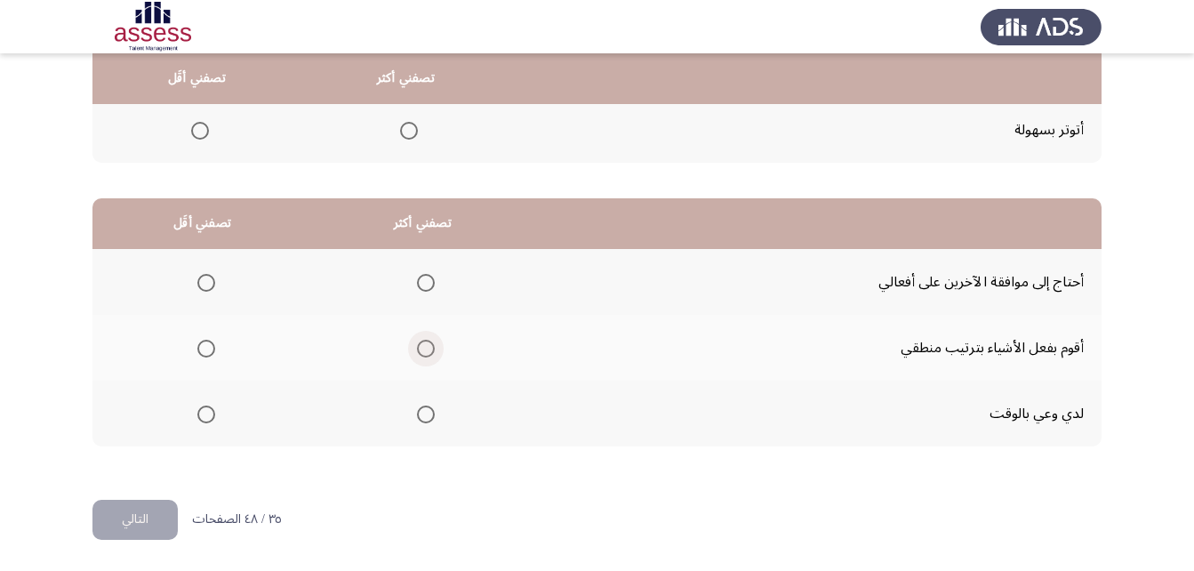
click at [426, 346] on span "Select an option" at bounding box center [426, 349] width 18 height 18
click at [426, 346] on input "Select an option" at bounding box center [426, 349] width 18 height 18
click at [204, 414] on span "Select an option" at bounding box center [206, 414] width 18 height 18
click at [204, 414] on input "Select an option" at bounding box center [206, 414] width 18 height 18
click at [153, 522] on button "التالي" at bounding box center [134, 520] width 85 height 40
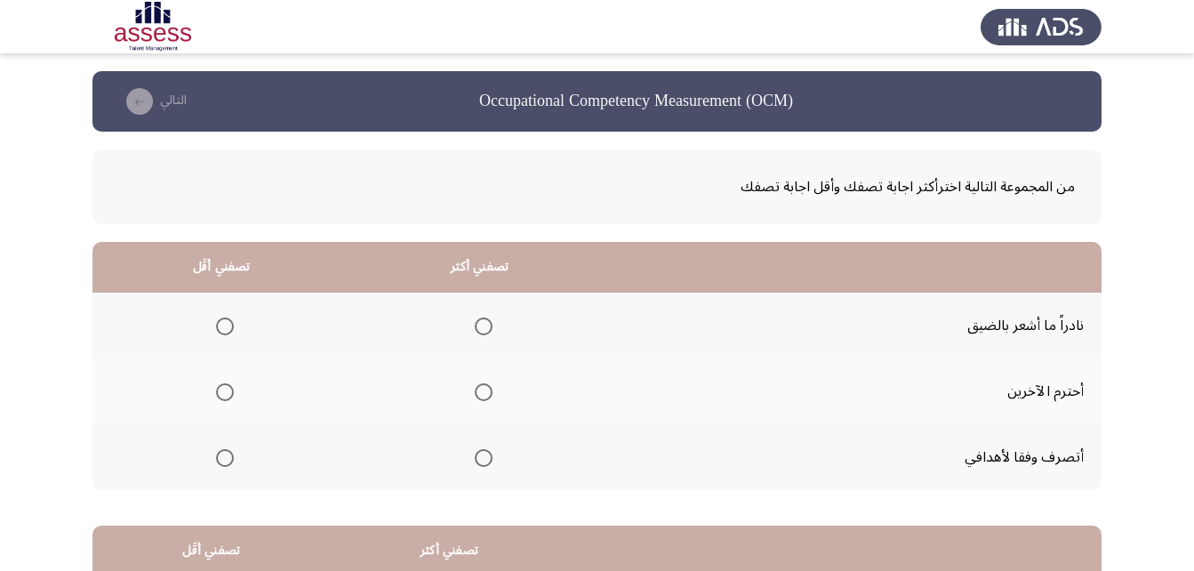
scroll to position [89, 0]
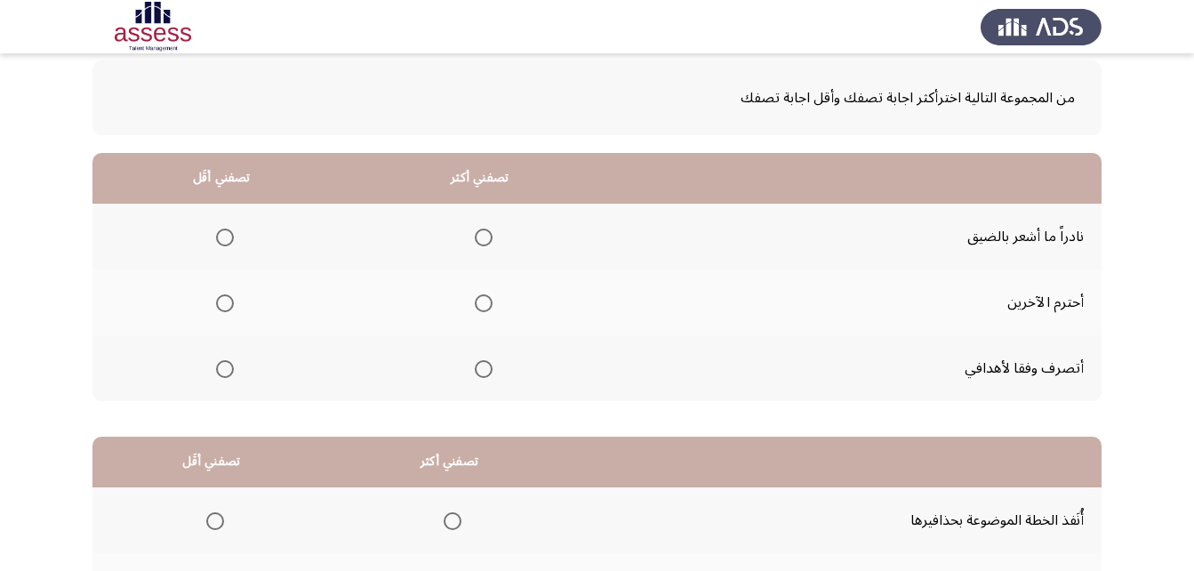
click at [482, 303] on span "Select an option" at bounding box center [484, 303] width 18 height 18
click at [482, 303] on input "Select an option" at bounding box center [484, 303] width 18 height 18
click at [228, 376] on span "Select an option" at bounding box center [225, 369] width 18 height 18
click at [228, 376] on input "Select an option" at bounding box center [225, 369] width 18 height 18
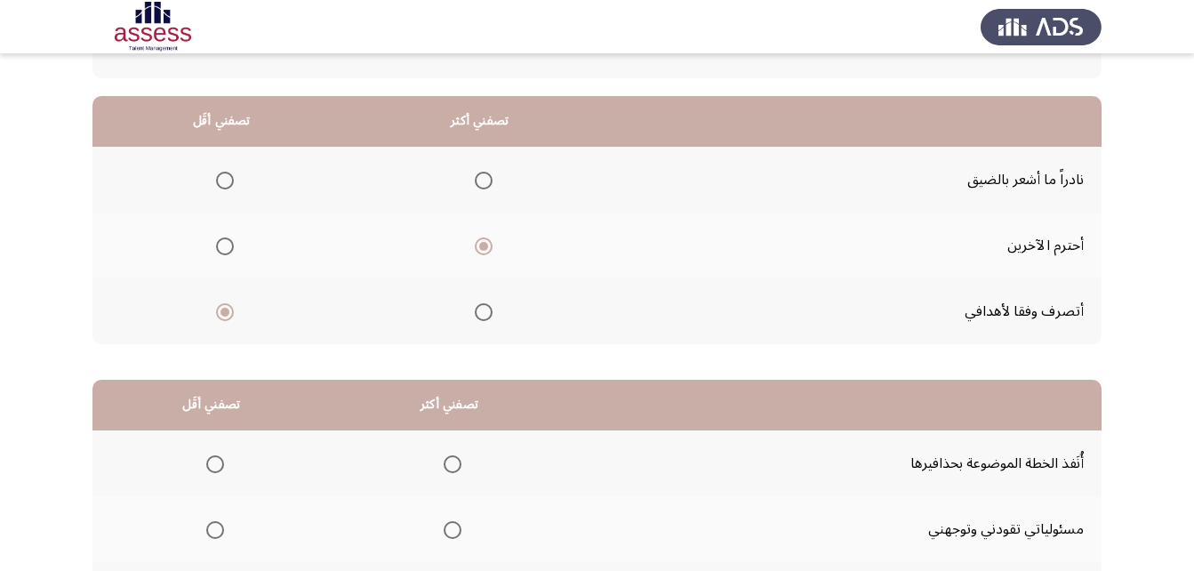
scroll to position [327, 0]
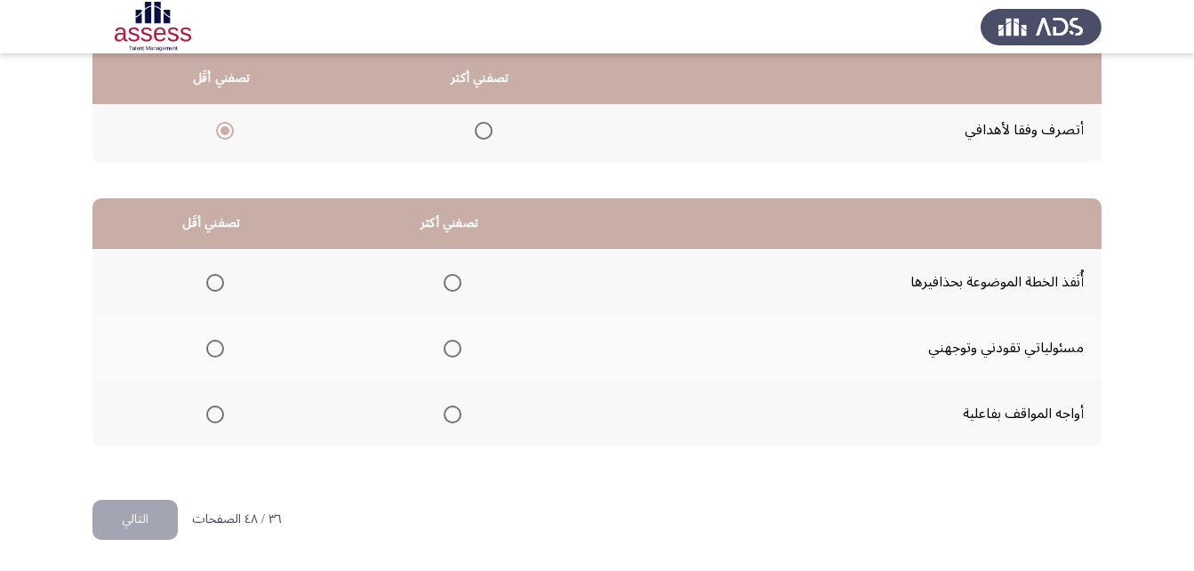
click at [452, 407] on span "Select an option" at bounding box center [453, 414] width 18 height 18
click at [452, 407] on input "Select an option" at bounding box center [453, 414] width 18 height 18
click at [207, 355] on span "Select an option" at bounding box center [215, 349] width 18 height 18
click at [207, 355] on input "Select an option" at bounding box center [215, 349] width 18 height 18
click at [140, 526] on button "التالي" at bounding box center [134, 520] width 85 height 40
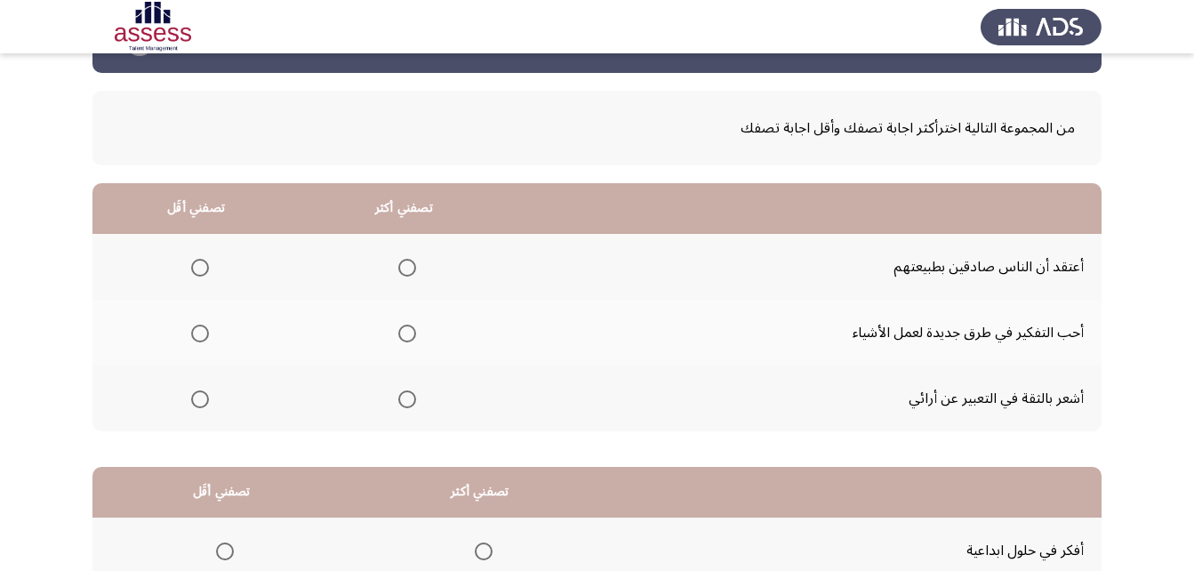
scroll to position [89, 0]
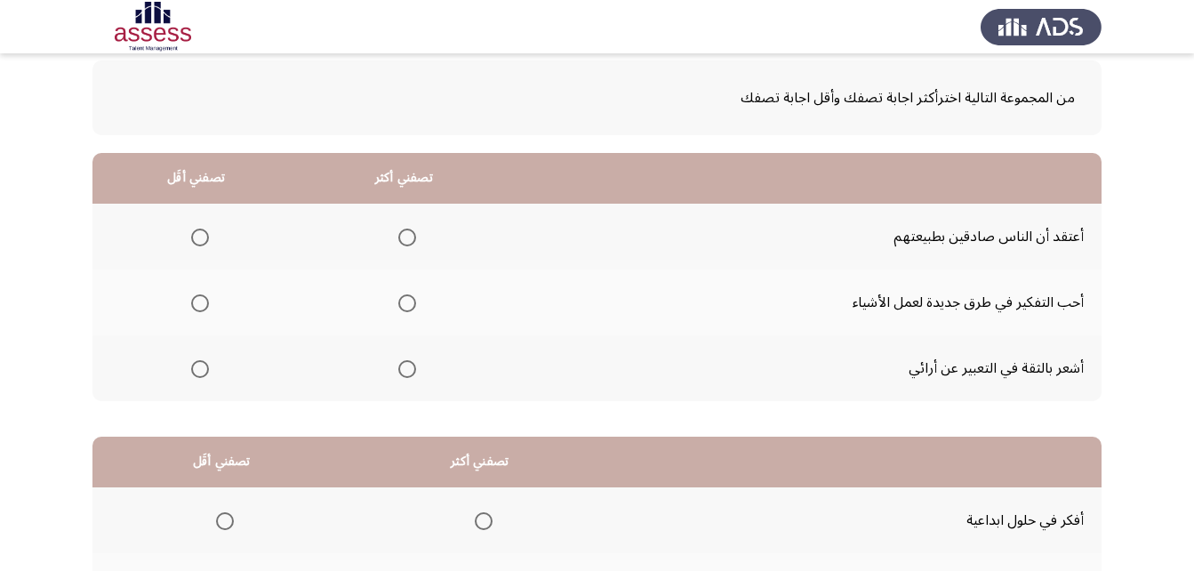
click at [404, 365] on span "Select an option" at bounding box center [407, 369] width 18 height 18
click at [404, 365] on input "Select an option" at bounding box center [407, 369] width 18 height 18
click at [192, 302] on span "Select an option" at bounding box center [200, 303] width 18 height 18
click at [192, 302] on input "Select an option" at bounding box center [200, 303] width 18 height 18
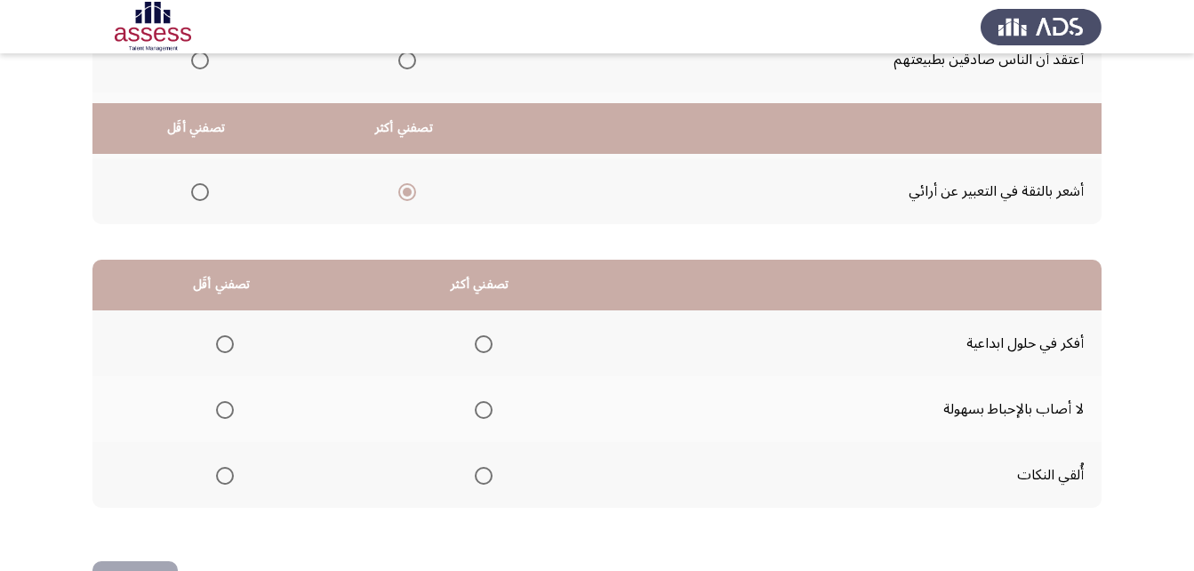
scroll to position [327, 0]
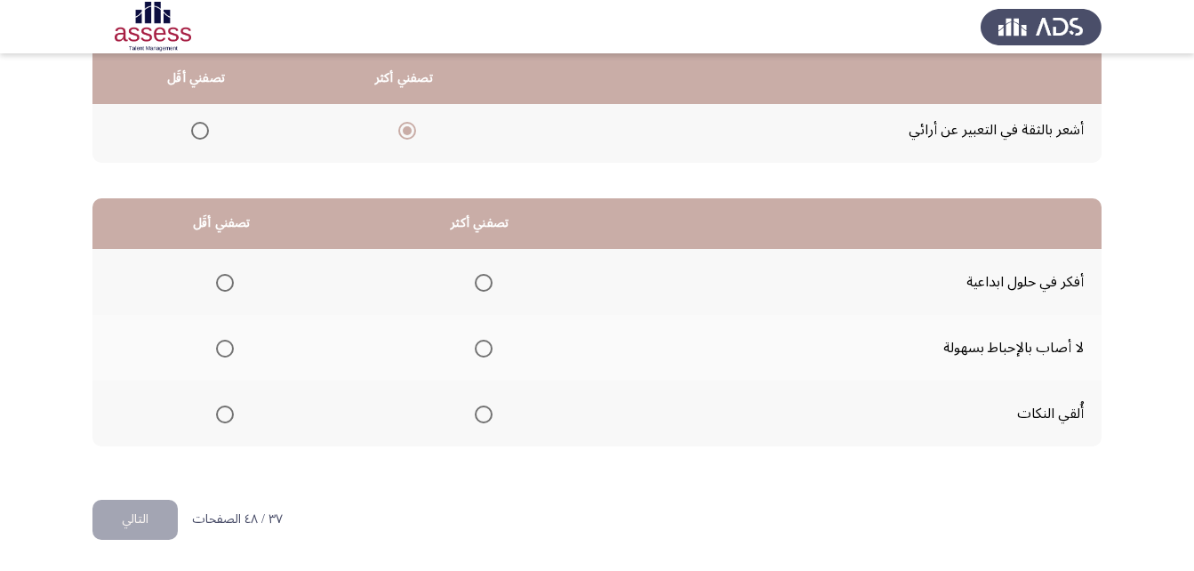
click at [476, 284] on span "Select an option" at bounding box center [484, 283] width 18 height 18
click at [476, 284] on input "Select an option" at bounding box center [484, 283] width 18 height 18
click at [222, 339] on mat-radio-button "Select an option" at bounding box center [221, 348] width 25 height 19
click at [224, 345] on span "Select an option" at bounding box center [225, 349] width 18 height 18
click at [224, 345] on input "Select an option" at bounding box center [225, 349] width 18 height 18
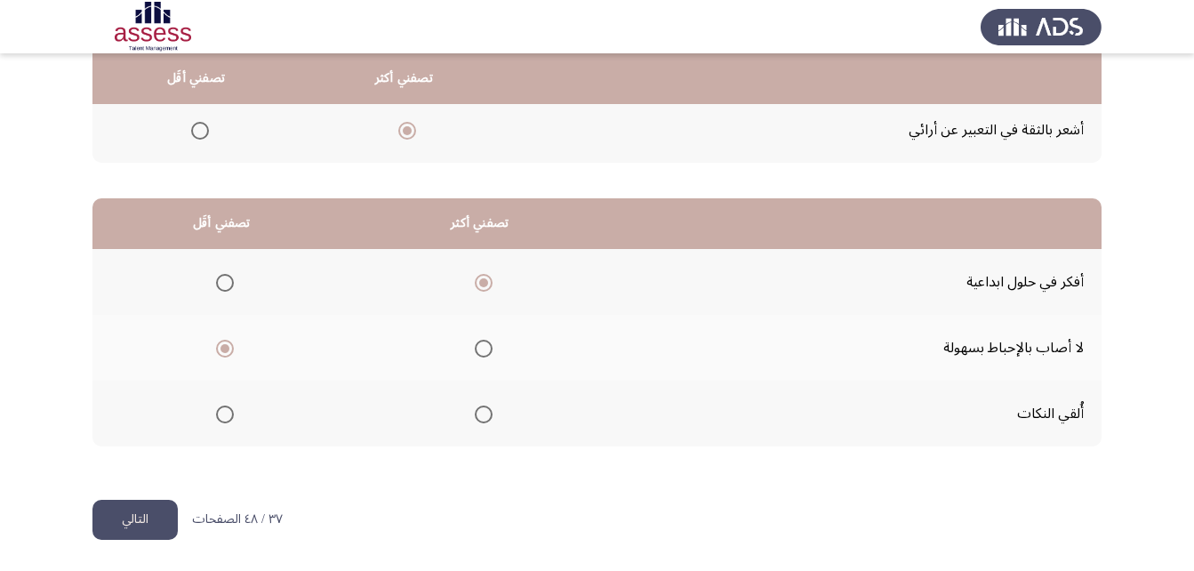
click at [156, 522] on button "التالي" at bounding box center [134, 520] width 85 height 40
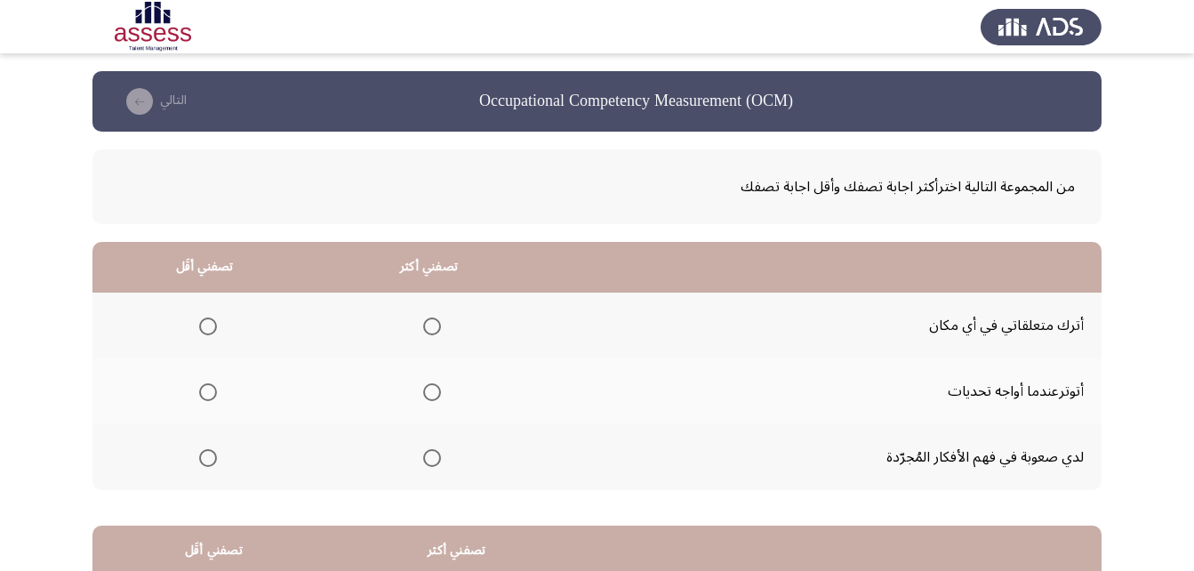
click at [439, 389] on span "Select an option" at bounding box center [432, 392] width 18 height 18
click at [439, 389] on input "Select an option" at bounding box center [432, 392] width 18 height 18
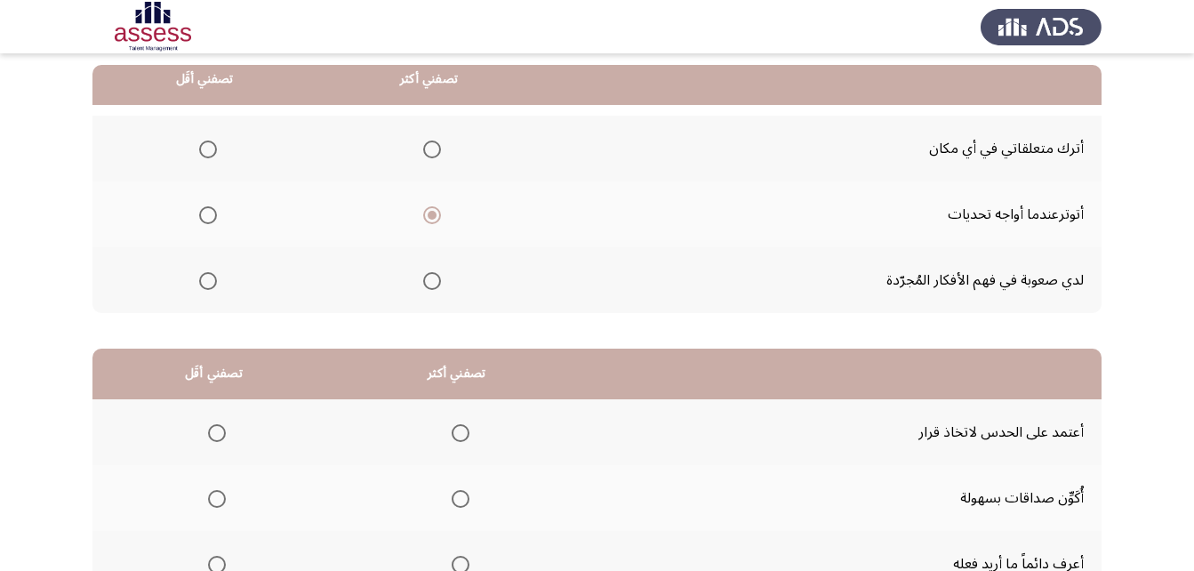
scroll to position [178, 0]
click at [206, 154] on span "Select an option" at bounding box center [208, 149] width 18 height 18
click at [206, 154] on input "Select an option" at bounding box center [208, 149] width 18 height 18
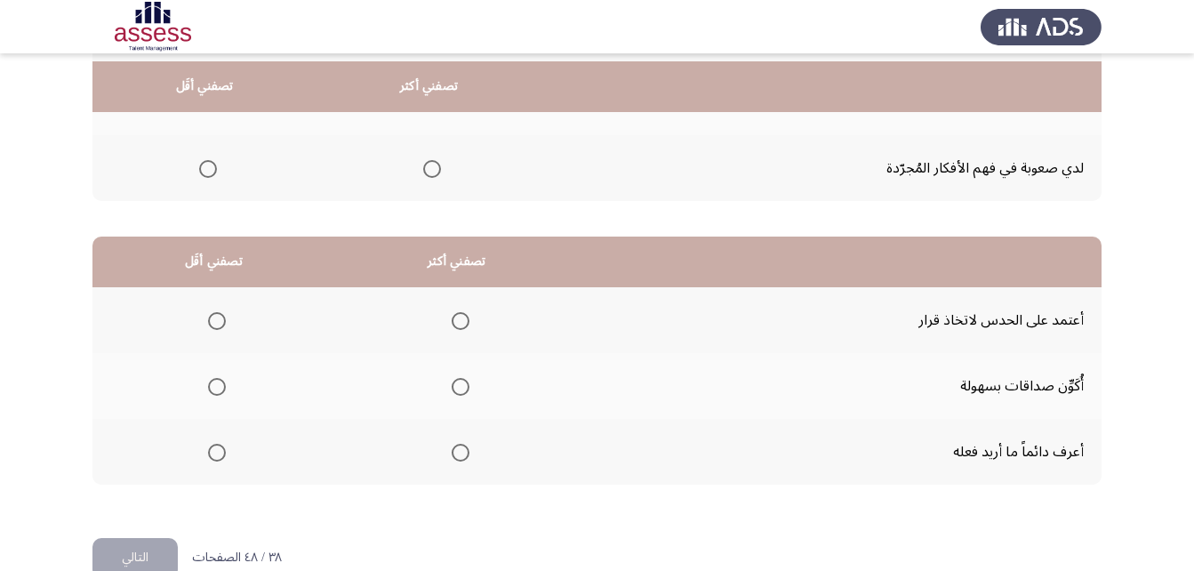
scroll to position [327, 0]
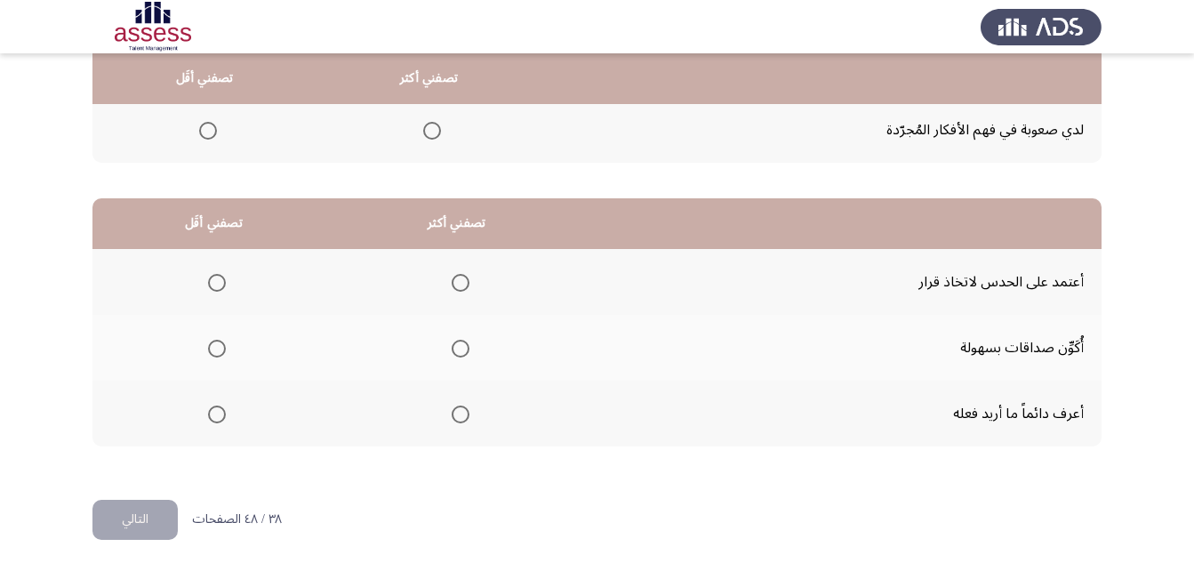
click at [462, 348] on span "Select an option" at bounding box center [461, 349] width 18 height 18
click at [462, 348] on input "Select an option" at bounding box center [461, 349] width 18 height 18
click at [465, 420] on span "Select an option" at bounding box center [461, 414] width 18 height 18
click at [465, 420] on input "Select an option" at bounding box center [461, 414] width 18 height 18
click at [213, 354] on span "Select an option" at bounding box center [217, 349] width 18 height 18
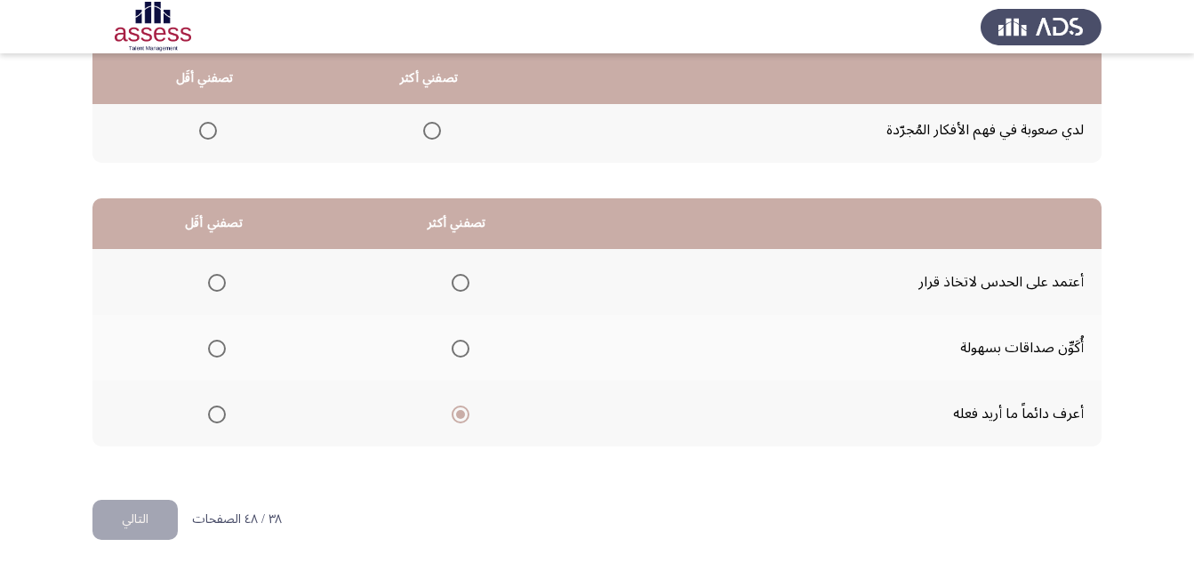
click at [213, 354] on input "Select an option" at bounding box center [217, 349] width 18 height 18
click at [149, 494] on div "من المجموعة التالية اخترأكثر اجابة تصفك وأقل اجابة تصفك تصفني أكثر تصفني أقَل أ…" at bounding box center [596, 151] width 1009 height 695
click at [158, 508] on button "التالي" at bounding box center [134, 520] width 85 height 40
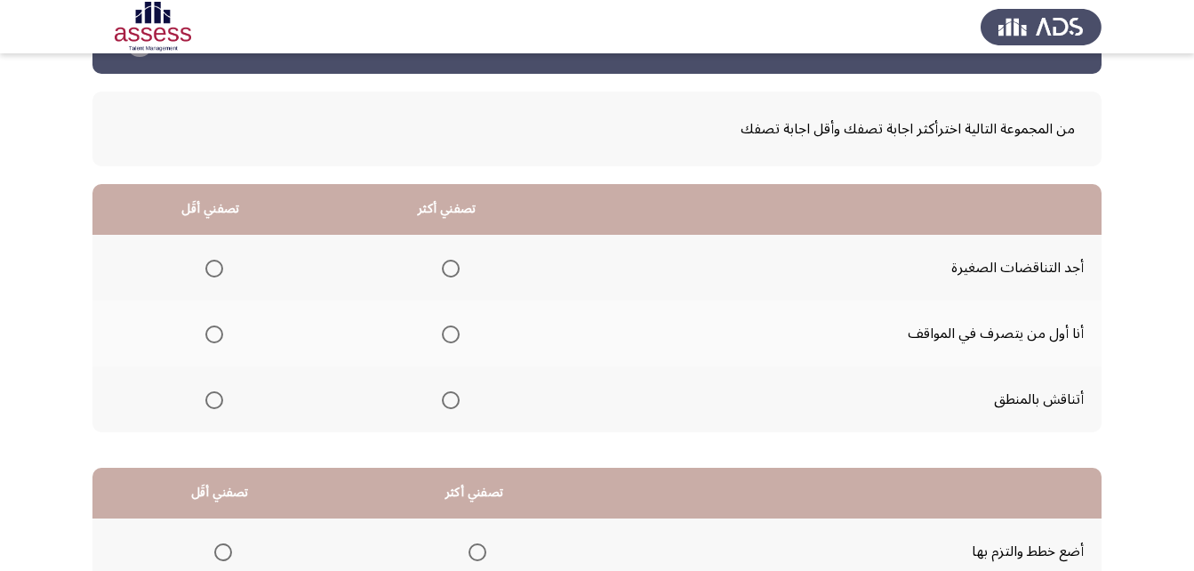
scroll to position [89, 0]
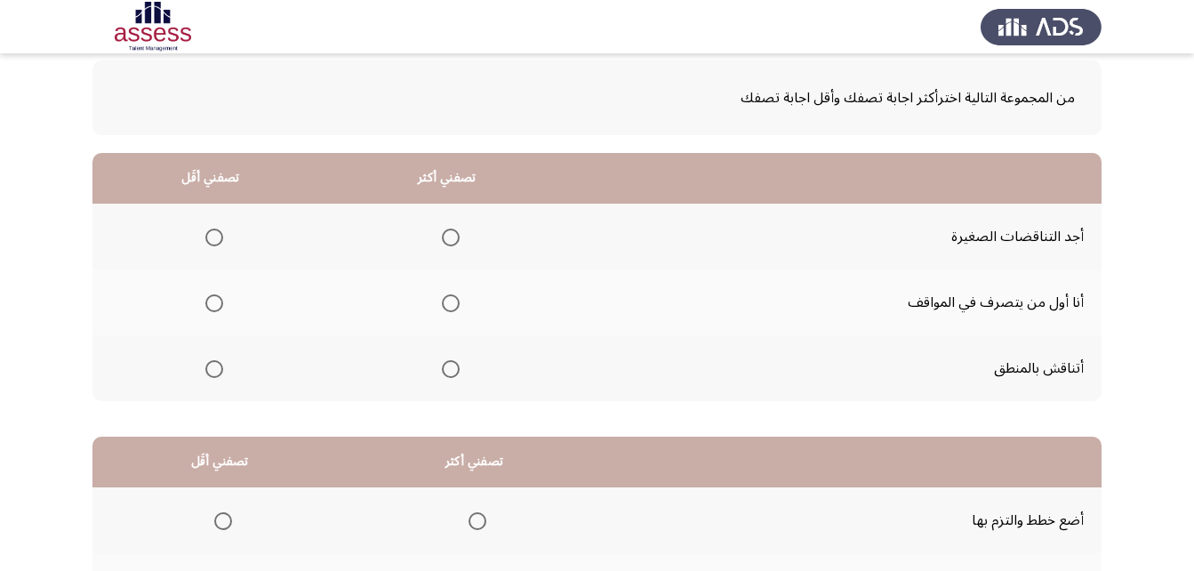
click at [452, 364] on span "Select an option" at bounding box center [451, 369] width 18 height 18
click at [452, 364] on input "Select an option" at bounding box center [451, 369] width 18 height 18
click at [219, 238] on span "Select an option" at bounding box center [214, 237] width 18 height 18
click at [219, 238] on input "Select an option" at bounding box center [214, 237] width 18 height 18
click at [219, 238] on span "Select an option" at bounding box center [214, 237] width 18 height 18
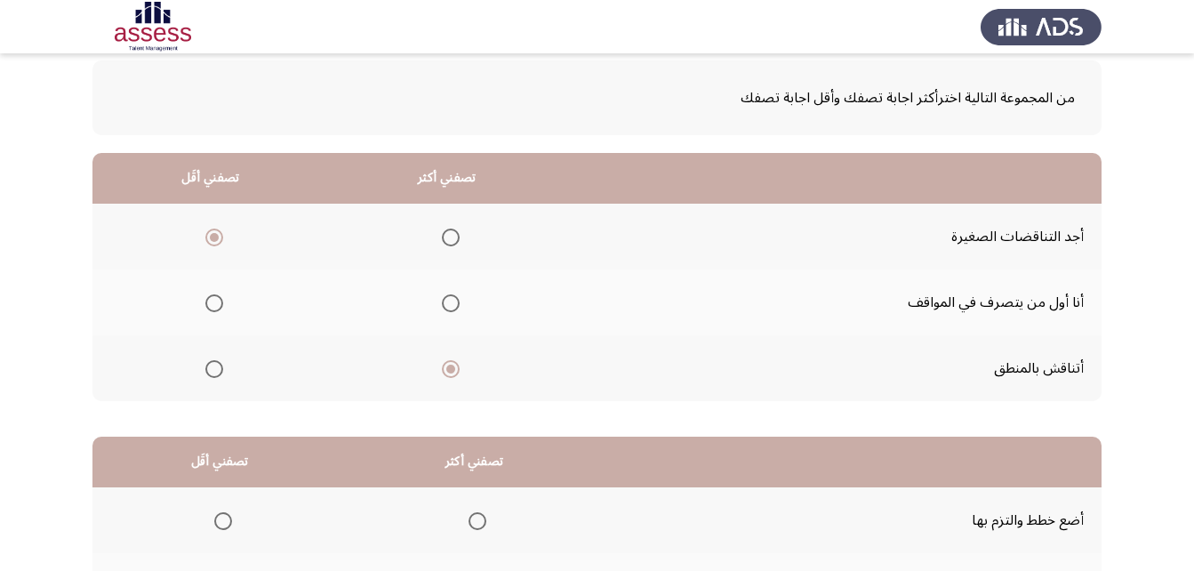
click at [219, 238] on input "Select an option" at bounding box center [214, 237] width 18 height 18
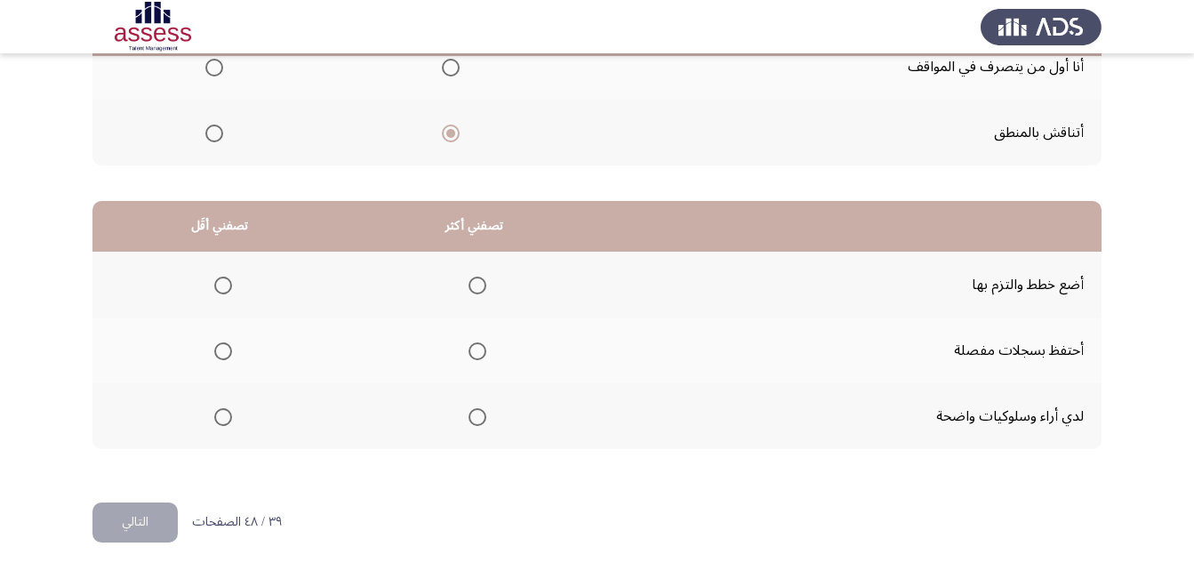
scroll to position [327, 0]
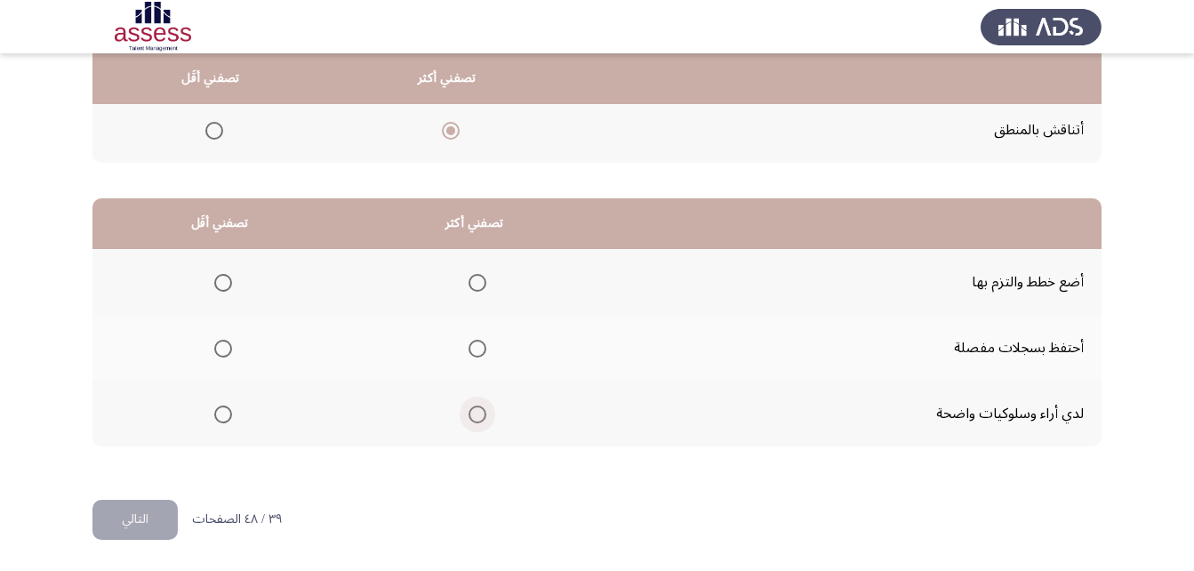
click at [472, 416] on span "Select an option" at bounding box center [477, 414] width 18 height 18
click at [472, 416] on input "Select an option" at bounding box center [477, 414] width 18 height 18
click at [211, 273] on mat-radio-button "Select an option" at bounding box center [219, 282] width 25 height 19
click at [221, 278] on span "Select an option" at bounding box center [223, 283] width 18 height 18
click at [221, 278] on input "Select an option" at bounding box center [223, 283] width 18 height 18
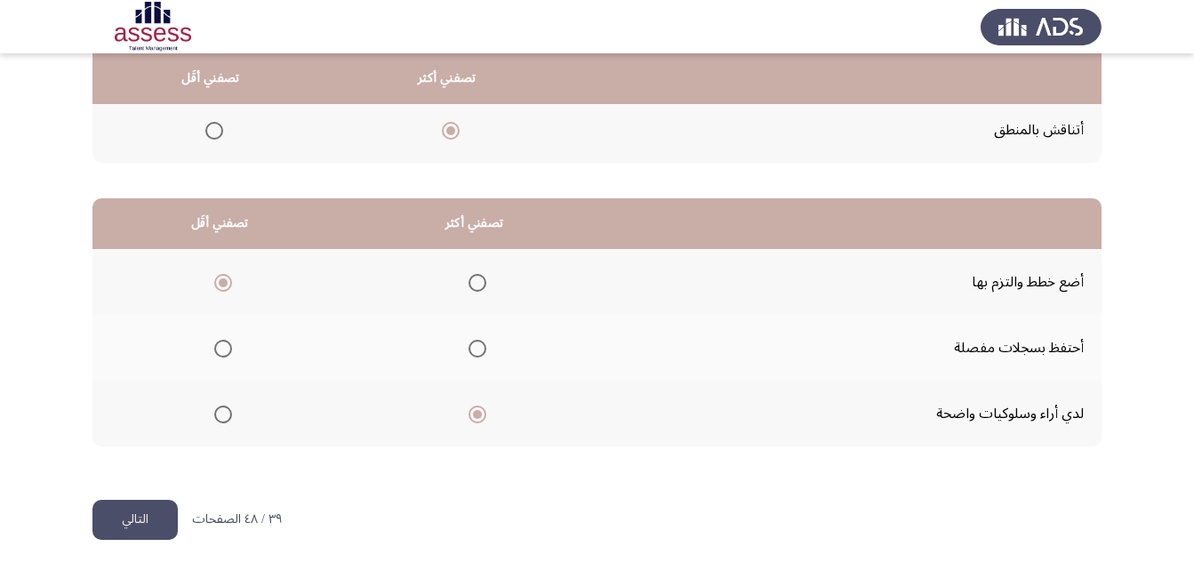
click at [212, 348] on label "Select an option" at bounding box center [219, 349] width 25 height 18
click at [214, 348] on input "Select an option" at bounding box center [223, 349] width 18 height 18
click at [147, 515] on button "التالي" at bounding box center [134, 520] width 85 height 40
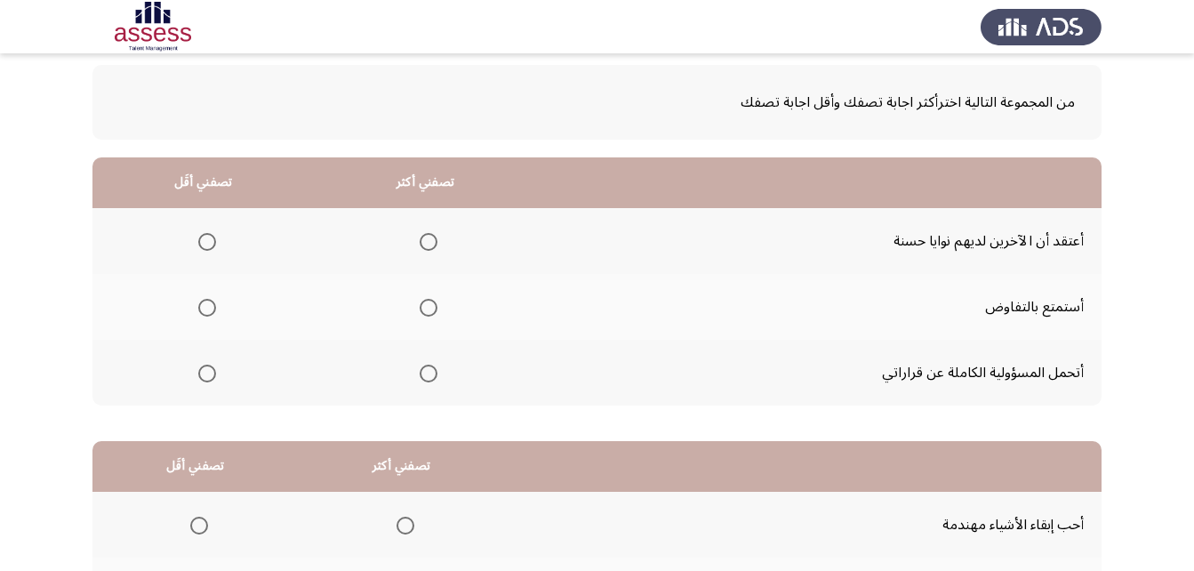
scroll to position [89, 0]
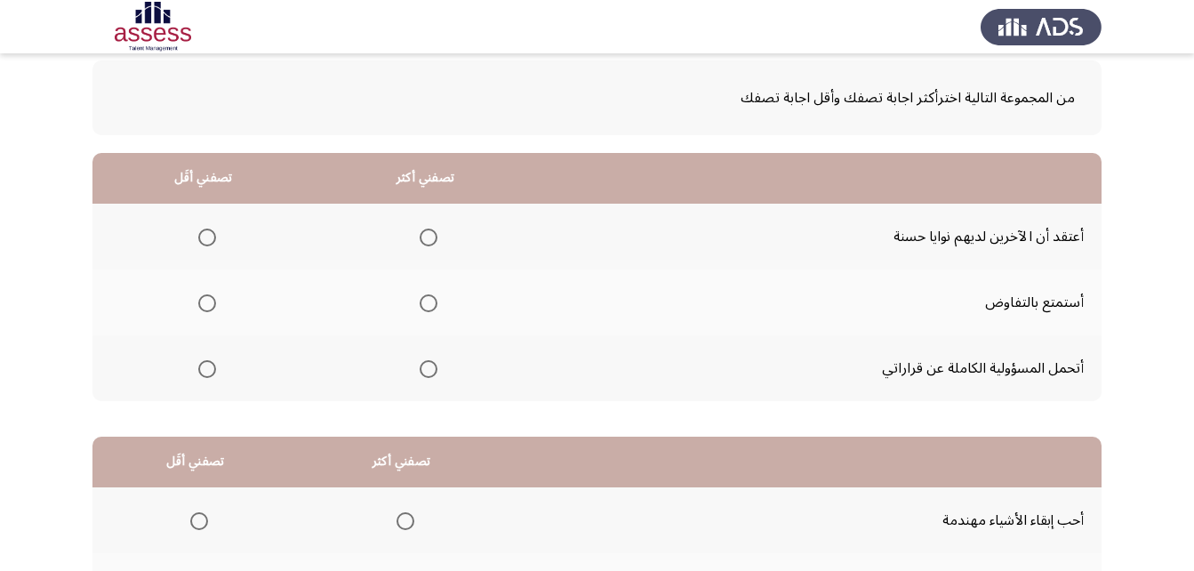
click at [424, 375] on span "Select an option" at bounding box center [429, 369] width 18 height 18
click at [424, 375] on input "Select an option" at bounding box center [429, 369] width 18 height 18
click at [202, 232] on span "Select an option" at bounding box center [207, 237] width 18 height 18
click at [202, 232] on input "Select an option" at bounding box center [207, 237] width 18 height 18
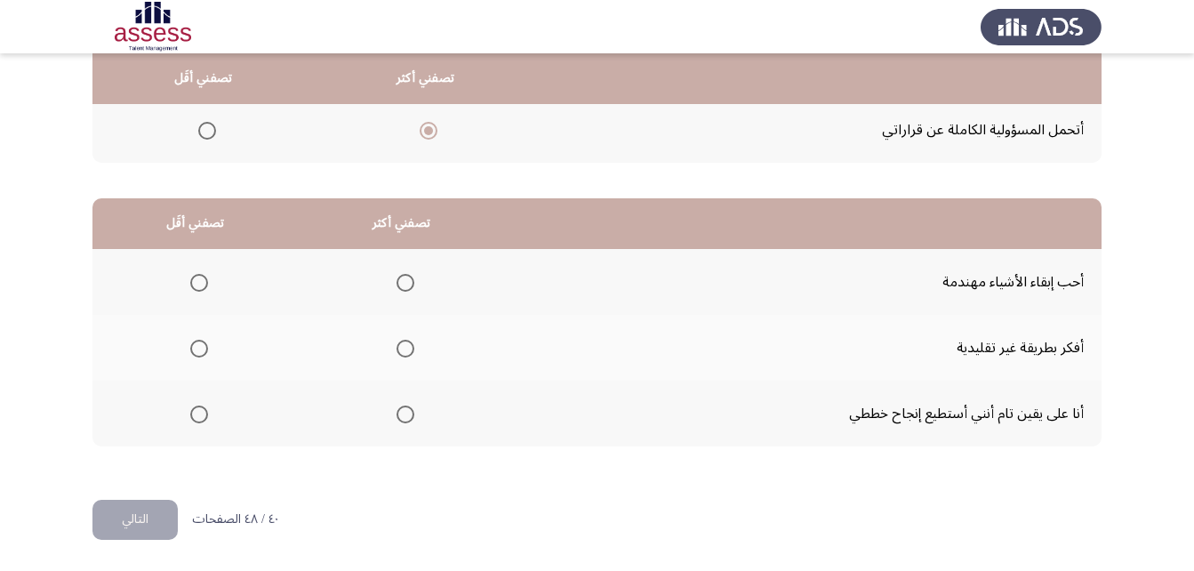
click at [409, 277] on span "Select an option" at bounding box center [405, 283] width 18 height 18
click at [409, 277] on input "Select an option" at bounding box center [405, 283] width 18 height 18
click at [193, 418] on span "Select an option" at bounding box center [199, 414] width 18 height 18
click at [193, 418] on input "Select an option" at bounding box center [199, 414] width 18 height 18
click at [134, 514] on button "التالي" at bounding box center [134, 520] width 85 height 40
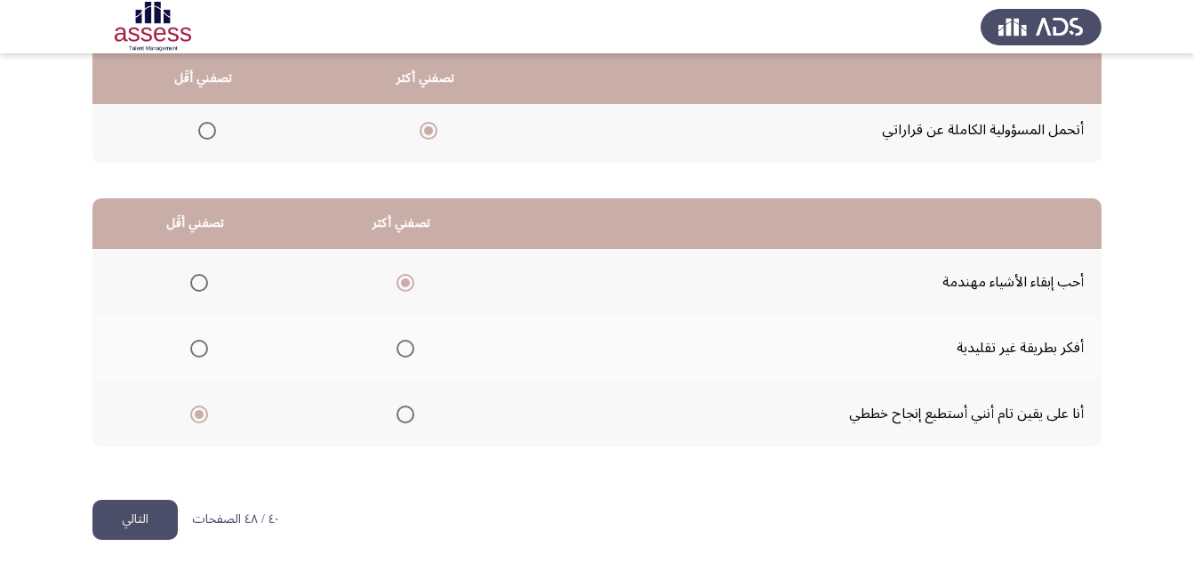
scroll to position [0, 0]
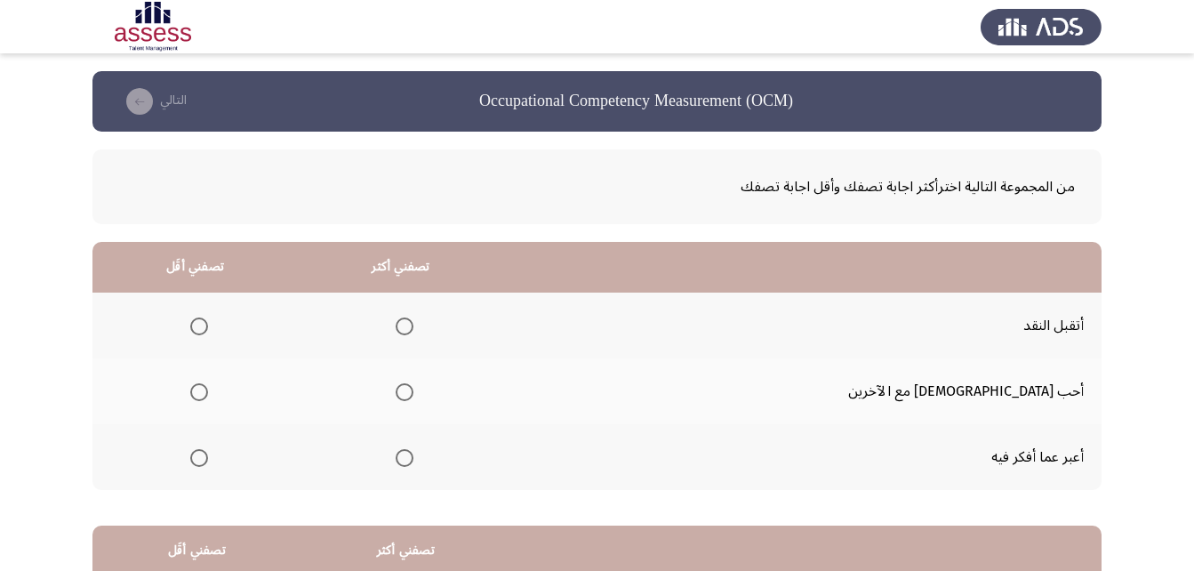
click at [413, 452] on span "Select an option" at bounding box center [405, 458] width 18 height 18
click at [413, 452] on input "Select an option" at bounding box center [405, 458] width 18 height 18
click at [413, 389] on span "Select an option" at bounding box center [405, 392] width 18 height 18
click at [413, 389] on input "Select an option" at bounding box center [405, 392] width 18 height 18
click at [208, 456] on span "Select an option" at bounding box center [199, 458] width 18 height 18
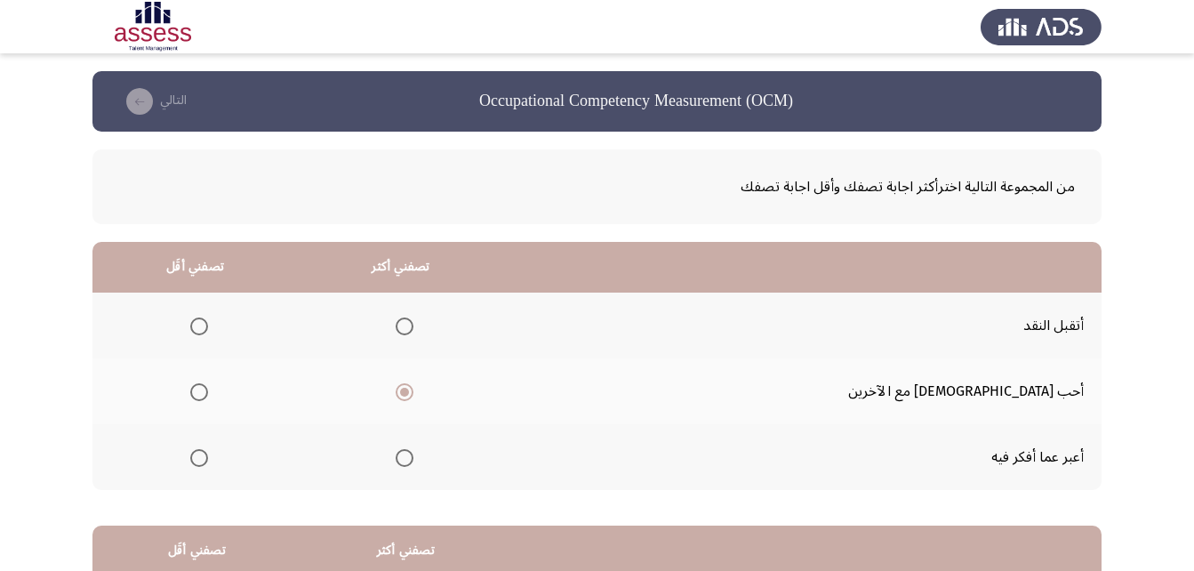
click at [208, 456] on input "Select an option" at bounding box center [199, 458] width 18 height 18
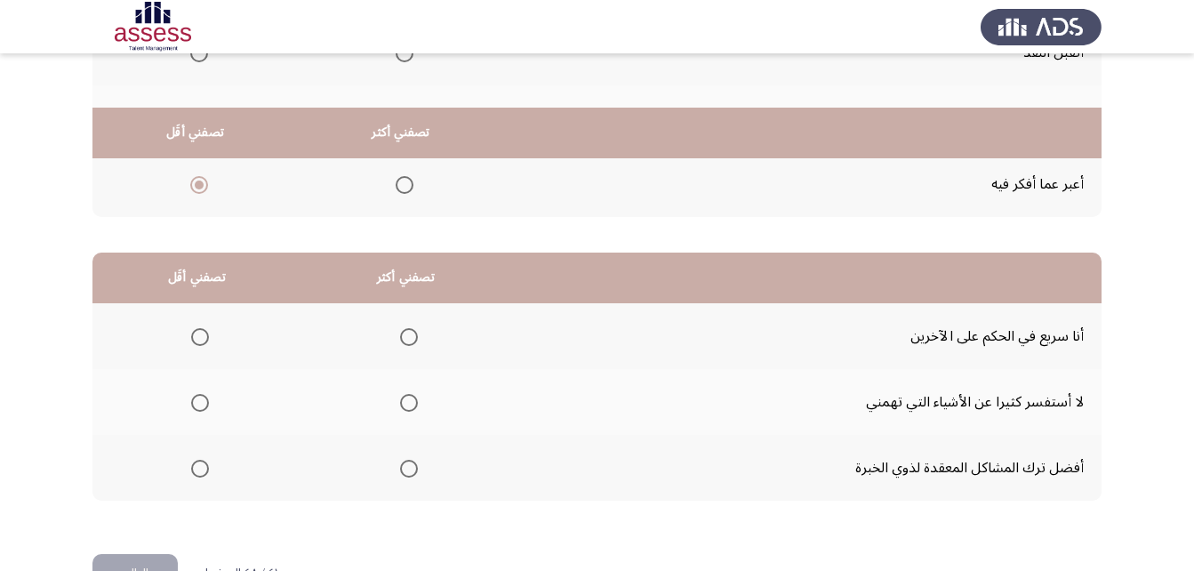
scroll to position [327, 0]
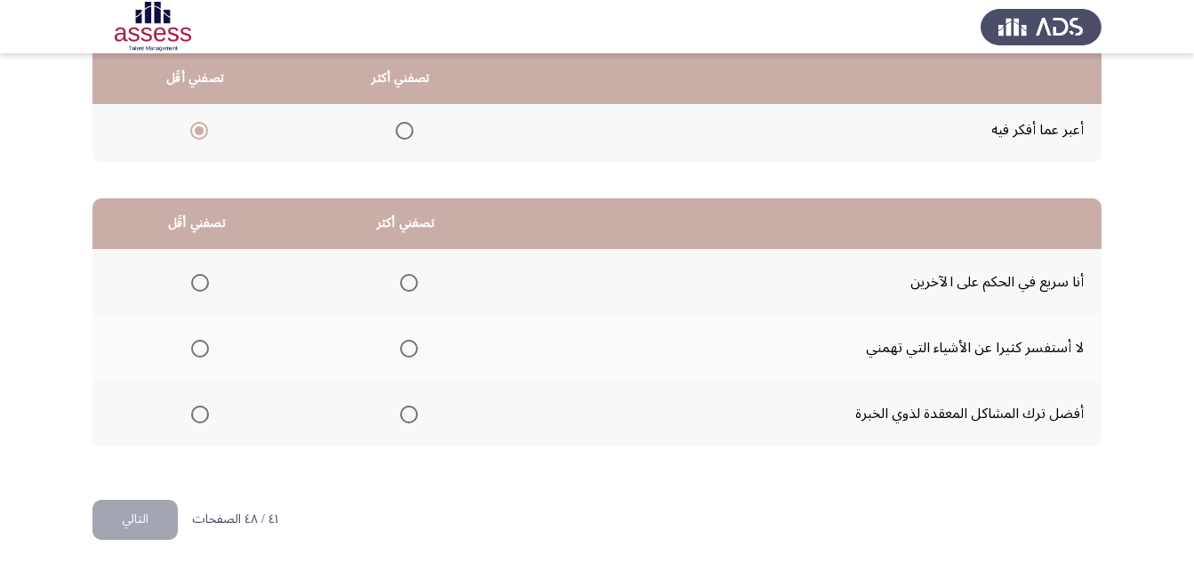
click at [197, 284] on span "Select an option" at bounding box center [200, 283] width 18 height 18
click at [197, 284] on input "Select an option" at bounding box center [200, 283] width 18 height 18
click at [408, 351] on span "Select an option" at bounding box center [409, 349] width 18 height 18
click at [408, 351] on input "Select an option" at bounding box center [409, 349] width 18 height 18
click at [408, 419] on span "Select an option" at bounding box center [409, 414] width 18 height 18
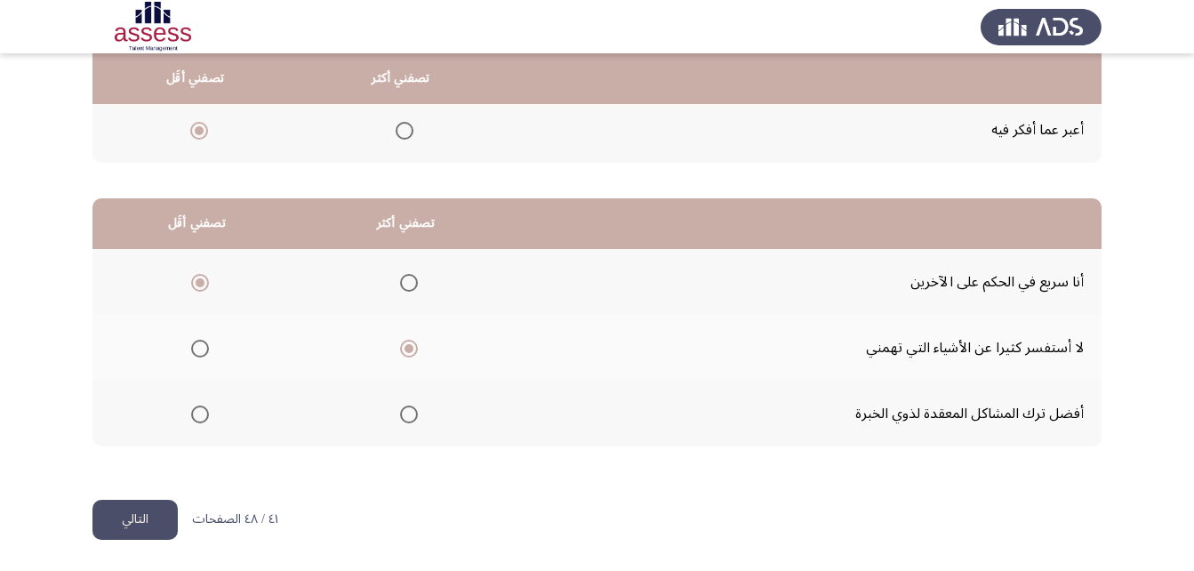
click at [408, 419] on input "Select an option" at bounding box center [409, 414] width 18 height 18
click at [156, 523] on button "التالي" at bounding box center [134, 520] width 85 height 40
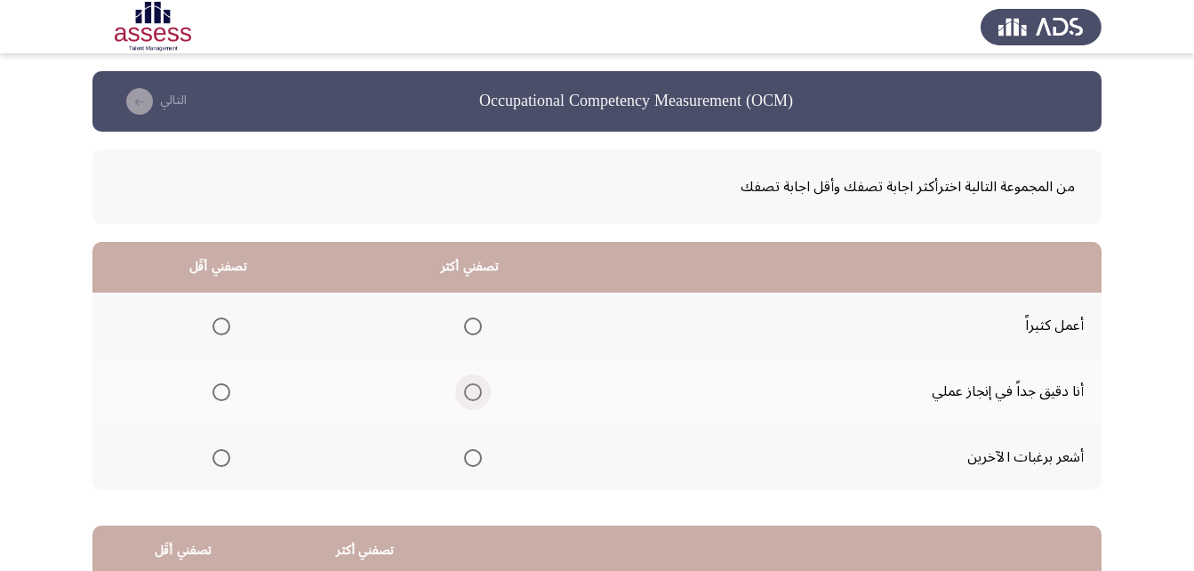
click at [458, 391] on label "Select an option" at bounding box center [469, 392] width 25 height 18
click at [464, 391] on input "Select an option" at bounding box center [473, 392] width 18 height 18
click at [224, 456] on span "Select an option" at bounding box center [221, 458] width 18 height 18
click at [224, 456] on input "Select an option" at bounding box center [221, 458] width 18 height 18
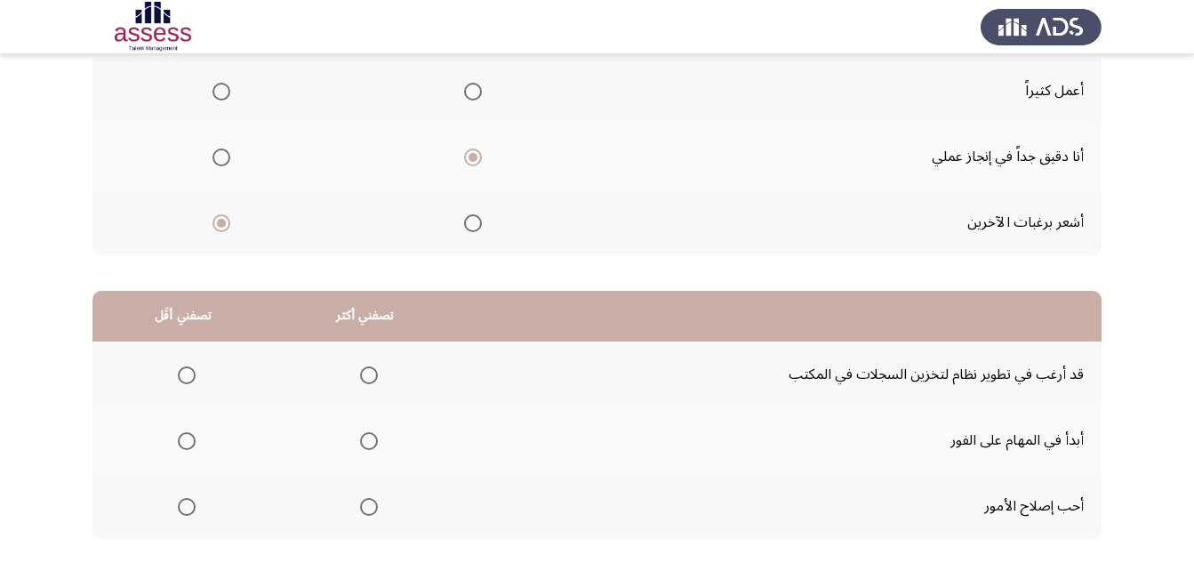
scroll to position [267, 0]
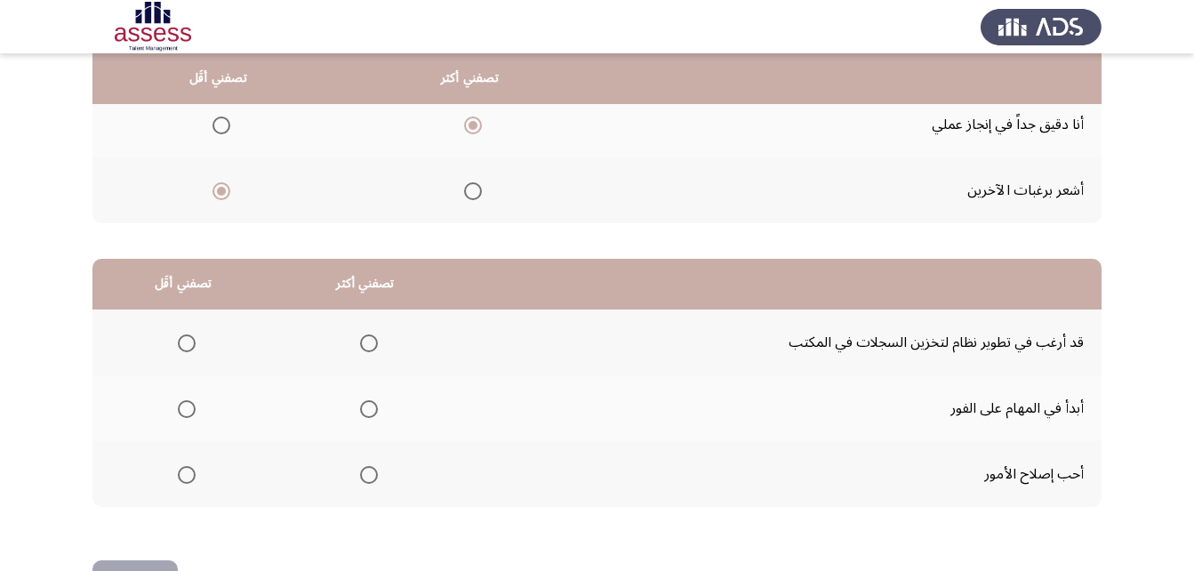
click at [369, 409] on span "Select an option" at bounding box center [369, 409] width 0 height 0
click at [364, 409] on input "Select an option" at bounding box center [369, 409] width 18 height 18
click at [186, 473] on span "Select an option" at bounding box center [187, 475] width 18 height 18
click at [186, 473] on input "Select an option" at bounding box center [187, 475] width 18 height 18
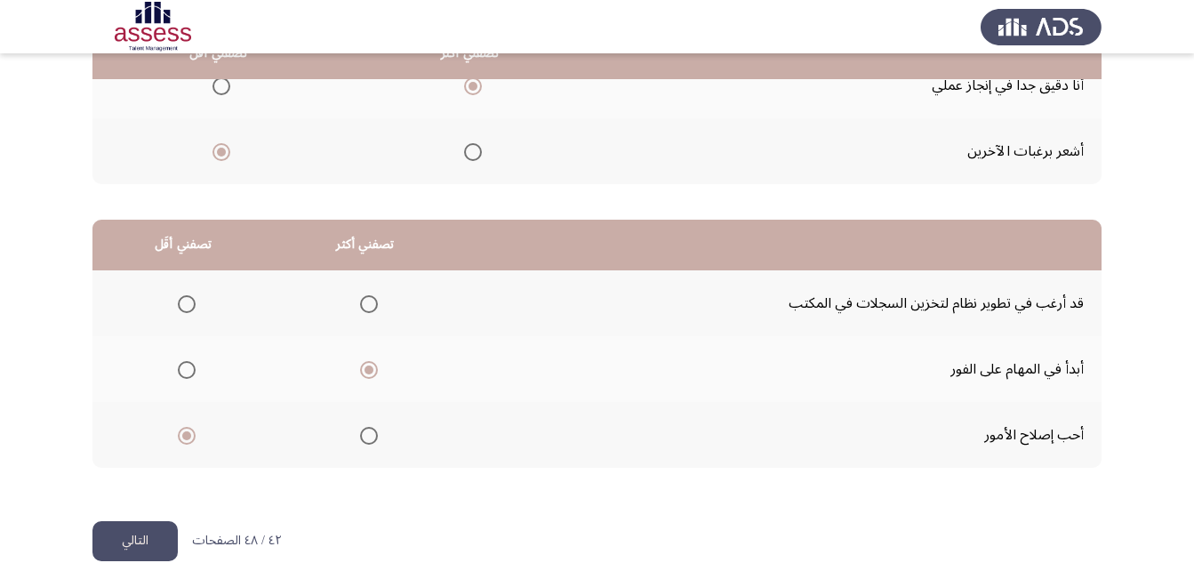
scroll to position [327, 0]
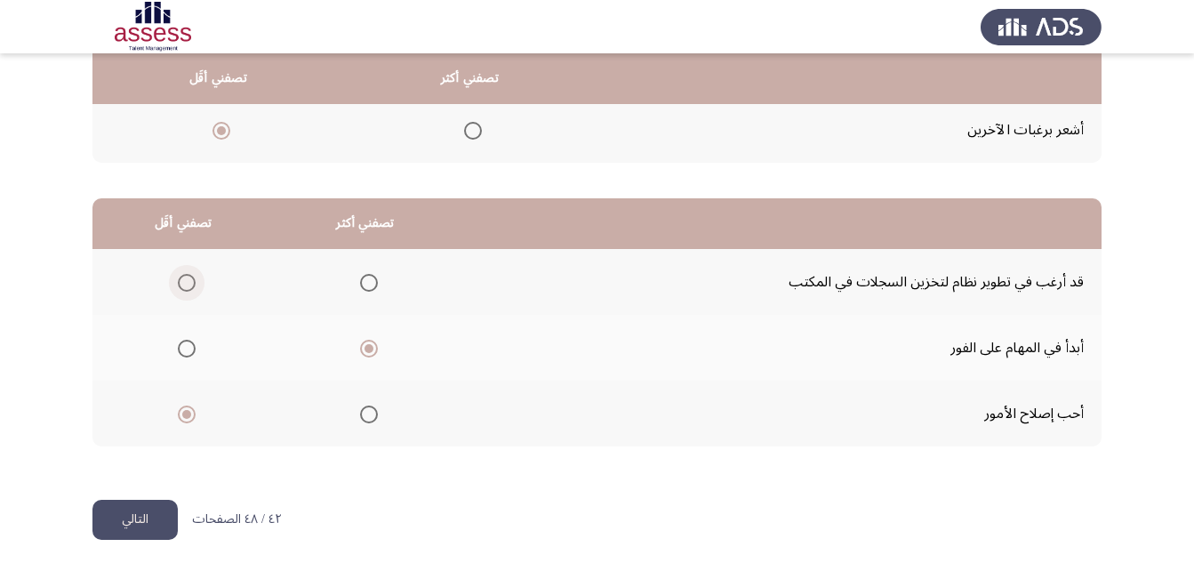
click at [189, 289] on span "Select an option" at bounding box center [187, 283] width 18 height 18
click at [189, 289] on input "Select an option" at bounding box center [187, 283] width 18 height 18
click at [133, 524] on button "التالي" at bounding box center [134, 520] width 85 height 40
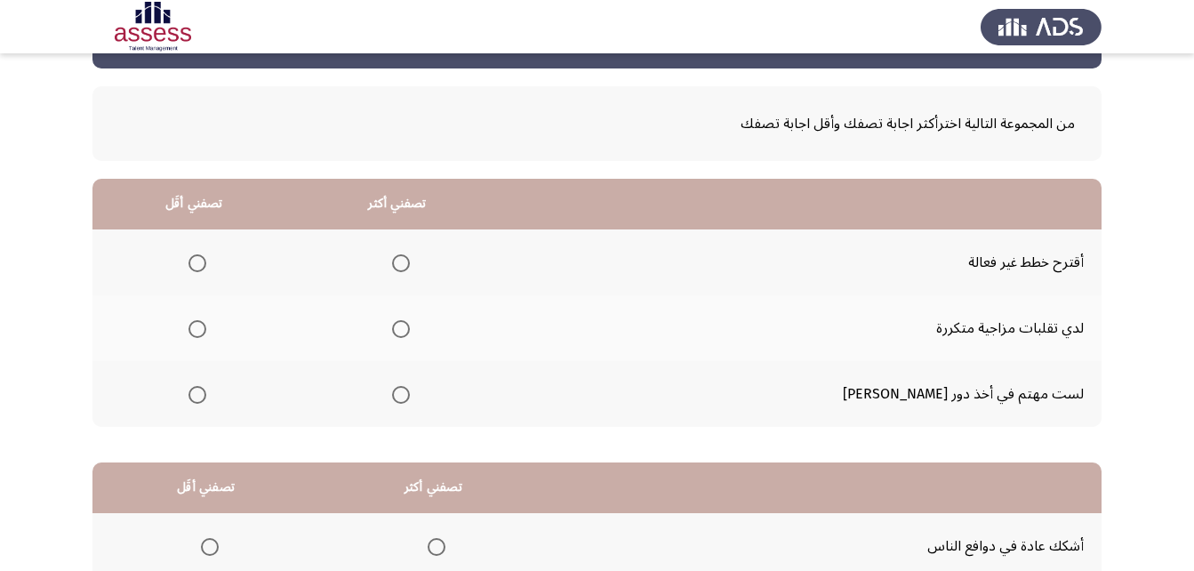
scroll to position [89, 0]
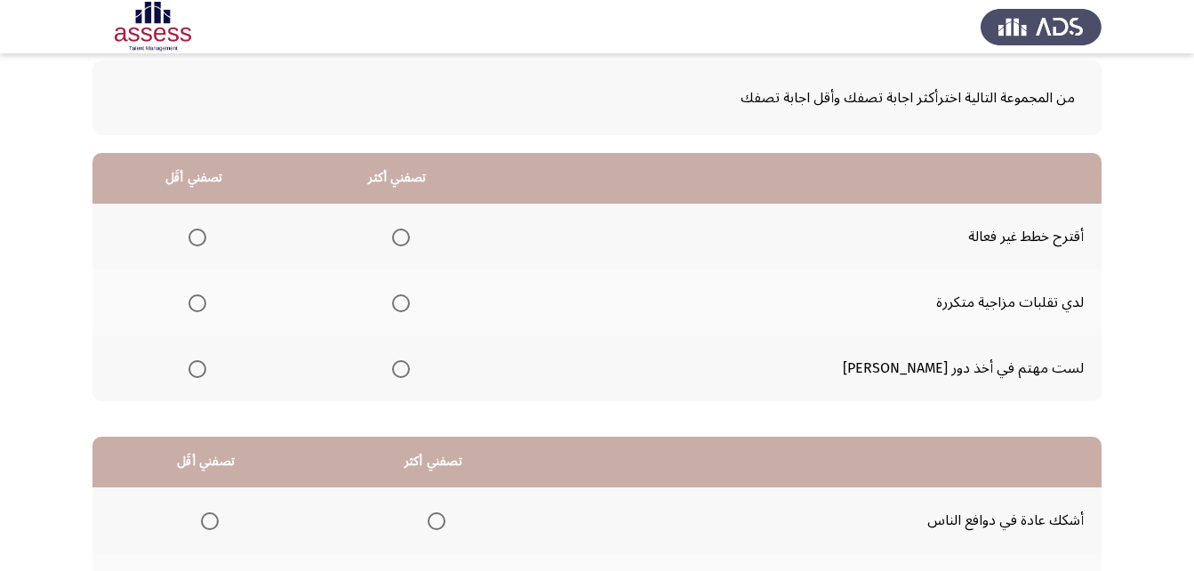
click at [410, 234] on span "Select an option" at bounding box center [401, 237] width 18 height 18
click at [410, 234] on input "Select an option" at bounding box center [401, 237] width 18 height 18
click at [206, 306] on span "Select an option" at bounding box center [197, 303] width 18 height 18
click at [206, 306] on input "Select an option" at bounding box center [197, 303] width 18 height 18
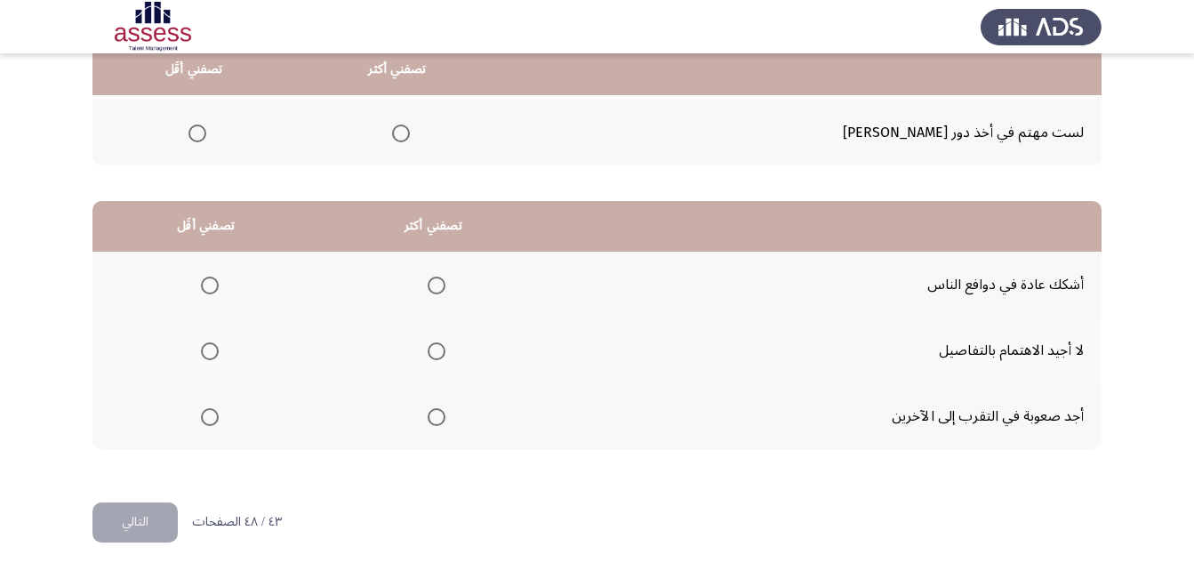
scroll to position [327, 0]
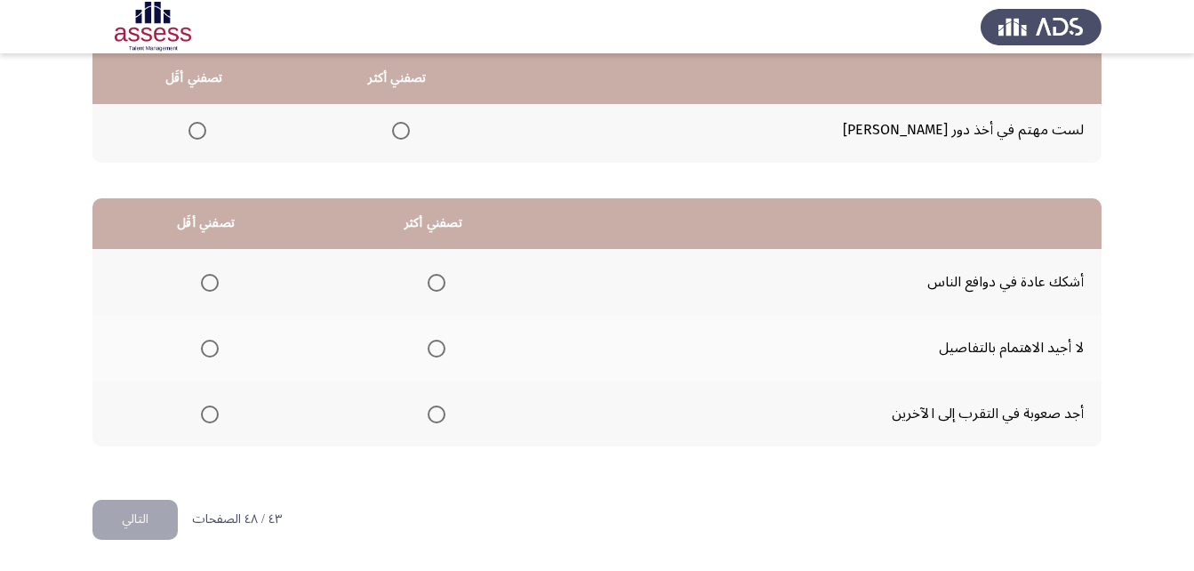
click at [214, 351] on span "Select an option" at bounding box center [210, 349] width 18 height 18
click at [214, 351] on input "Select an option" at bounding box center [210, 349] width 18 height 18
click at [440, 283] on span "Select an option" at bounding box center [437, 283] width 18 height 18
click at [440, 283] on input "Select an option" at bounding box center [437, 283] width 18 height 18
click at [139, 514] on button "التالي" at bounding box center [134, 520] width 85 height 40
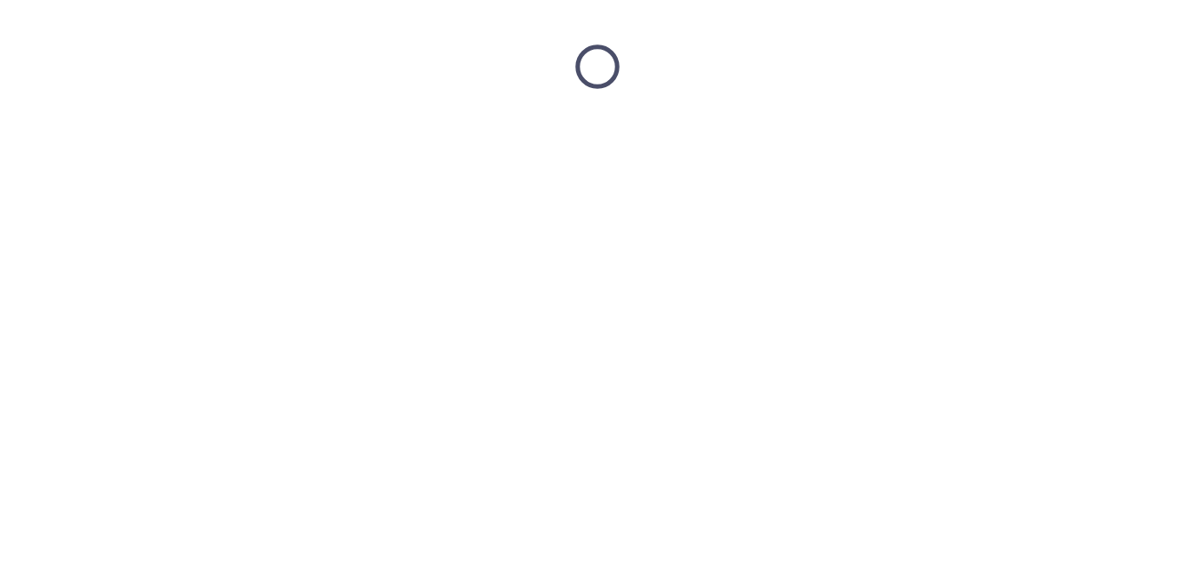
scroll to position [0, 0]
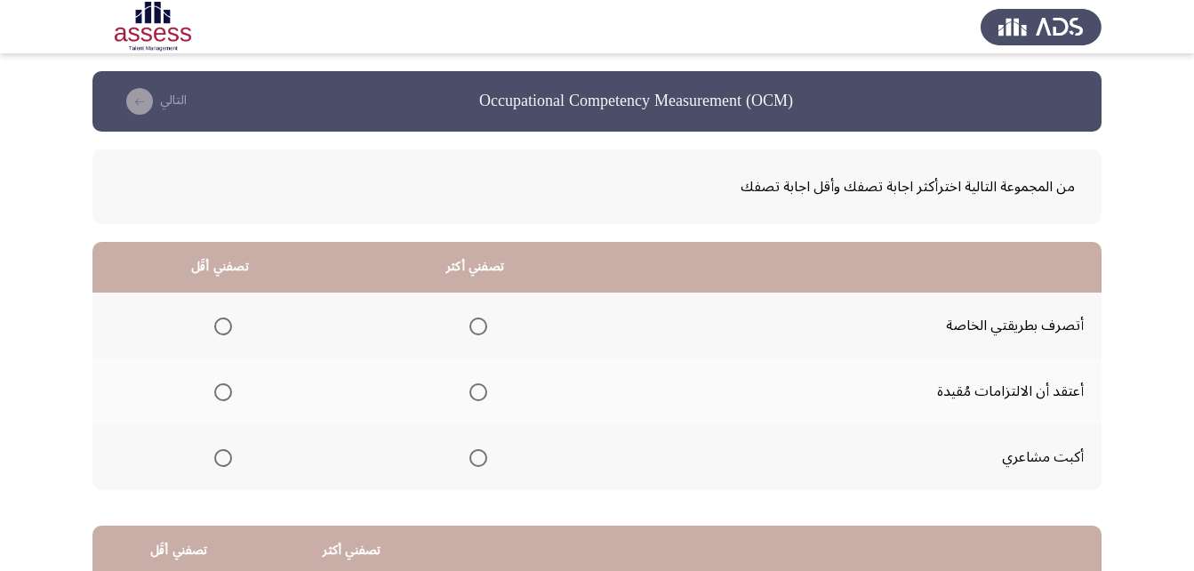
click at [480, 321] on span "Select an option" at bounding box center [478, 326] width 18 height 18
click at [480, 321] on input "Select an option" at bounding box center [478, 326] width 18 height 18
click at [223, 458] on span "Select an option" at bounding box center [223, 458] width 0 height 0
click at [223, 457] on input "Select an option" at bounding box center [223, 458] width 18 height 18
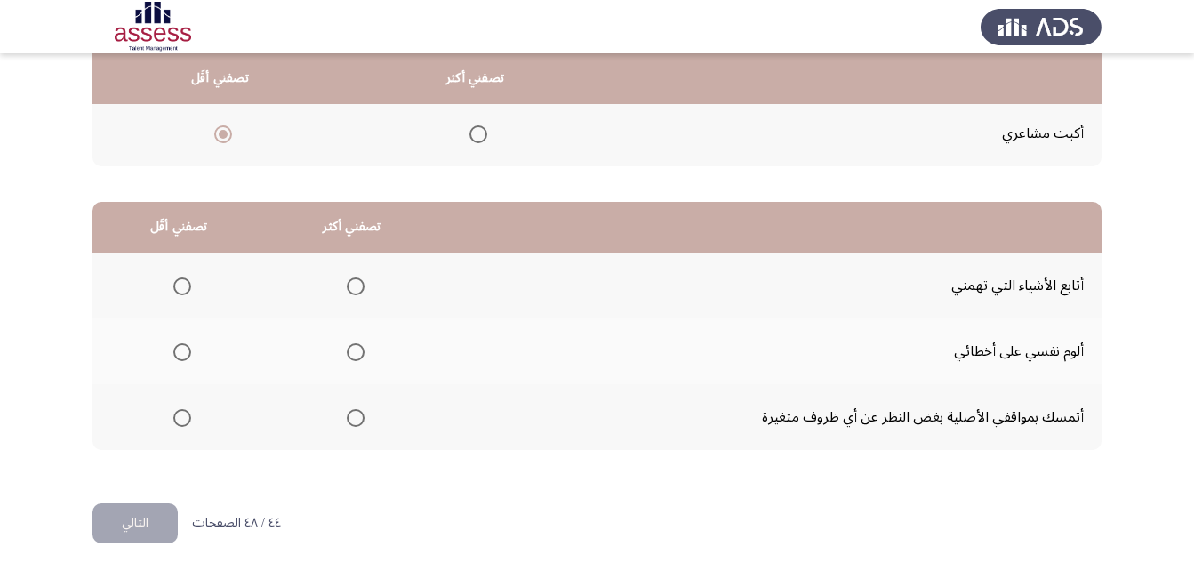
scroll to position [327, 0]
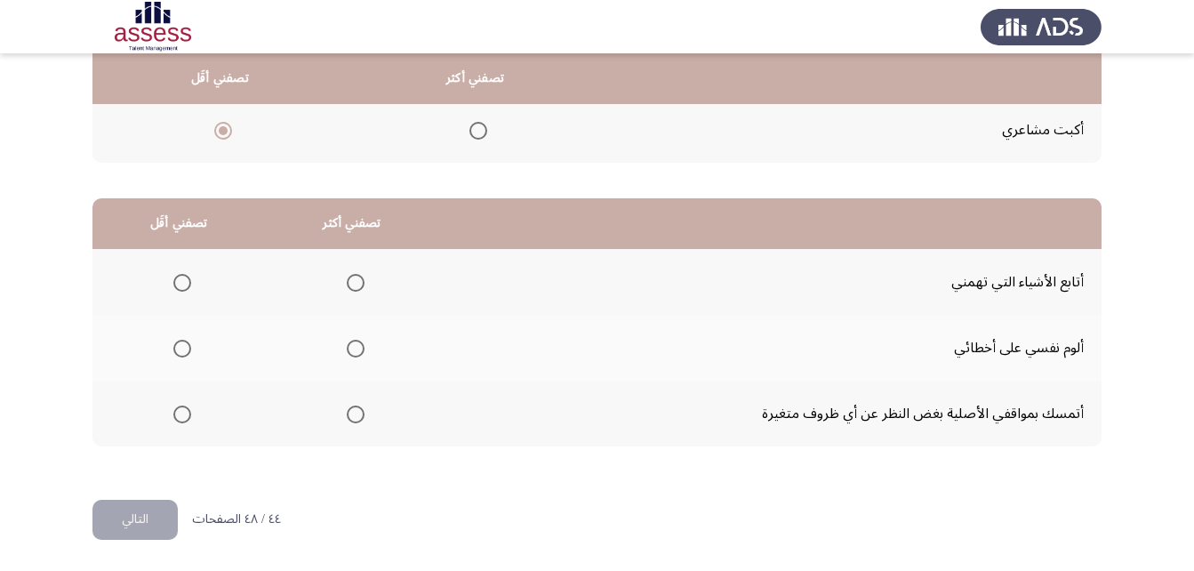
click at [350, 284] on span "Select an option" at bounding box center [356, 283] width 18 height 18
click at [350, 284] on input "Select an option" at bounding box center [356, 283] width 18 height 18
click at [351, 411] on span "Select an option" at bounding box center [356, 414] width 18 height 18
click at [351, 411] on input "Select an option" at bounding box center [356, 414] width 18 height 18
click at [195, 283] on th at bounding box center [178, 282] width 172 height 66
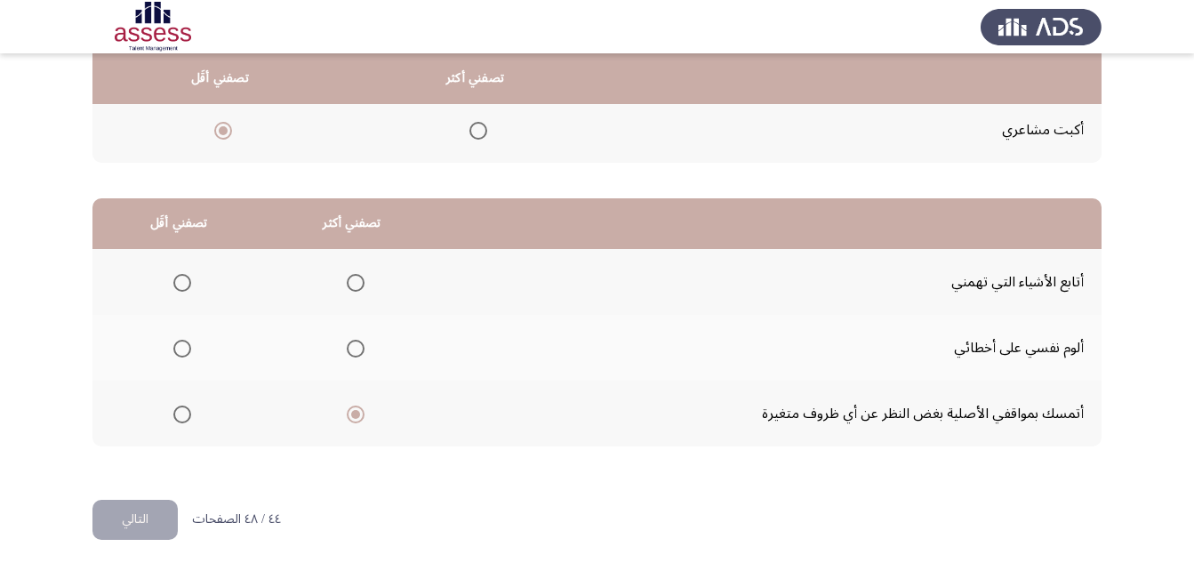
click at [179, 283] on span "Select an option" at bounding box center [182, 283] width 18 height 18
click at [179, 283] on input "Select an option" at bounding box center [182, 283] width 18 height 18
click at [136, 508] on button "التالي" at bounding box center [134, 520] width 85 height 40
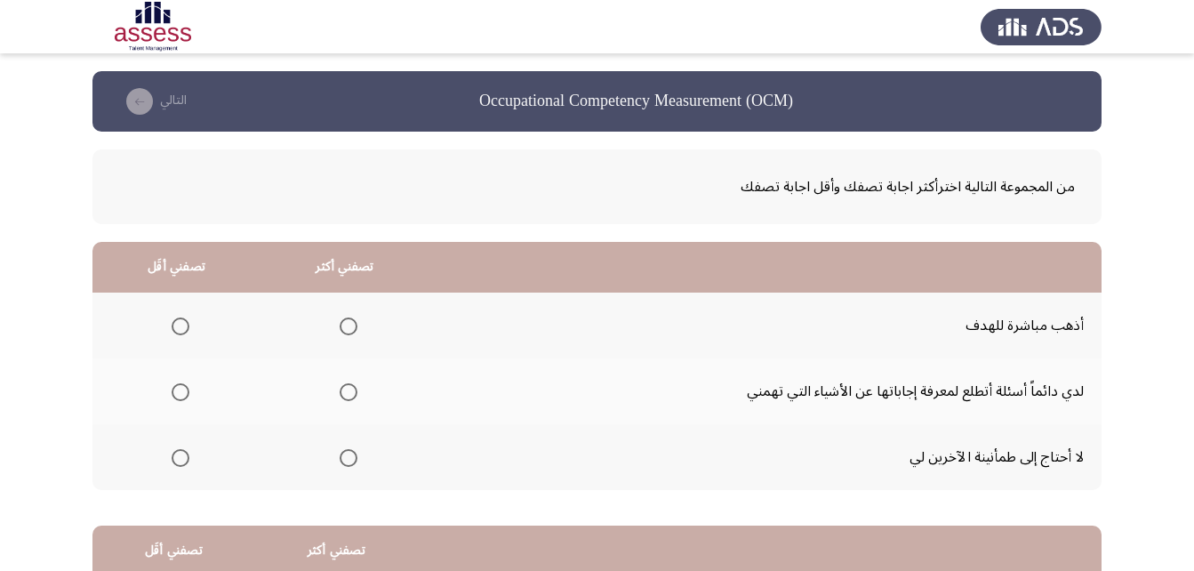
click at [337, 325] on label "Select an option" at bounding box center [344, 326] width 25 height 18
click at [340, 325] on input "Select an option" at bounding box center [349, 326] width 18 height 18
click at [180, 460] on span "Select an option" at bounding box center [181, 458] width 18 height 18
click at [180, 460] on input "Select an option" at bounding box center [181, 458] width 18 height 18
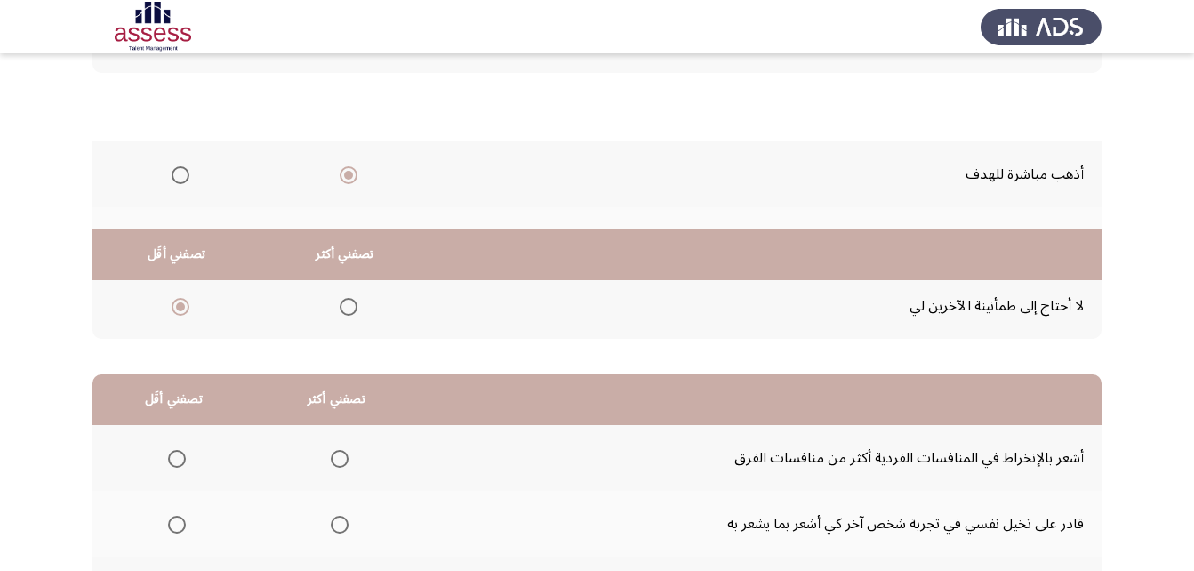
scroll to position [327, 0]
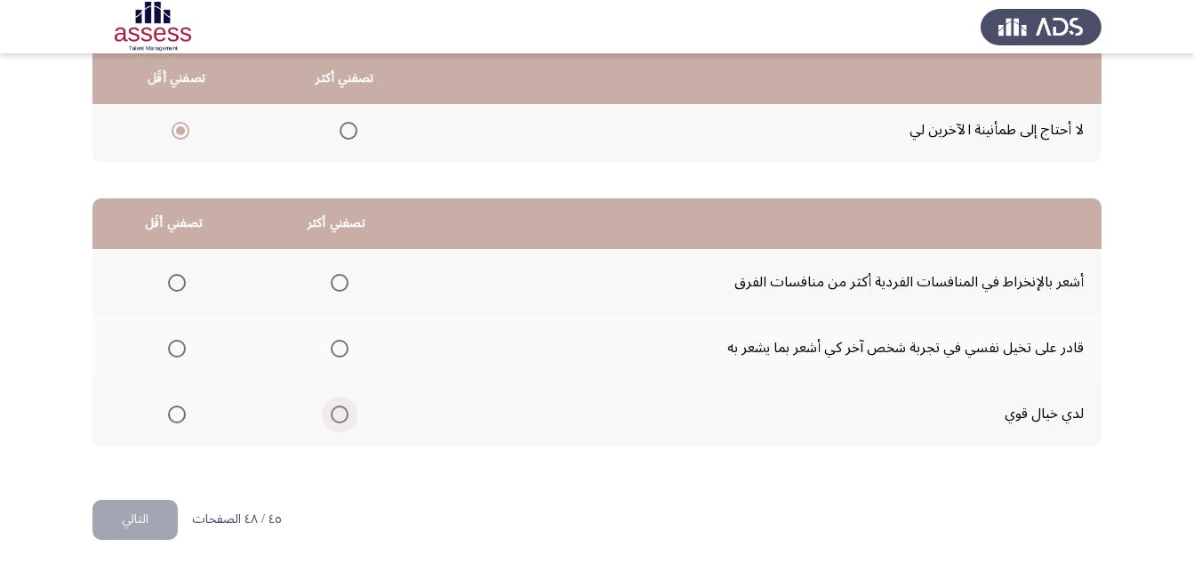
click at [335, 410] on span "Select an option" at bounding box center [340, 414] width 18 height 18
click at [335, 410] on input "Select an option" at bounding box center [340, 414] width 18 height 18
click at [176, 350] on span "Select an option" at bounding box center [177, 349] width 18 height 18
click at [176, 350] on input "Select an option" at bounding box center [177, 349] width 18 height 18
click at [148, 529] on button "التالي" at bounding box center [134, 520] width 85 height 40
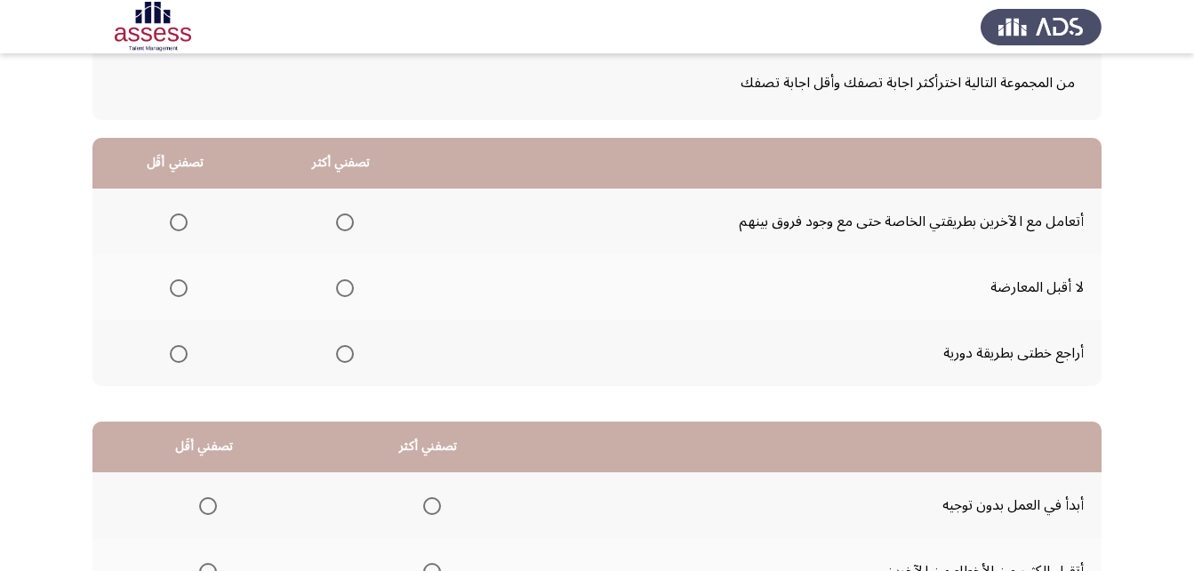
scroll to position [178, 0]
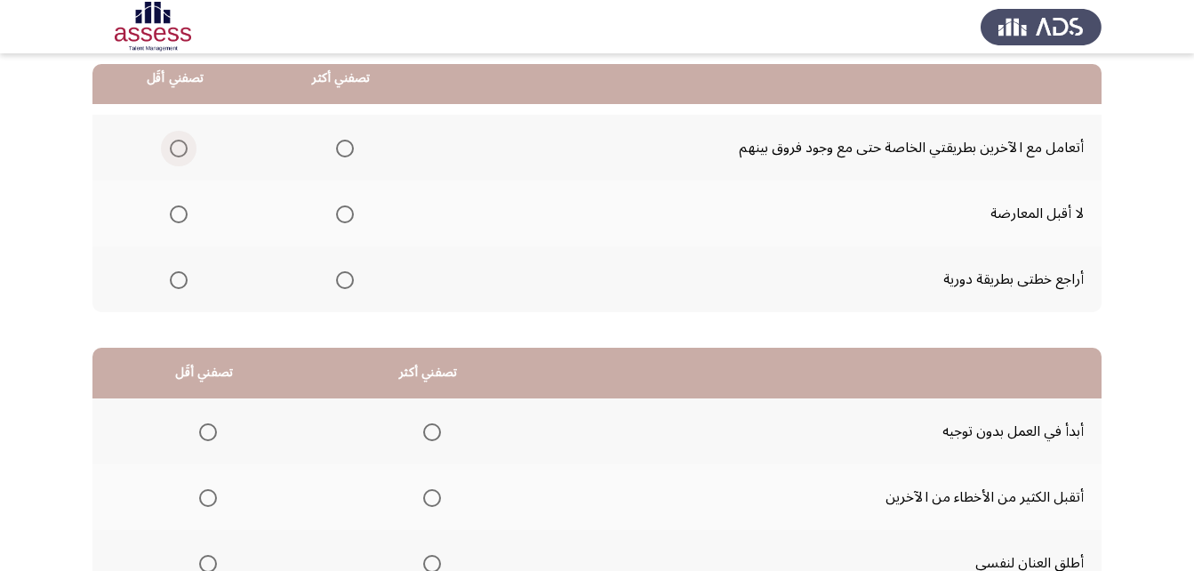
click at [183, 151] on span "Select an option" at bounding box center [179, 149] width 18 height 18
click at [183, 151] on input "Select an option" at bounding box center [179, 149] width 18 height 18
click at [344, 271] on span "Select an option" at bounding box center [345, 280] width 18 height 18
click at [344, 271] on input "Select an option" at bounding box center [345, 280] width 18 height 18
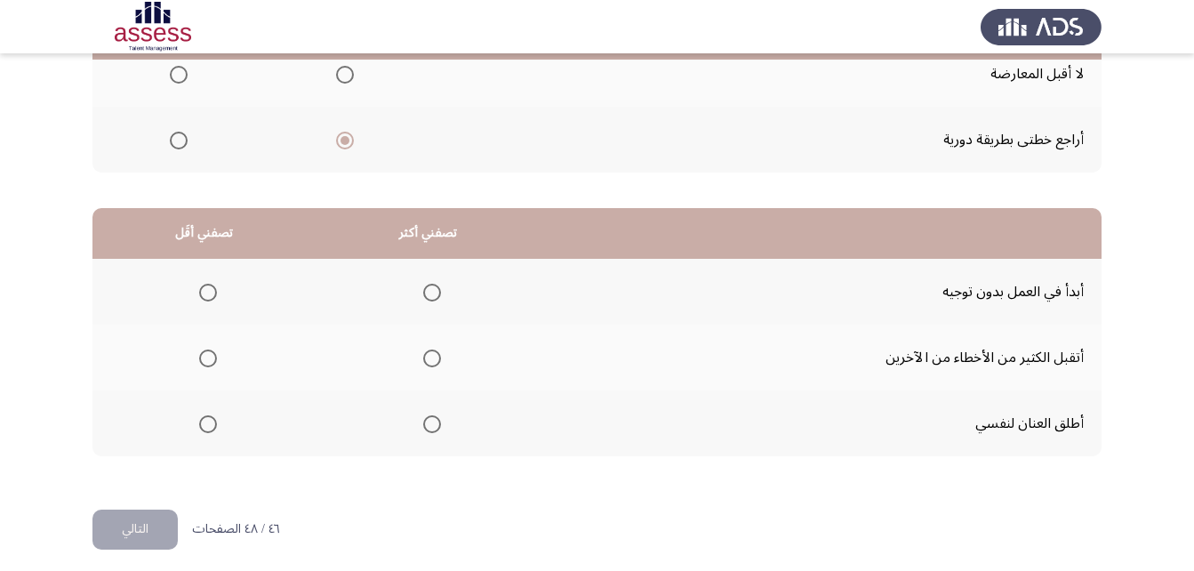
scroll to position [327, 0]
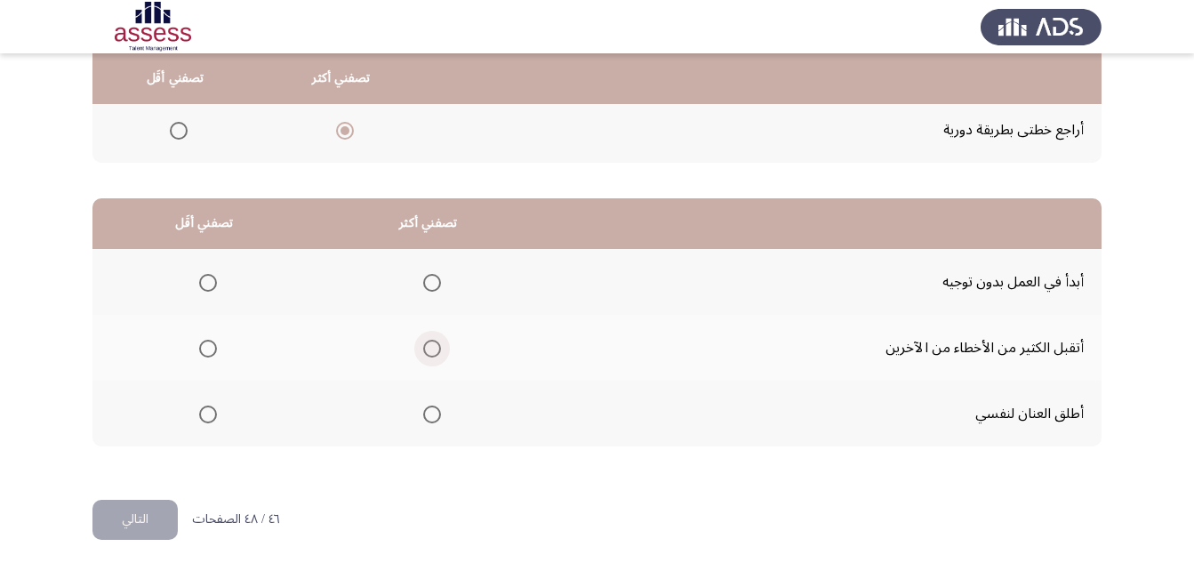
click at [431, 355] on span "Select an option" at bounding box center [432, 349] width 18 height 18
click at [431, 355] on input "Select an option" at bounding box center [432, 349] width 18 height 18
click at [211, 420] on span "Select an option" at bounding box center [208, 414] width 18 height 18
click at [211, 420] on input "Select an option" at bounding box center [208, 414] width 18 height 18
click at [152, 508] on button "التالي" at bounding box center [134, 520] width 85 height 40
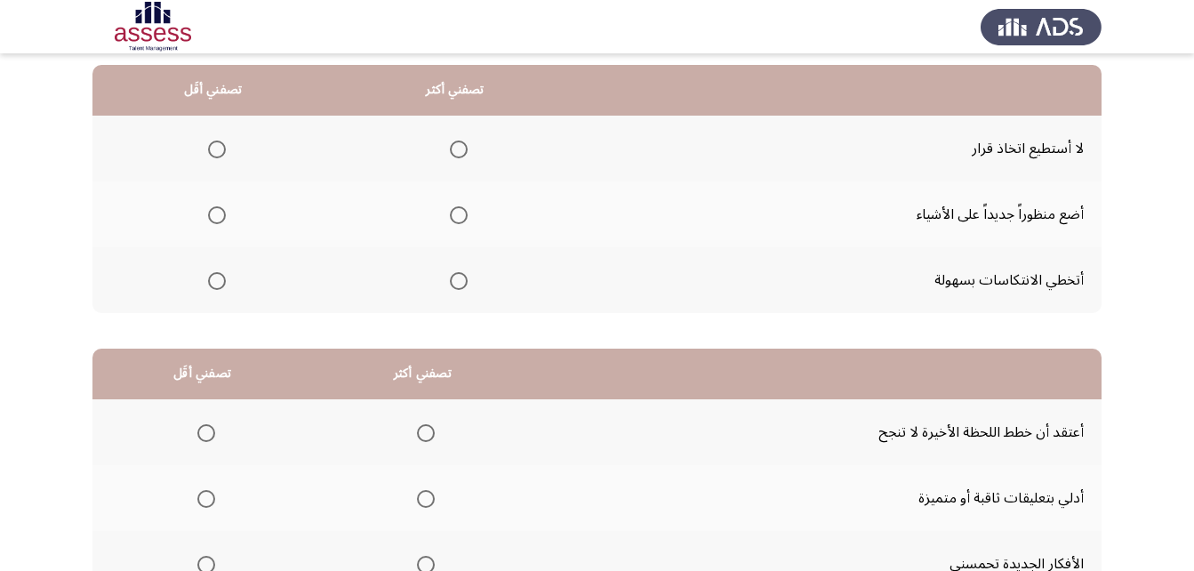
scroll to position [178, 0]
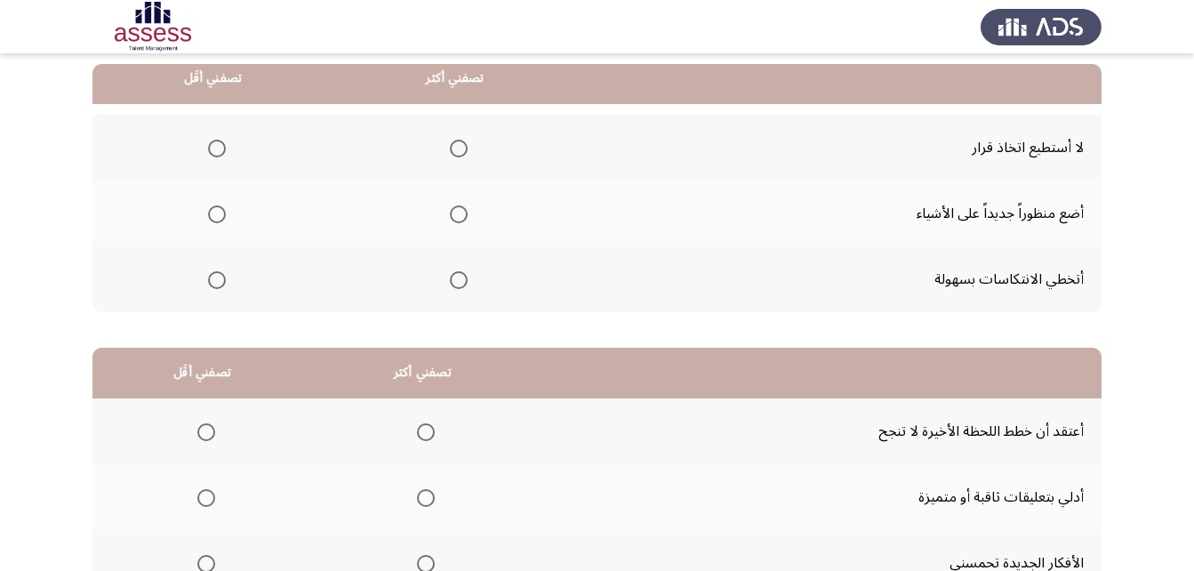
click at [456, 280] on span "Select an option" at bounding box center [459, 280] width 18 height 18
click at [456, 280] on input "Select an option" at bounding box center [459, 280] width 18 height 18
click at [218, 219] on span "Select an option" at bounding box center [217, 214] width 18 height 18
click at [218, 219] on input "Select an option" at bounding box center [217, 214] width 18 height 18
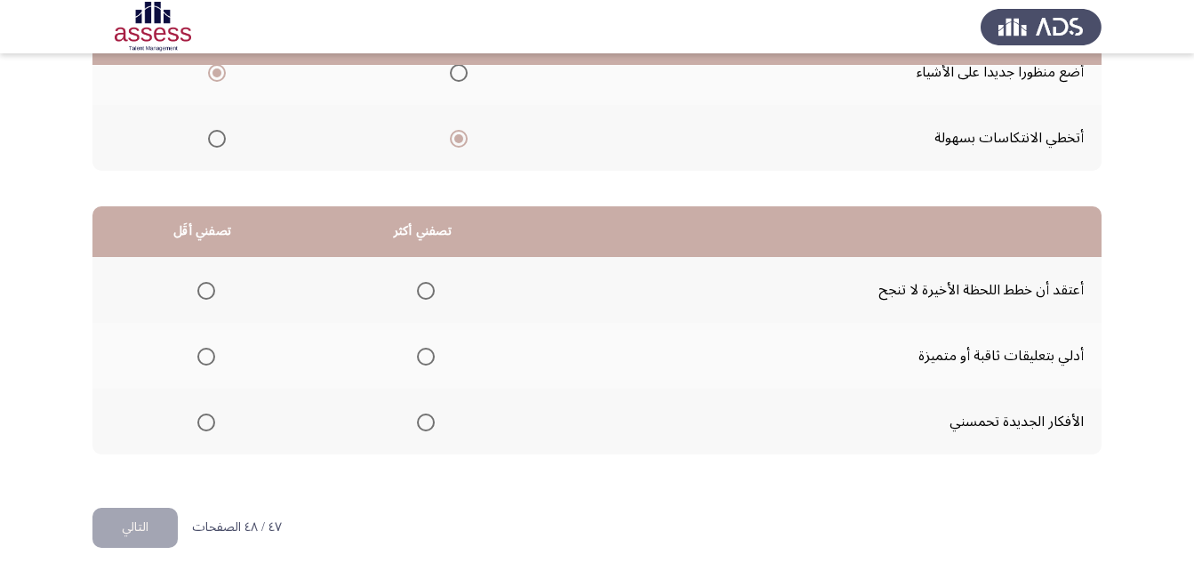
scroll to position [327, 0]
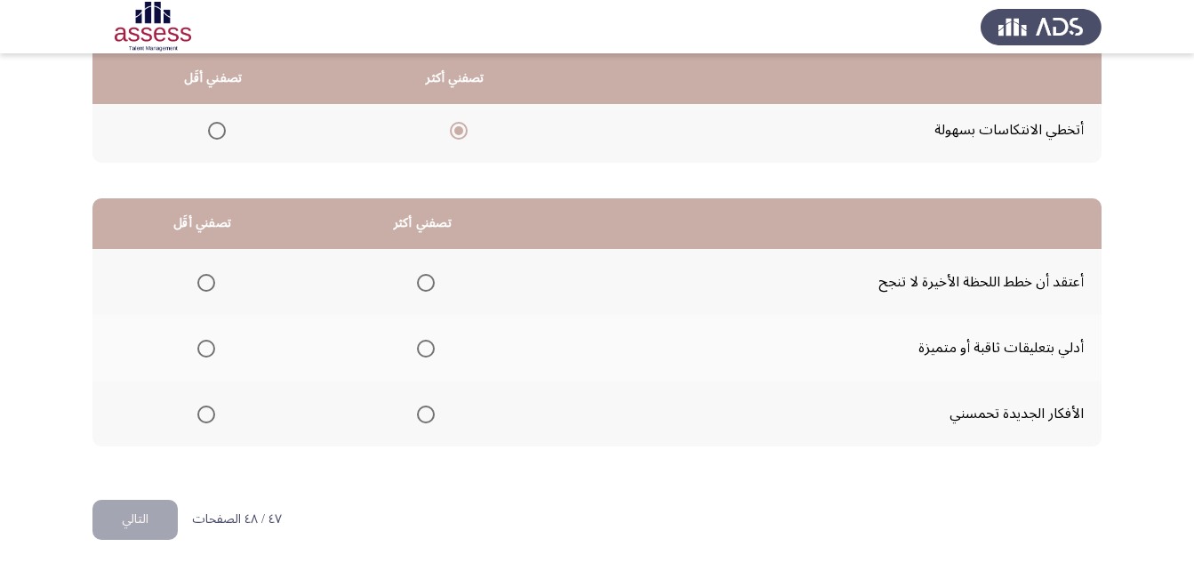
click at [422, 415] on span "Select an option" at bounding box center [426, 414] width 18 height 18
click at [422, 415] on input "Select an option" at bounding box center [426, 414] width 18 height 18
click at [203, 278] on span "Select an option" at bounding box center [206, 283] width 18 height 18
click at [203, 278] on input "Select an option" at bounding box center [206, 283] width 18 height 18
click at [146, 523] on button "التالي" at bounding box center [134, 520] width 85 height 40
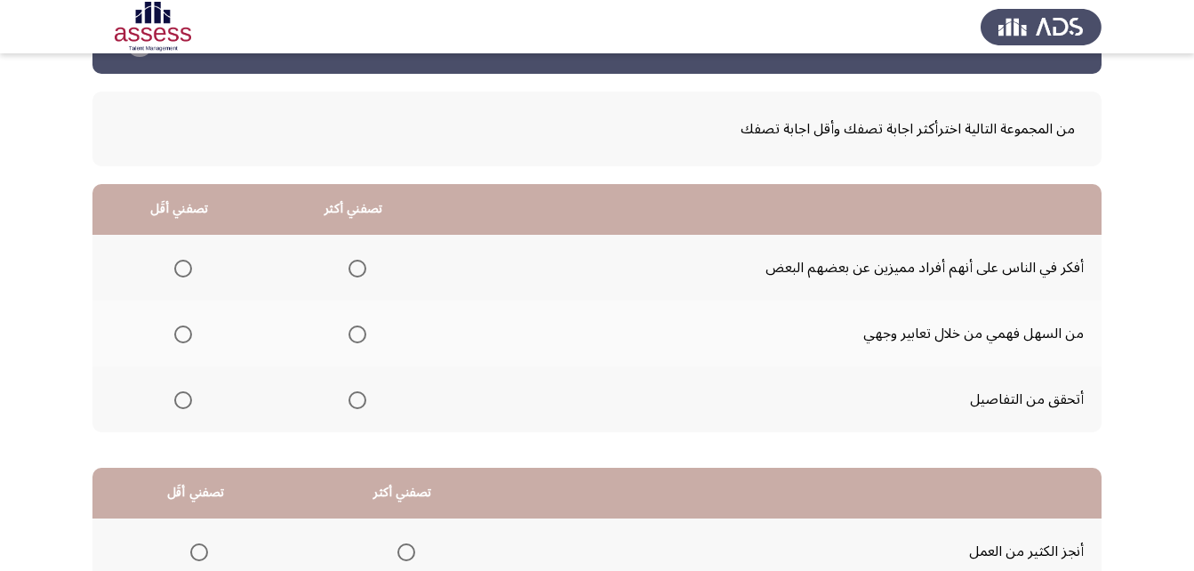
scroll to position [89, 0]
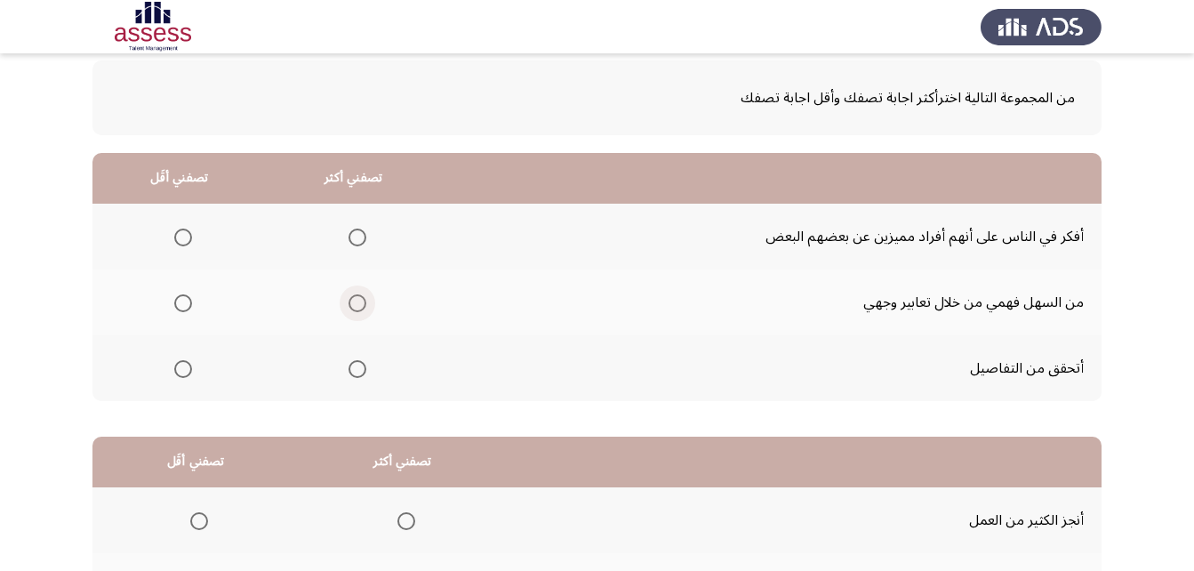
click at [348, 305] on label "Select an option" at bounding box center [353, 303] width 25 height 18
click at [348, 305] on input "Select an option" at bounding box center [357, 303] width 18 height 18
click at [180, 361] on span "Select an option" at bounding box center [183, 369] width 18 height 18
click at [180, 361] on input "Select an option" at bounding box center [183, 369] width 18 height 18
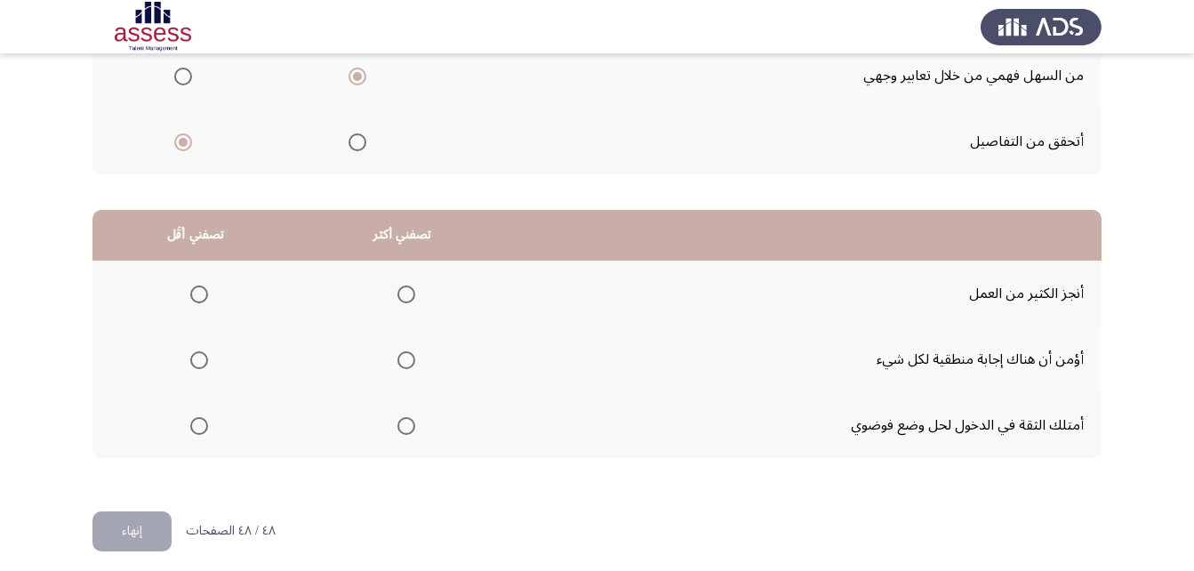
scroll to position [327, 0]
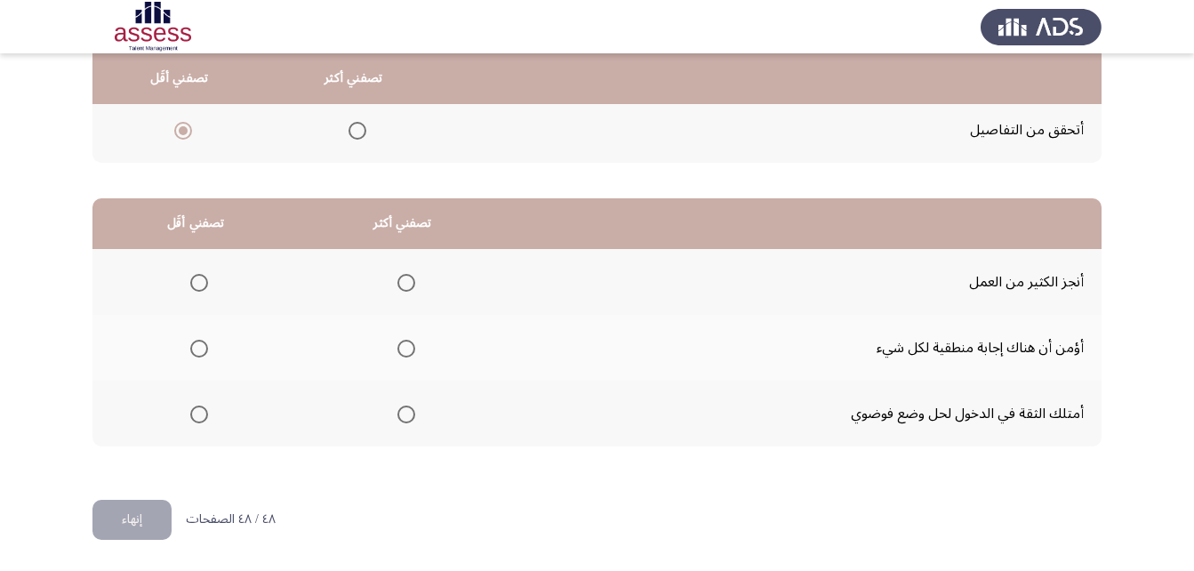
click at [410, 345] on span "Select an option" at bounding box center [406, 349] width 18 height 18
click at [410, 345] on input "Select an option" at bounding box center [406, 349] width 18 height 18
click at [202, 416] on span "Select an option" at bounding box center [199, 414] width 18 height 18
click at [202, 416] on input "Select an option" at bounding box center [199, 414] width 18 height 18
click at [148, 516] on button "إنهاء" at bounding box center [131, 520] width 79 height 40
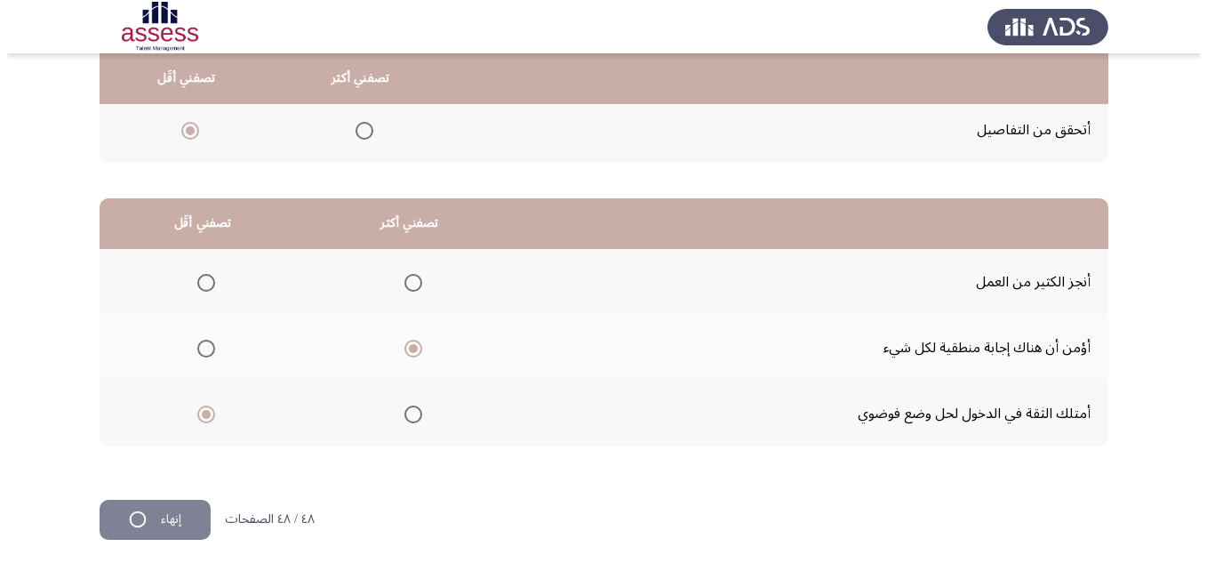
scroll to position [0, 0]
